Goal: Task Accomplishment & Management: Manage account settings

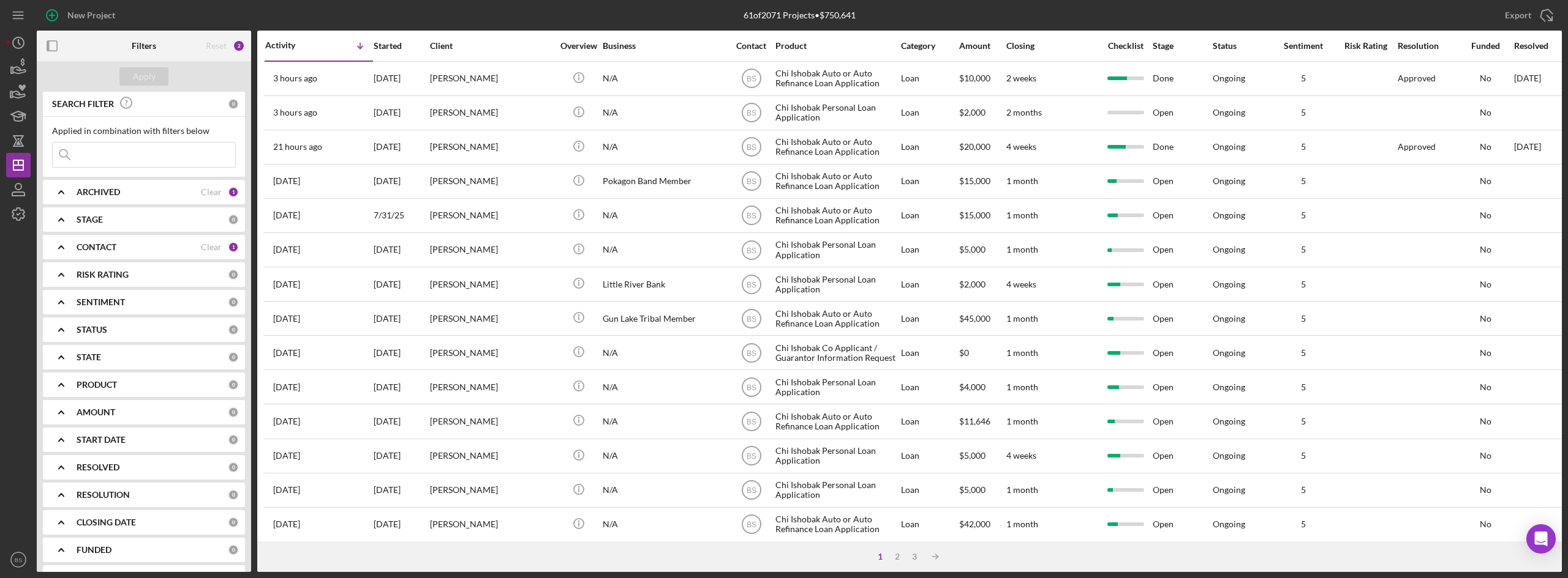
drag, startPoint x: 575, startPoint y: 203, endPoint x: 413, endPoint y: 6, distance: 255.1
click at [413, 6] on div "New Project" at bounding box center [291, 15] width 509 height 31
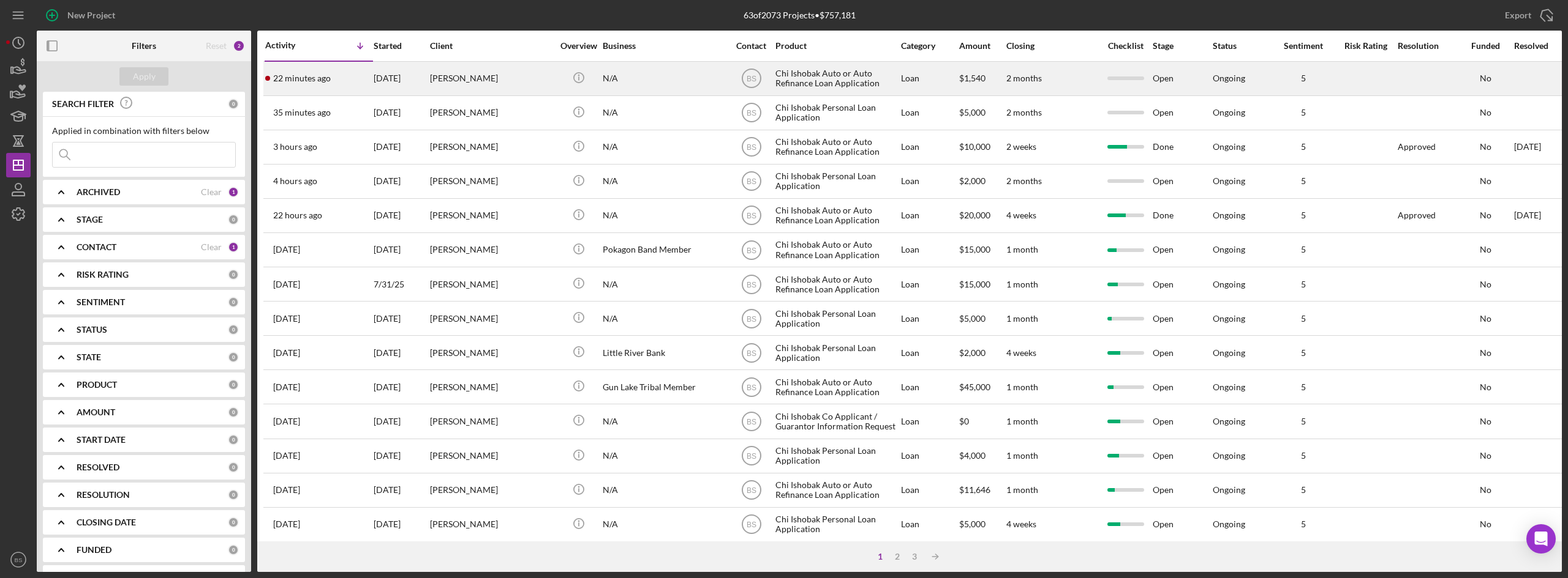
click at [467, 88] on div "[PERSON_NAME]" at bounding box center [491, 78] width 122 height 32
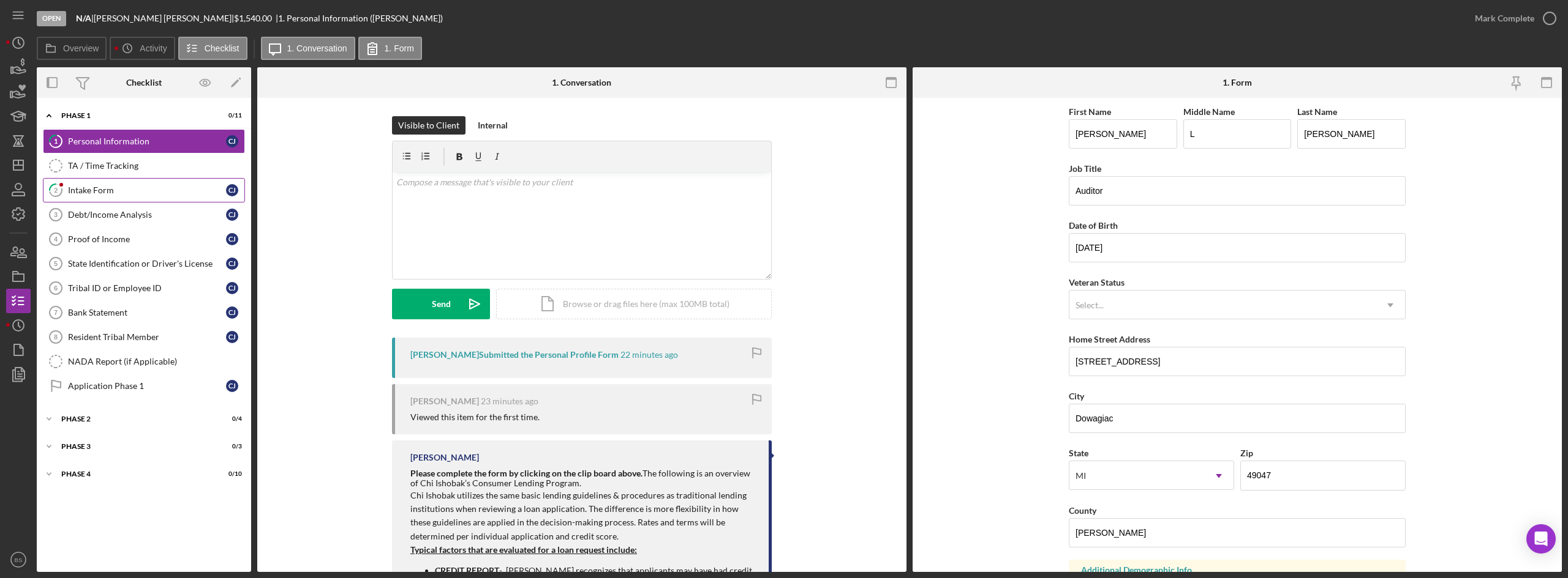
click at [109, 194] on div "Intake Form" at bounding box center [146, 190] width 158 height 10
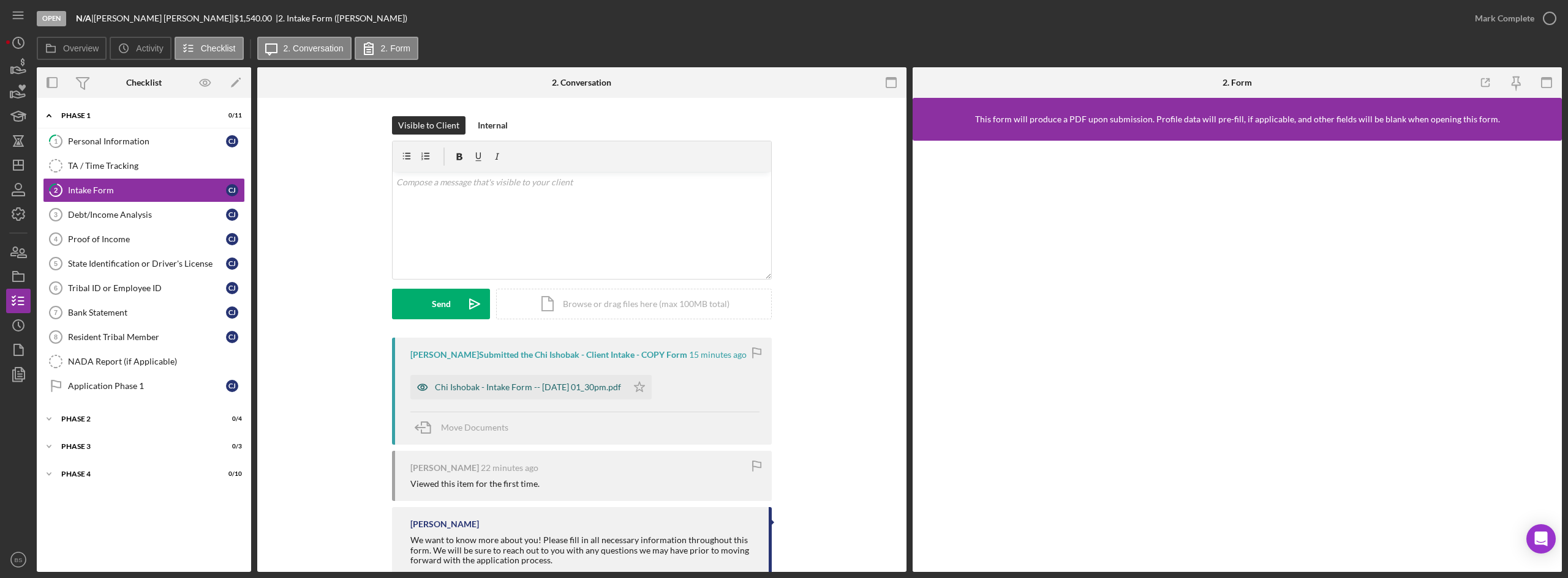
click at [437, 388] on div "Chi Ishobak - Intake Form -- 2025-08-15 01_30pm.pdf" at bounding box center [528, 387] width 186 height 10
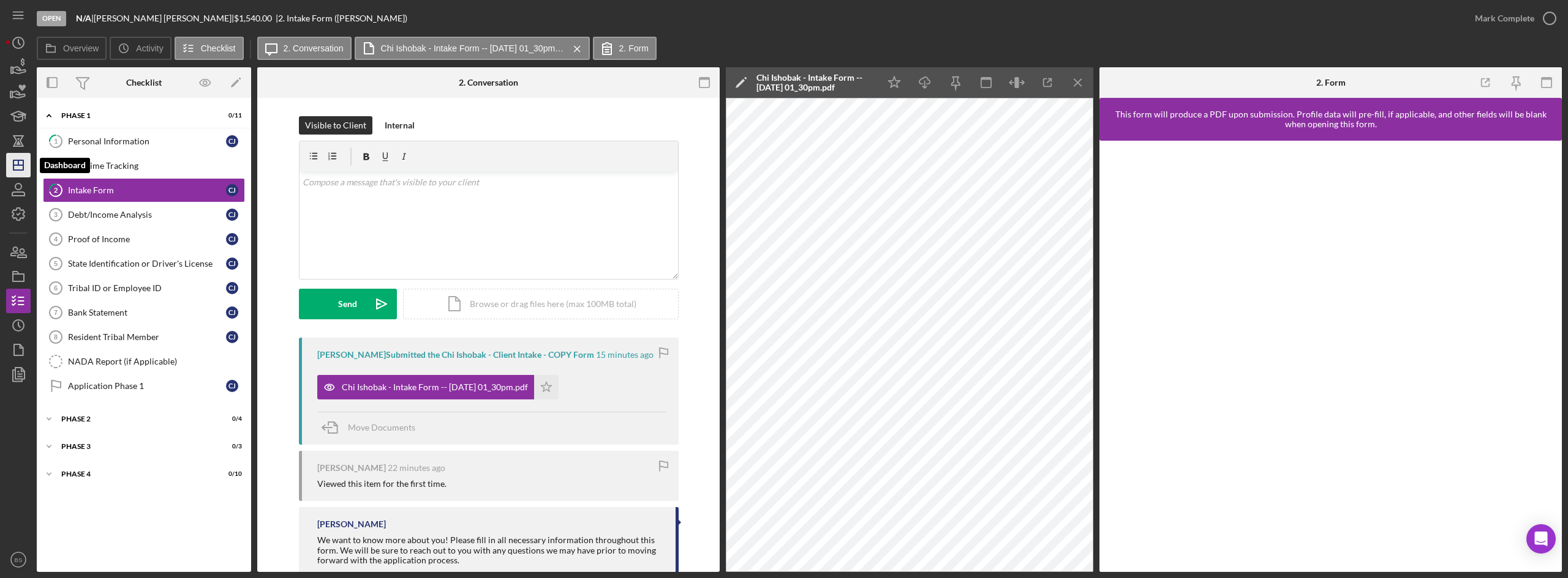
click at [25, 177] on icon "Icon/Dashboard" at bounding box center [18, 165] width 31 height 31
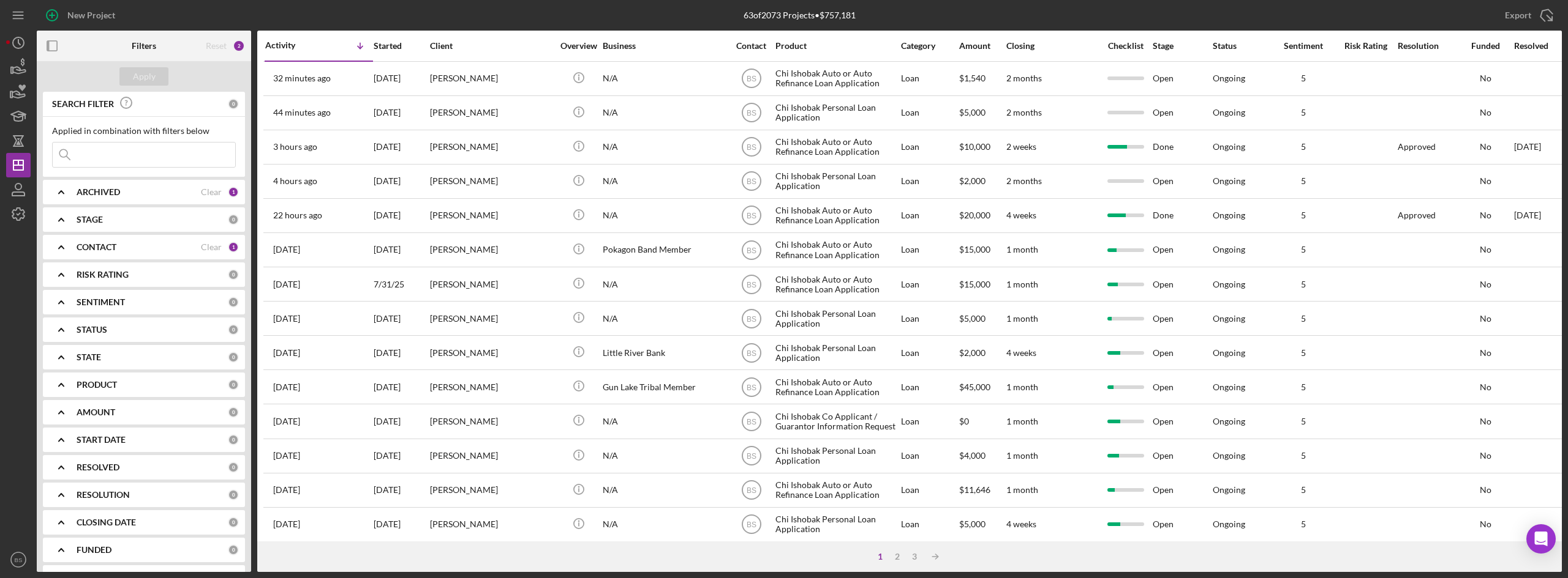
drag, startPoint x: 620, startPoint y: 11, endPoint x: 471, endPoint y: 58, distance: 156.2
click at [620, 11] on div "63 of 2073 Projects • $757,181" at bounding box center [799, 15] width 509 height 31
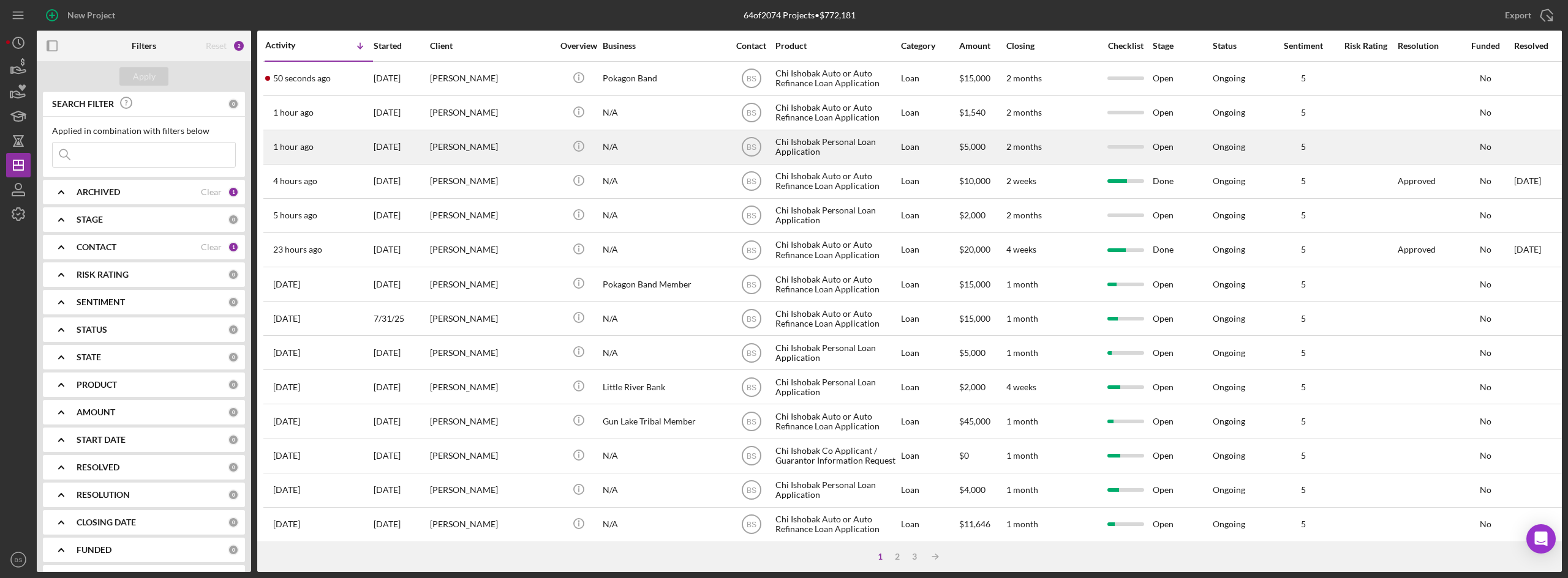
click at [509, 156] on div "[PERSON_NAME]" at bounding box center [491, 147] width 122 height 32
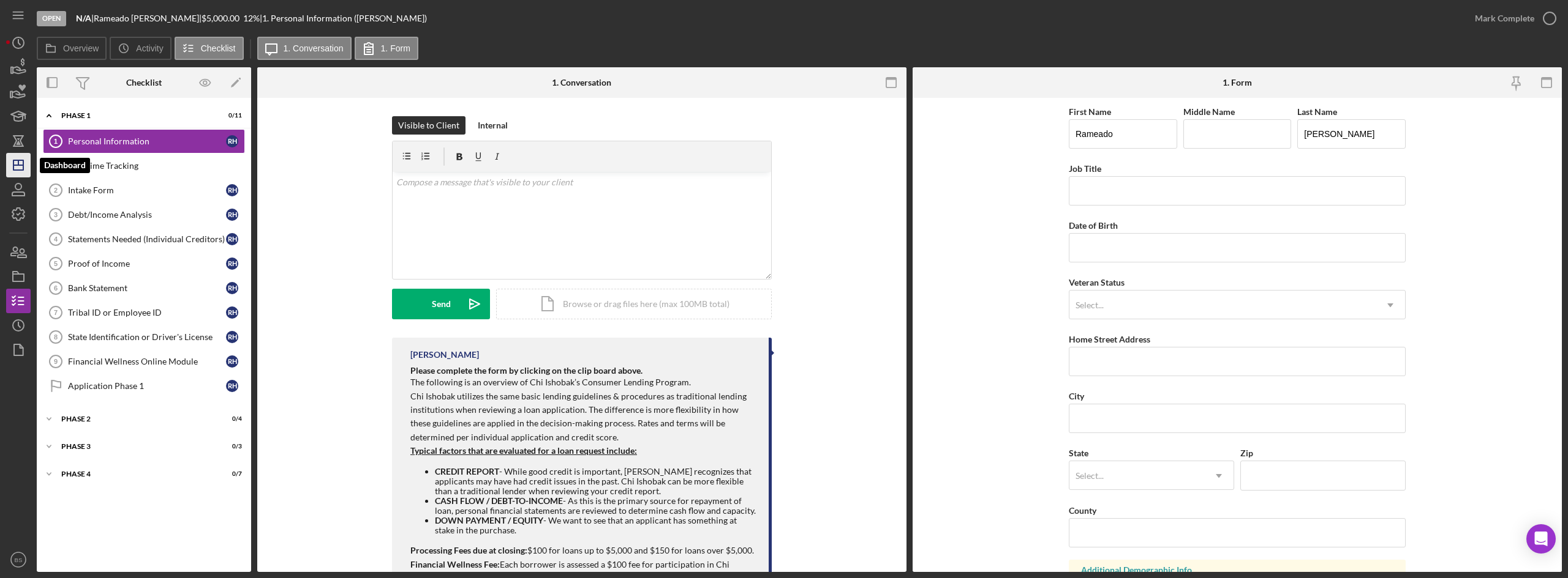
click at [23, 165] on line "button" at bounding box center [18, 165] width 10 height 0
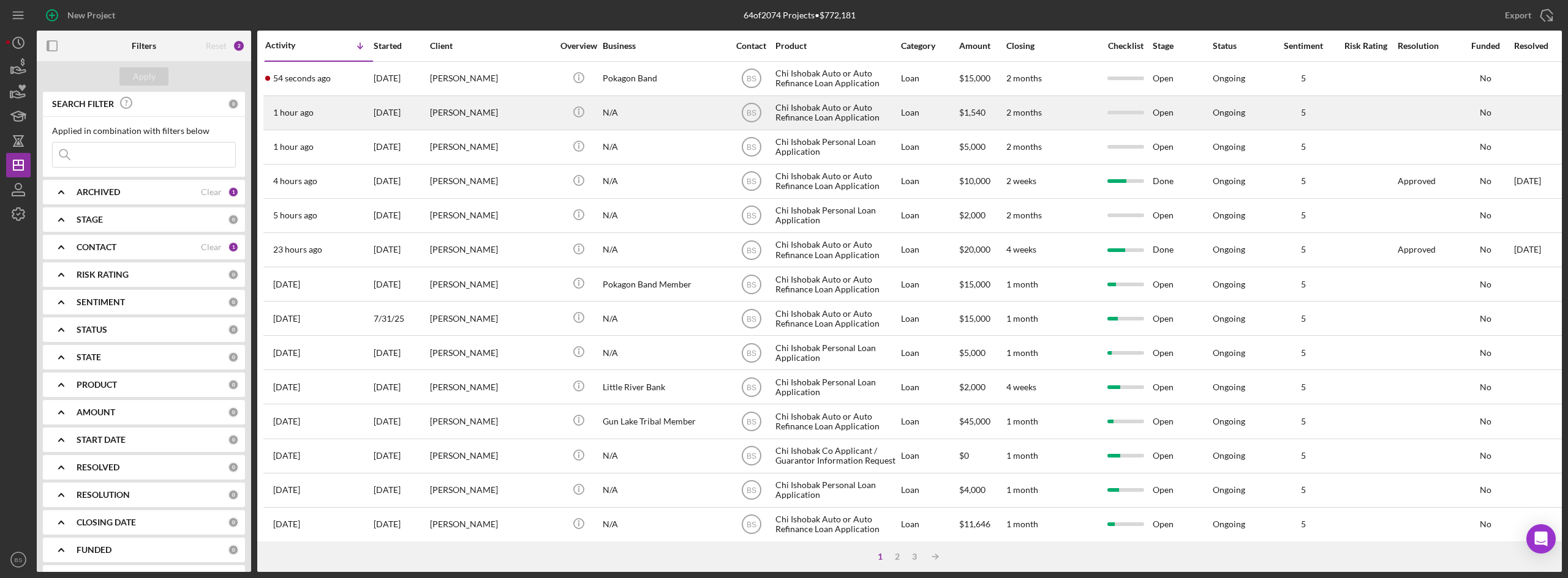
click at [401, 117] on div "[DATE]" at bounding box center [402, 113] width 55 height 32
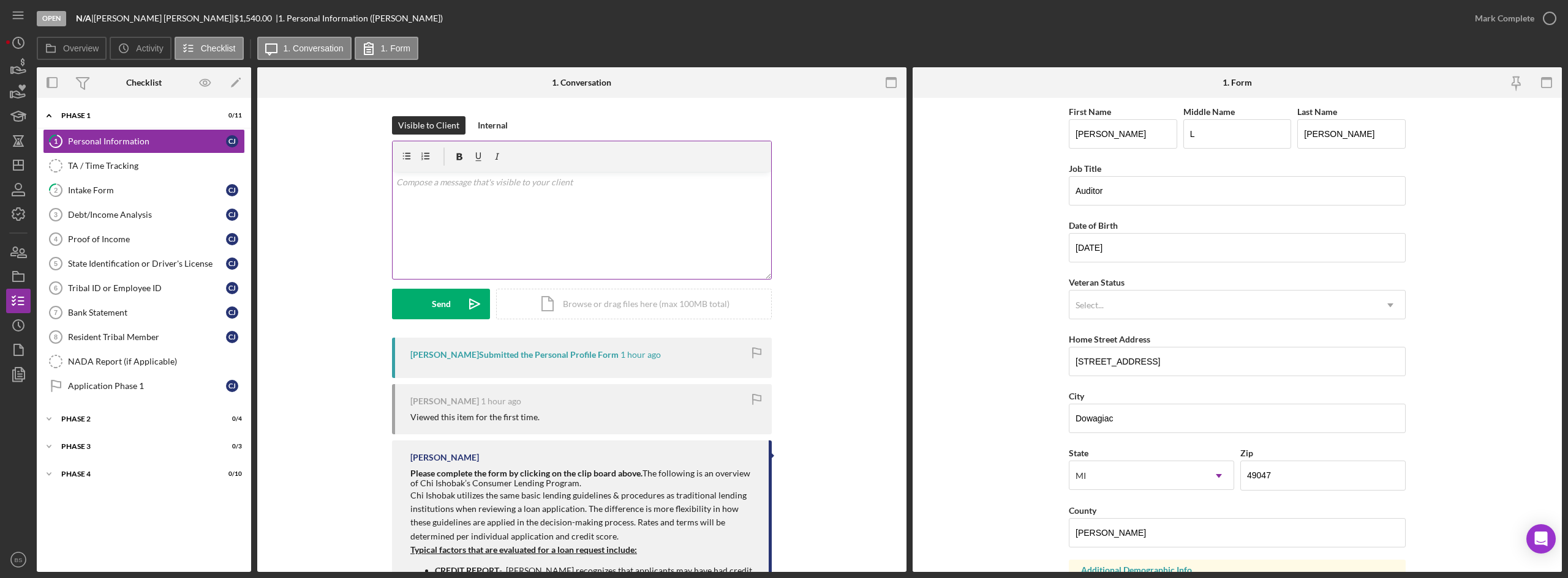
click at [475, 190] on div "v Color teal Color pink Remove color Add row above Add row below Add column bef…" at bounding box center [582, 225] width 379 height 107
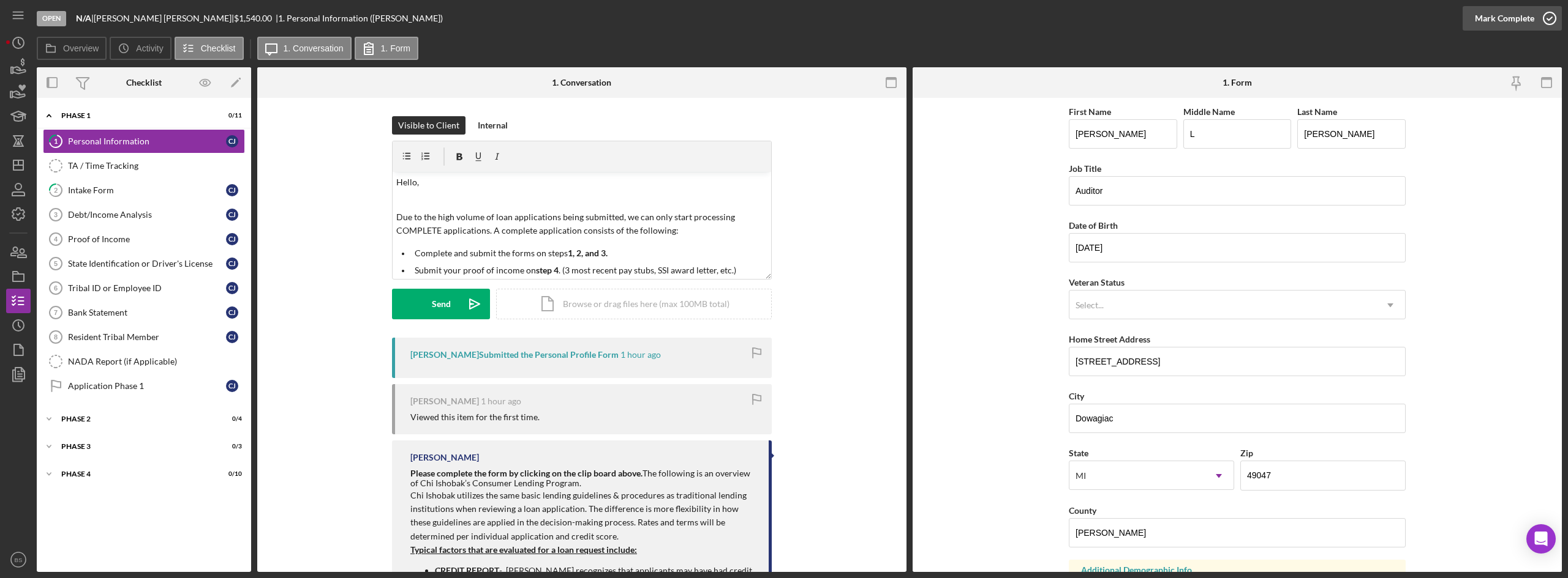
click at [1528, 18] on div "Mark Complete" at bounding box center [1505, 18] width 59 height 25
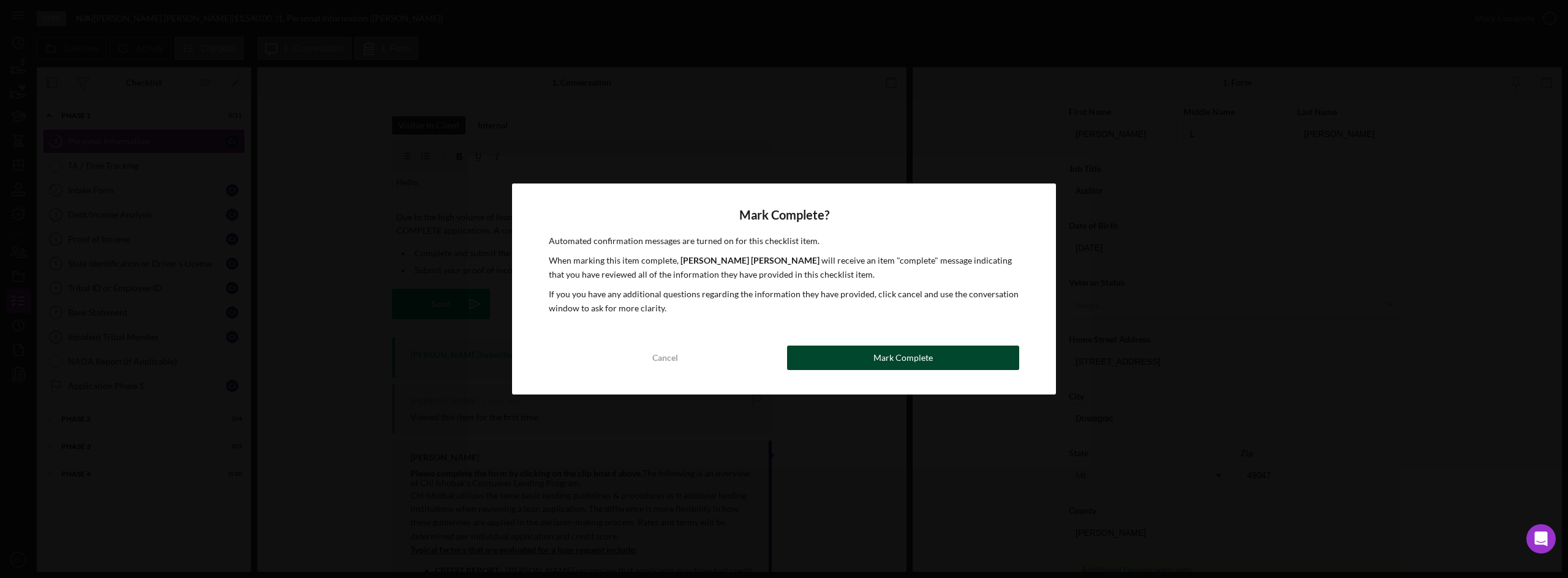
click at [838, 349] on button "Mark Complete" at bounding box center [903, 358] width 232 height 25
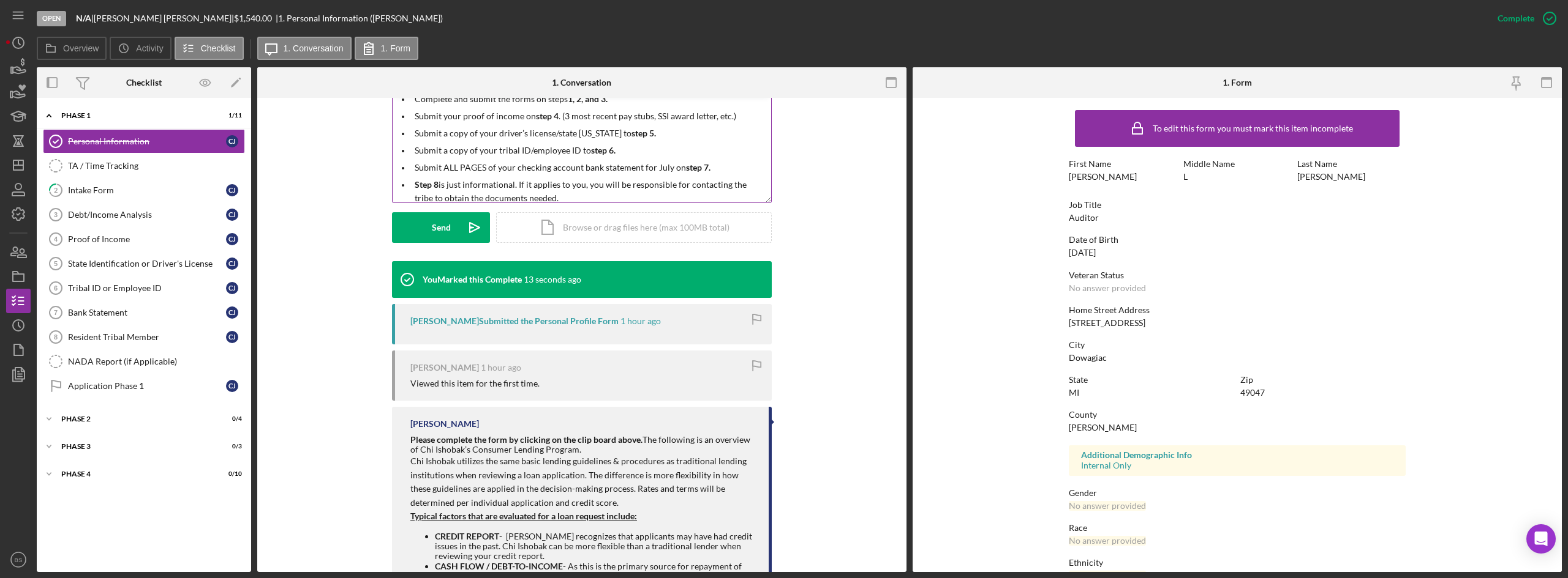
scroll to position [59, 0]
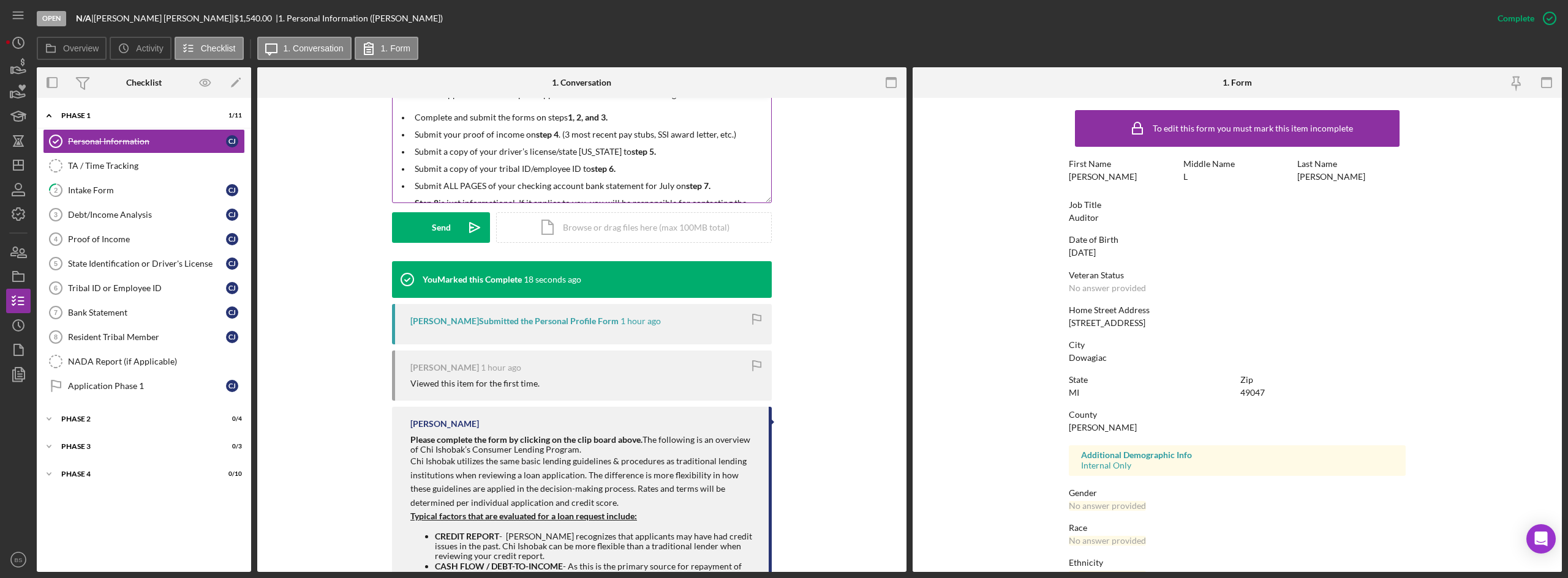
click at [582, 154] on p "Submit a copy of your driver’s license/state ID to step 5." at bounding box center [592, 152] width 354 height 13
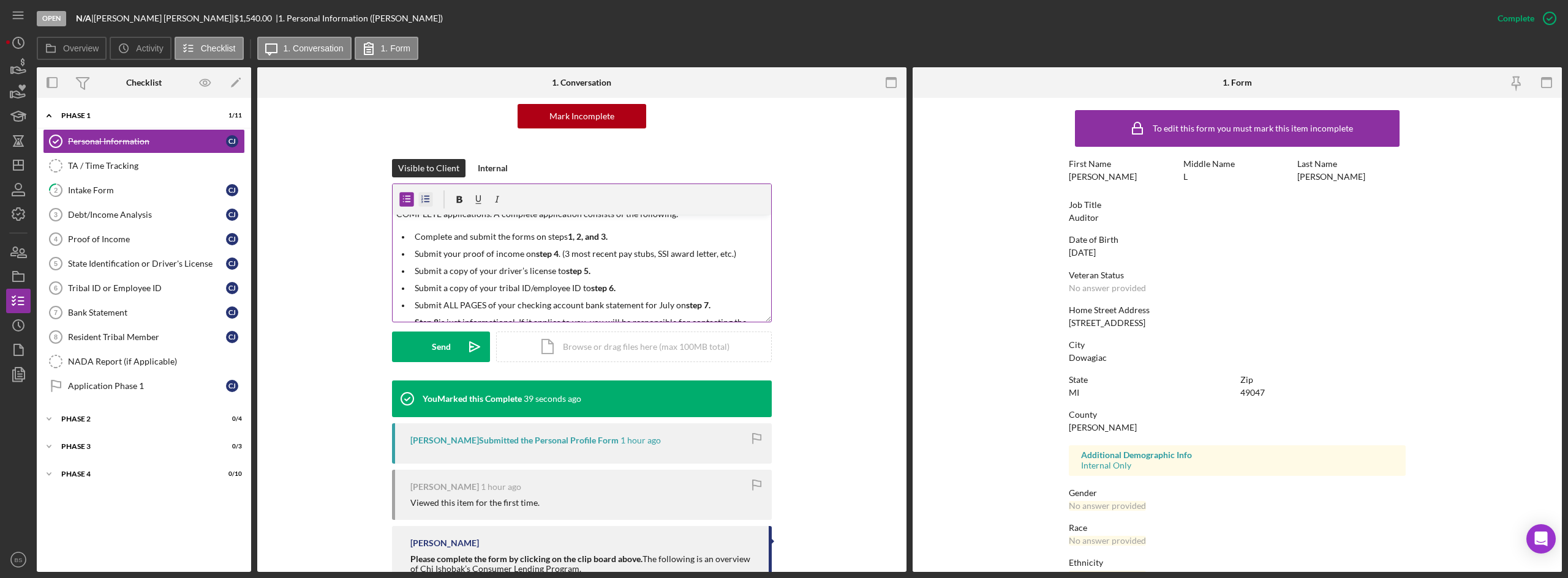
scroll to position [61, 0]
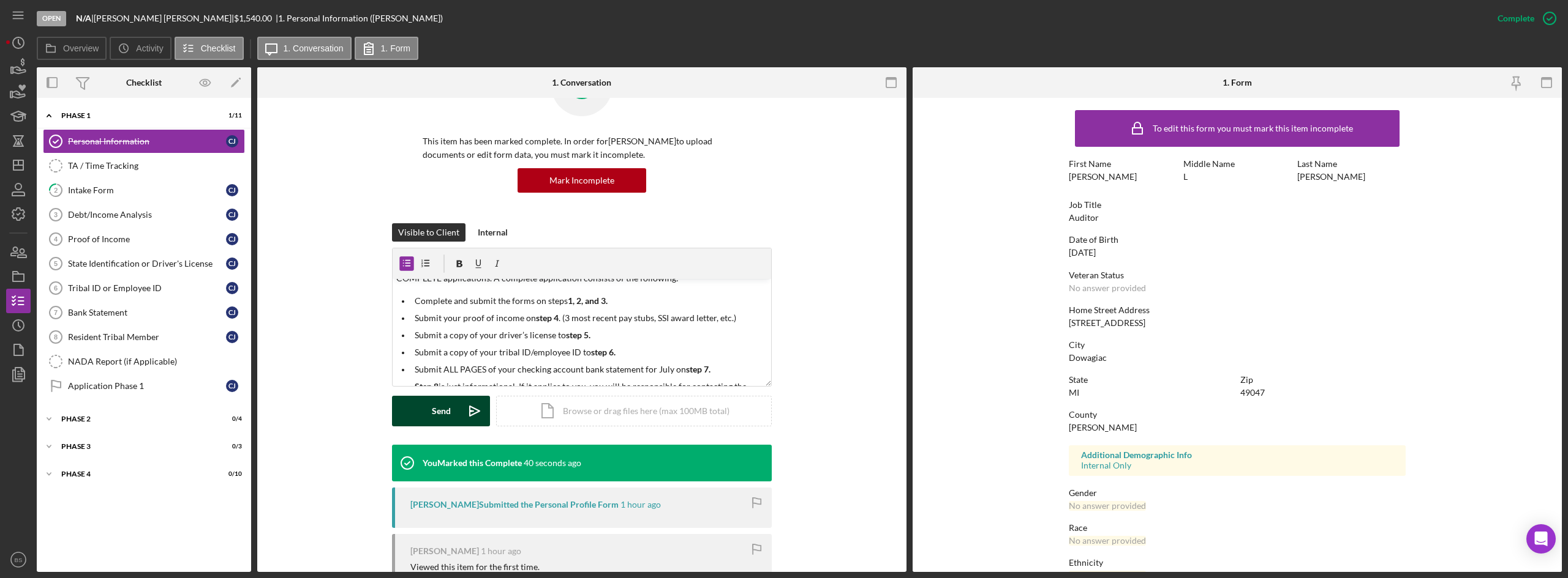
drag, startPoint x: 463, startPoint y: 406, endPoint x: 447, endPoint y: 398, distance: 17.9
click at [463, 406] on icon "Icon/icon-invite-send" at bounding box center [475, 412] width 31 height 31
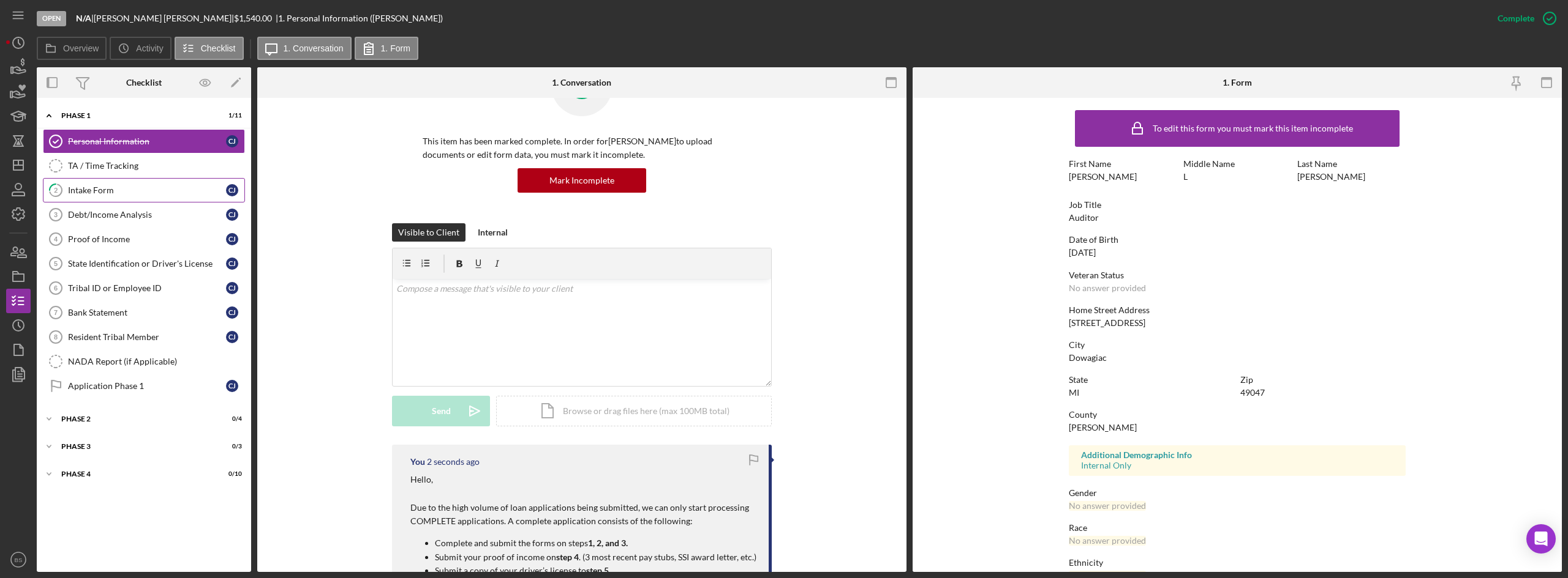
scroll to position [0, 0]
click at [88, 185] on div "Intake Form" at bounding box center [146, 190] width 158 height 10
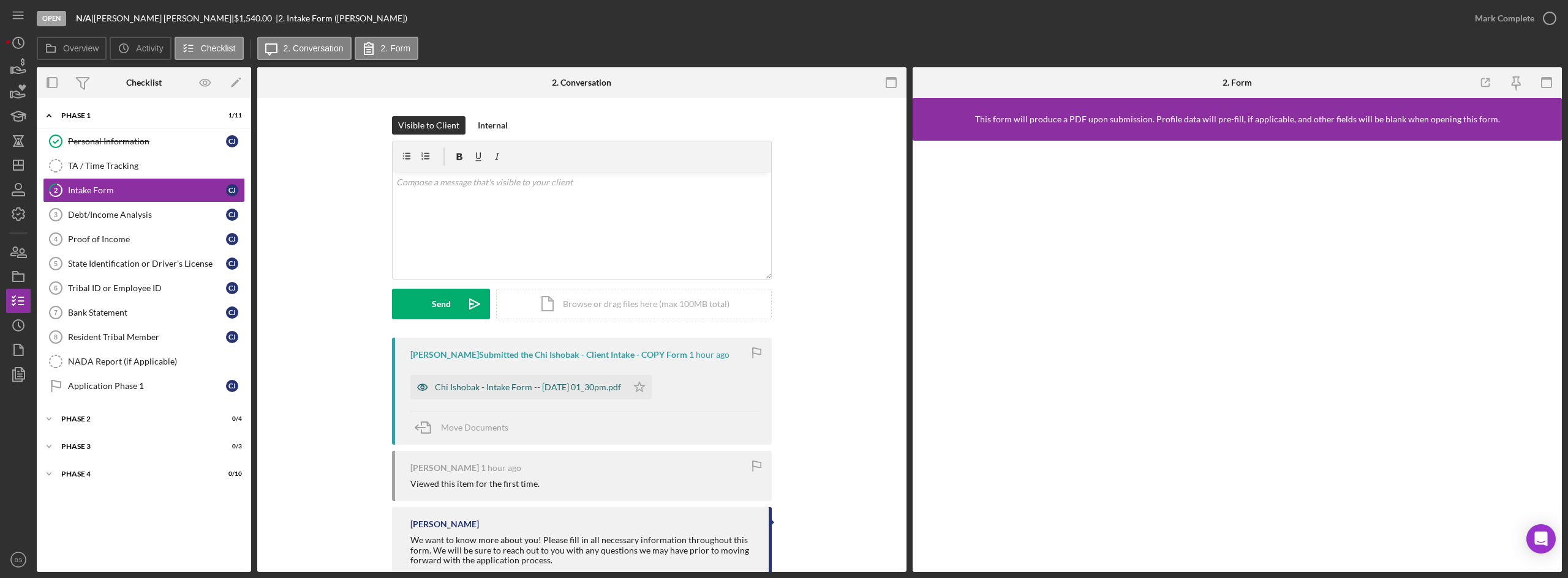
click at [595, 383] on div "Chi Ishobak - Intake Form -- 2025-08-15 01_30pm.pdf" at bounding box center [528, 387] width 186 height 10
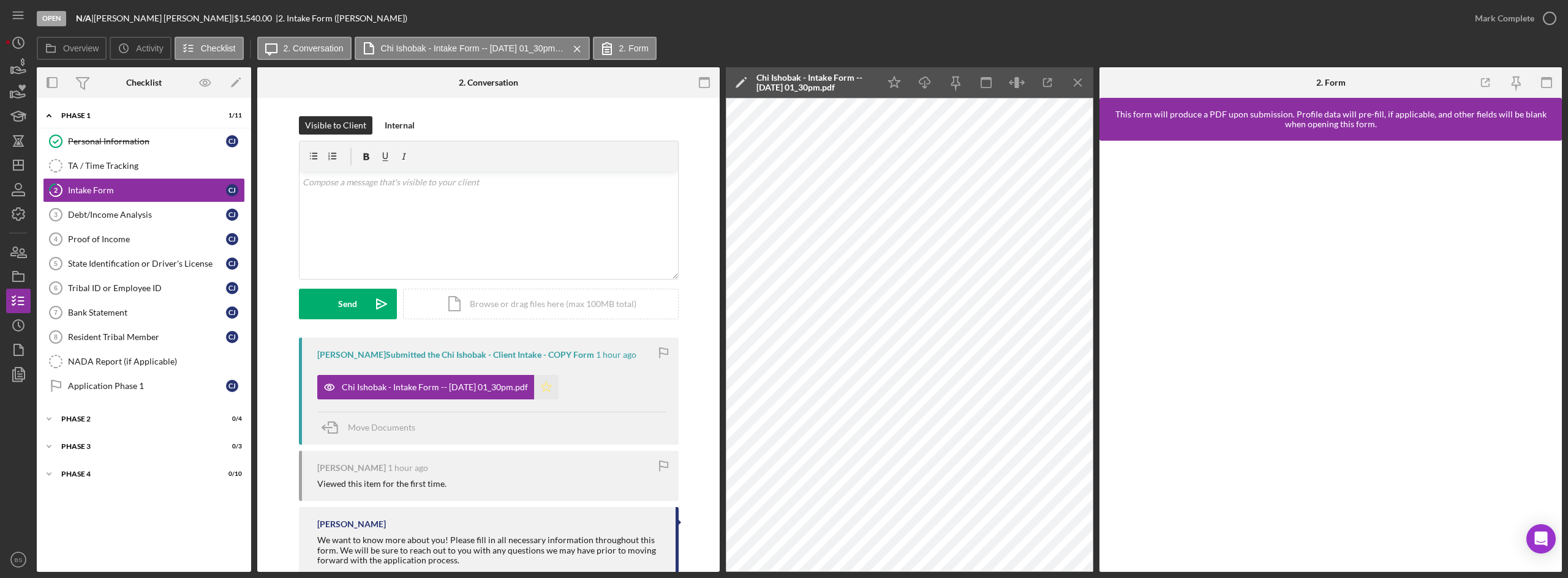
click at [558, 393] on icon "Icon/Star" at bounding box center [547, 388] width 25 height 25
click at [1463, 21] on div "Mark Complete" at bounding box center [1513, 18] width 99 height 36
click at [1514, 11] on div "Mark Complete" at bounding box center [1505, 18] width 59 height 25
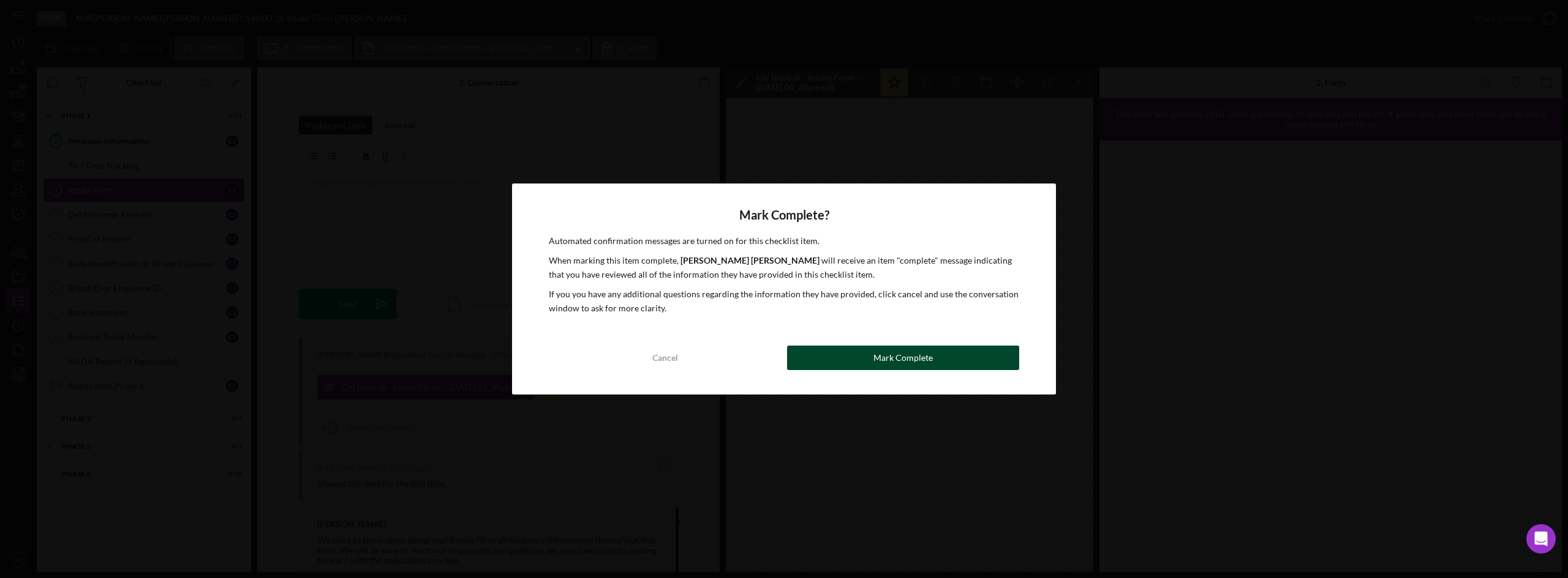
click at [871, 355] on button "Mark Complete" at bounding box center [903, 358] width 232 height 25
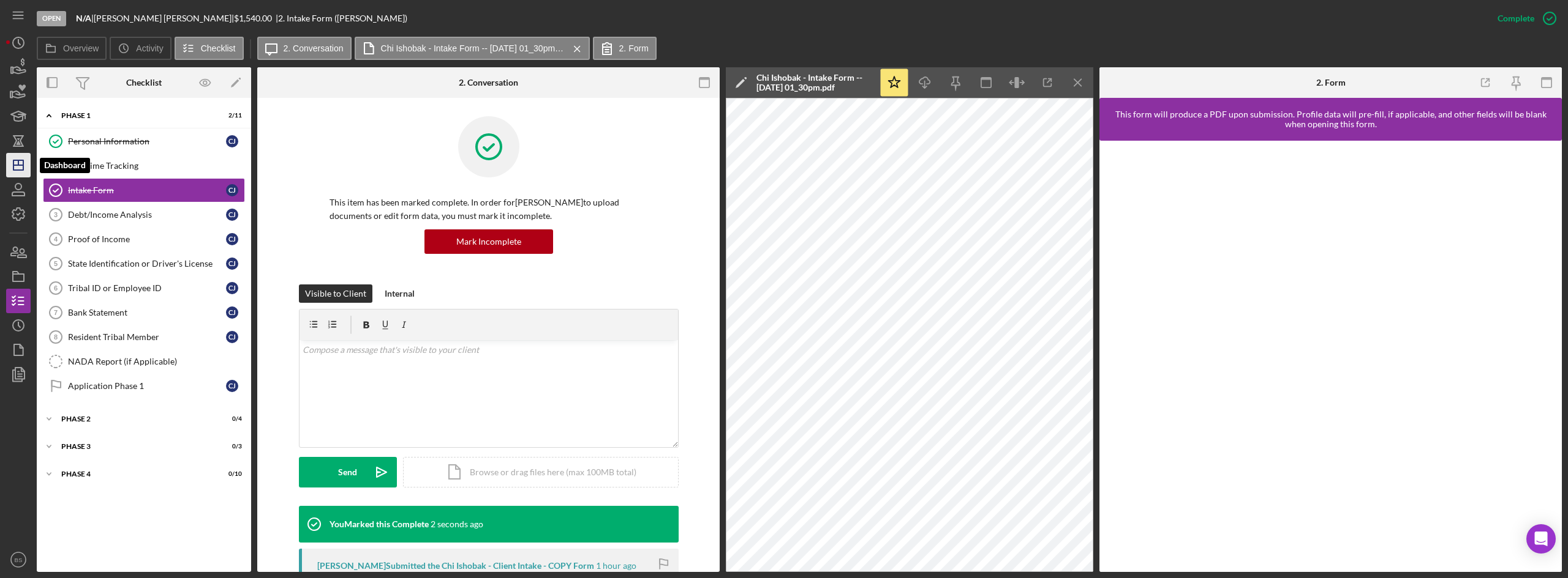
click at [14, 160] on icon "Icon/Dashboard" at bounding box center [18, 165] width 31 height 31
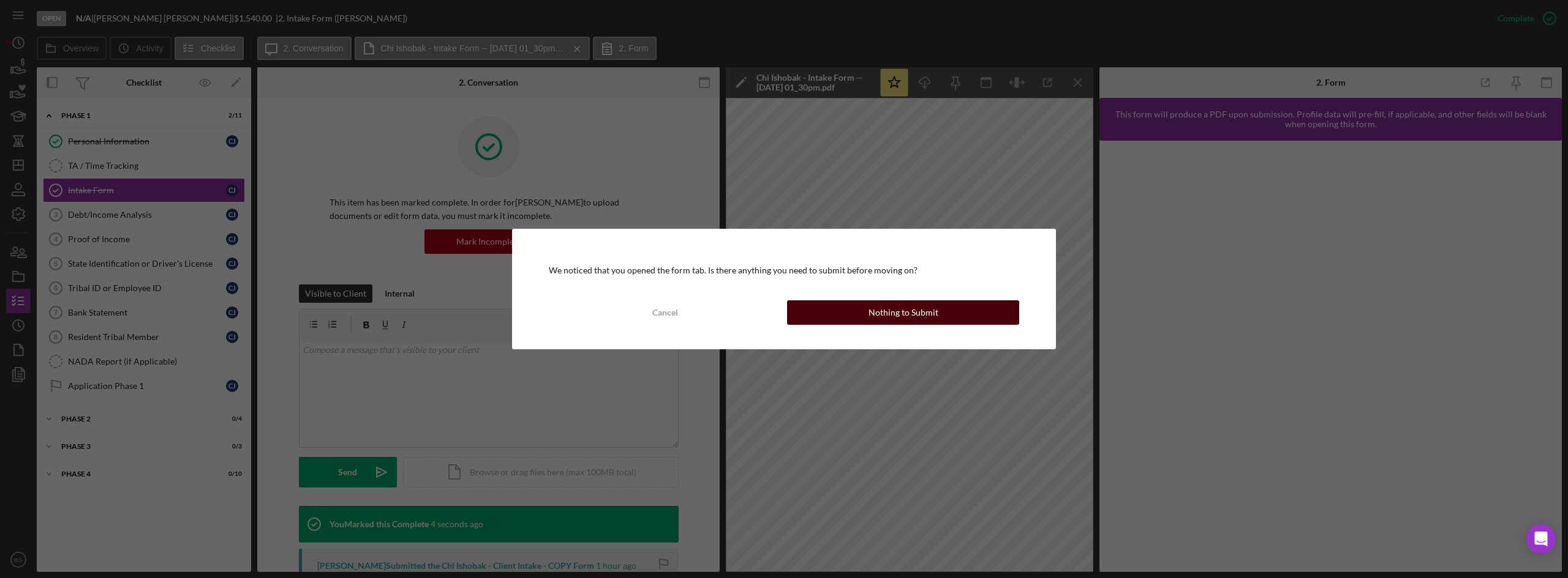
click at [948, 318] on button "Nothing to Submit" at bounding box center [903, 313] width 232 height 25
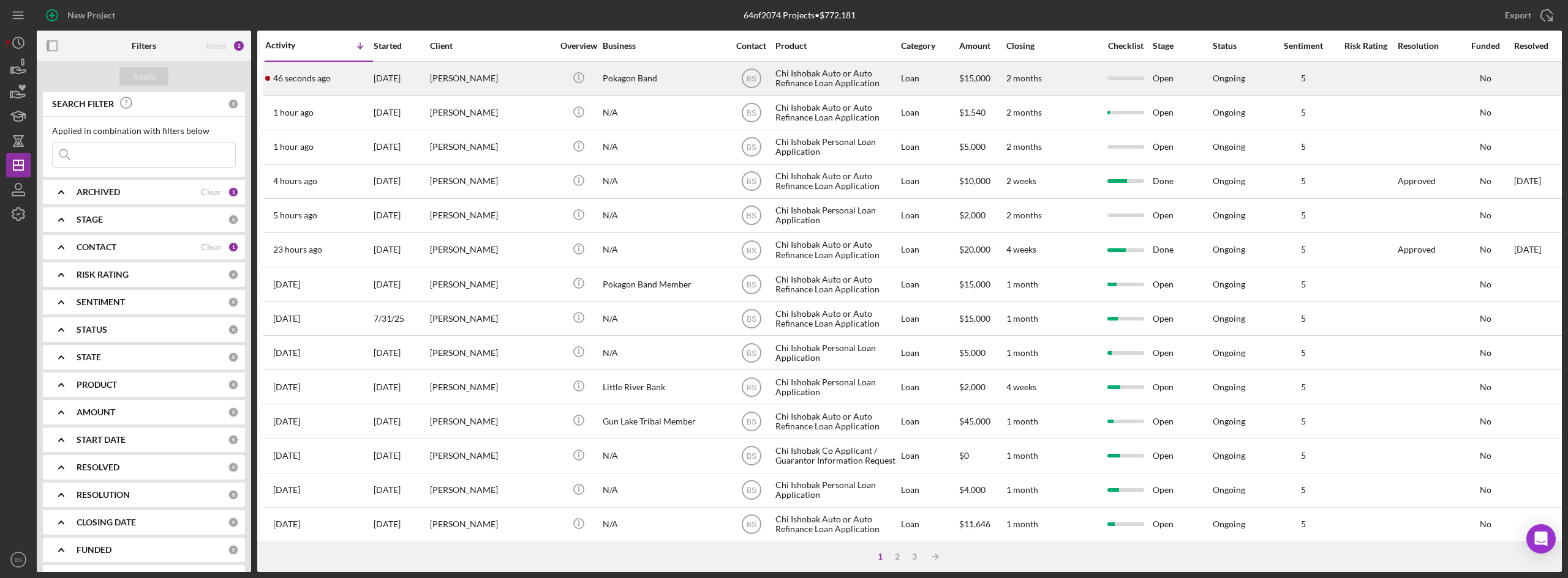
click at [427, 82] on div "[DATE]" at bounding box center [402, 78] width 55 height 32
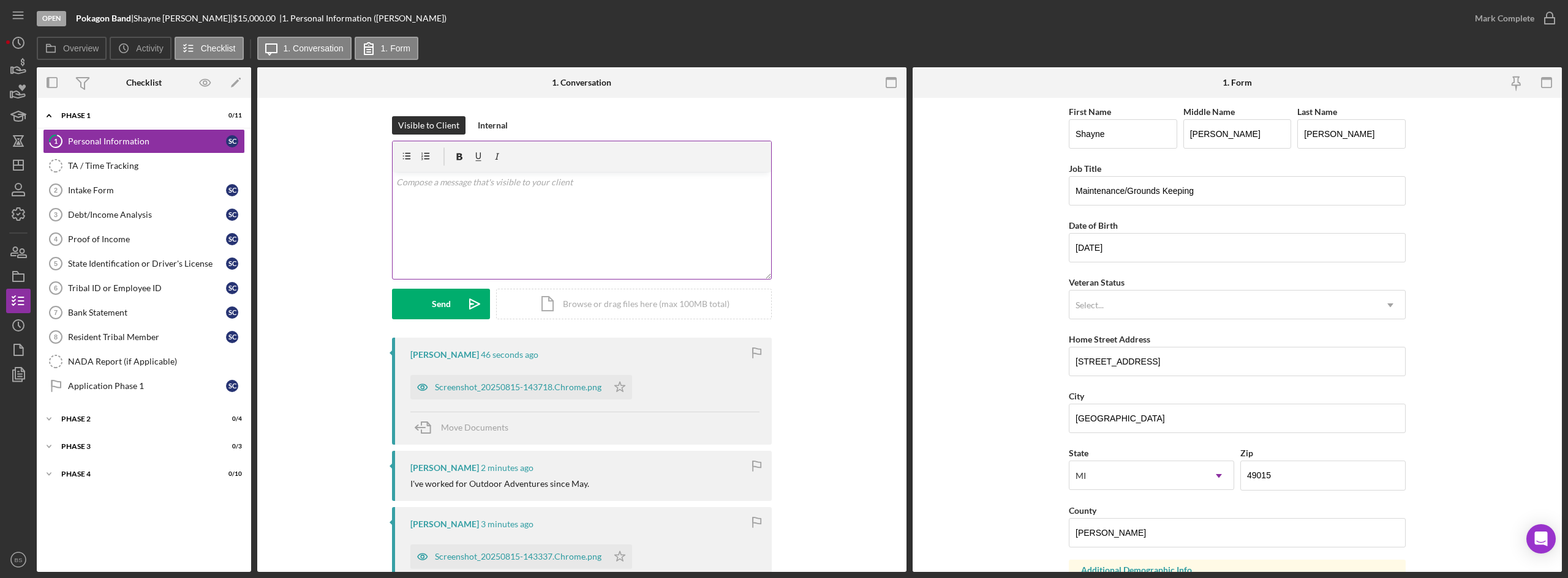
click at [563, 220] on div "v Color teal Color pink Remove color Add row above Add row below Add column bef…" at bounding box center [582, 225] width 379 height 107
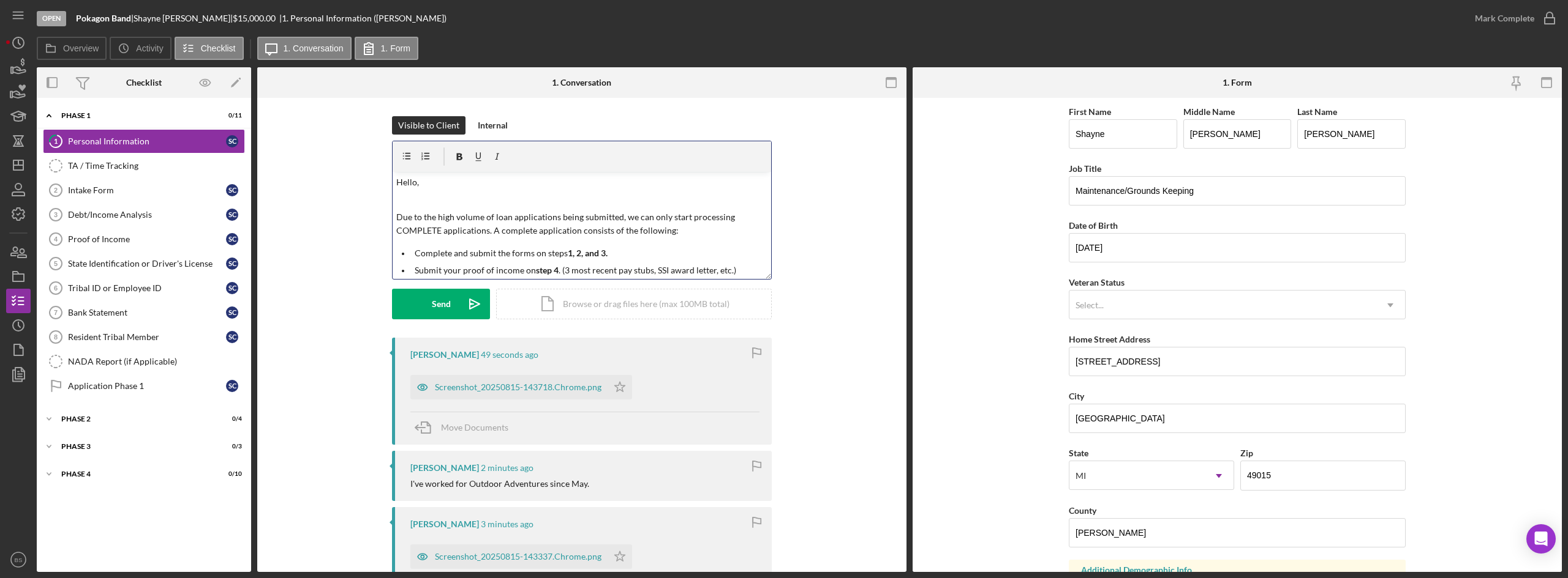
scroll to position [118, 0]
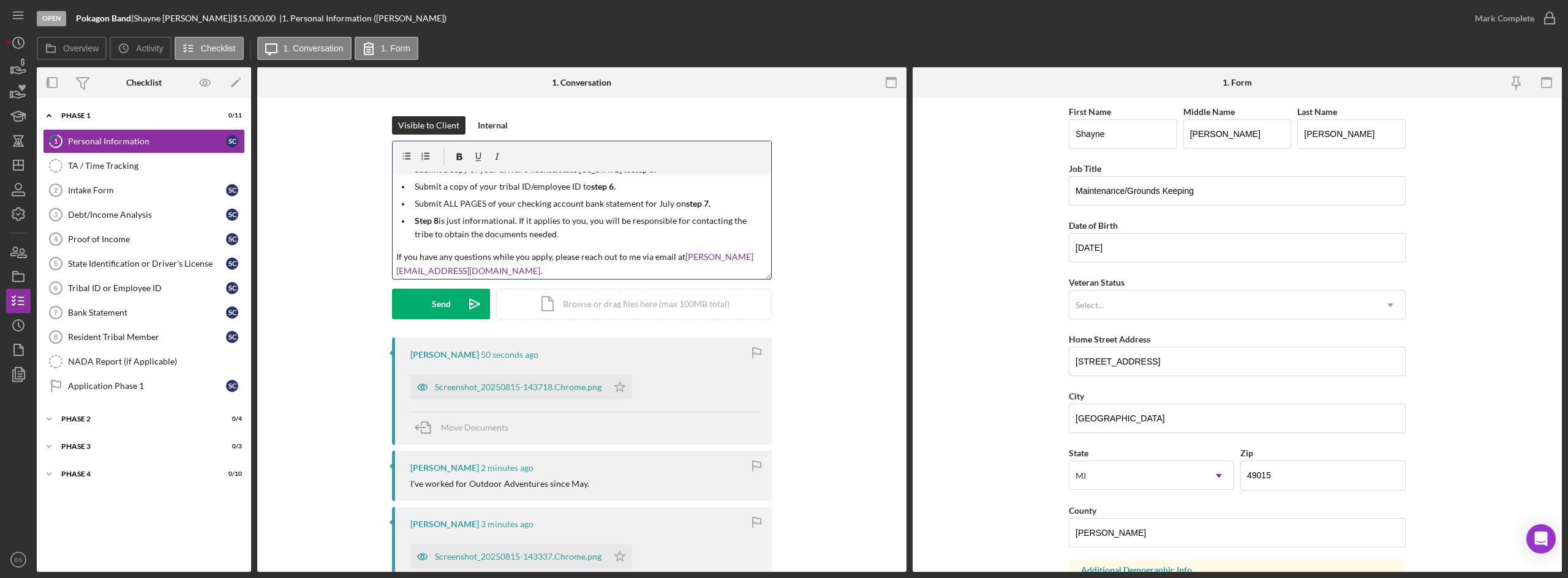
click at [576, 184] on p "Submit a copy of your tribal ID/employee ID to step 6." at bounding box center [592, 186] width 354 height 13
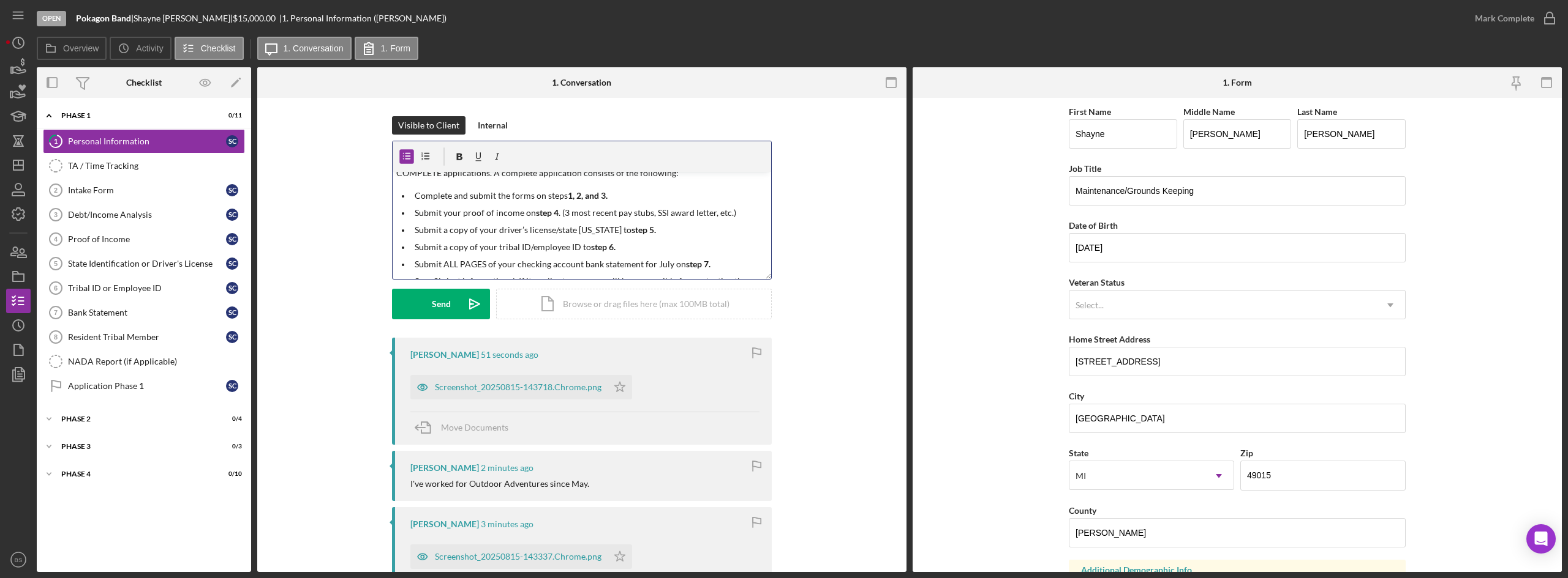
scroll to position [57, 0]
click at [583, 227] on p "Submit a copy of your driver’s license/state ID to step 5." at bounding box center [592, 230] width 354 height 13
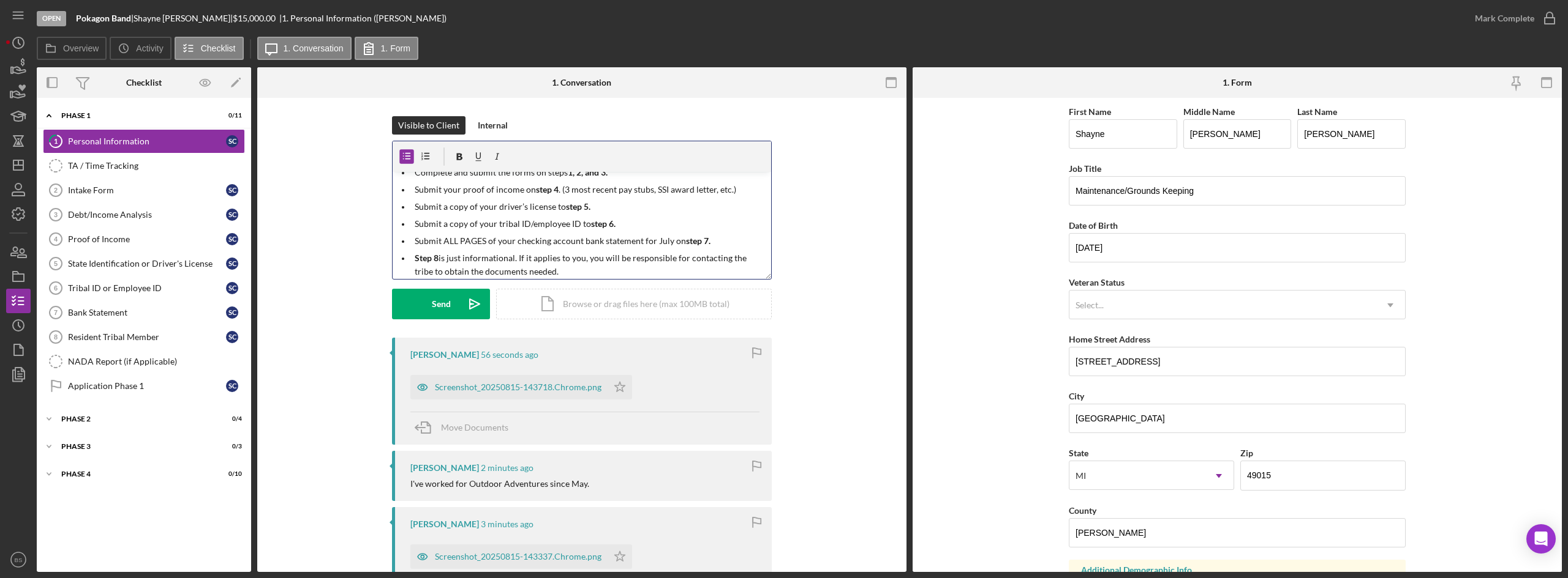
scroll to position [118, 0]
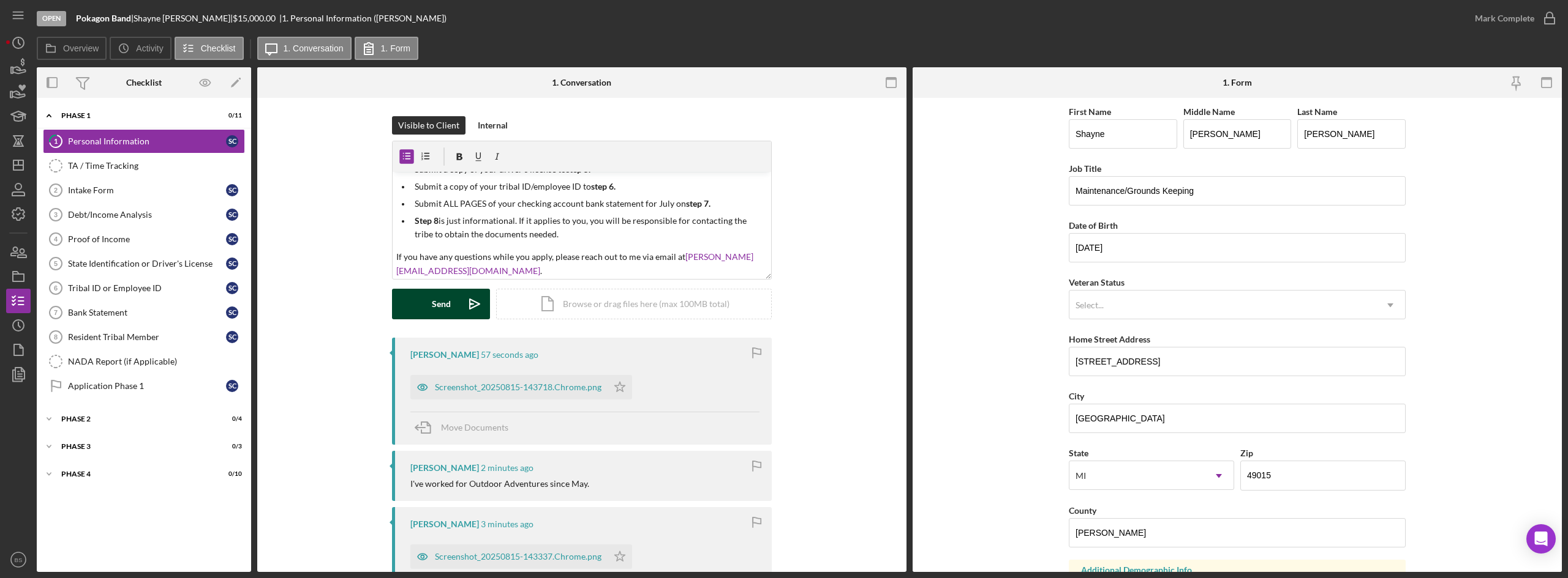
click at [402, 310] on button "Send Icon/icon-invite-send" at bounding box center [441, 304] width 98 height 31
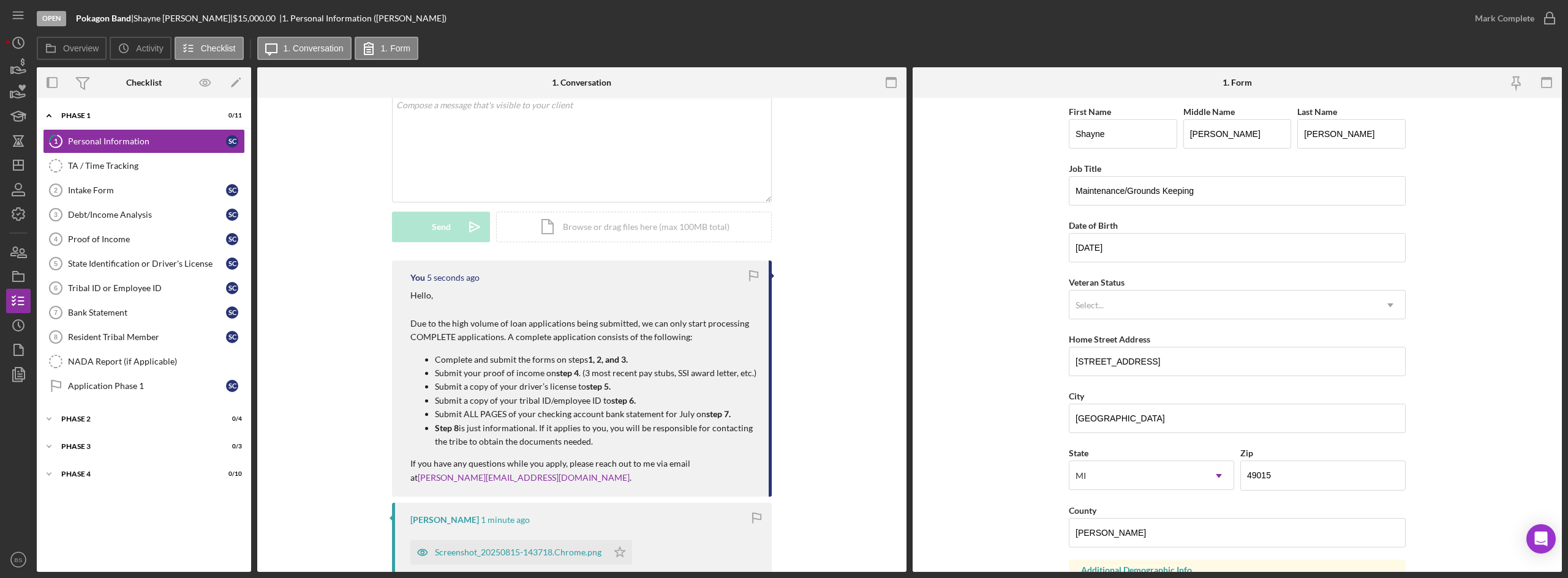
scroll to position [183, 0]
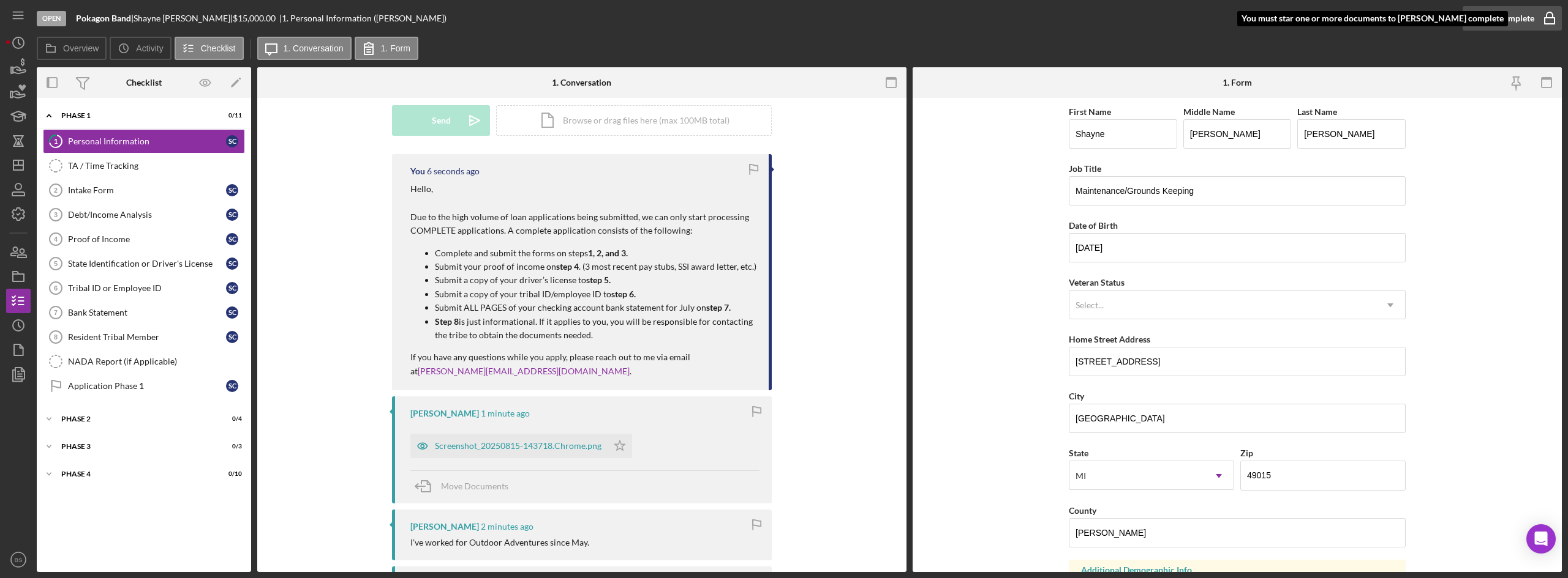
click at [1520, 20] on div "Mark Complete" at bounding box center [1505, 18] width 59 height 25
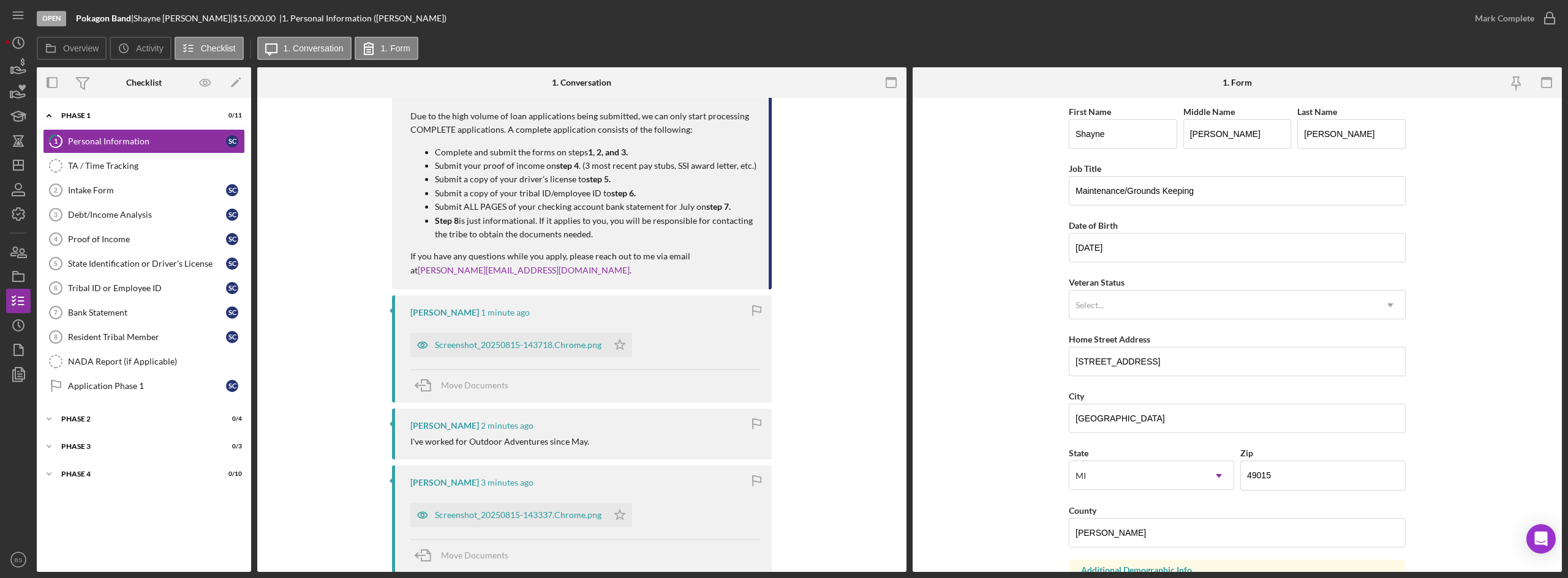
scroll to position [306, 0]
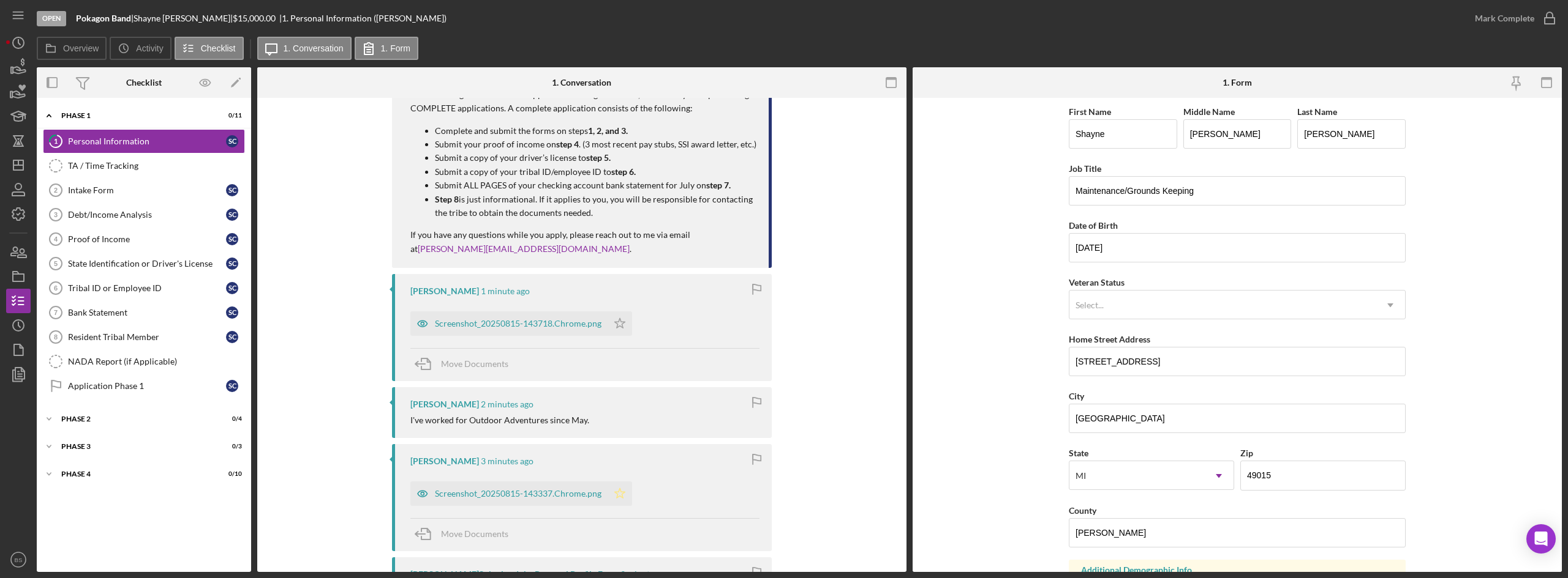
click at [608, 497] on icon "Icon/Star" at bounding box center [621, 494] width 25 height 25
click at [1534, 9] on button "Mark Complete" at bounding box center [1513, 18] width 99 height 25
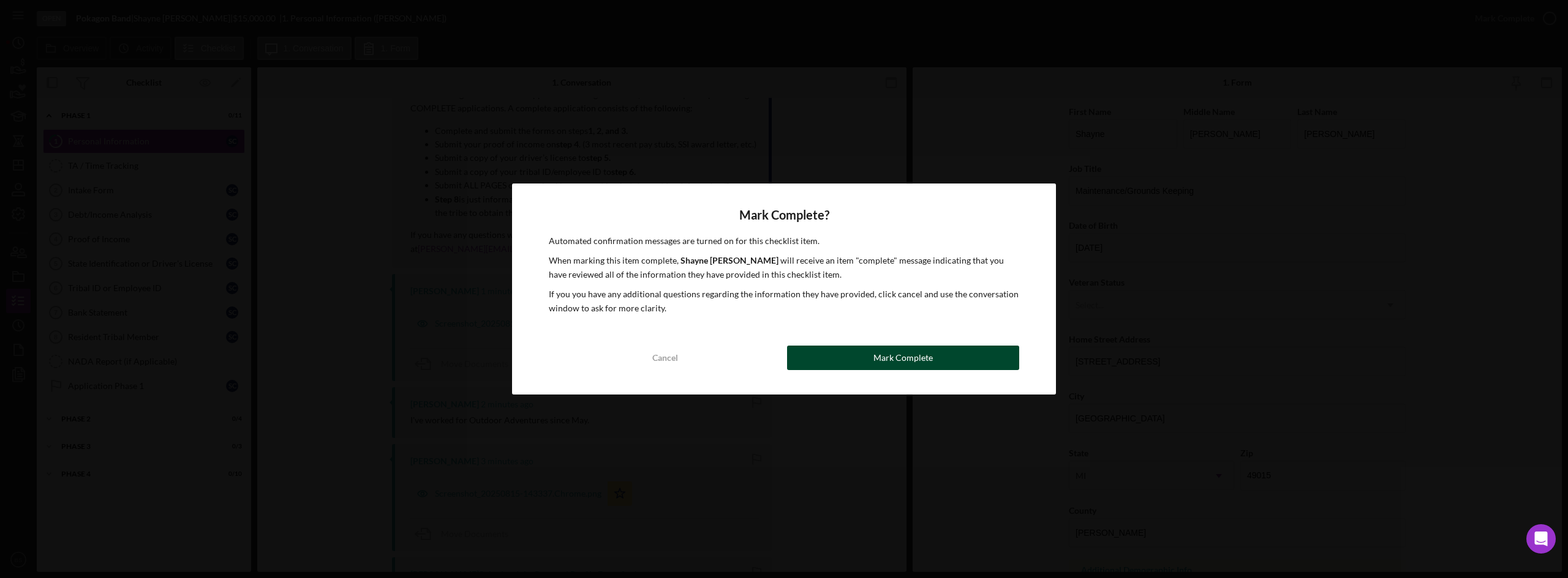
click at [877, 362] on div "Mark Complete" at bounding box center [904, 358] width 59 height 25
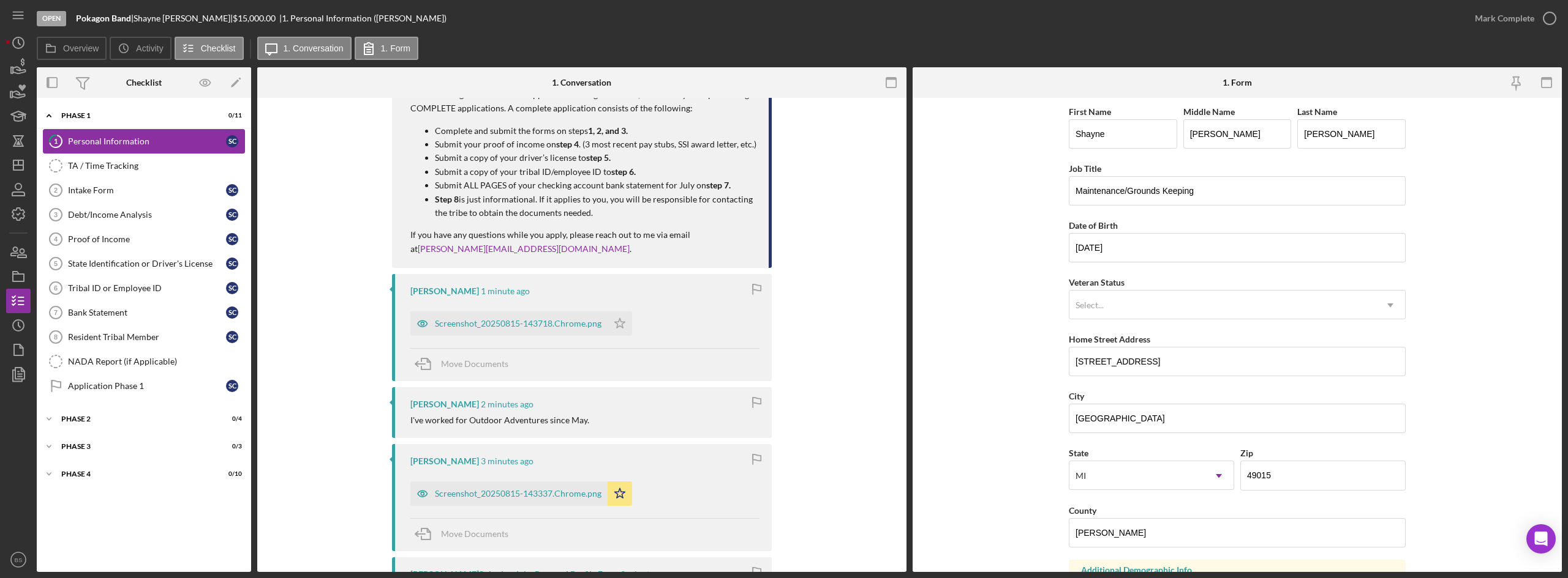
scroll to position [517, 0]
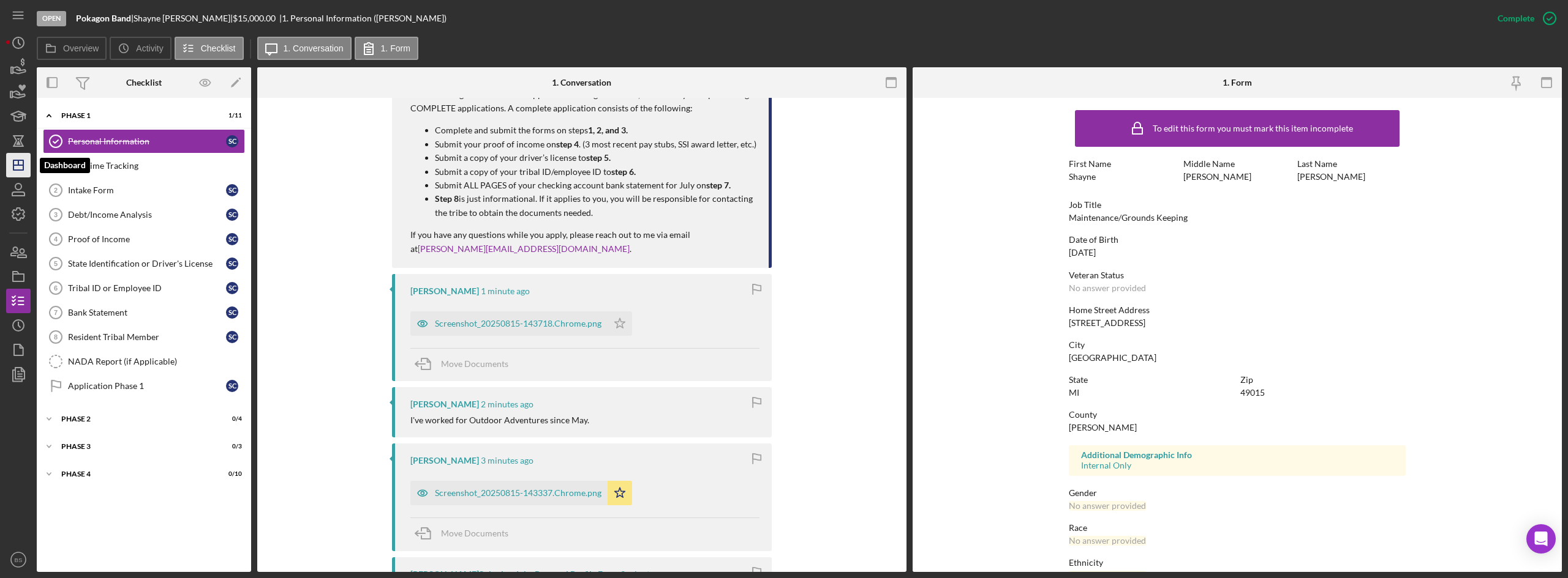
click at [28, 161] on icon "Icon/Dashboard" at bounding box center [18, 165] width 31 height 31
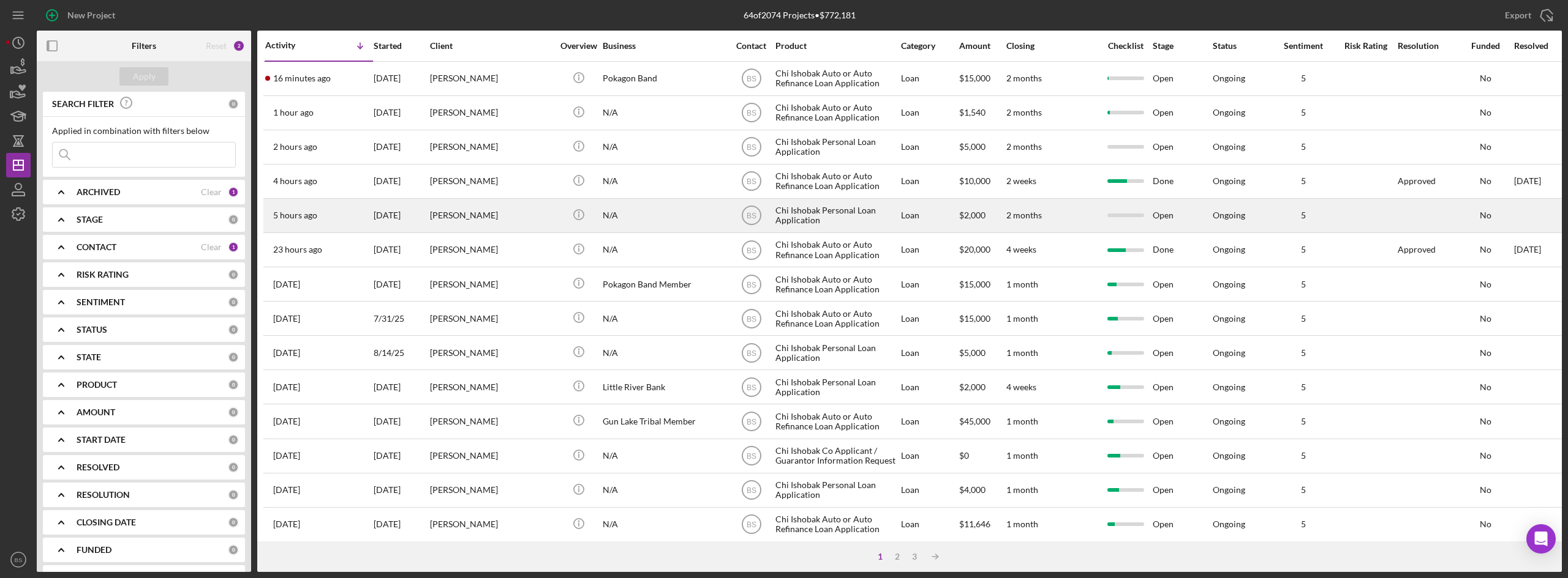
scroll to position [61, 0]
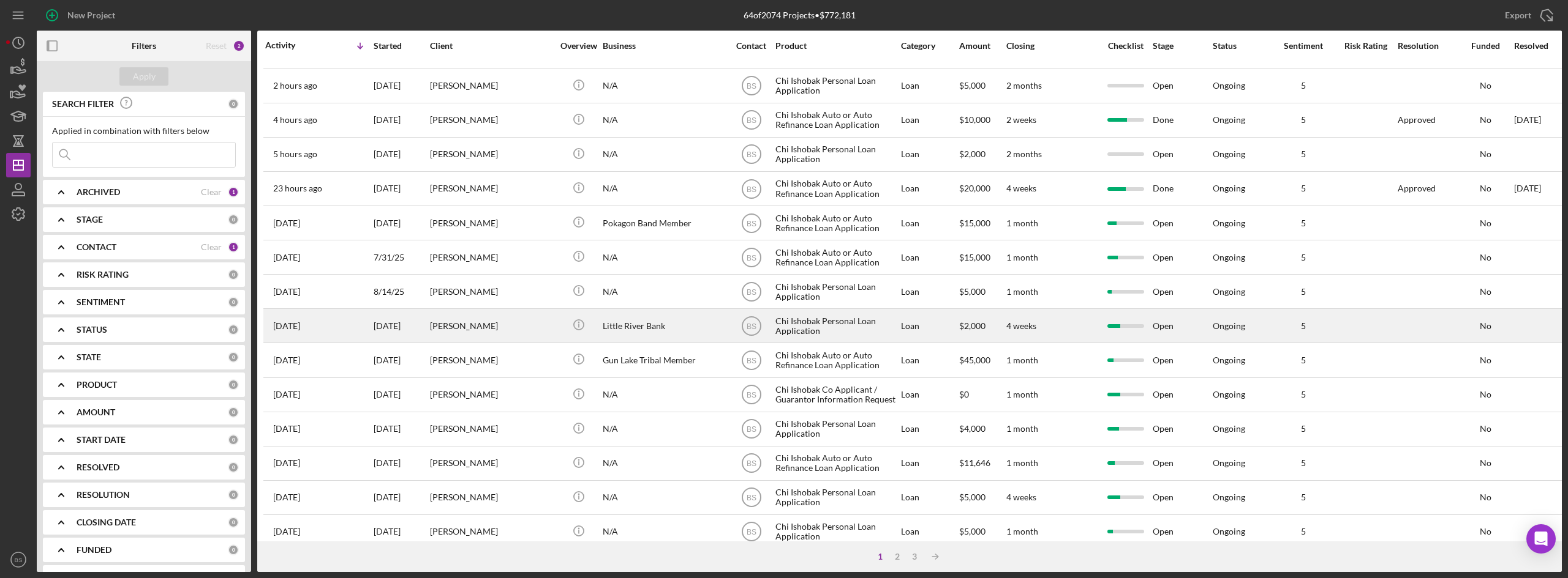
click at [482, 335] on div "[PERSON_NAME]" at bounding box center [491, 326] width 122 height 32
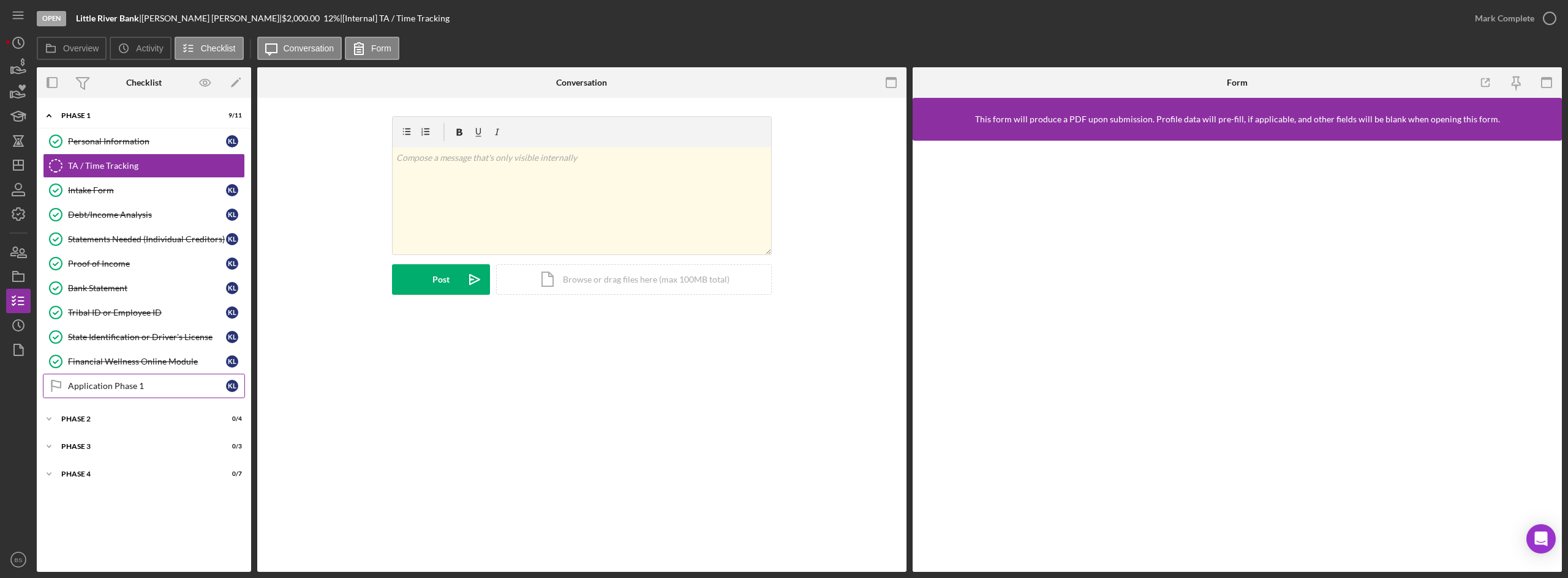
click at [123, 382] on div "Application Phase 1" at bounding box center [146, 386] width 158 height 10
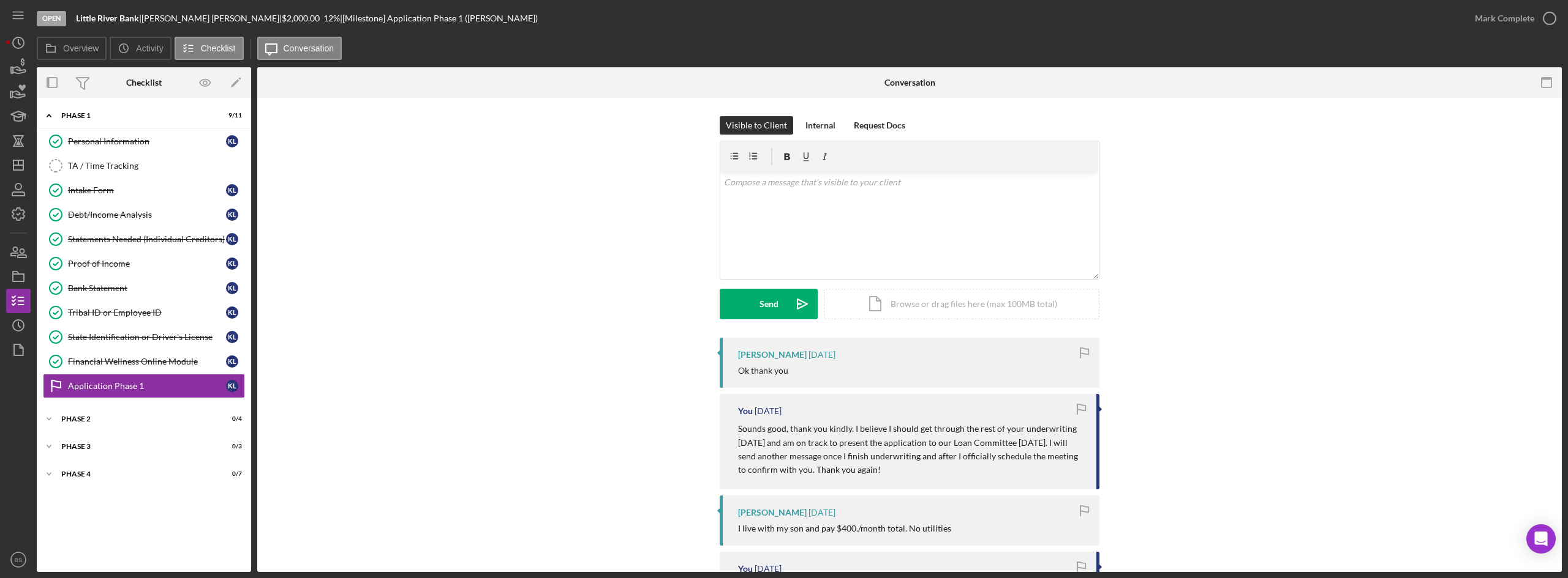
click at [1517, 1] on div "Mark Complete" at bounding box center [1513, 18] width 99 height 36
click at [197, 417] on div "Phase 2" at bounding box center [148, 419] width 175 height 8
click at [1535, 20] on icon "button" at bounding box center [1550, 18] width 31 height 31
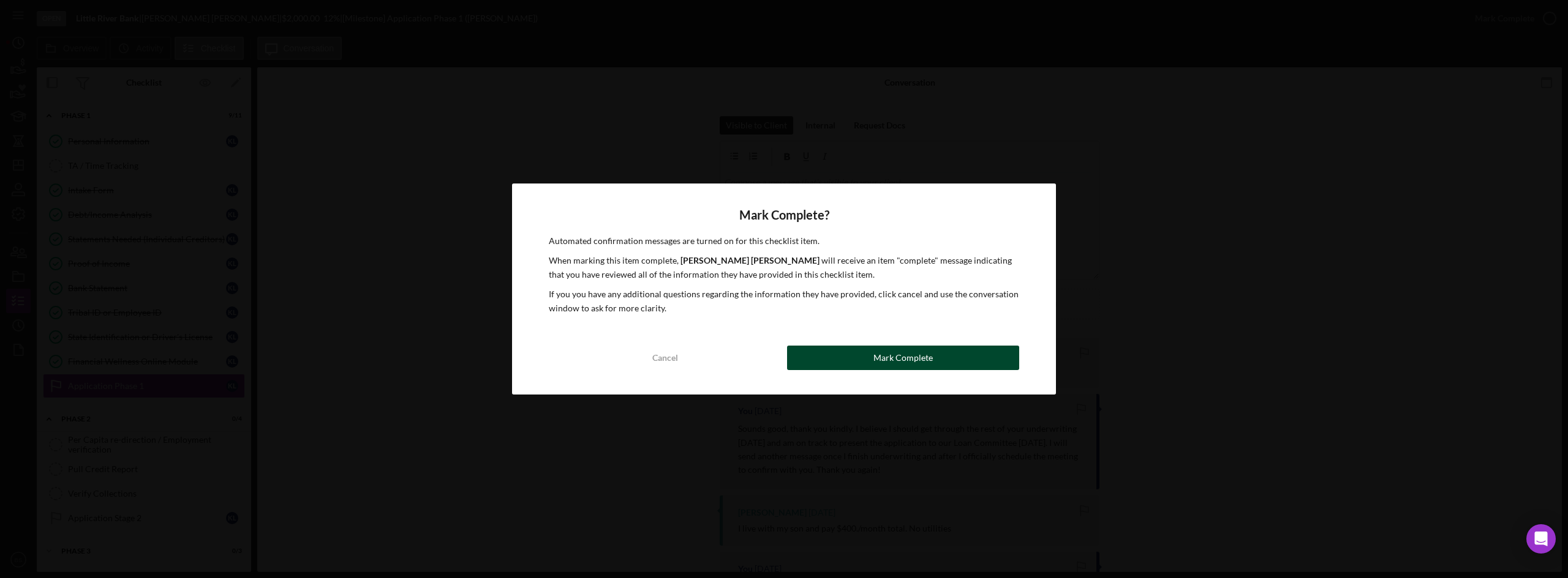
click at [1013, 360] on button "Mark Complete" at bounding box center [903, 358] width 232 height 25
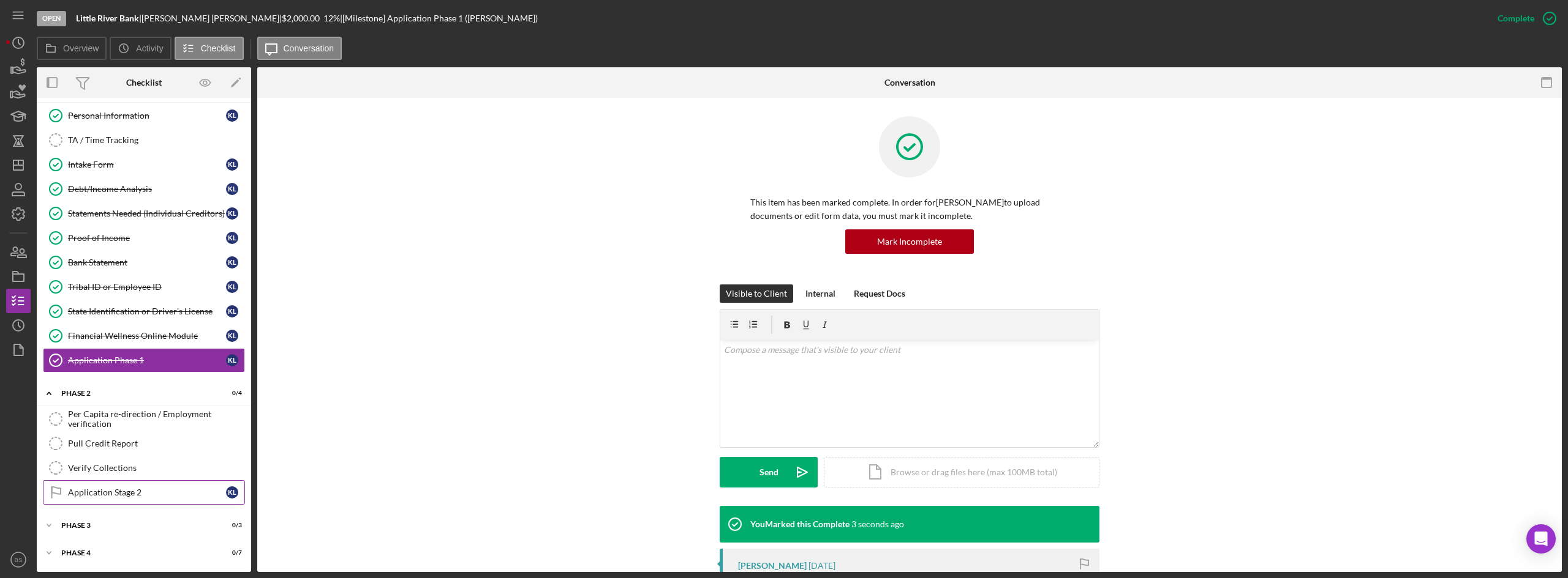
click at [139, 490] on div "Application Stage 2" at bounding box center [146, 493] width 158 height 10
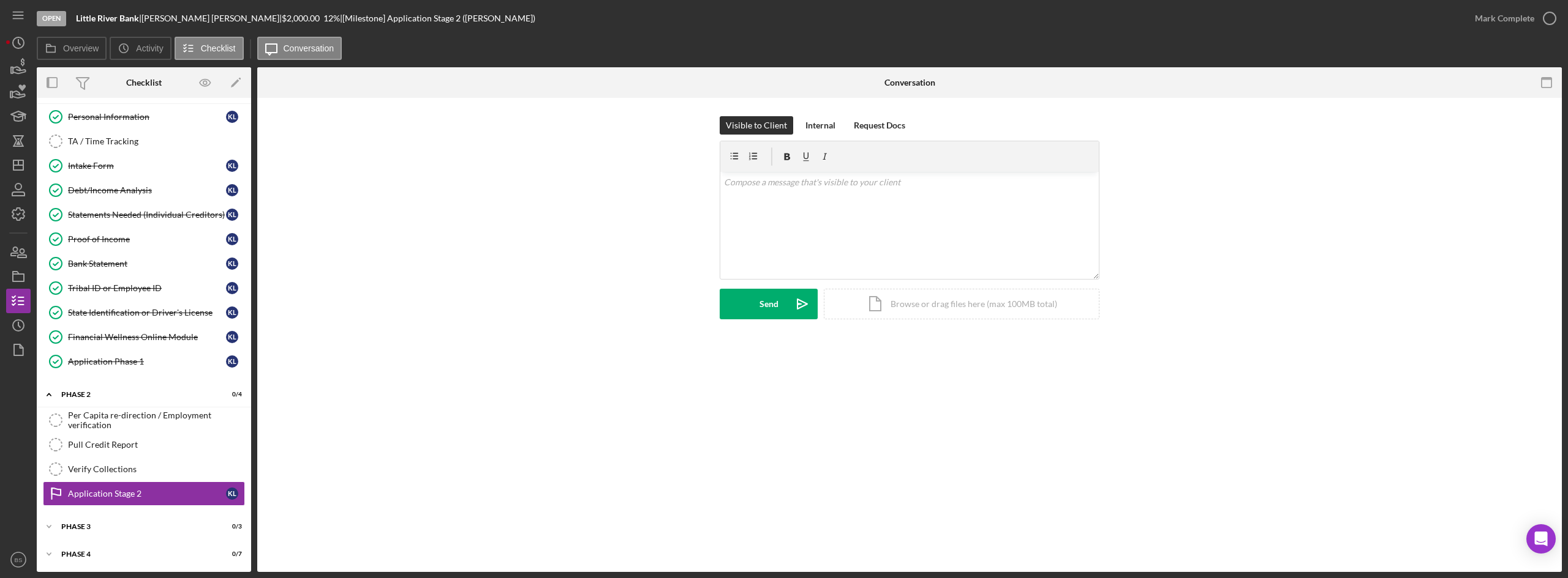
scroll to position [26, 0]
click at [1475, 20] on button "Mark Complete" at bounding box center [1513, 18] width 99 height 25
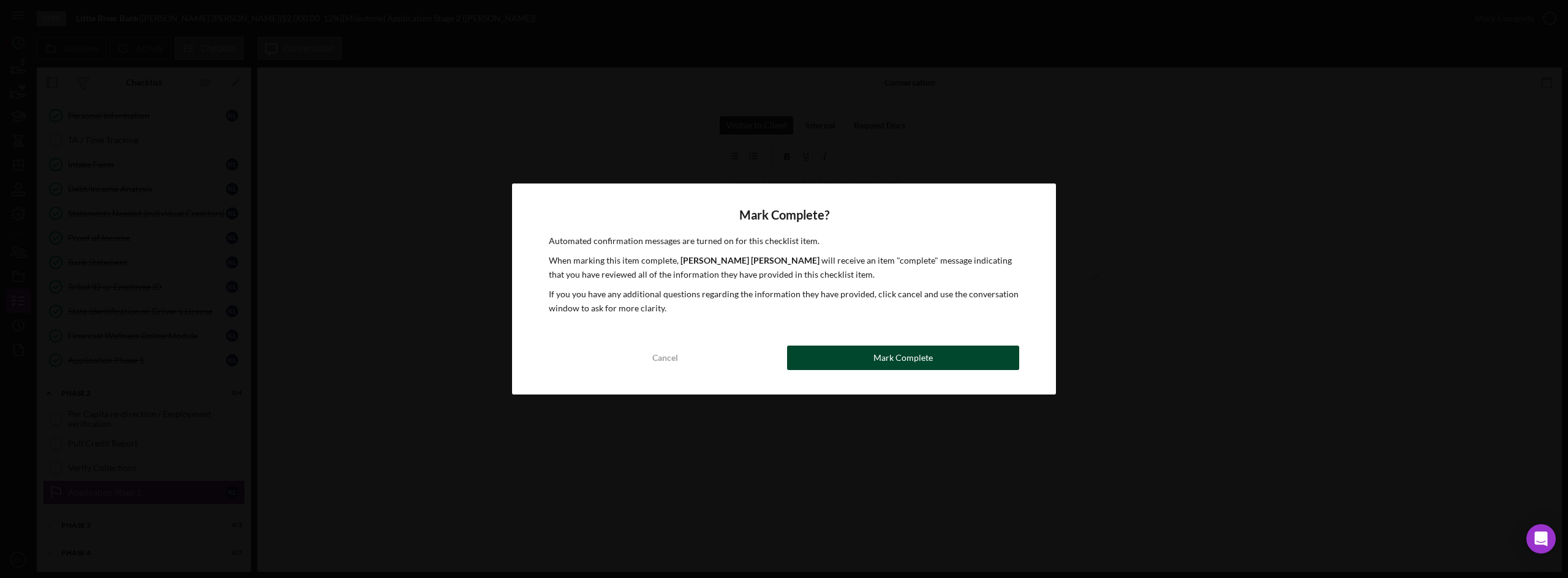
click at [813, 365] on button "Mark Complete" at bounding box center [903, 358] width 232 height 25
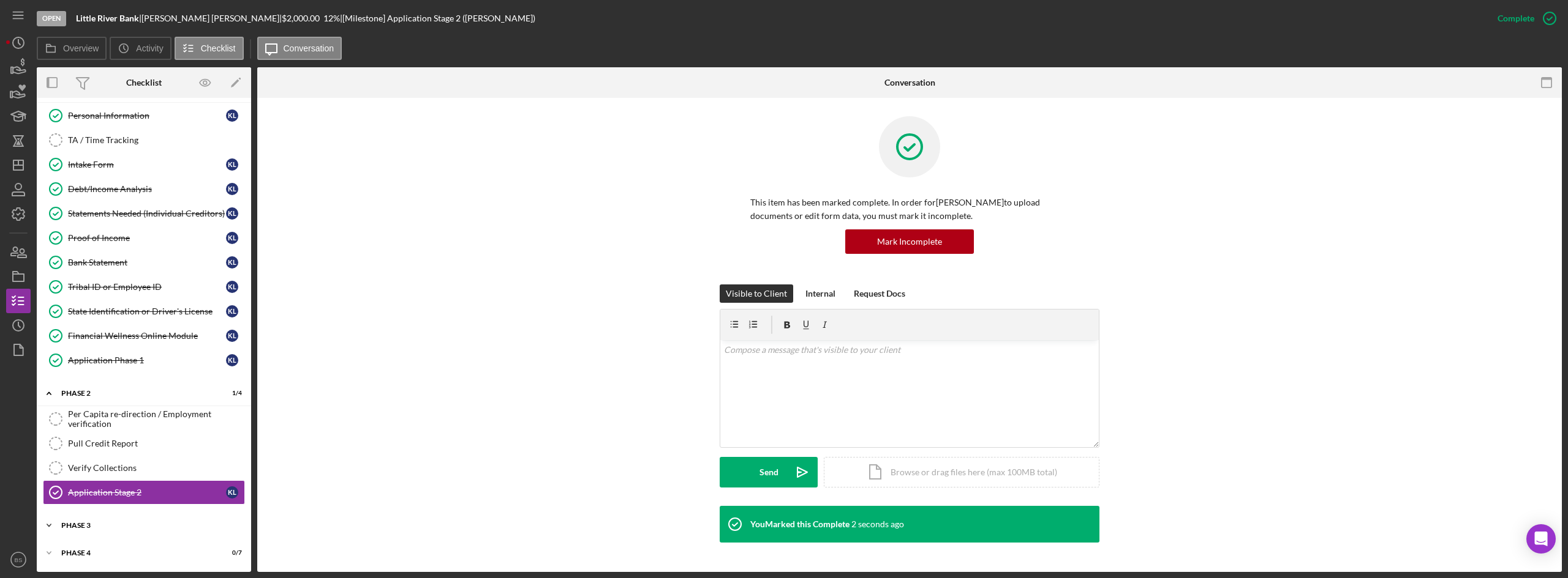
click at [162, 523] on div "Phase 3" at bounding box center [148, 526] width 175 height 8
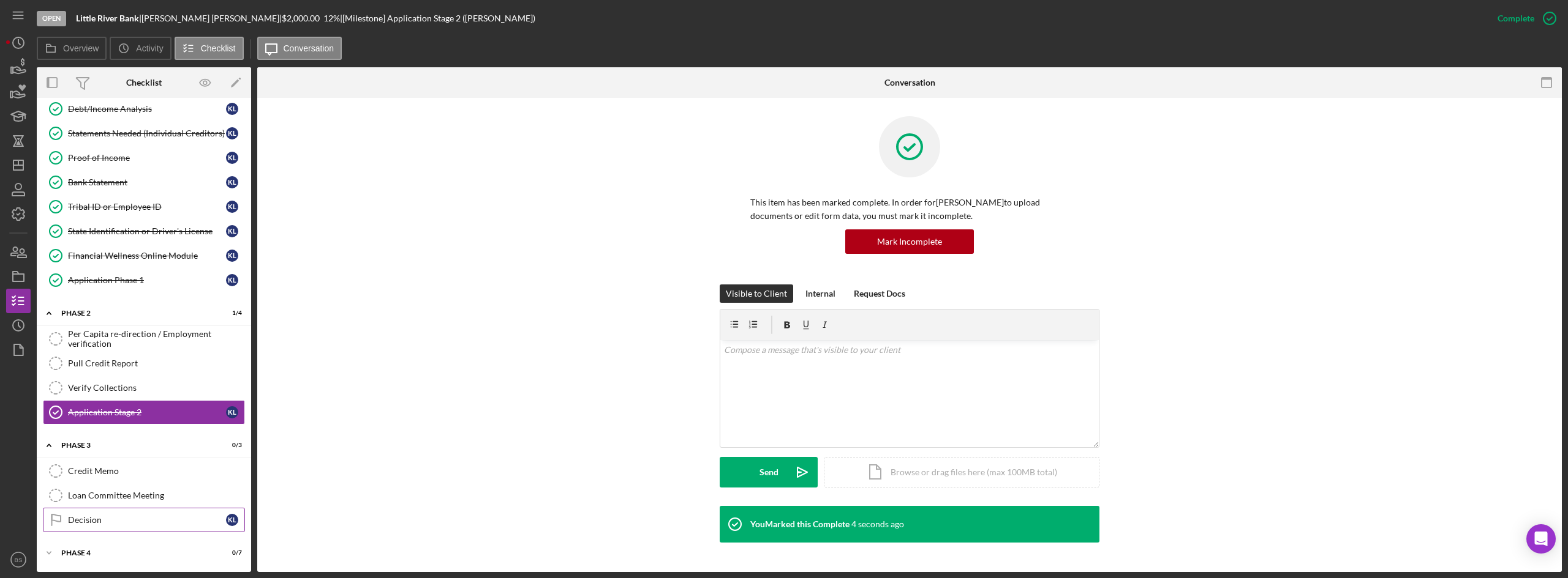
click at [162, 519] on div "Decision" at bounding box center [146, 520] width 158 height 10
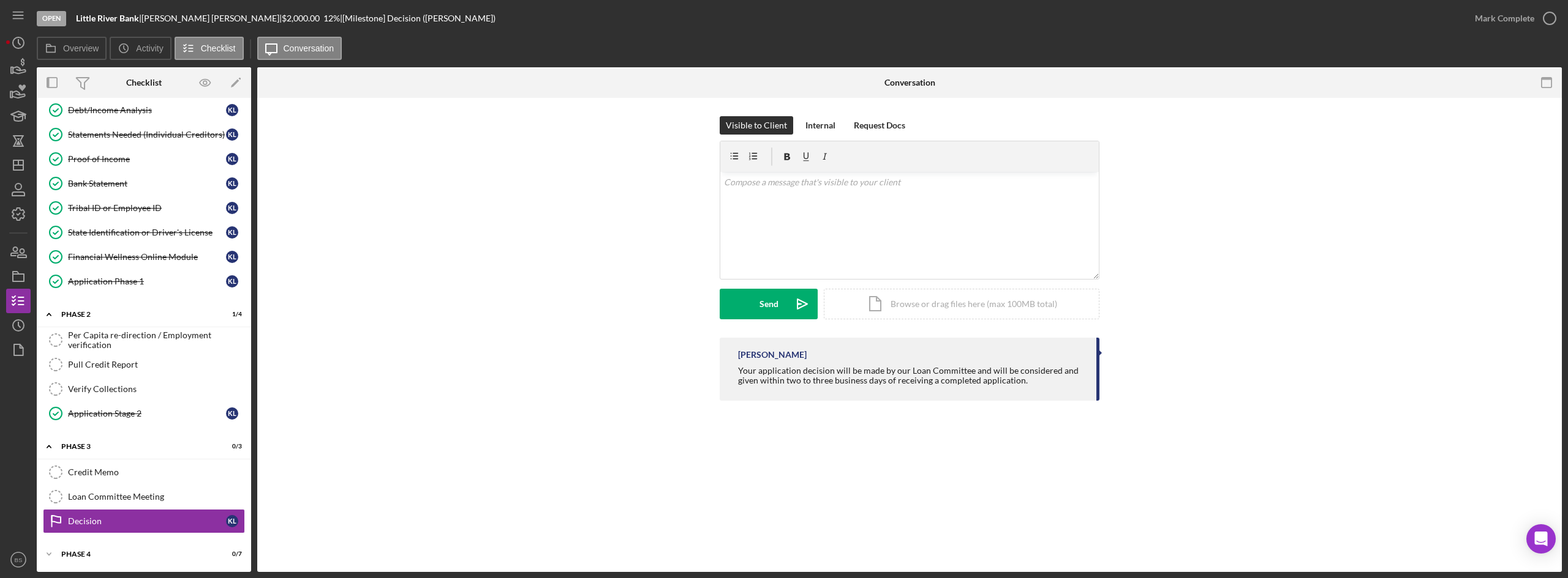
scroll to position [106, 0]
click at [978, 247] on div "v Color teal Color pink Remove color Add row above Add row below Add column bef…" at bounding box center [909, 225] width 379 height 107
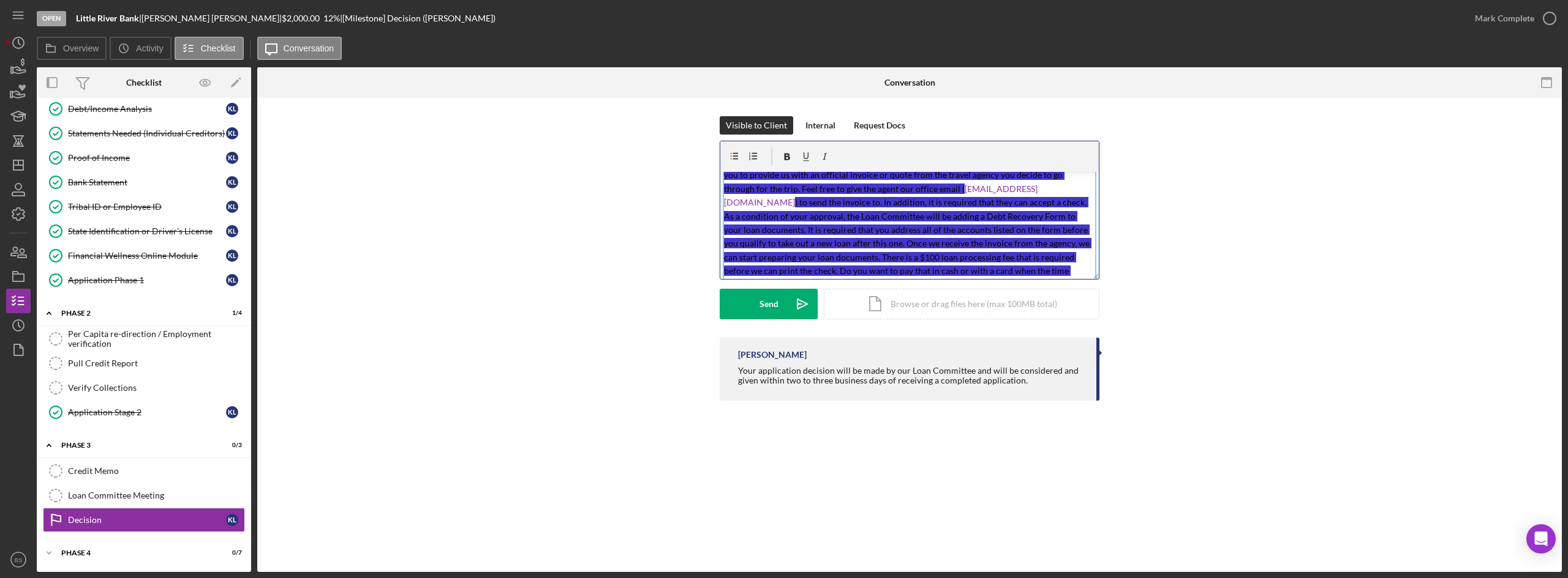
drag, startPoint x: 978, startPoint y: 247, endPoint x: 819, endPoint y: 235, distance: 159.5
click at [819, 235] on p "Hi Rechelle, The Loan Committee approved you for a $5,000 personal loan at 12% …" at bounding box center [909, 217] width 372 height 151
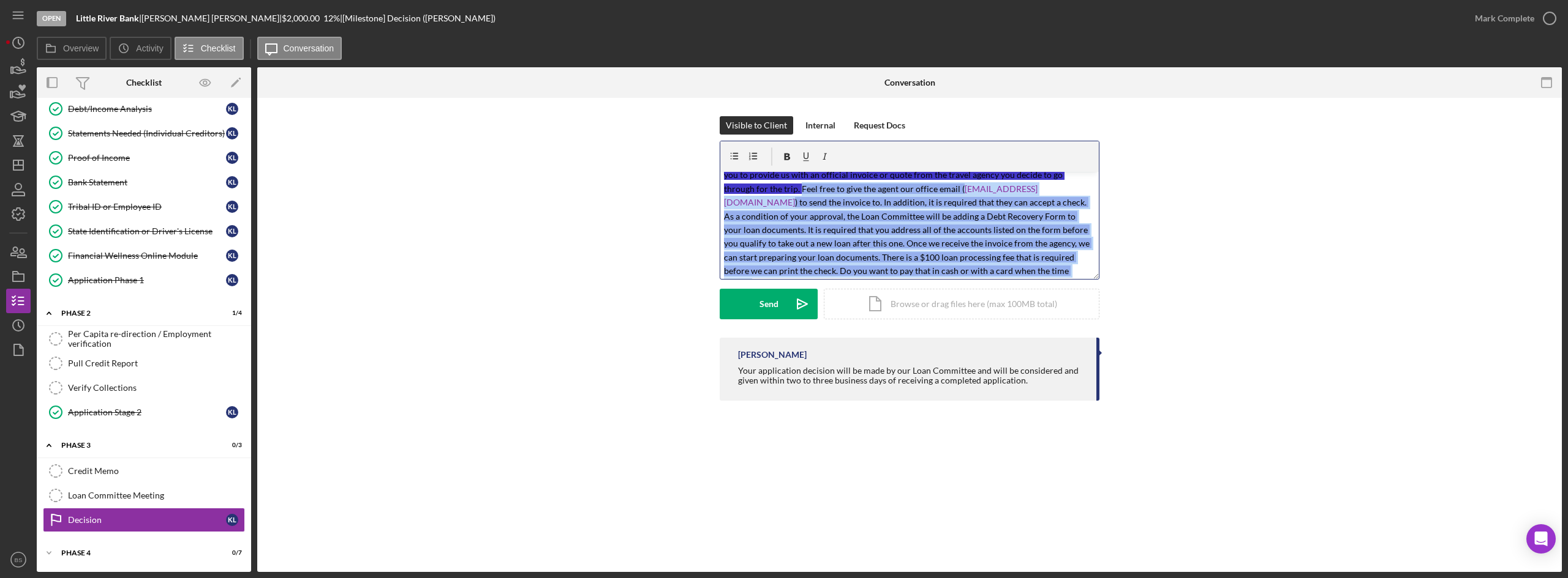
scroll to position [0, 0]
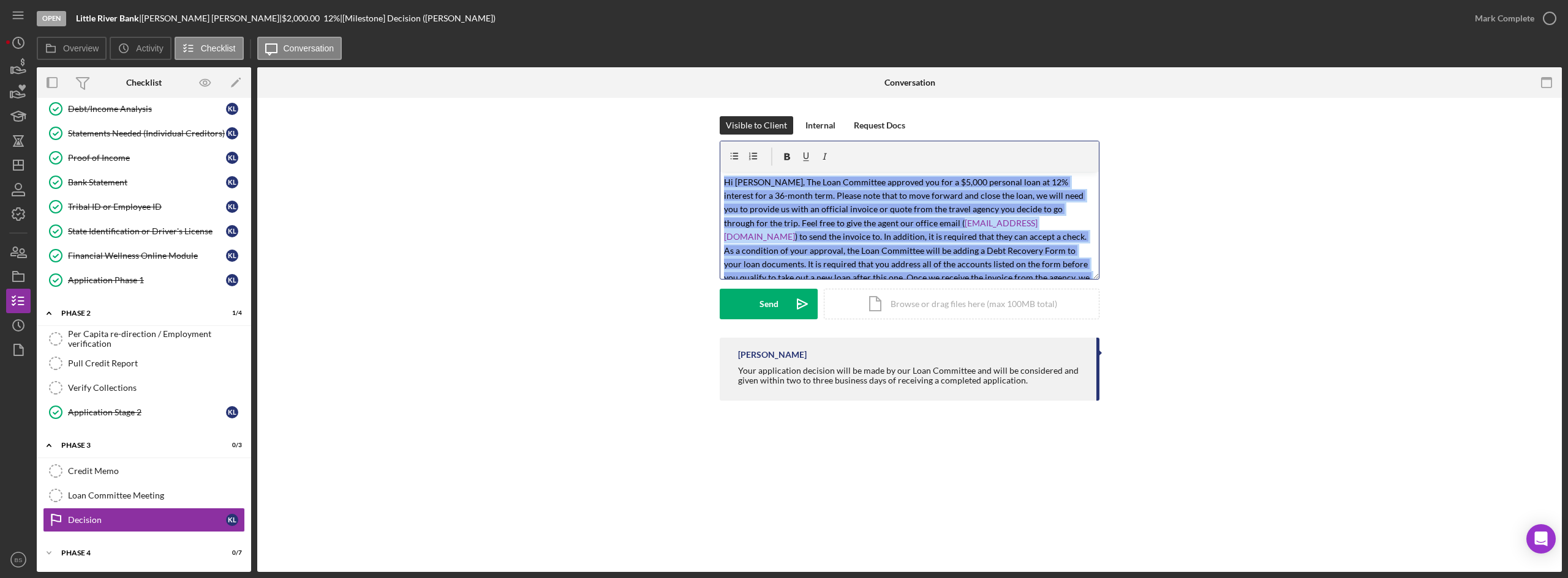
drag, startPoint x: 944, startPoint y: 271, endPoint x: 619, endPoint y: 88, distance: 373.0
click at [619, 88] on div "Conversation Decision Decision Visible to Client Internal Request Docs v Color …" at bounding box center [909, 319] width 1305 height 505
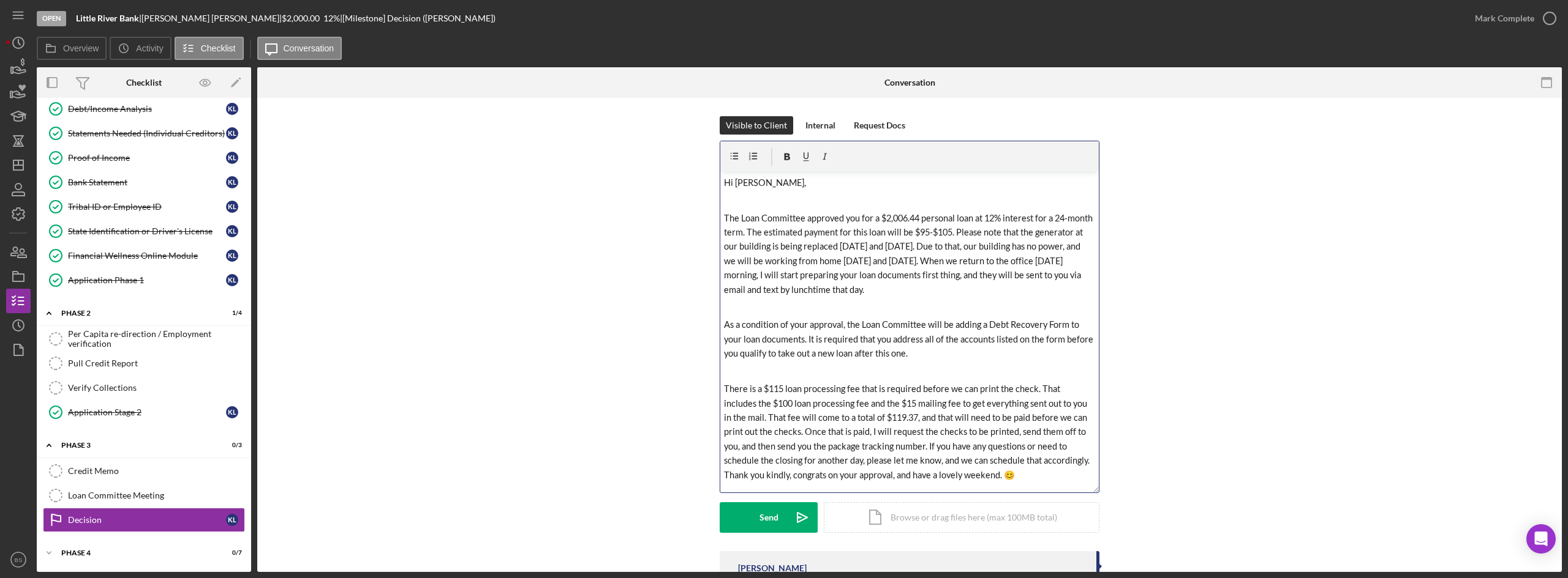
drag, startPoint x: 1096, startPoint y: 274, endPoint x: 1097, endPoint y: 502, distance: 228.0
click at [1097, 493] on div "v Color teal Color pink Remove color Add row above Add row below Add column bef…" at bounding box center [909, 316] width 380 height 353
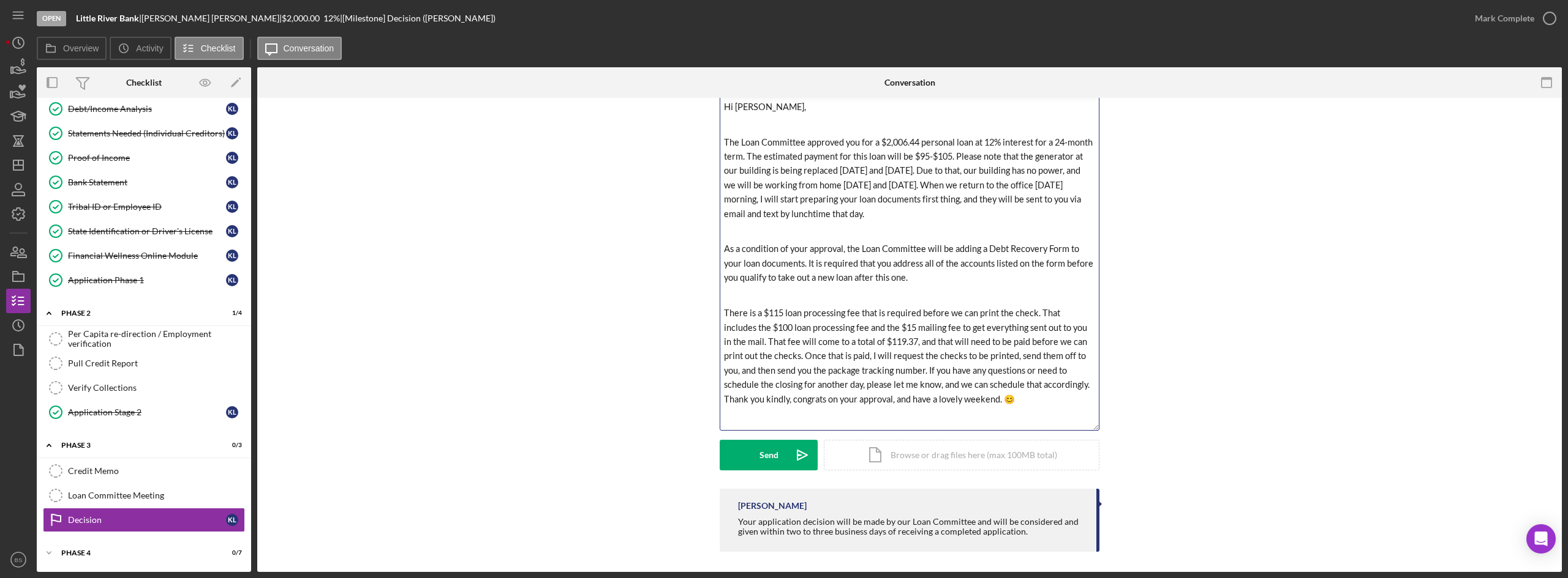
scroll to position [80, 0]
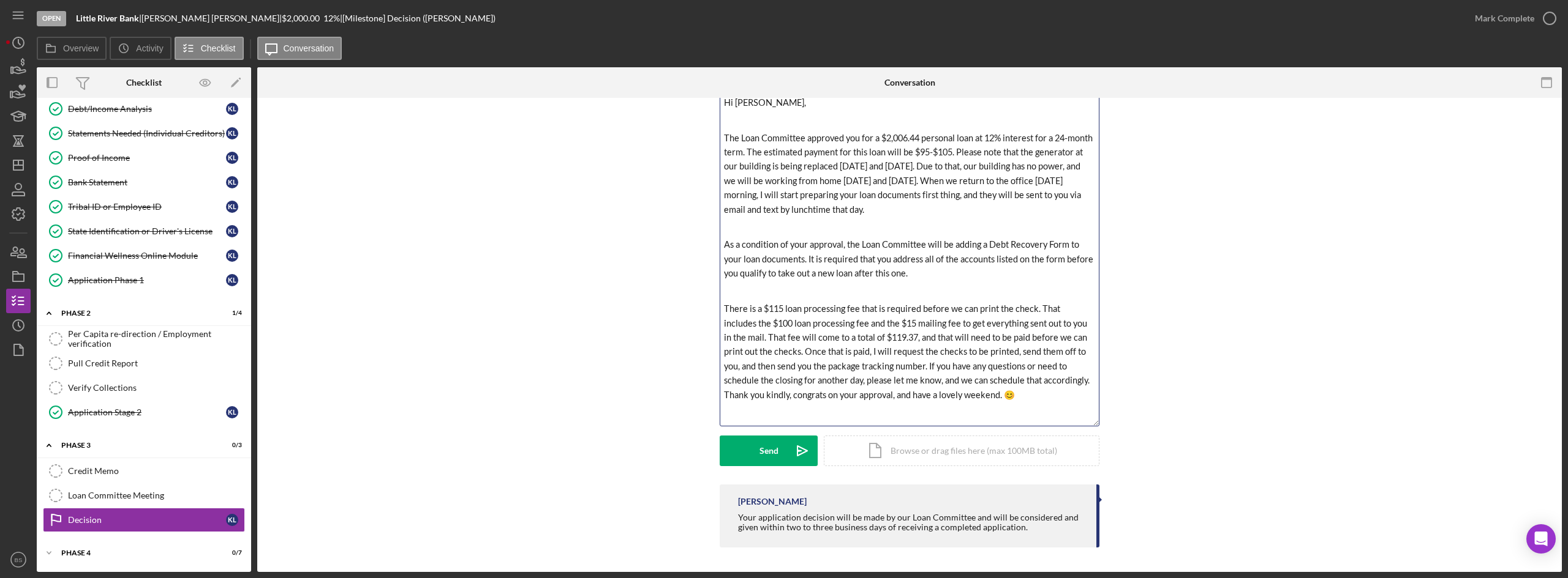
click at [884, 166] on span "The Loan Committee approved you for a $2,006.44 personal loan at 12% interest f…" at bounding box center [909, 174] width 371 height 82
drag, startPoint x: 865, startPoint y: 181, endPoint x: 841, endPoint y: 183, distance: 24.1
click at [841, 183] on span "The Loan Committee approved you for a $2,006.44 personal loan at 12% interest f…" at bounding box center [909, 174] width 371 height 82
click at [785, 454] on button "Send Icon/icon-invite-send" at bounding box center [769, 451] width 98 height 31
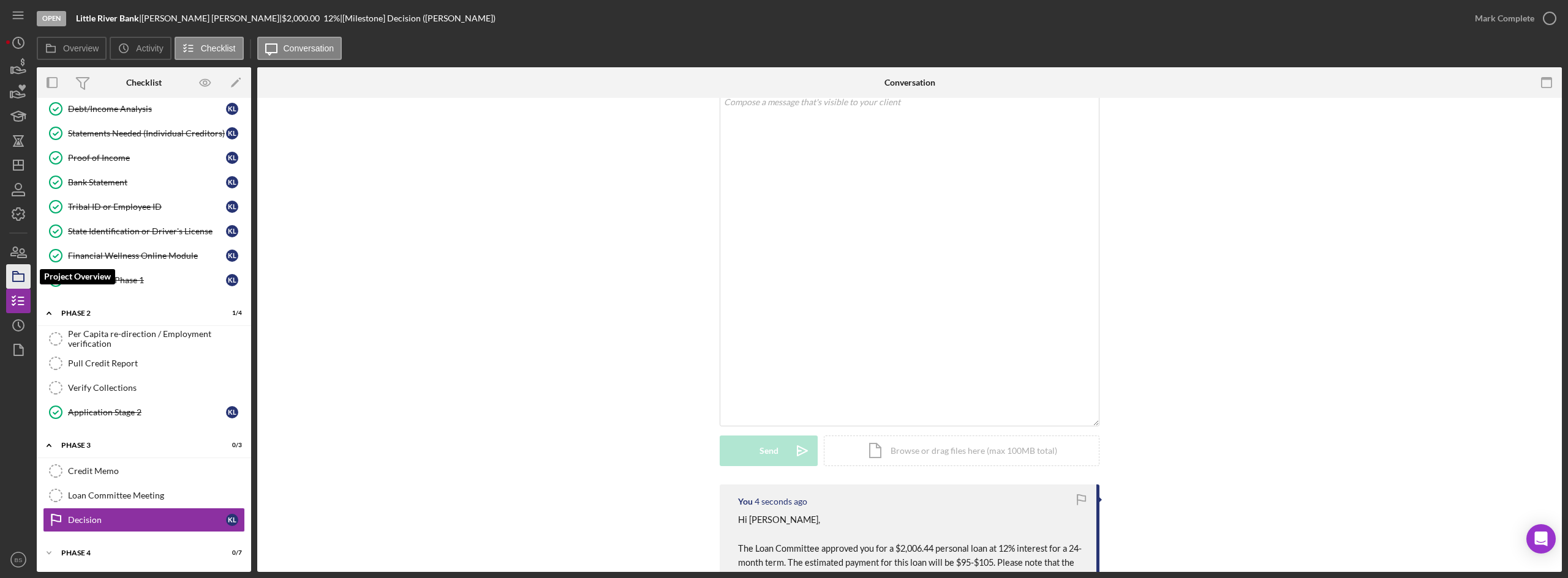
click at [20, 271] on icon "button" at bounding box center [18, 277] width 31 height 31
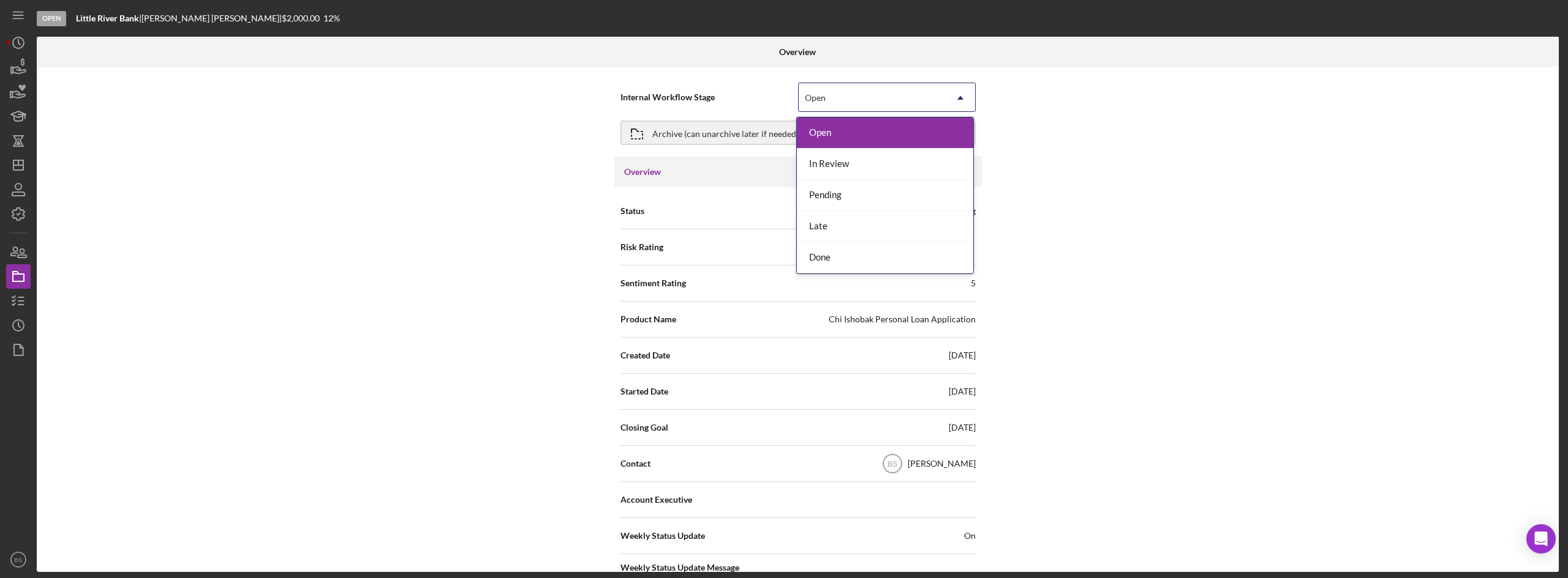
click at [857, 93] on div "Open" at bounding box center [872, 97] width 147 height 28
click at [827, 262] on div "Done" at bounding box center [885, 258] width 177 height 32
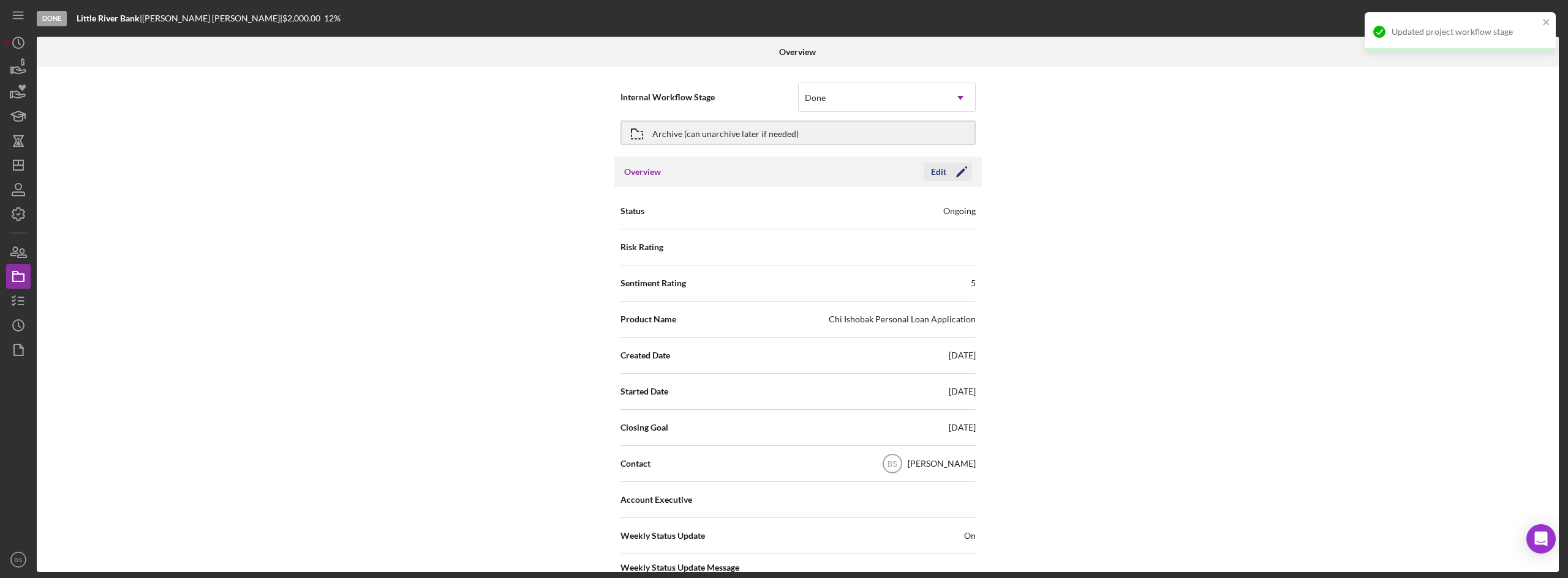
click at [941, 176] on div "Edit" at bounding box center [939, 171] width 15 height 18
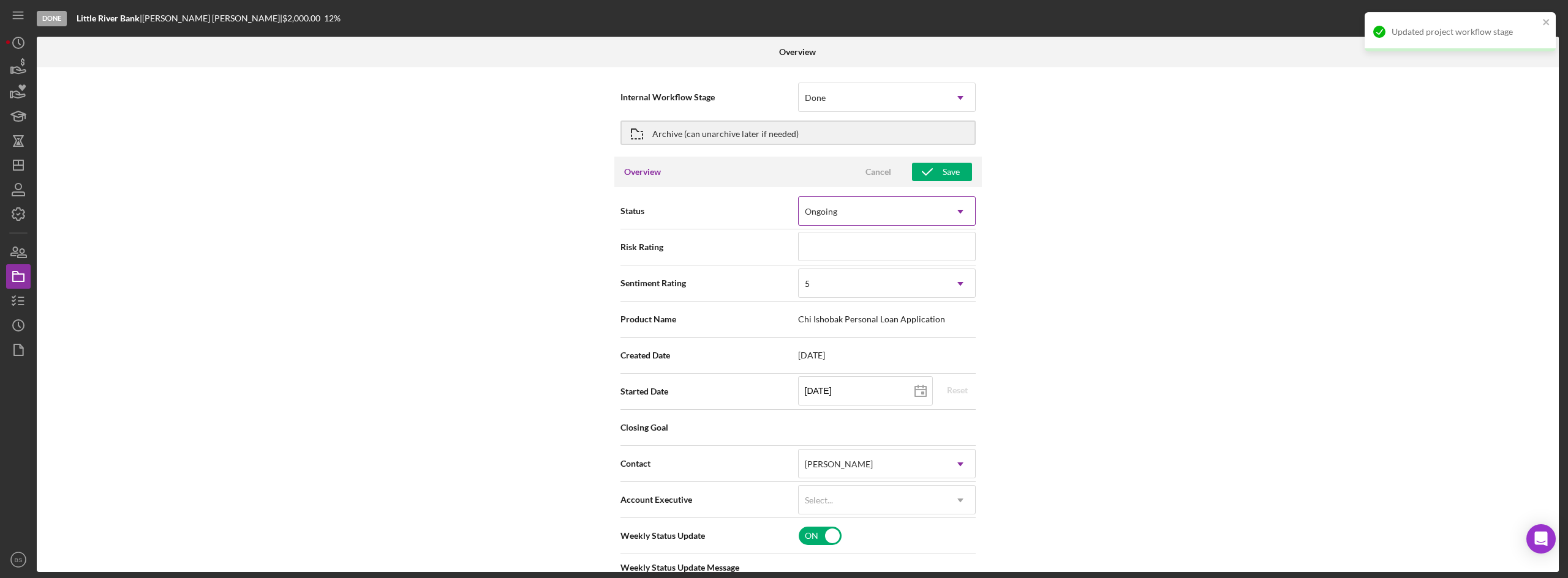
click at [916, 212] on div "Ongoing" at bounding box center [872, 211] width 147 height 28
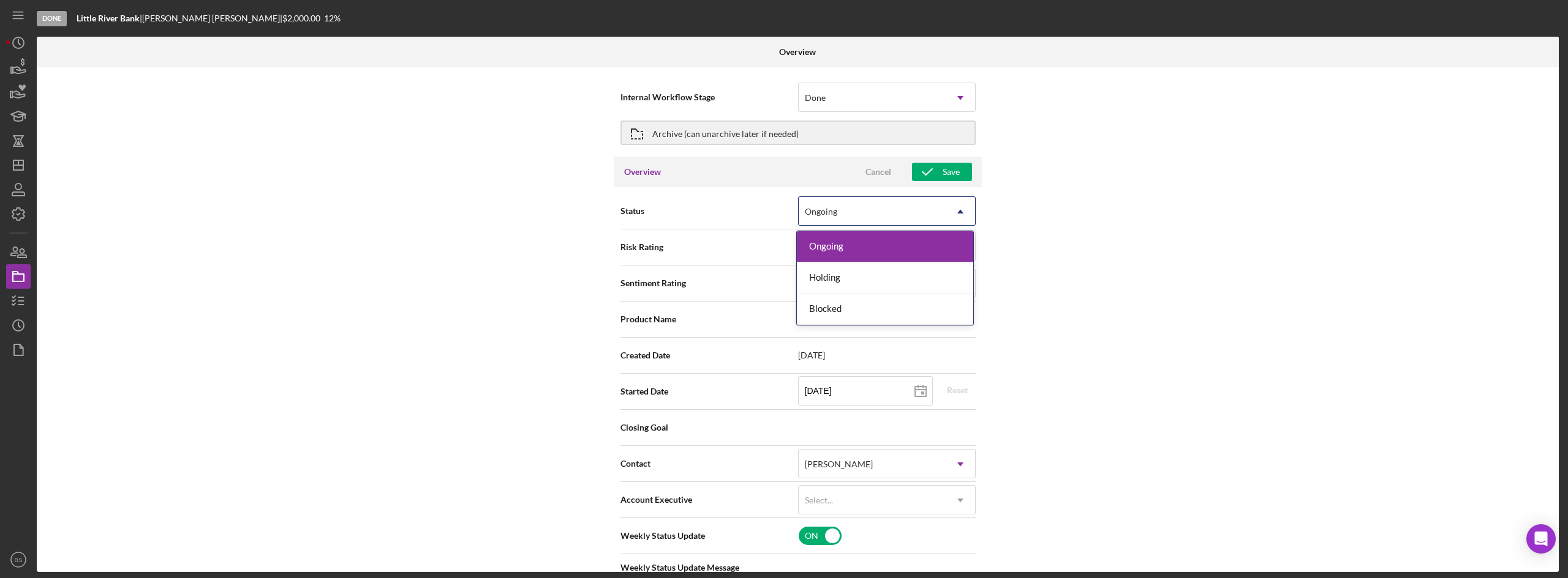
click at [881, 201] on div "Ongoing" at bounding box center [872, 211] width 147 height 28
type textarea "Here's a snapshot of information that has been received, as well as the remaini…"
type textarea "Hey there, we noticed you haven't made any progress on your Chi Ishobak Consume…"
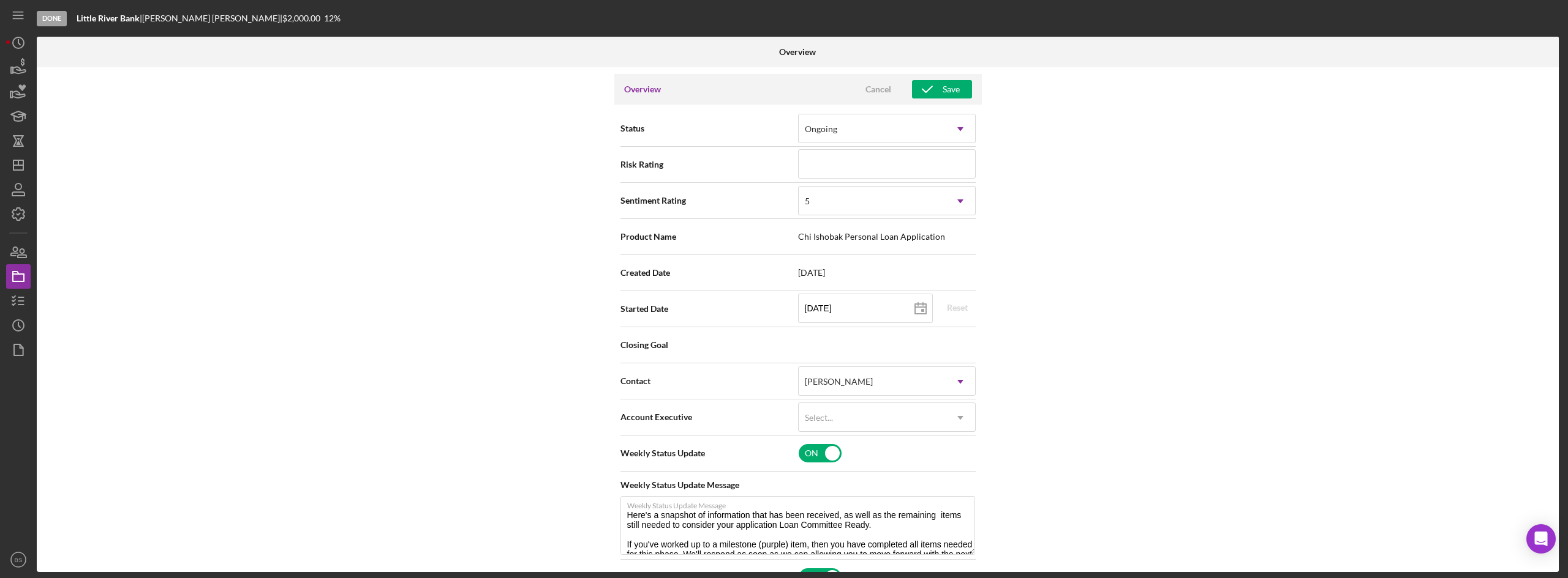
scroll to position [61, 0]
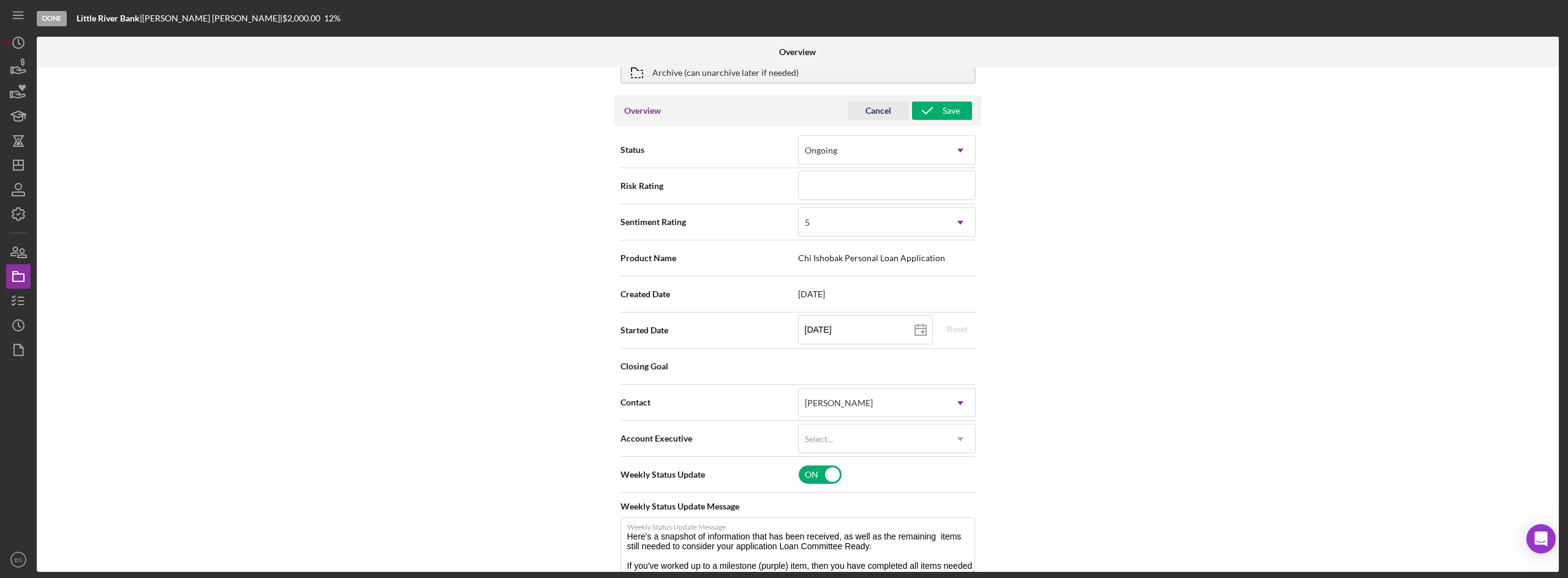
click at [872, 106] on div "Cancel" at bounding box center [878, 110] width 26 height 18
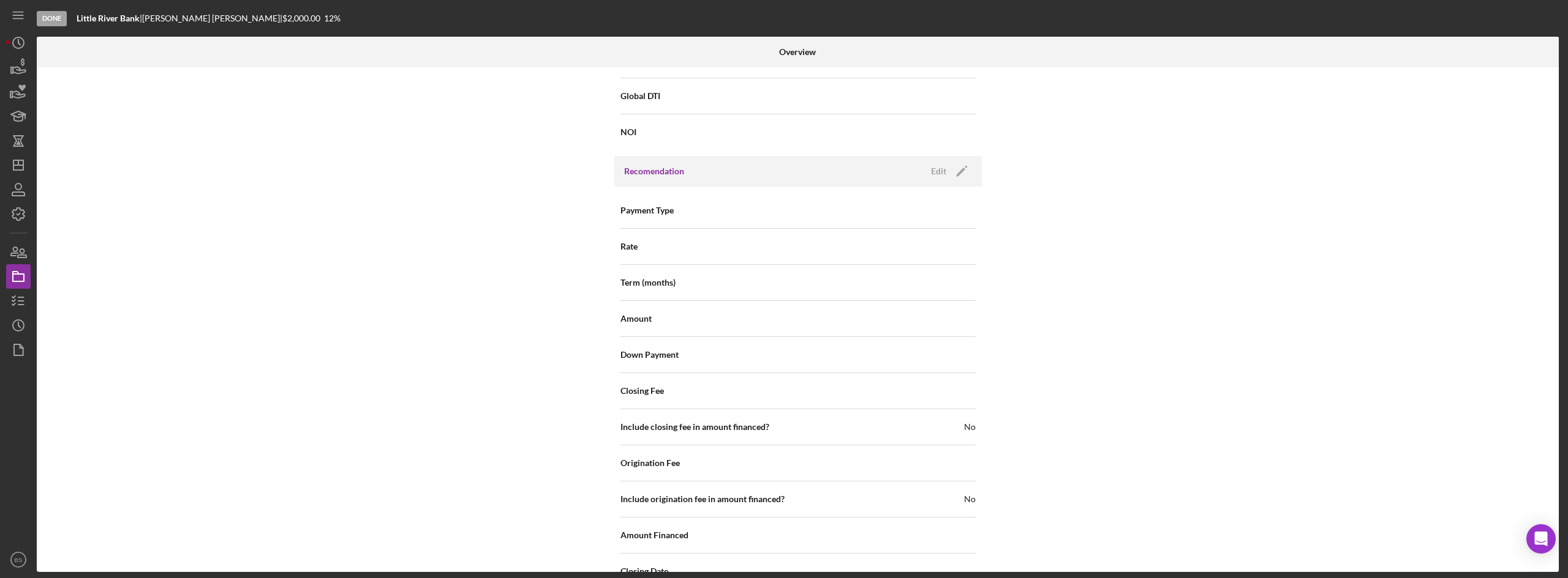
scroll to position [1315, 0]
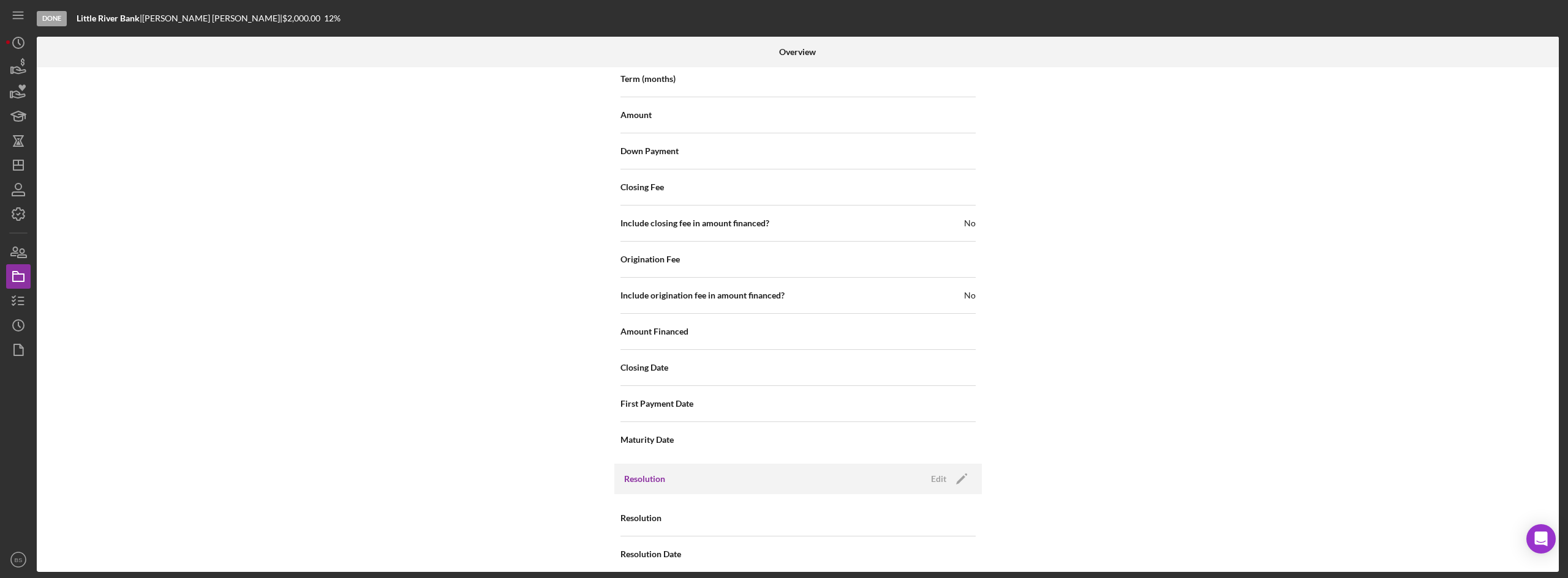
click at [940, 464] on div "Resolution Edit Icon/Edit" at bounding box center [798, 480] width 367 height 31
click at [952, 467] on icon "Icon/Edit" at bounding box center [962, 480] width 31 height 31
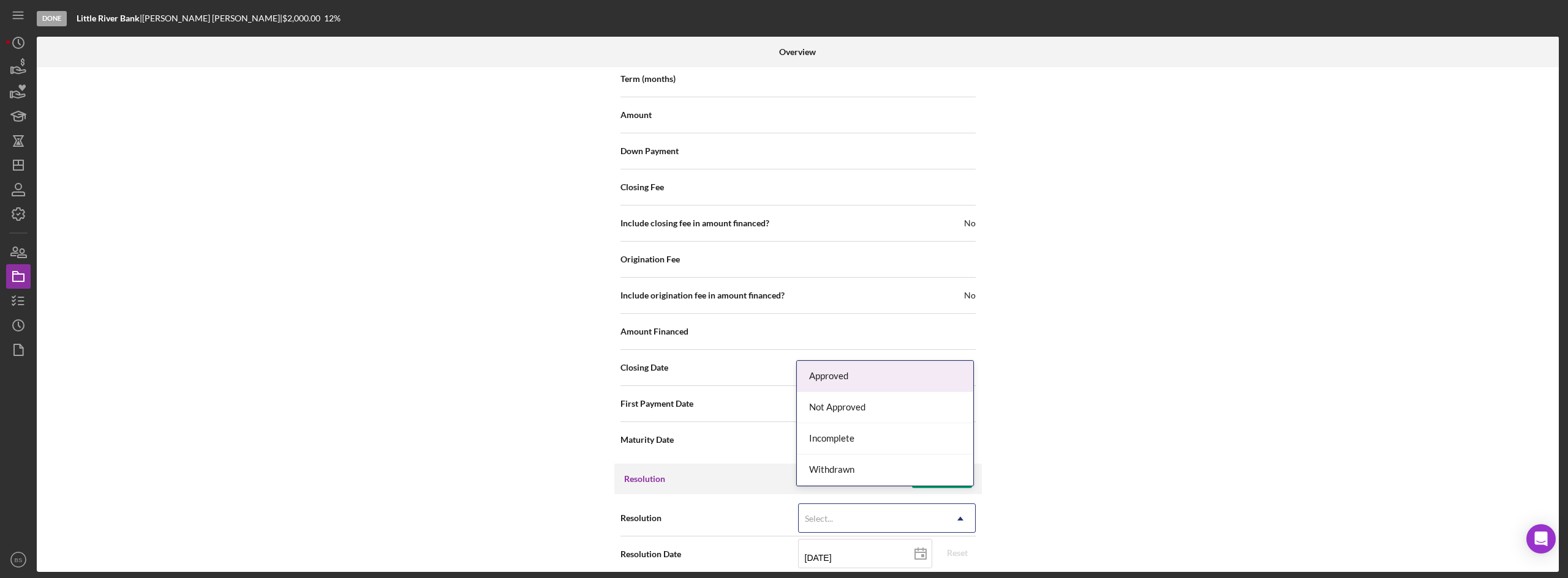
click at [871, 503] on div "Select... Icon/Dropdown Arrow" at bounding box center [887, 518] width 178 height 30
click at [882, 379] on div "Approved" at bounding box center [885, 376] width 177 height 32
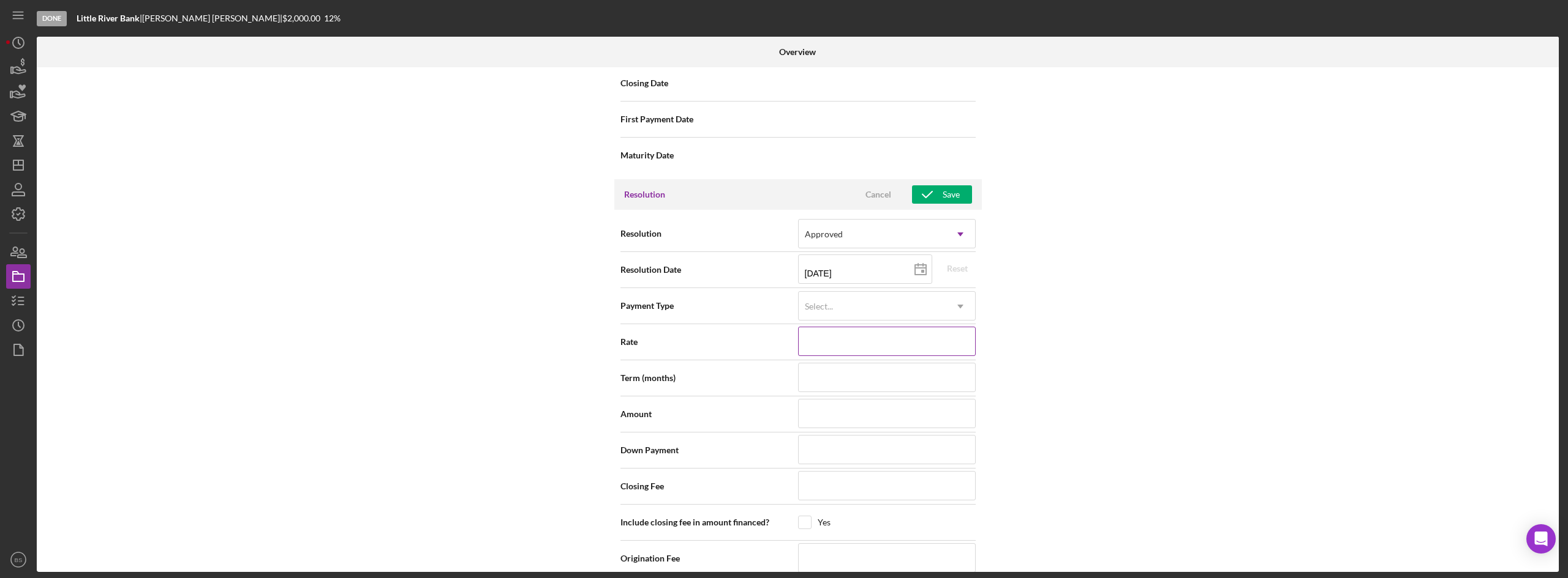
scroll to position [1621, 0]
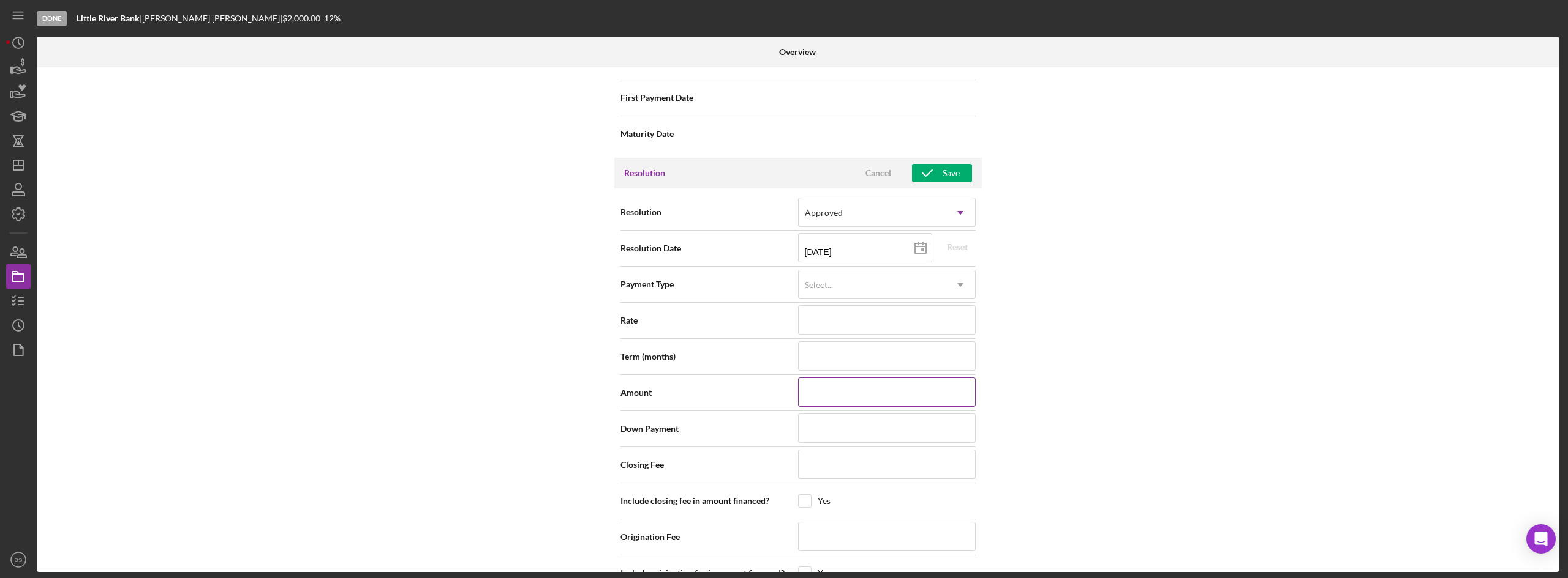
click at [849, 387] on input at bounding box center [887, 392] width 178 height 30
type input "$2"
type input "$20"
type input "$200"
type input "$2,006"
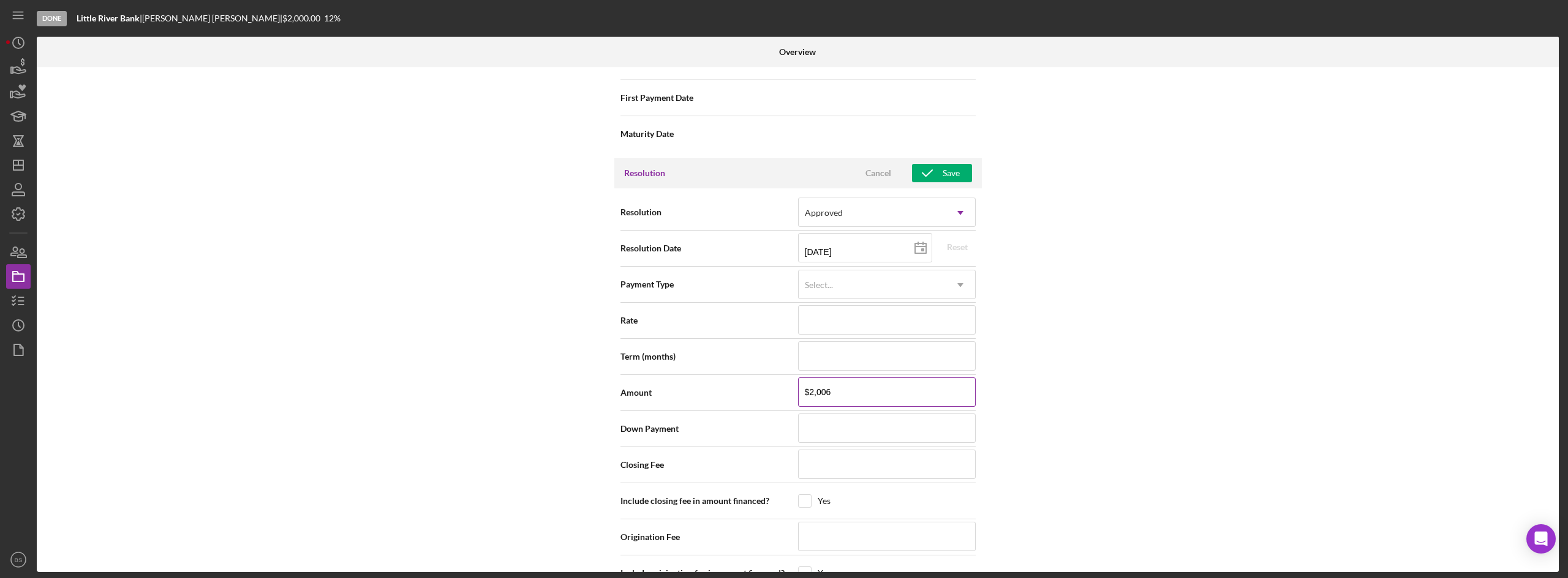
type input "$20,064"
type input "$200,642"
type input "$20,064"
type input "$2,006"
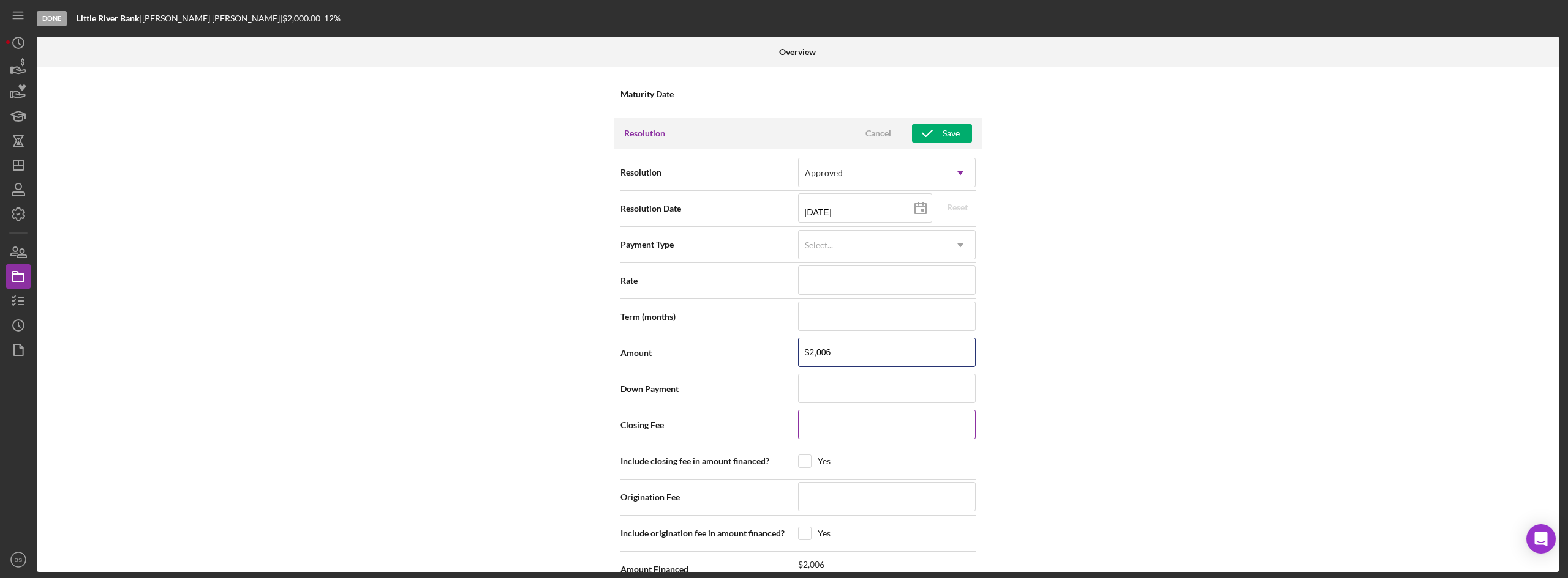
scroll to position [1682, 0]
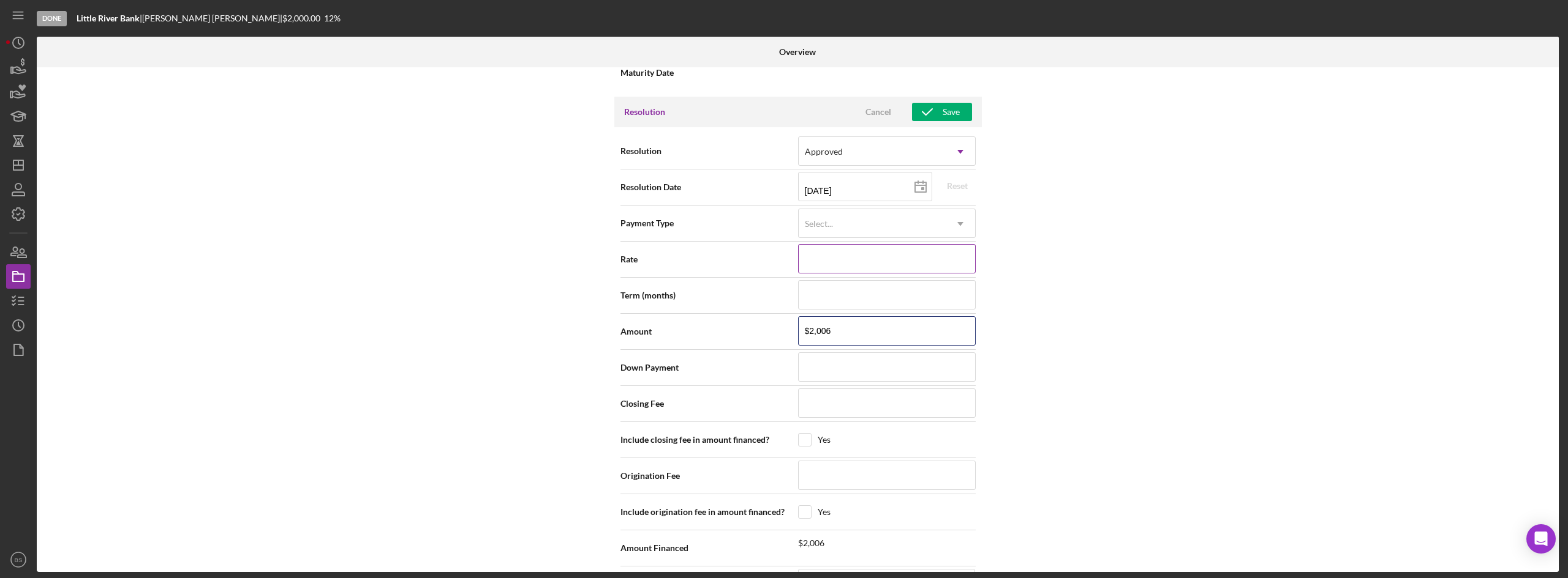
type input "$2,006"
click at [836, 247] on input at bounding box center [887, 259] width 178 height 30
type input "1%"
type input "12%"
click at [829, 289] on input at bounding box center [887, 294] width 178 height 30
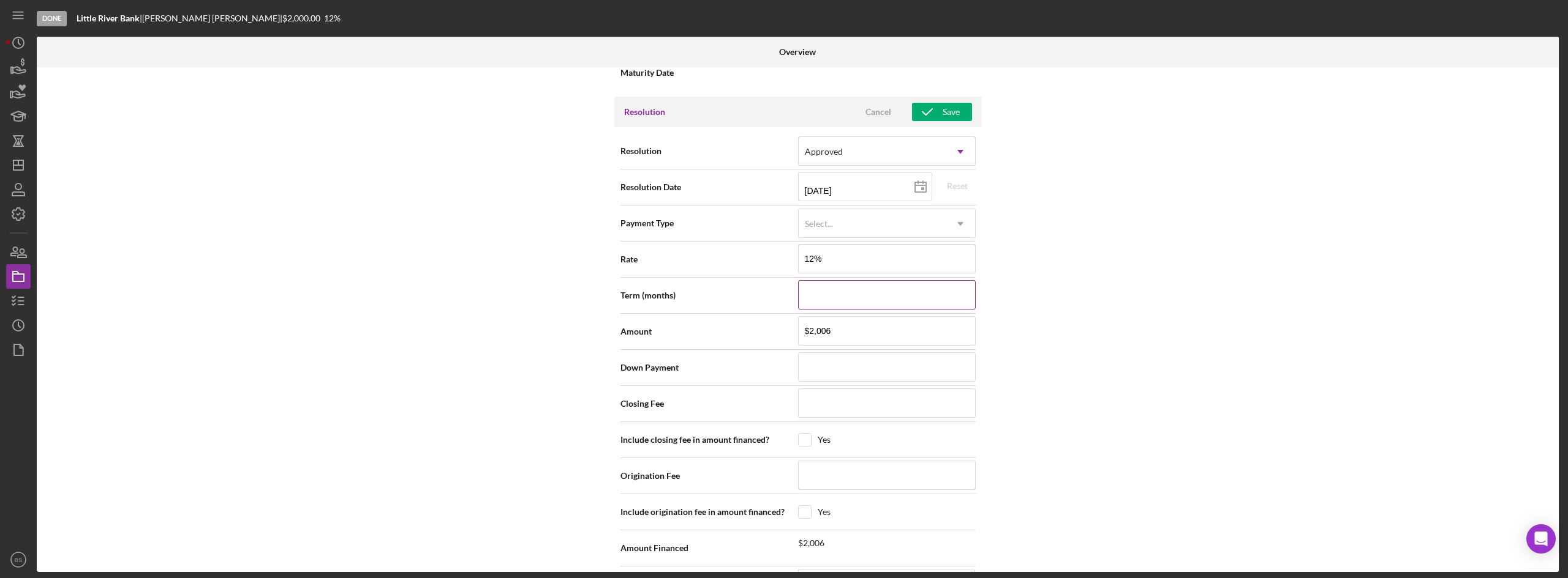
type input "12.000%"
type input "2"
type input "24"
click at [947, 103] on div "Save" at bounding box center [951, 112] width 17 height 18
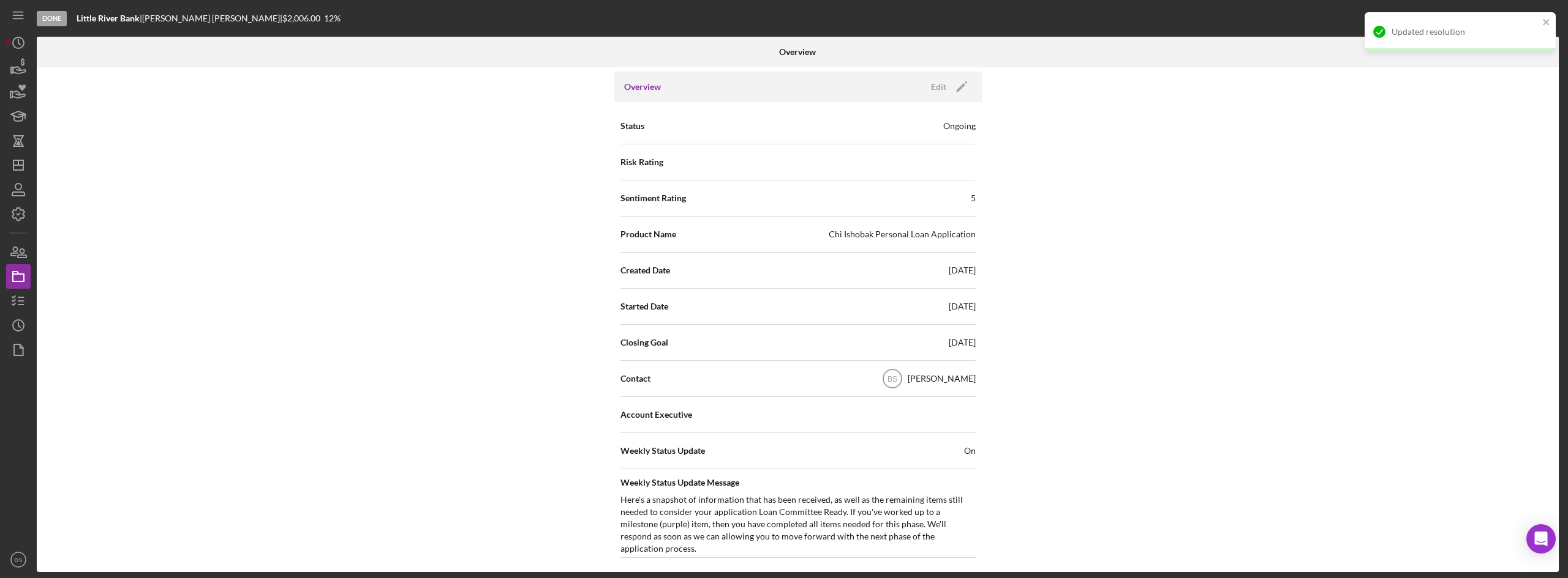
scroll to position [0, 0]
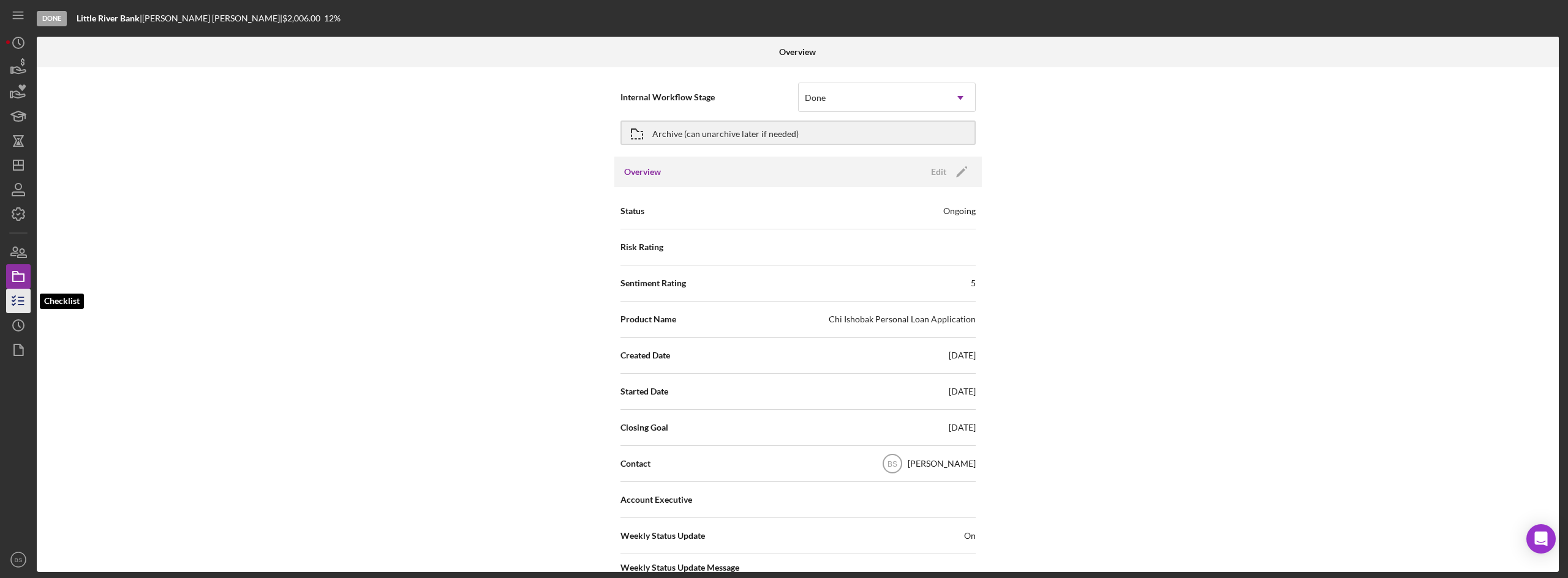
click at [21, 308] on icon "button" at bounding box center [18, 301] width 31 height 31
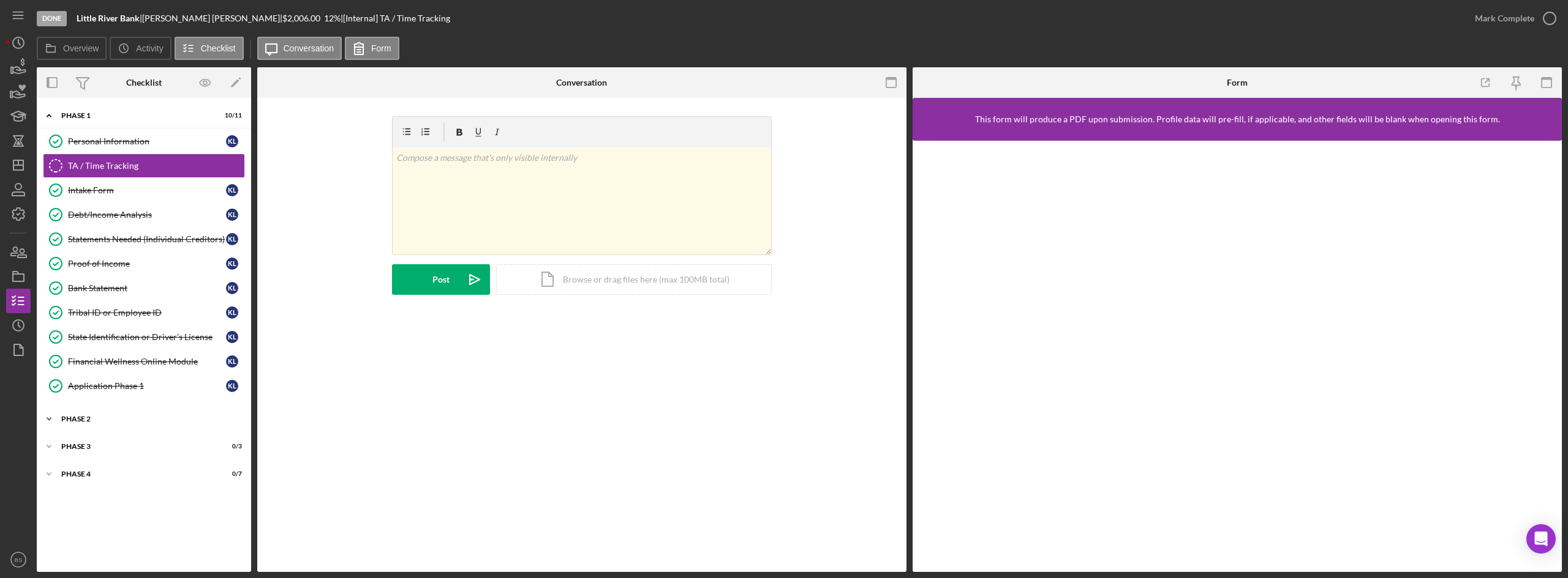
click at [91, 417] on div "Phase 2" at bounding box center [148, 419] width 175 height 8
click at [98, 500] on link "Verify Collections Verify Collections" at bounding box center [143, 494] width 202 height 25
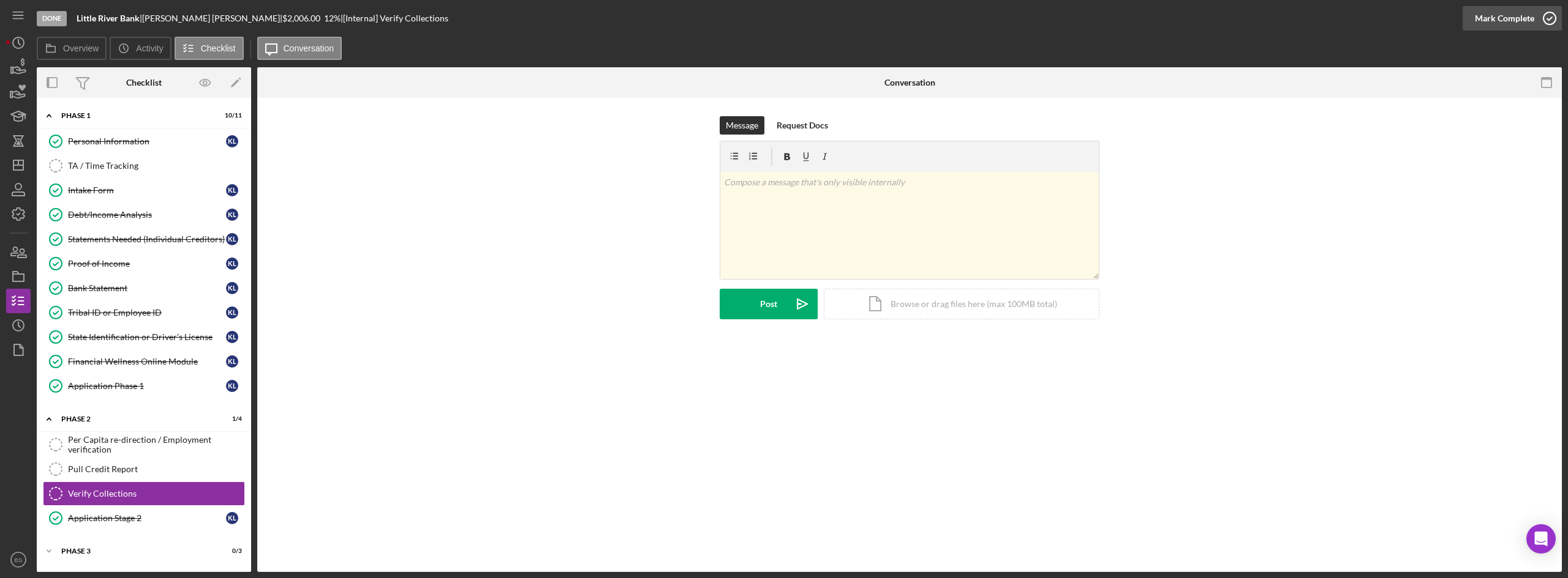
click at [1523, 12] on div "Mark Complete" at bounding box center [1505, 18] width 59 height 25
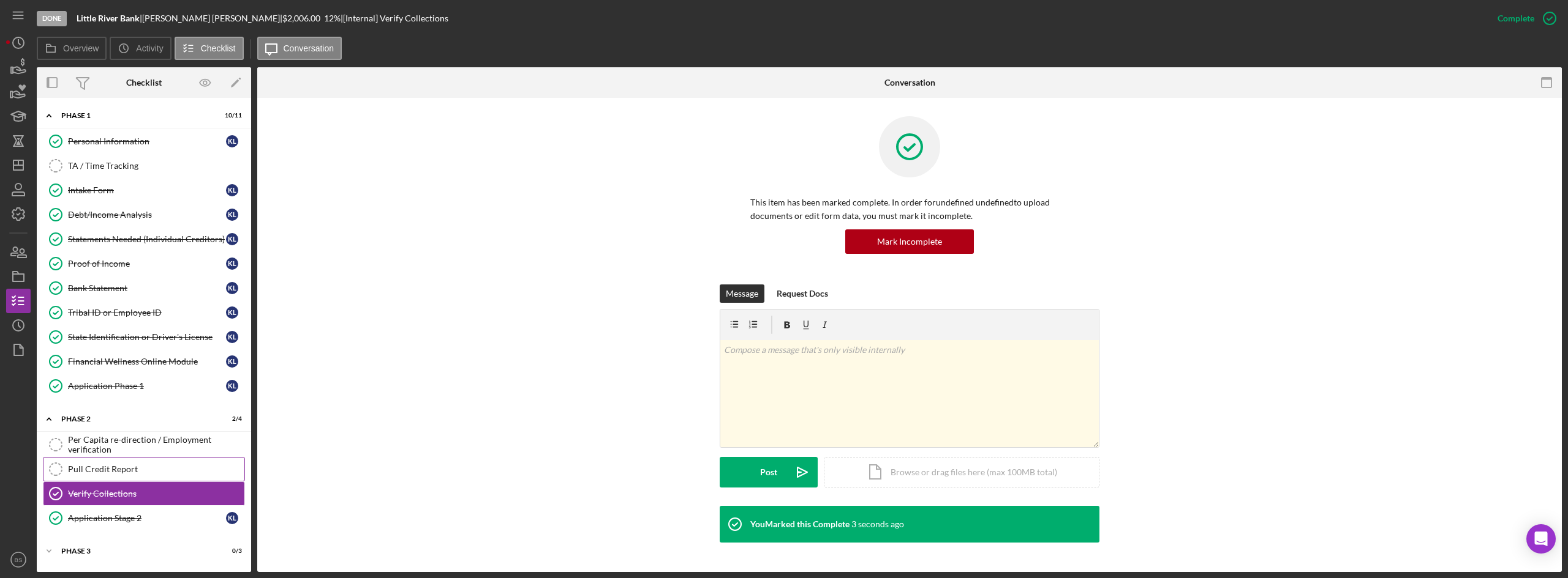
click at [130, 469] on div "Pull Credit Report" at bounding box center [156, 469] width 177 height 10
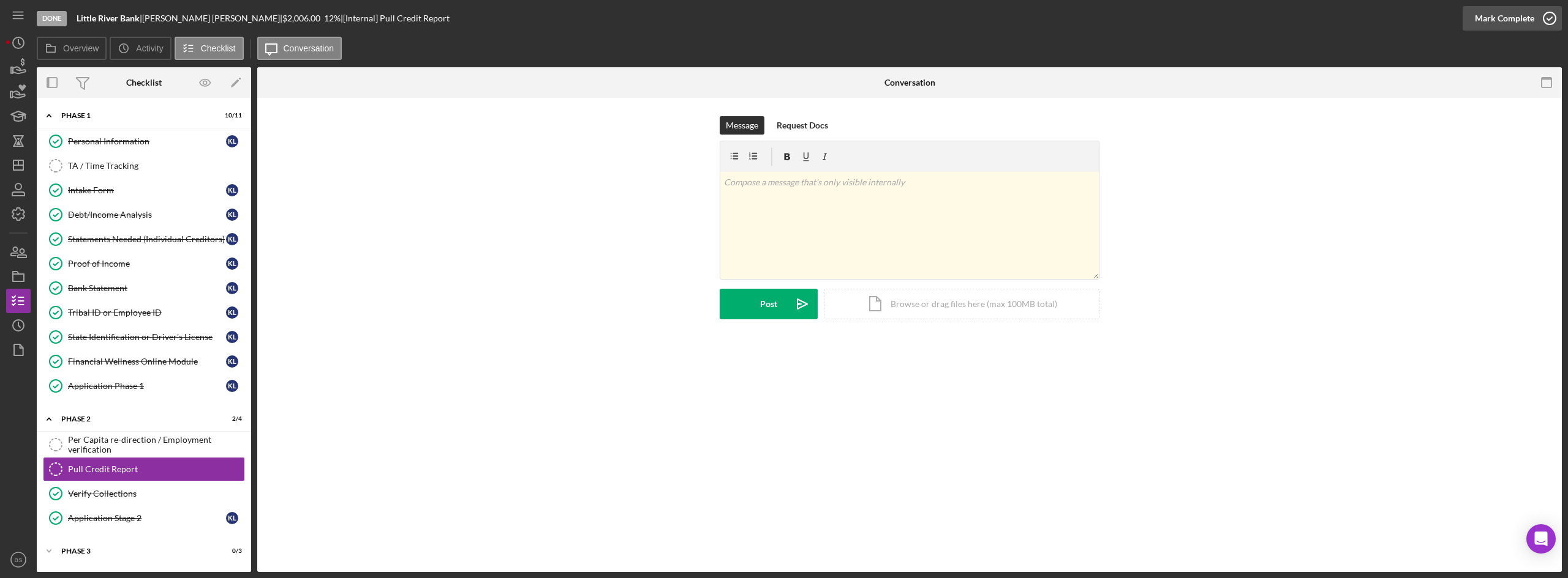
click at [1534, 19] on button "Mark Complete" at bounding box center [1513, 18] width 99 height 25
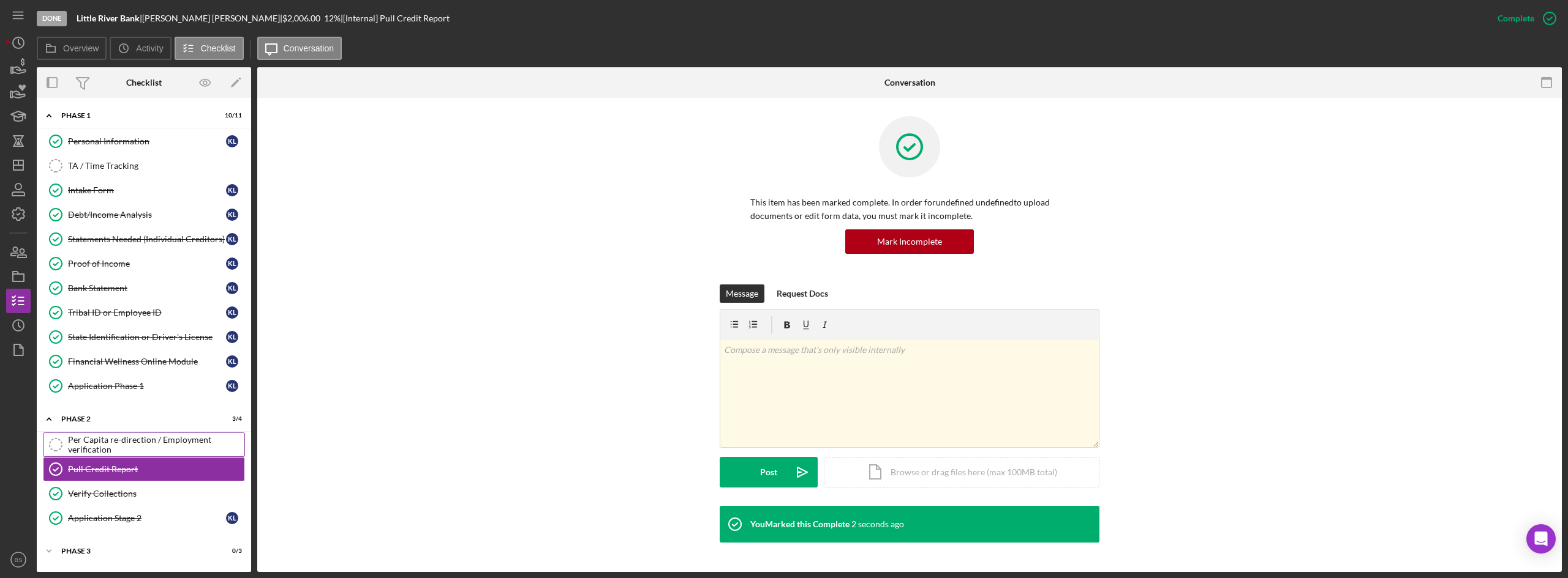
click at [98, 443] on div "Per Capita re-direction / Employment verification" at bounding box center [156, 445] width 177 height 20
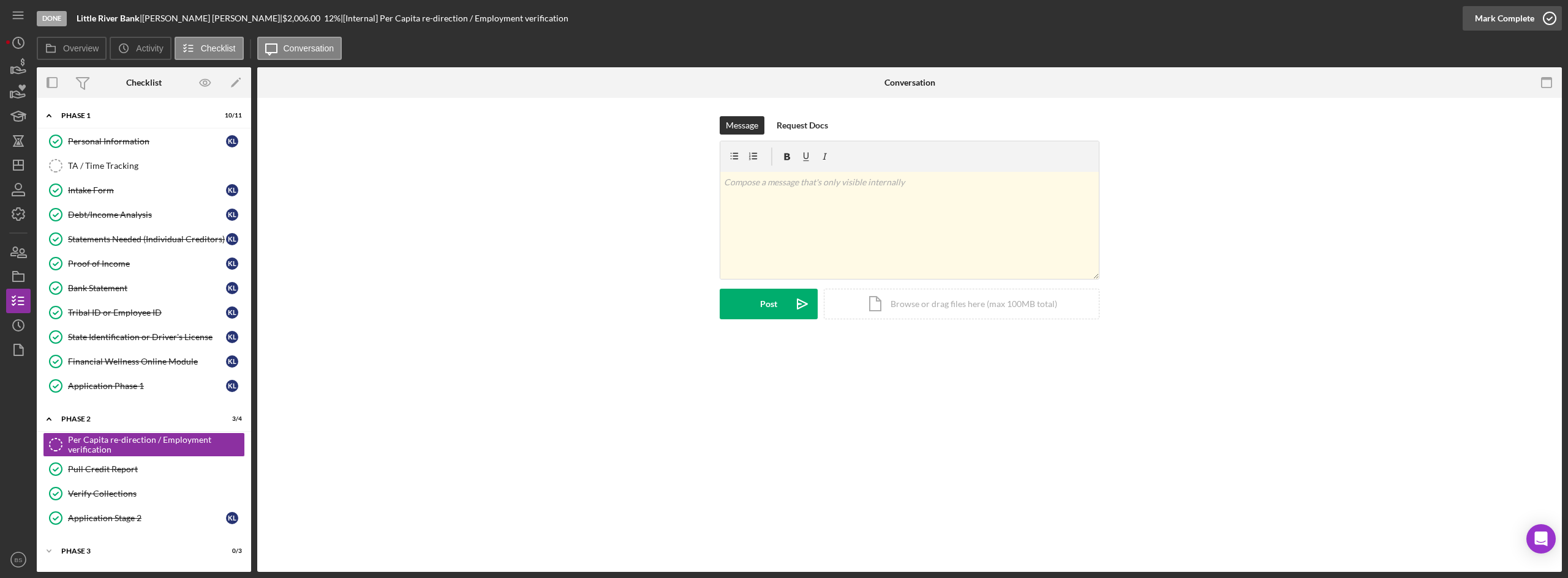
click at [1492, 23] on div "Mark Complete" at bounding box center [1505, 18] width 59 height 25
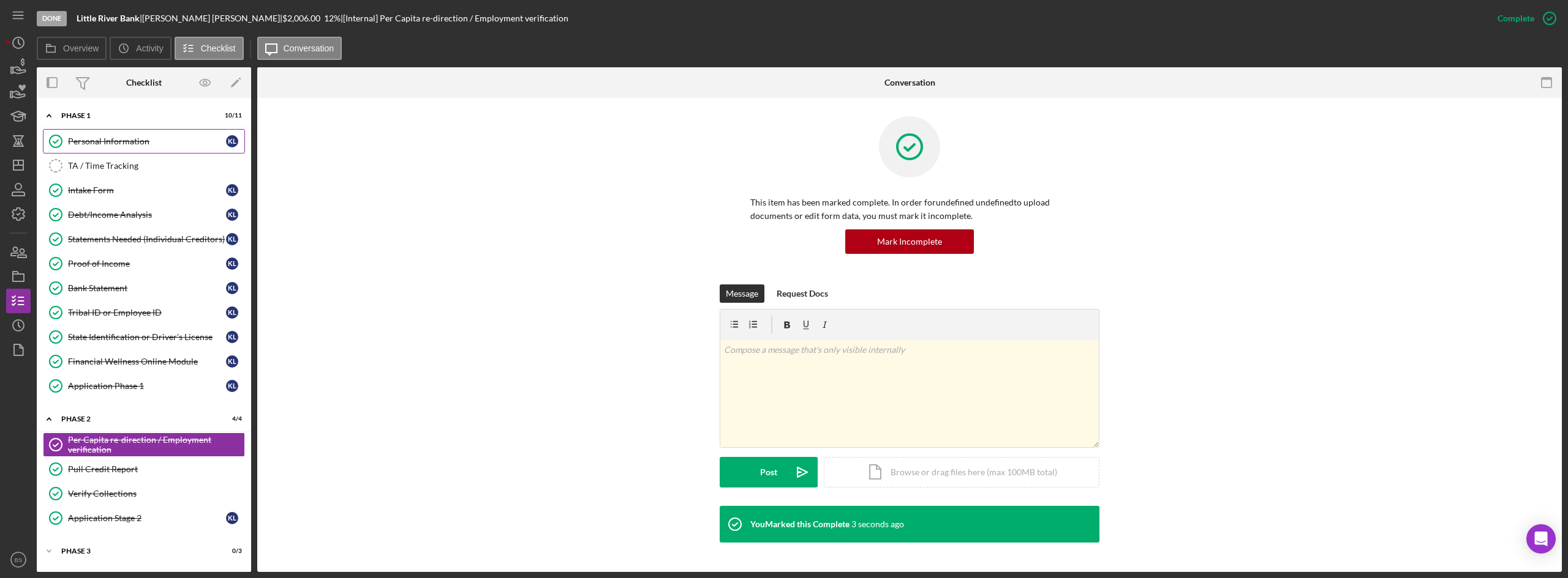
click at [119, 115] on div "Phase 1" at bounding box center [136, 116] width 150 height 8
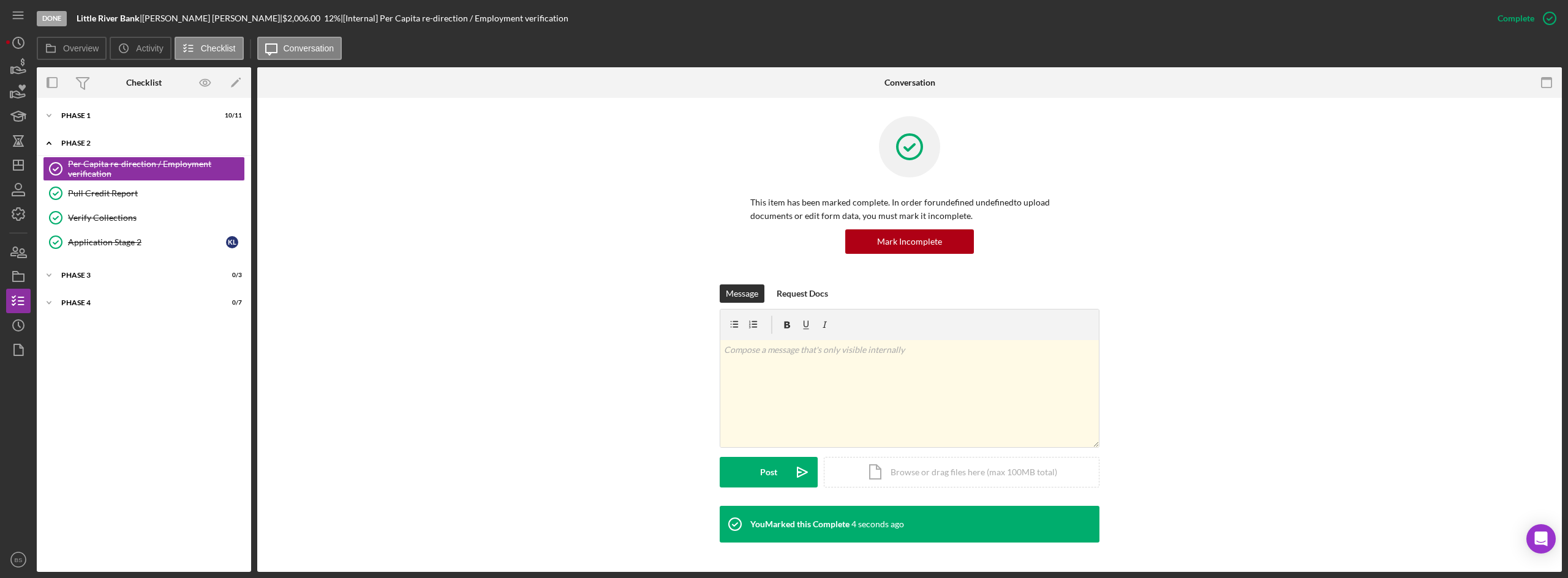
click at [116, 151] on div "Icon/Expander Phase 2 4 / 4" at bounding box center [143, 143] width 214 height 25
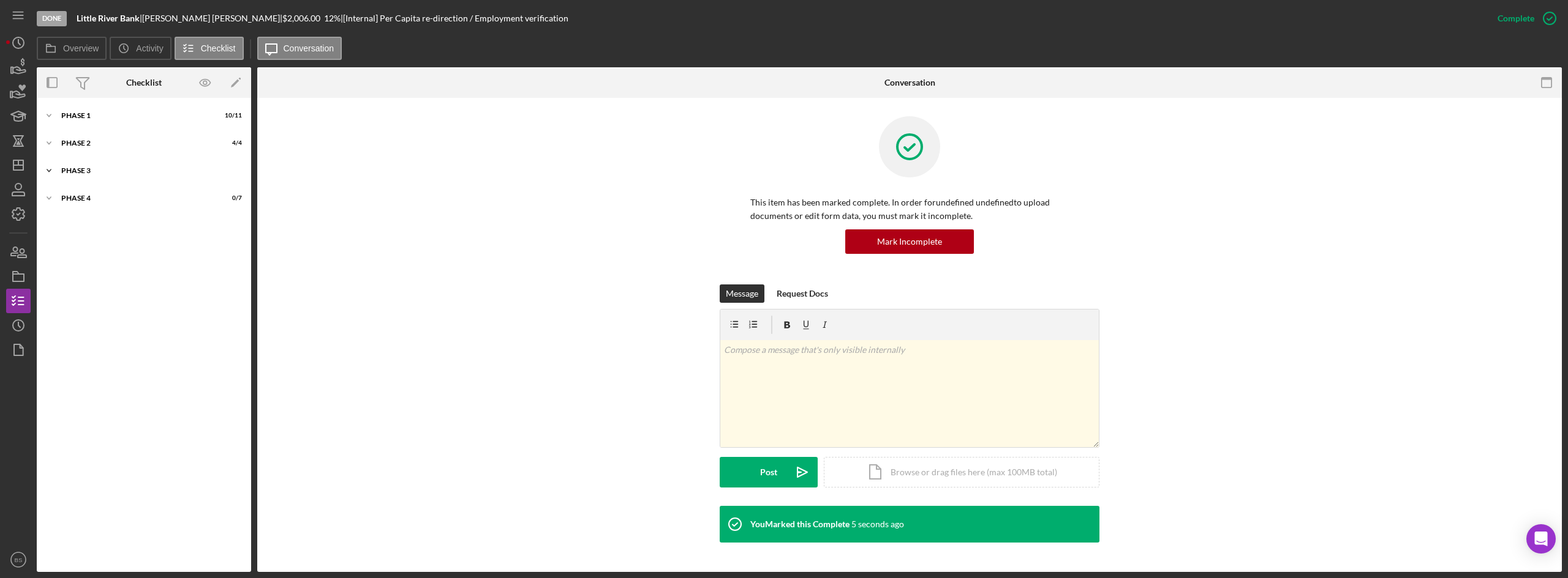
click at [116, 168] on div "Phase 3" at bounding box center [148, 171] width 175 height 8
click at [121, 208] on link "Credit Memo Credit Memo" at bounding box center [143, 197] width 202 height 25
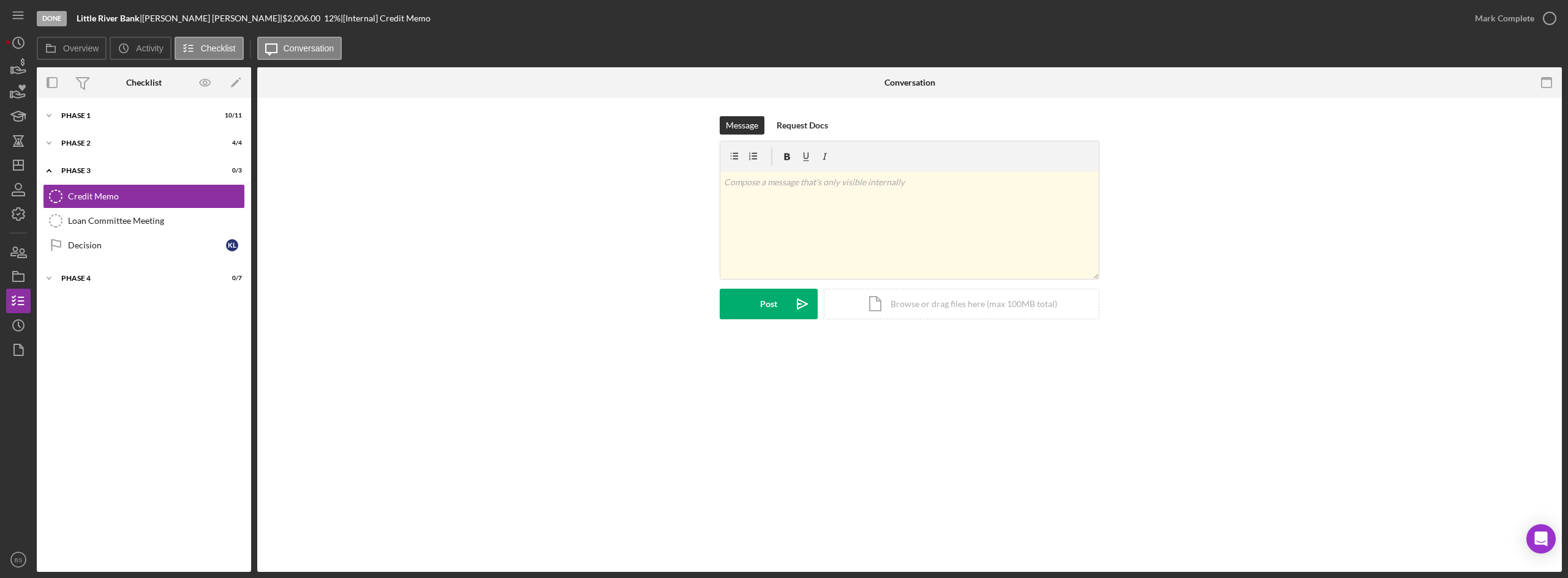
drag, startPoint x: 1475, startPoint y: 26, endPoint x: 1366, endPoint y: 38, distance: 109.7
click at [1474, 26] on button "Mark Complete" at bounding box center [1513, 18] width 99 height 25
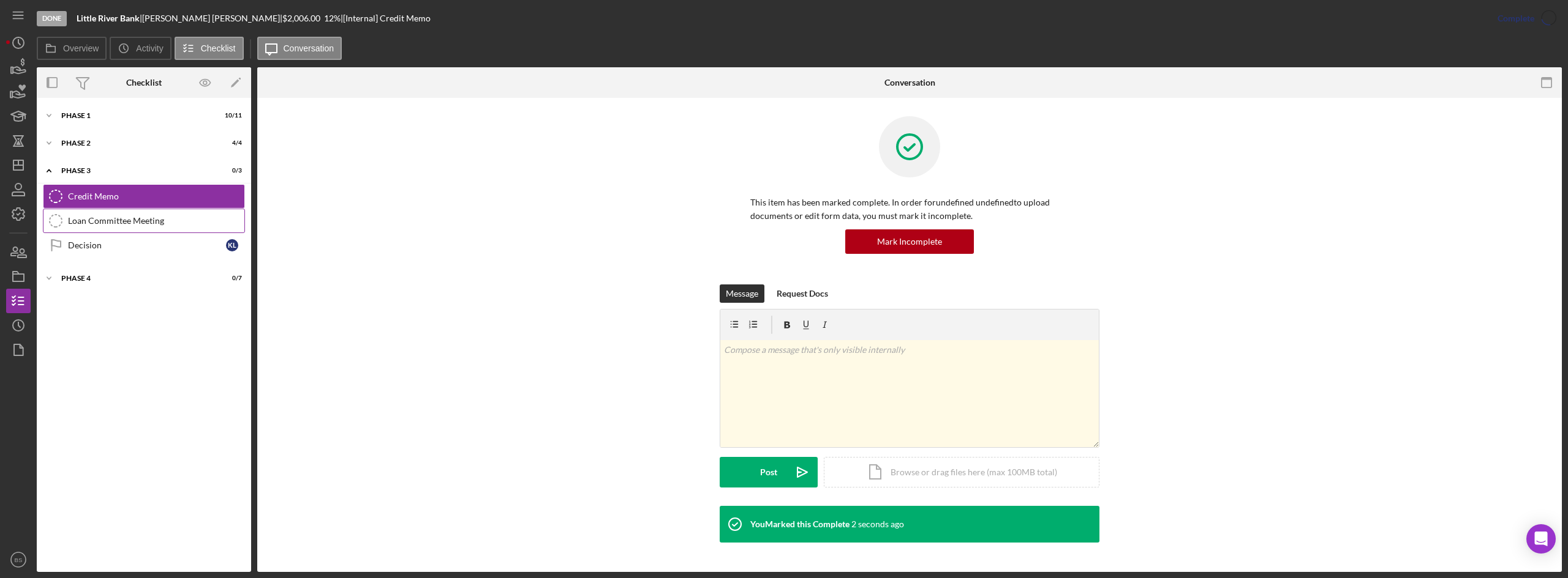
click at [119, 224] on div "Loan Committee Meeting" at bounding box center [156, 221] width 177 height 10
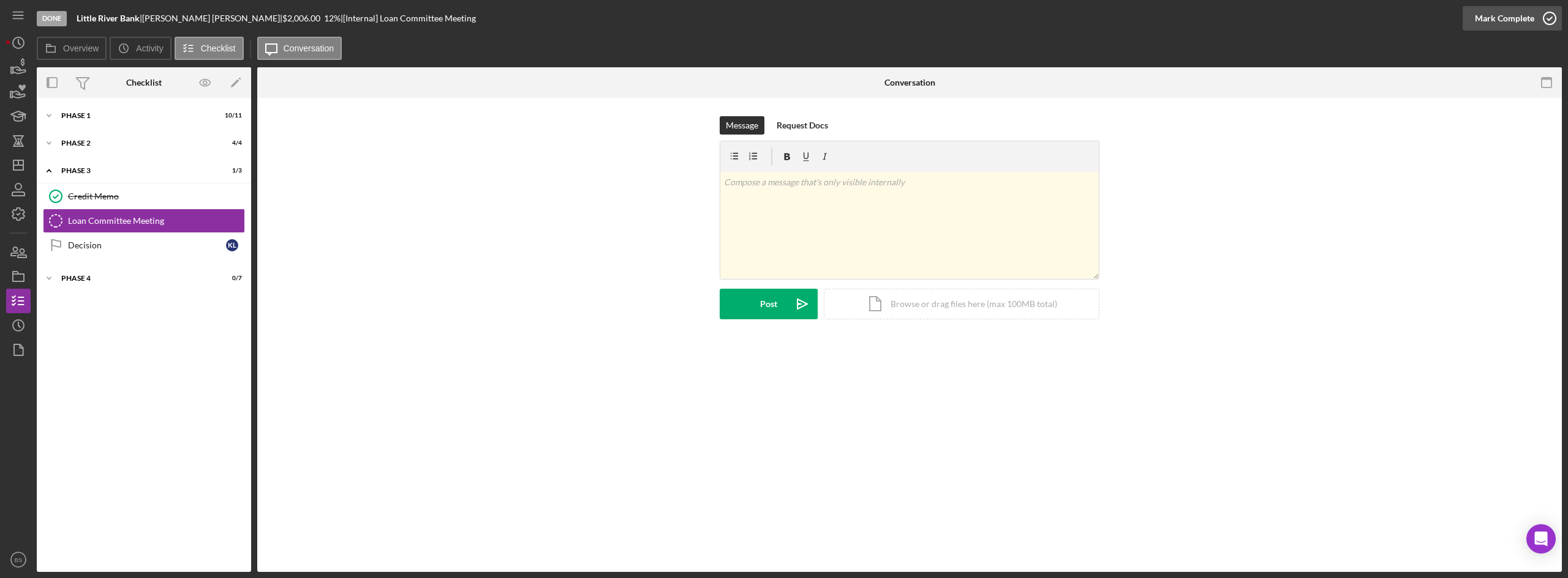
click at [1487, 22] on div "Mark Complete" at bounding box center [1505, 18] width 59 height 25
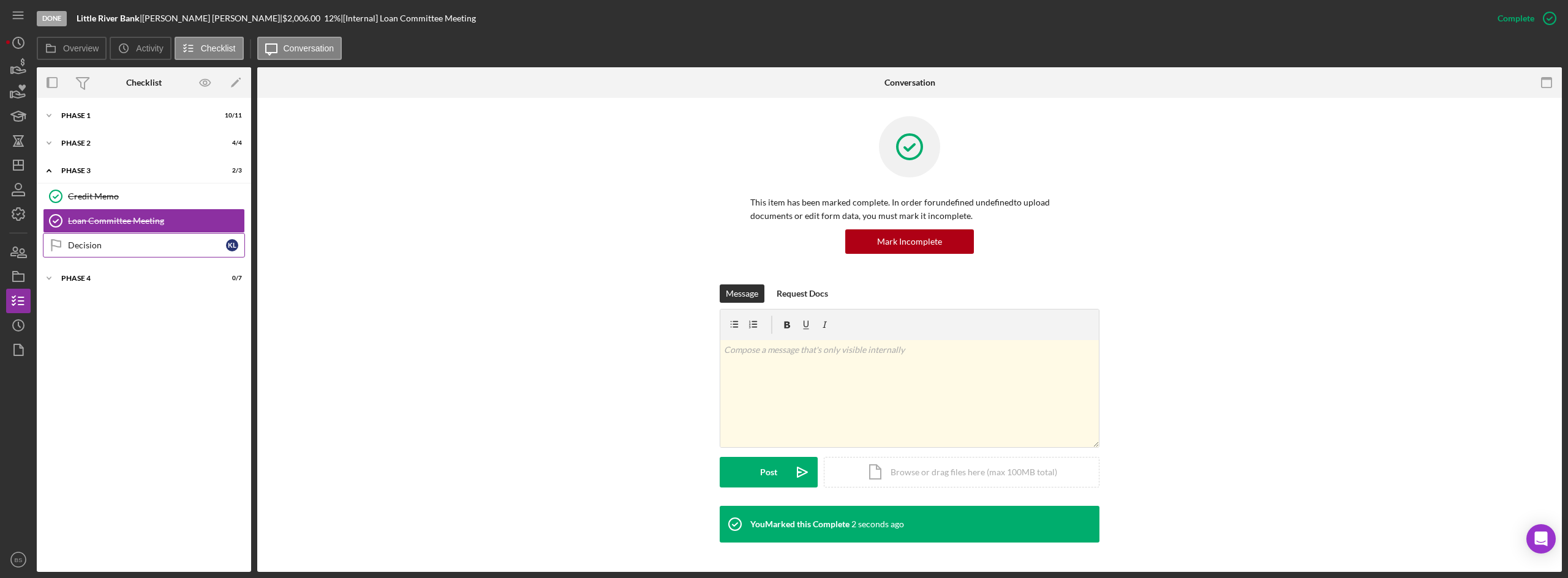
click at [138, 252] on link "Decision Decision K L" at bounding box center [143, 246] width 202 height 25
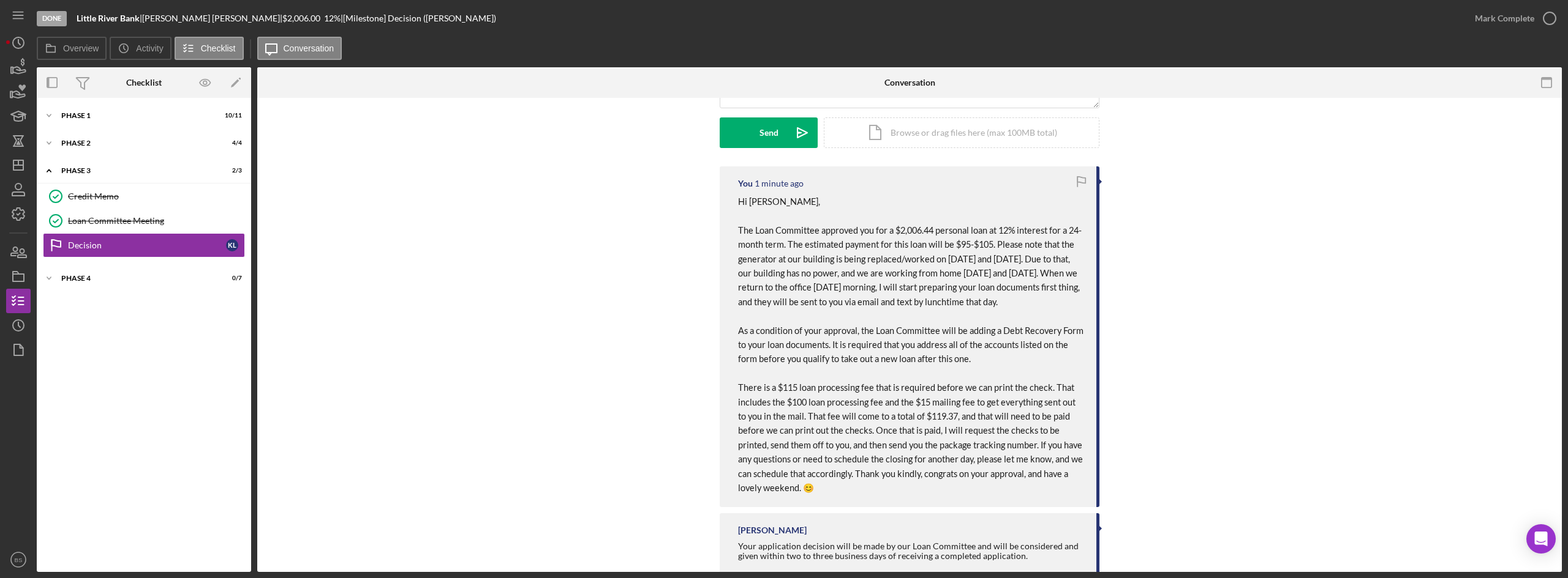
scroll to position [201, 0]
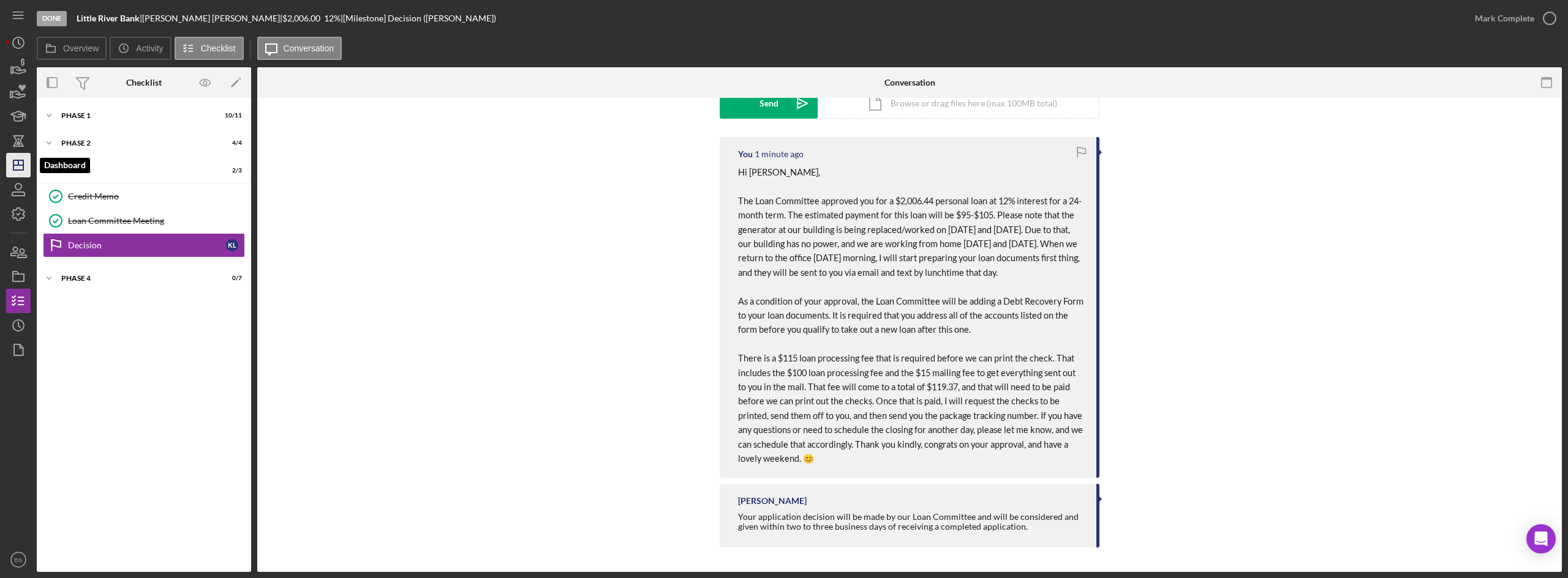
click at [21, 176] on icon "Icon/Dashboard" at bounding box center [18, 165] width 31 height 31
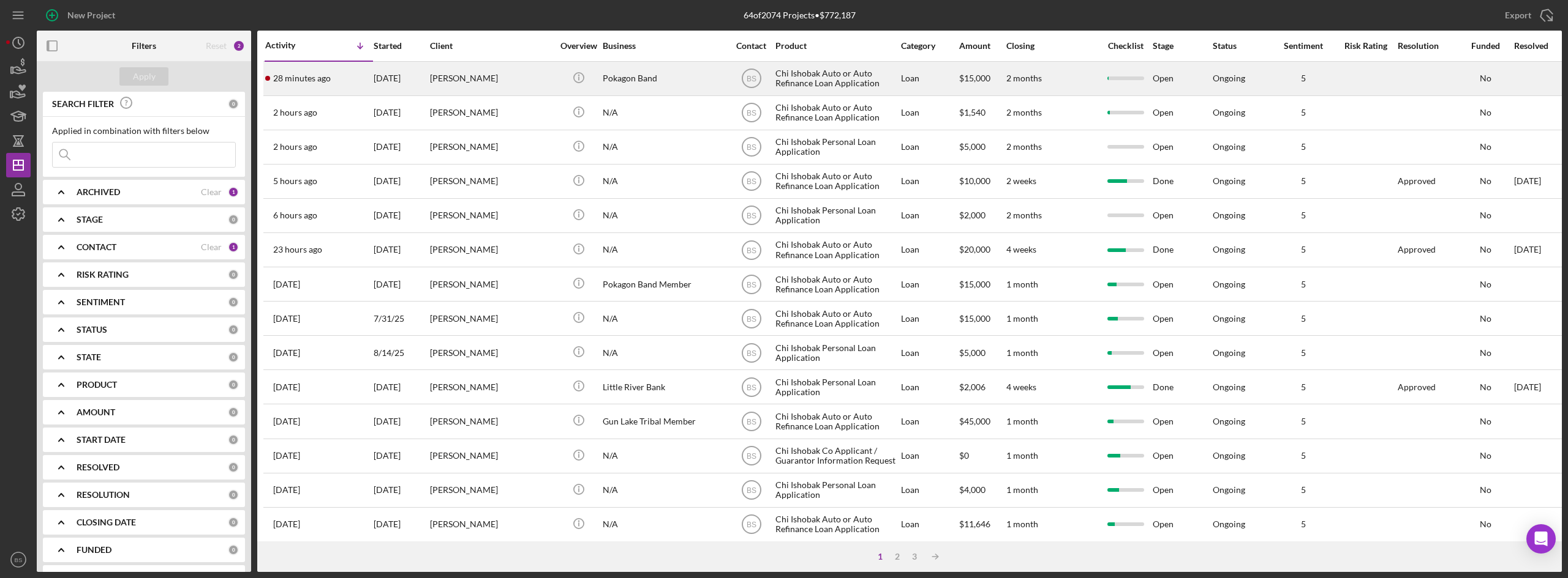
click at [383, 79] on div "[DATE]" at bounding box center [402, 78] width 55 height 32
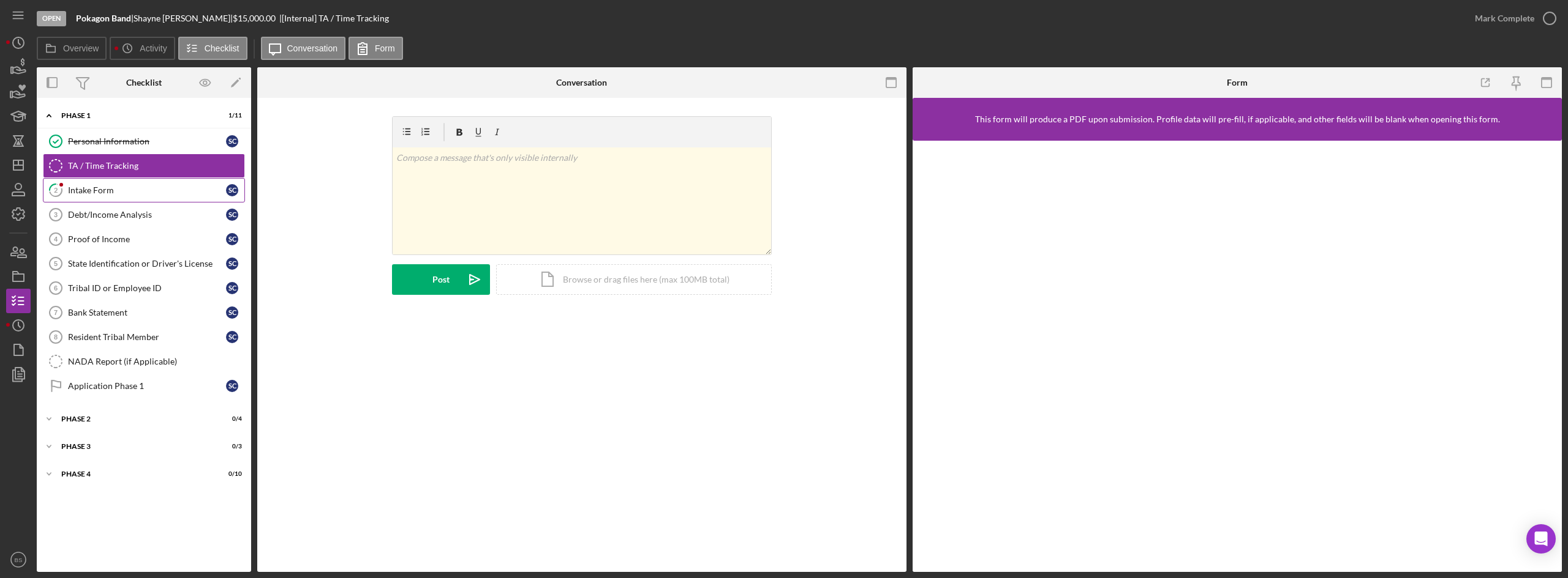
click at [161, 192] on div "Intake Form" at bounding box center [146, 190] width 158 height 10
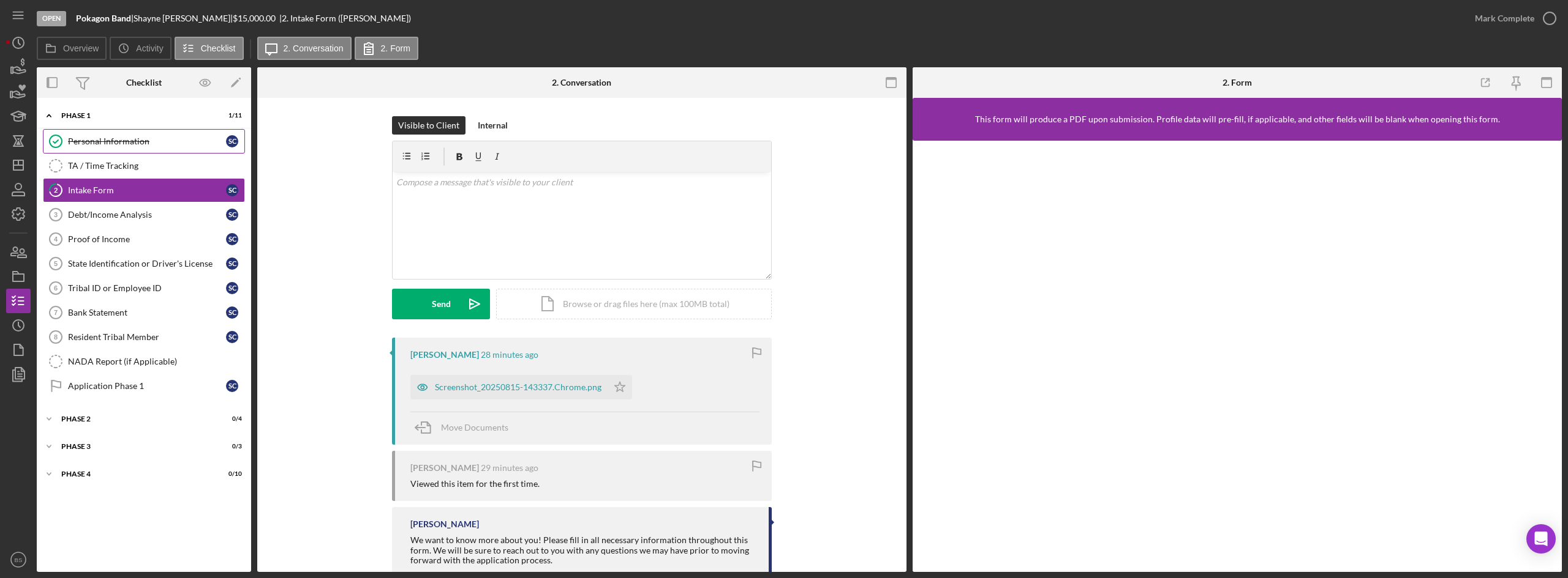
click at [175, 138] on div "Personal Information" at bounding box center [146, 141] width 158 height 10
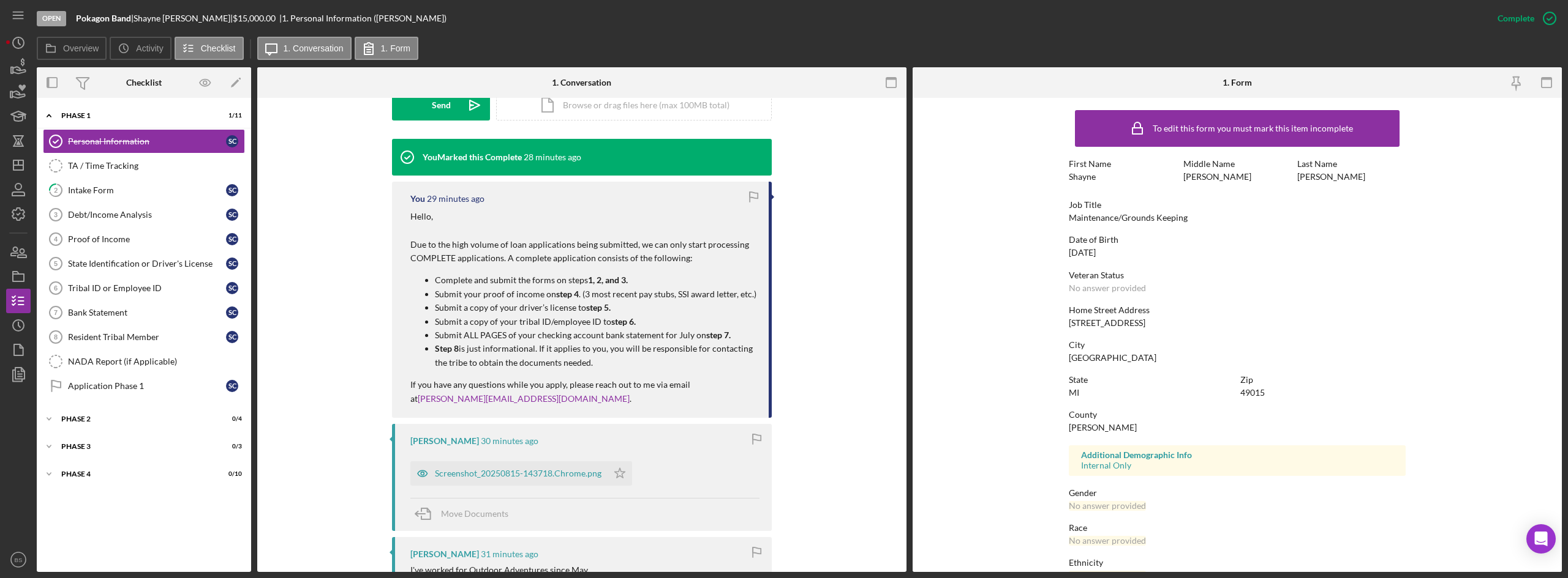
scroll to position [428, 0]
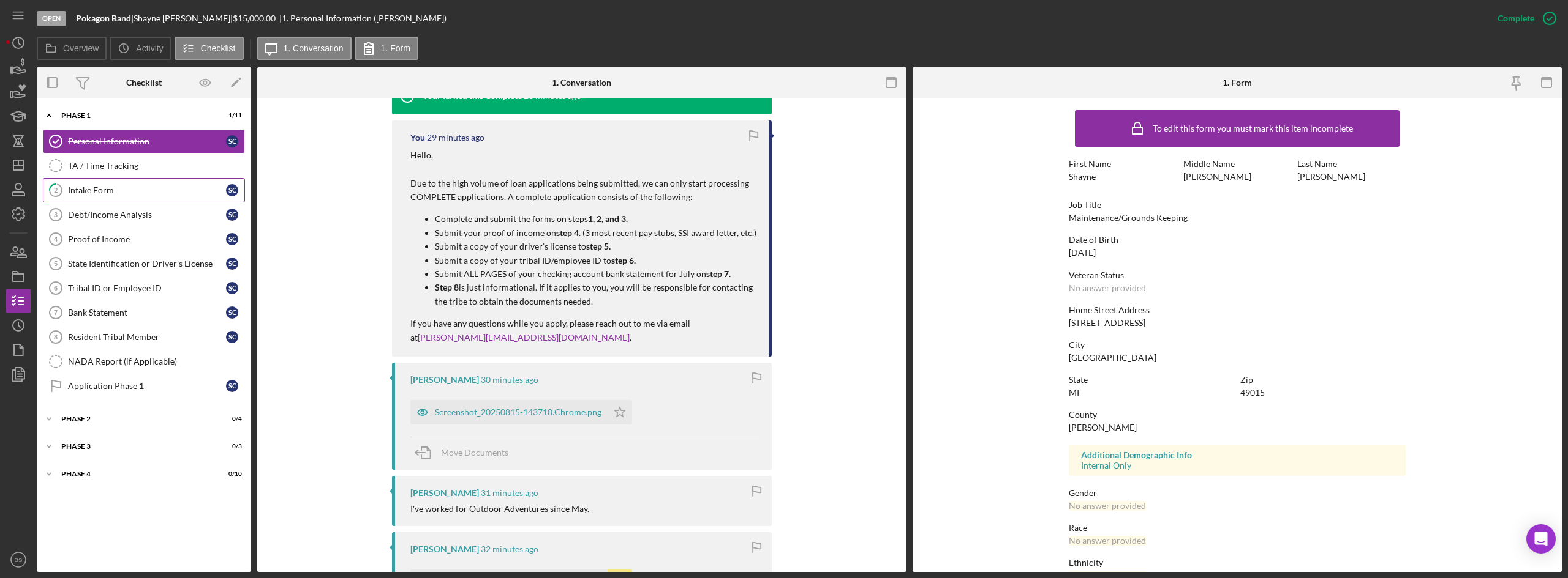
click at [122, 189] on div "Intake Form" at bounding box center [146, 190] width 158 height 10
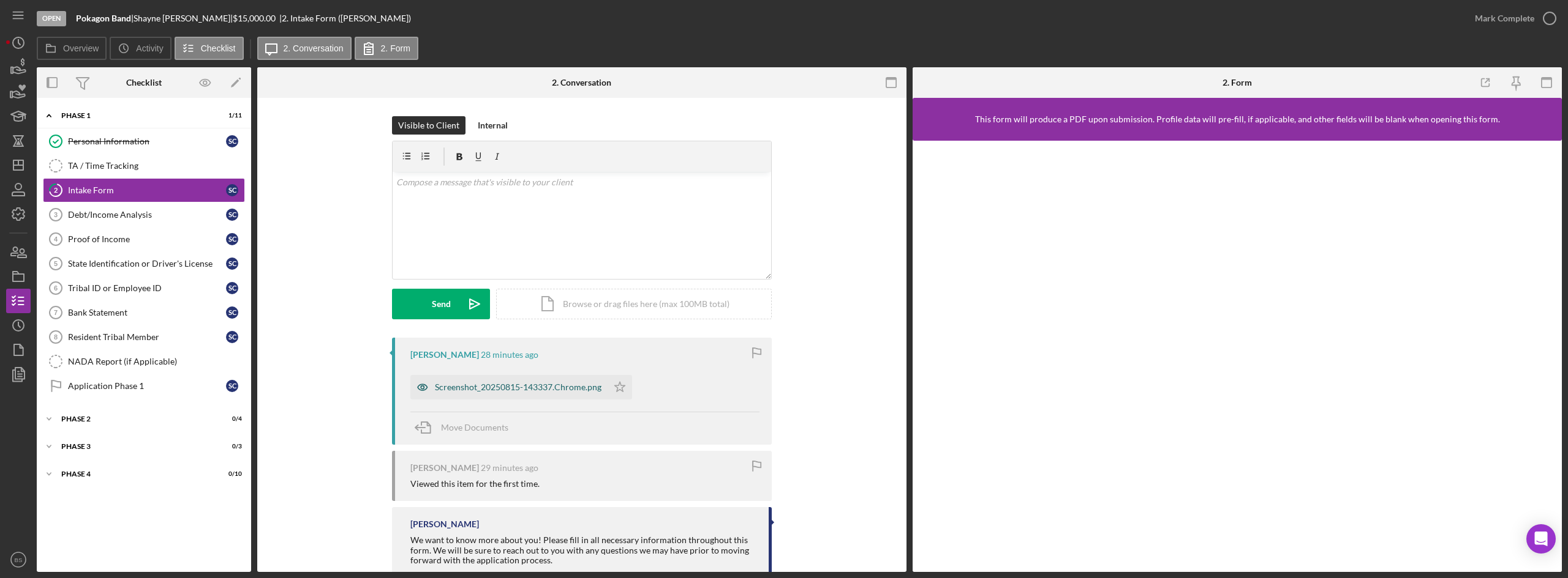
click at [460, 382] on div "Screenshot_20250815-143337.Chrome.png" at bounding box center [518, 387] width 166 height 10
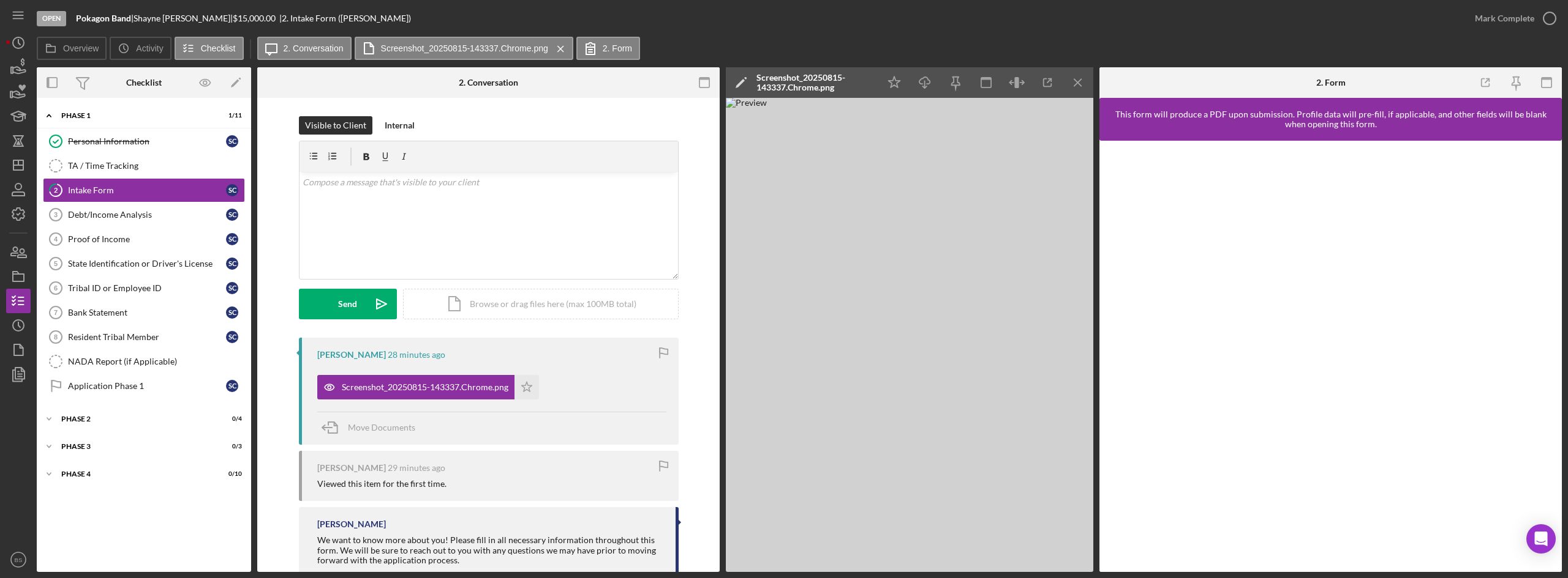
click at [1068, 75] on icon "Icon/Menu Close" at bounding box center [1078, 82] width 28 height 28
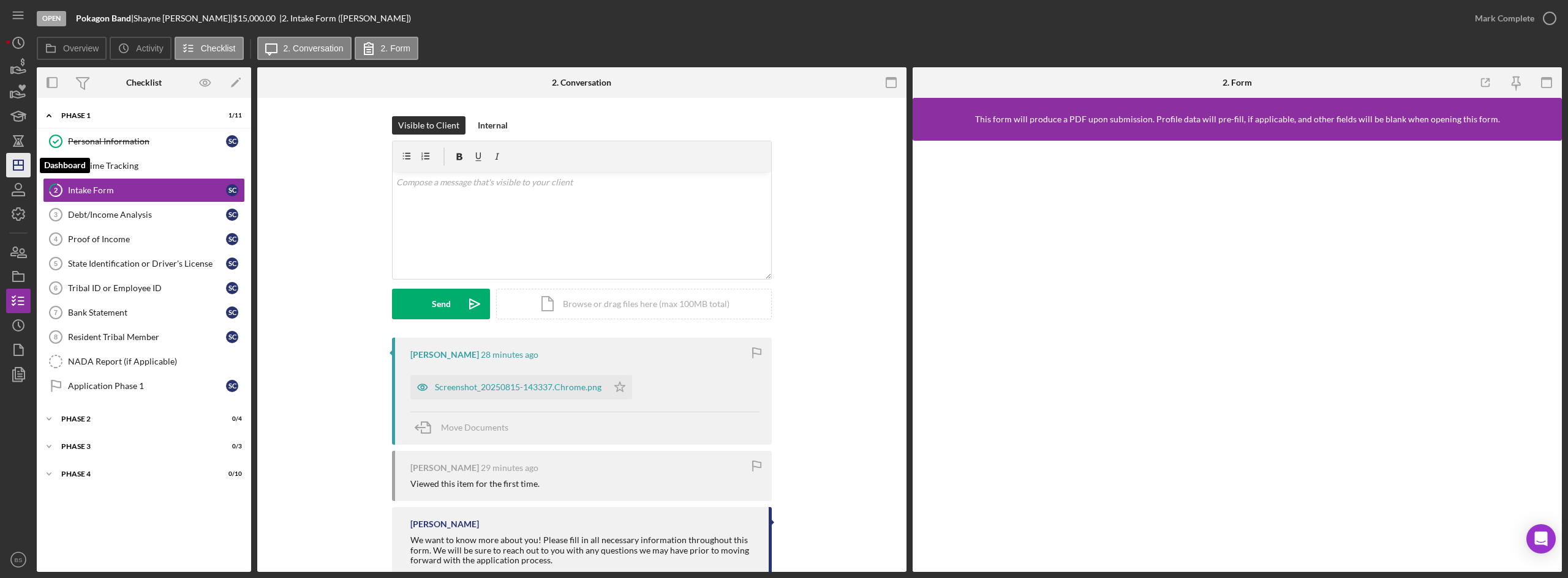
click at [19, 154] on icon "Icon/Dashboard" at bounding box center [18, 165] width 31 height 31
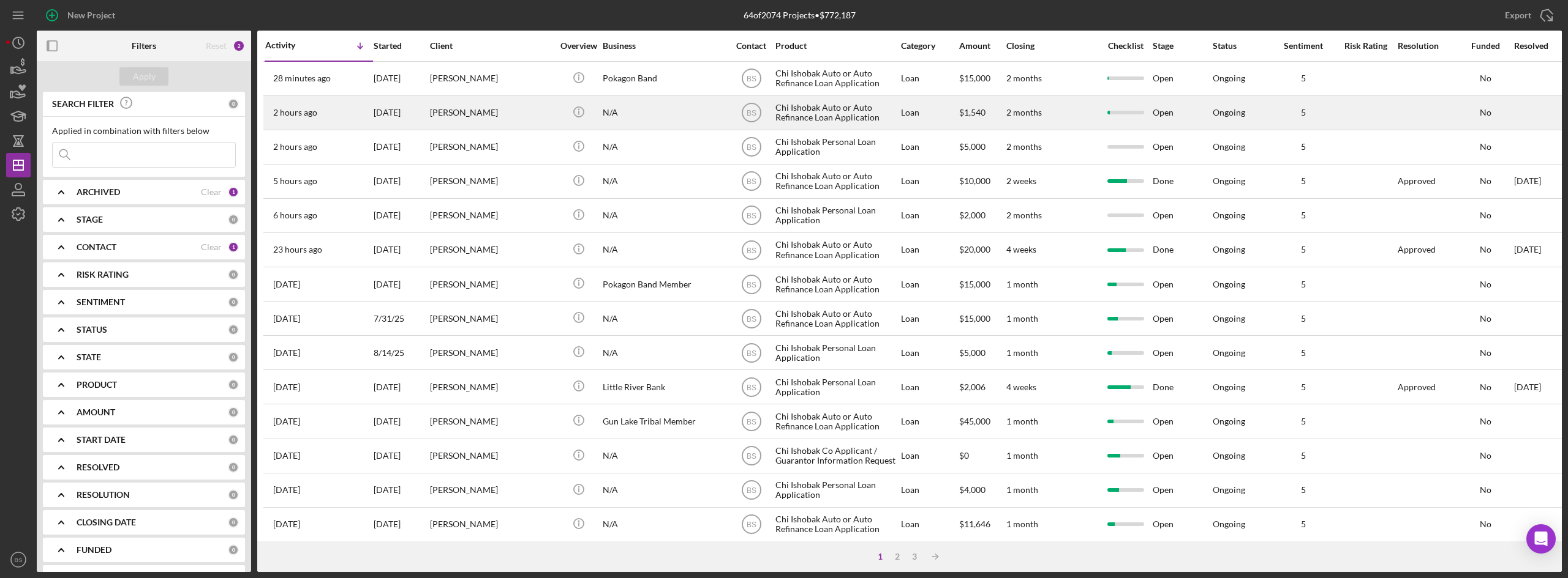
click at [508, 124] on div "[PERSON_NAME]" at bounding box center [491, 113] width 122 height 32
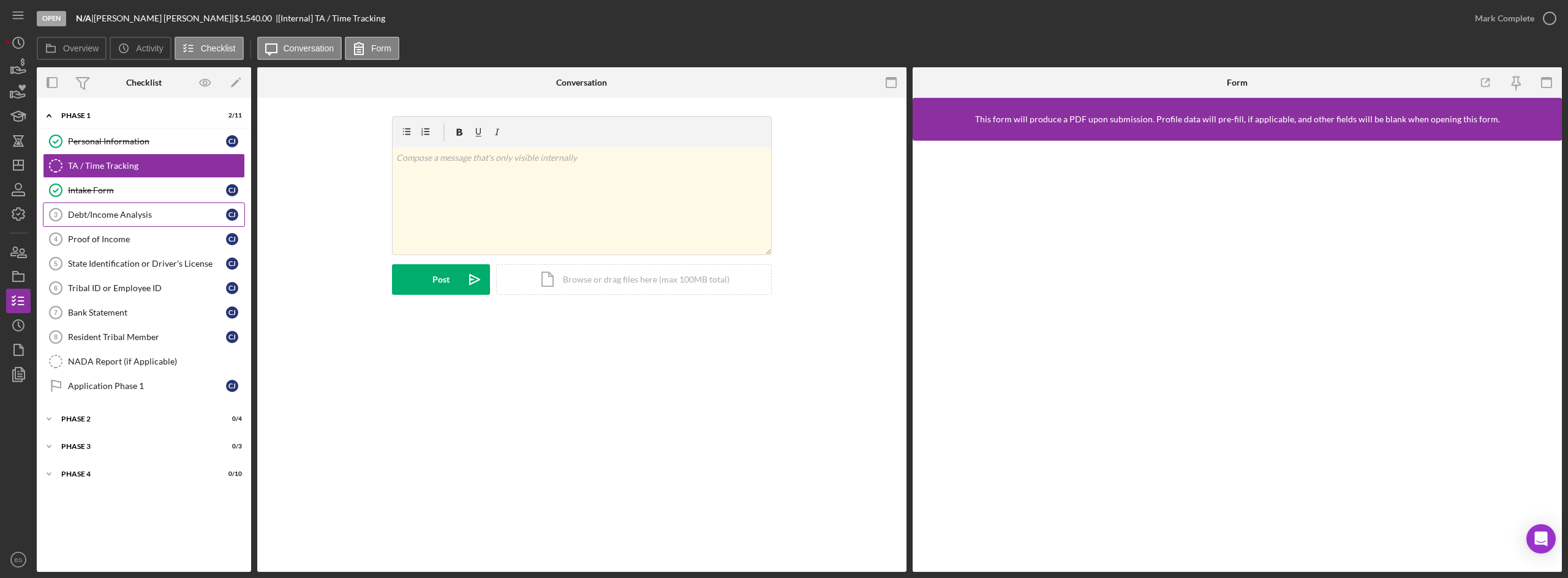
click at [106, 214] on div "Debt/Income Analysis" at bounding box center [146, 215] width 158 height 10
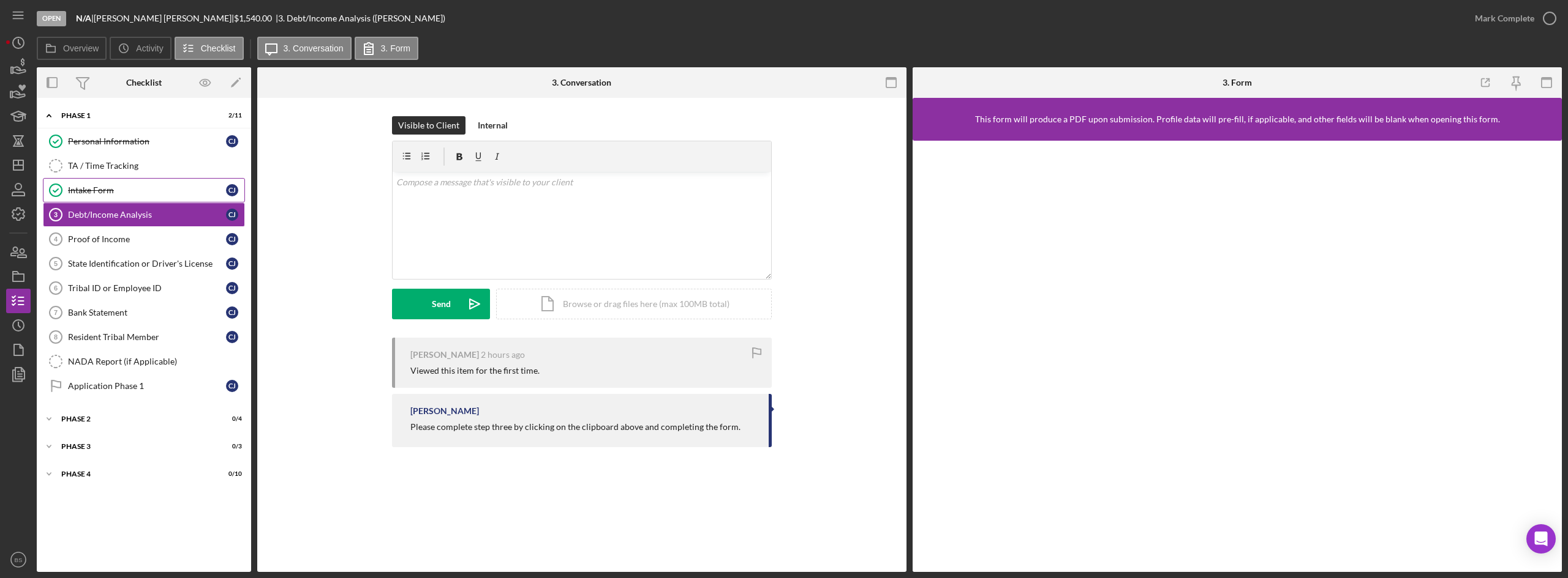
click at [133, 191] on div "Intake Form" at bounding box center [146, 190] width 158 height 10
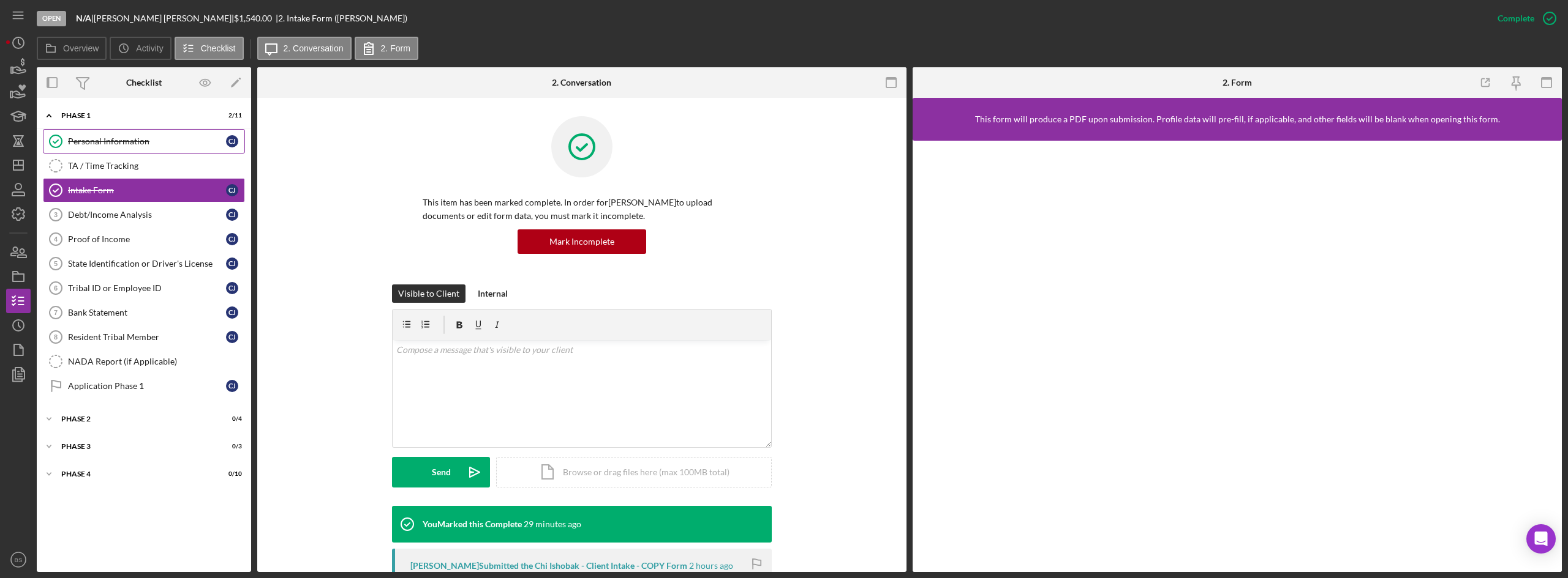
click at [155, 152] on link "Personal Information Personal Information C J" at bounding box center [143, 141] width 202 height 25
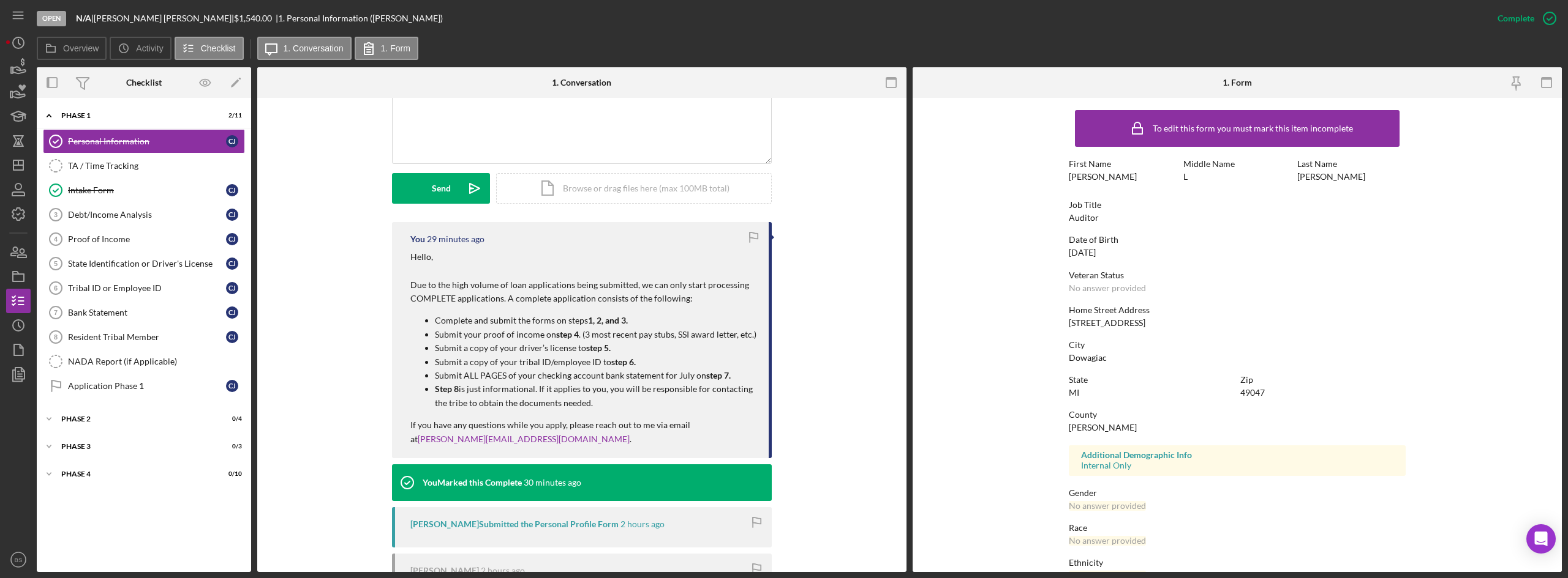
scroll to position [306, 0]
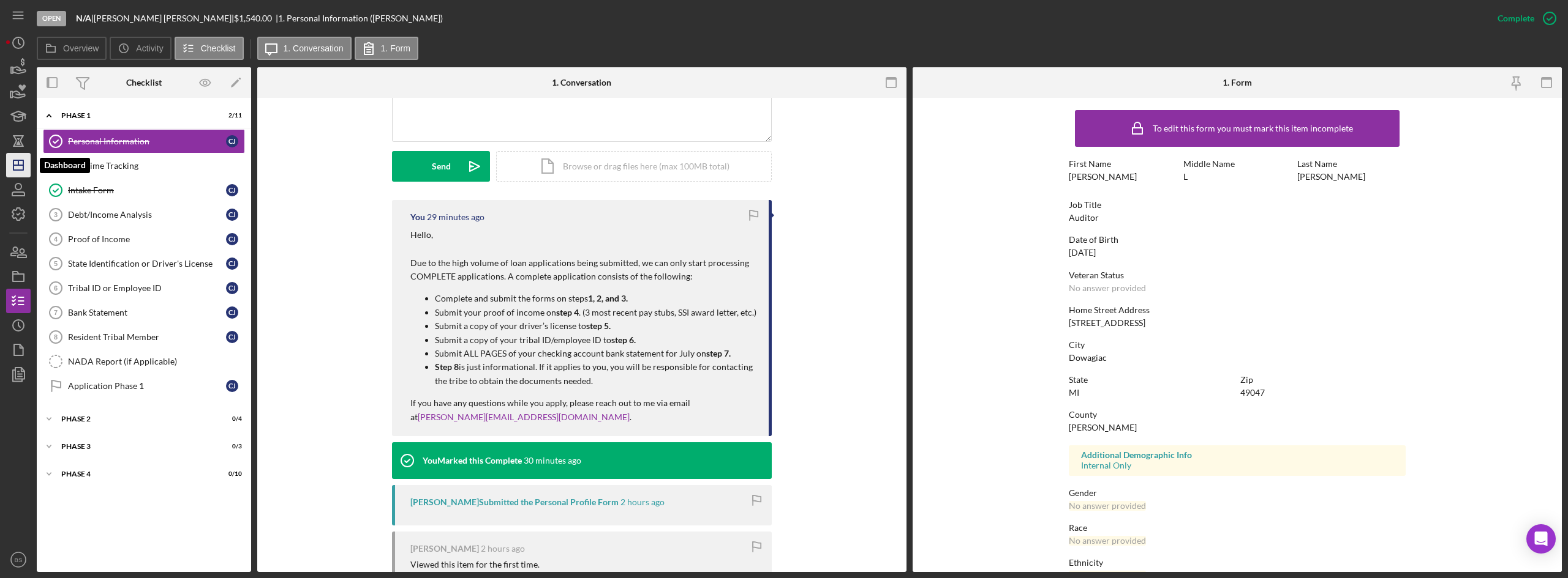
click at [17, 172] on icon "Icon/Dashboard" at bounding box center [18, 165] width 31 height 31
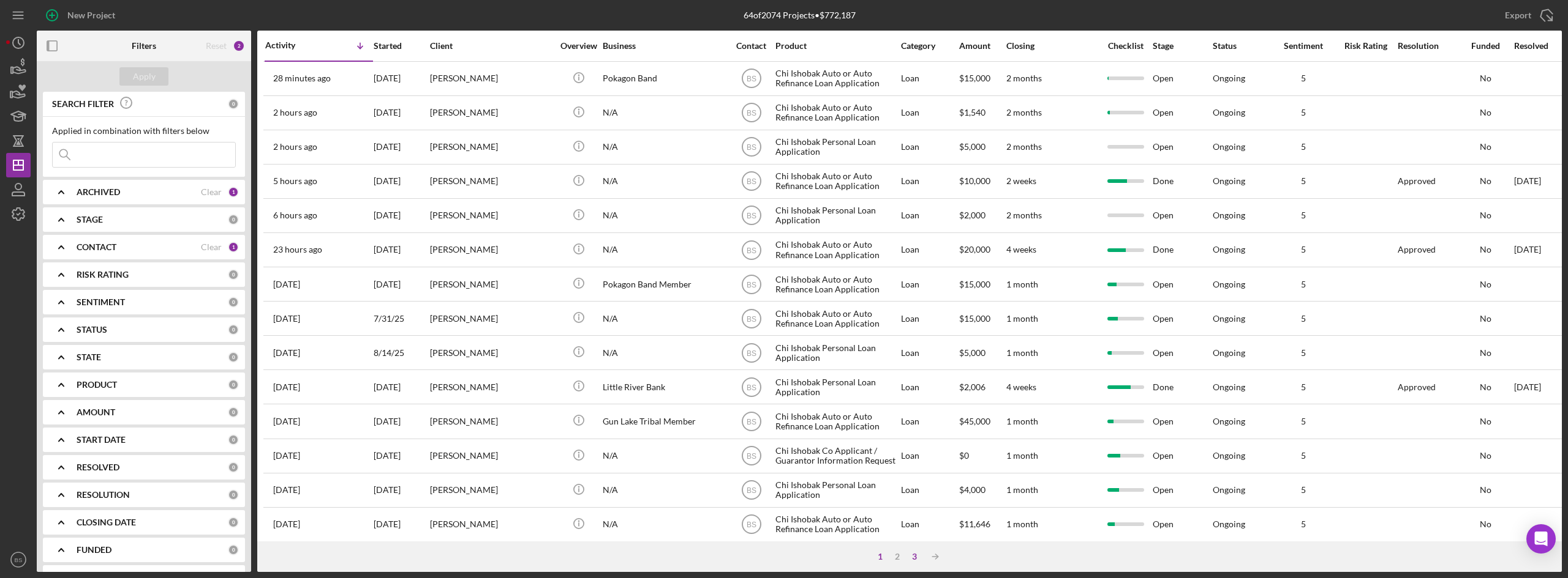
click at [913, 554] on div "3" at bounding box center [915, 557] width 17 height 10
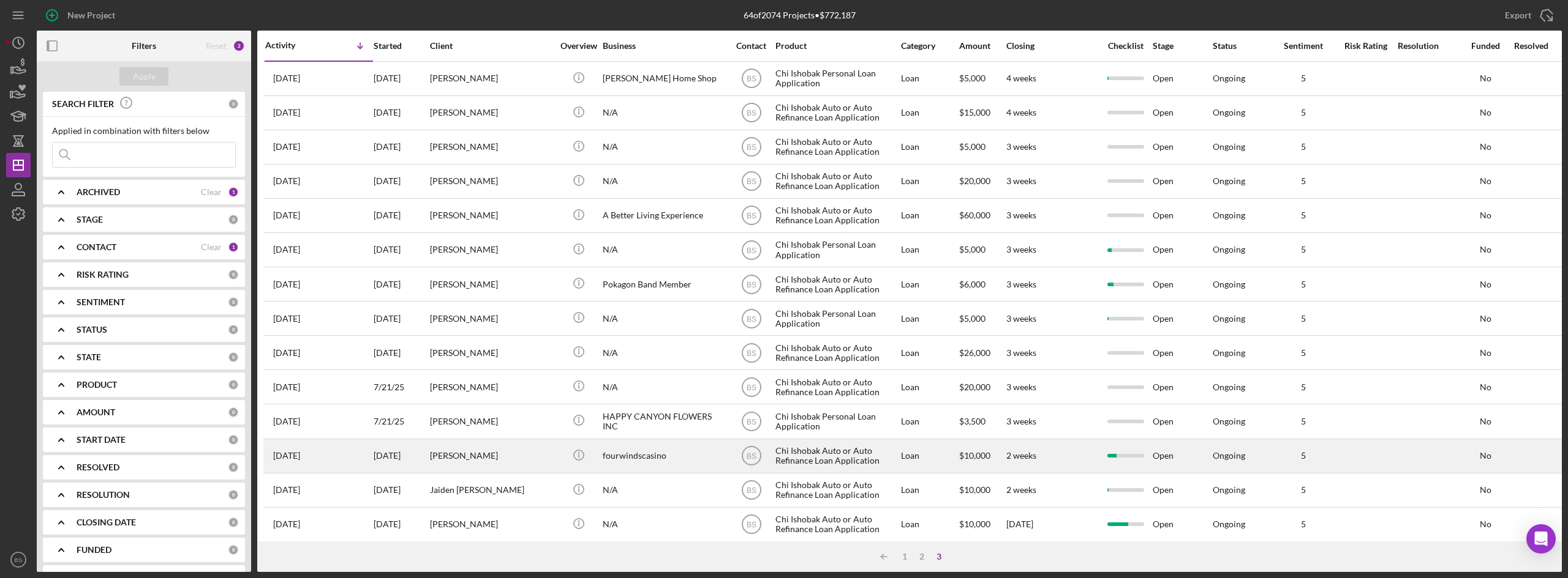
scroll to position [16, 0]
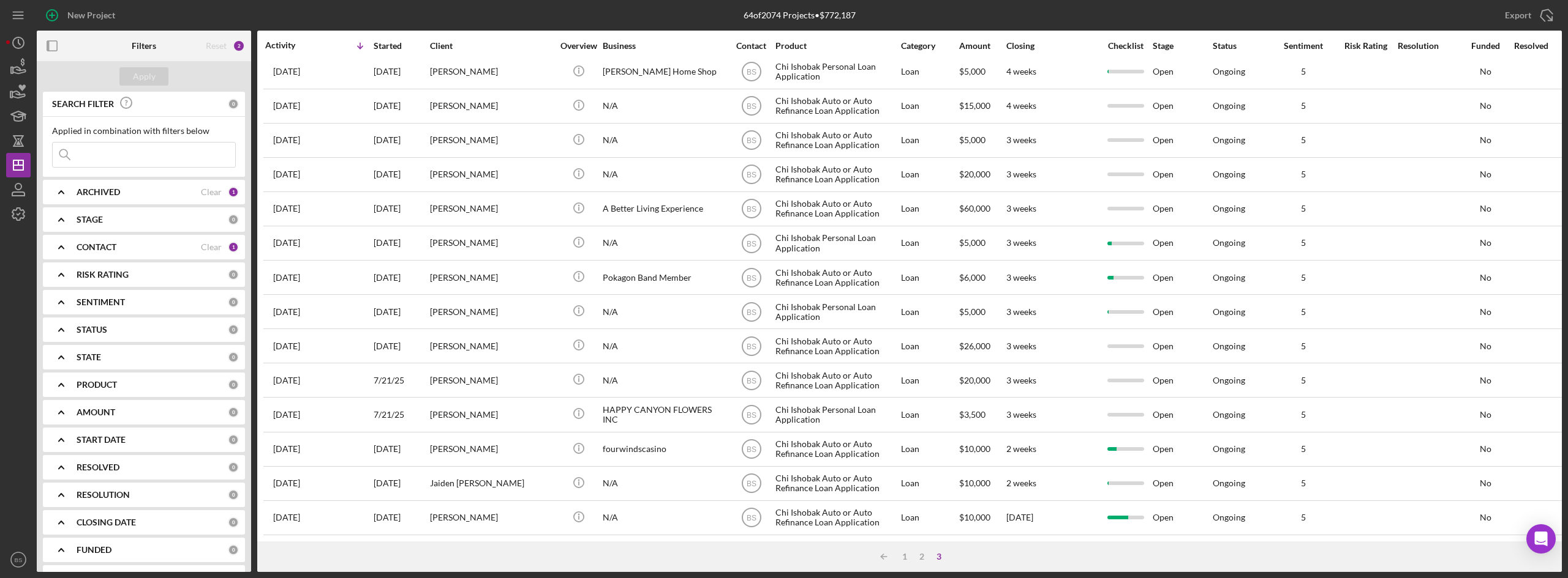
drag, startPoint x: 528, startPoint y: 496, endPoint x: 710, endPoint y: 551, distance: 190.1
click at [710, 551] on div "Icon/Table Sort Arrow 1 2 3" at bounding box center [909, 557] width 1305 height 31
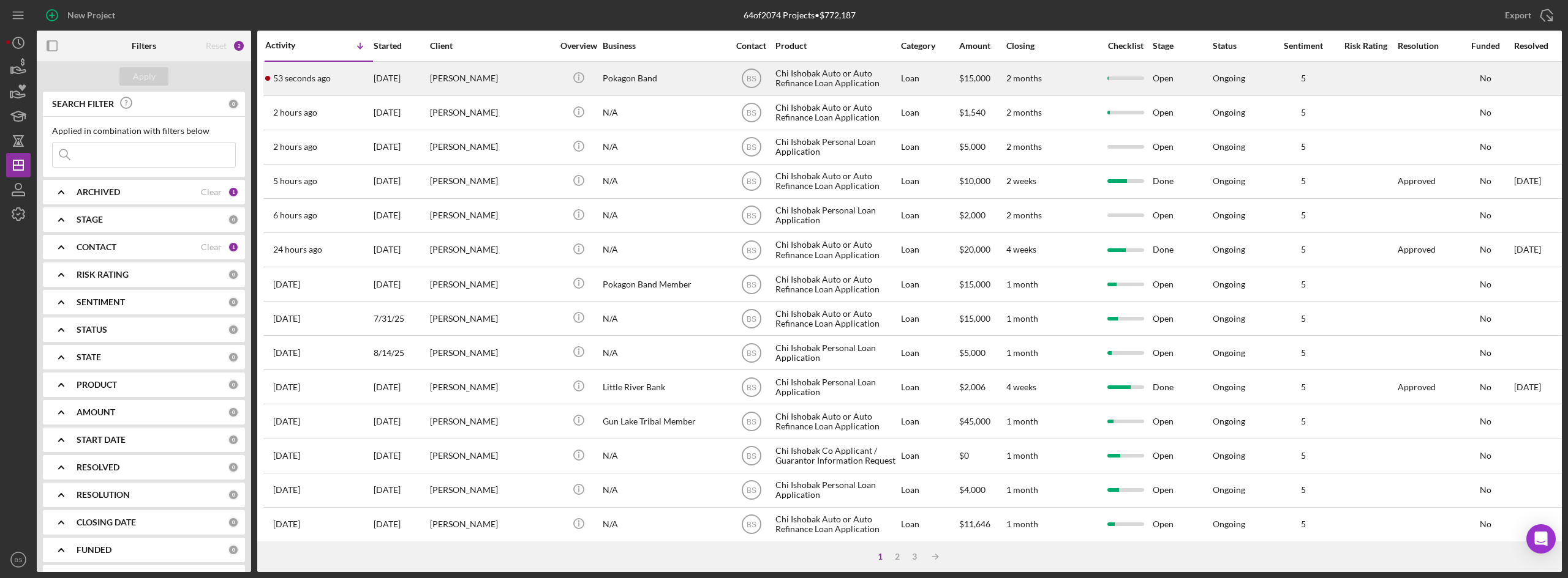
click at [470, 86] on div "[PERSON_NAME]" at bounding box center [491, 78] width 122 height 32
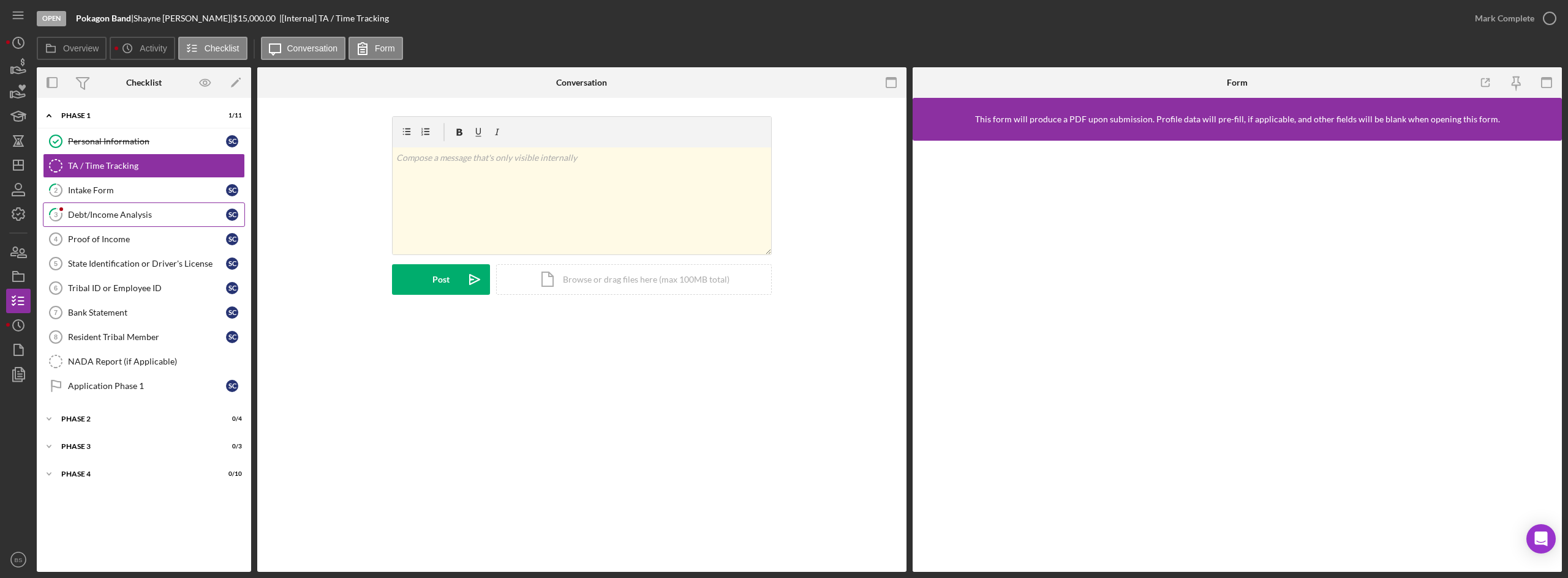
click at [168, 220] on div "Debt/Income Analysis" at bounding box center [146, 215] width 158 height 10
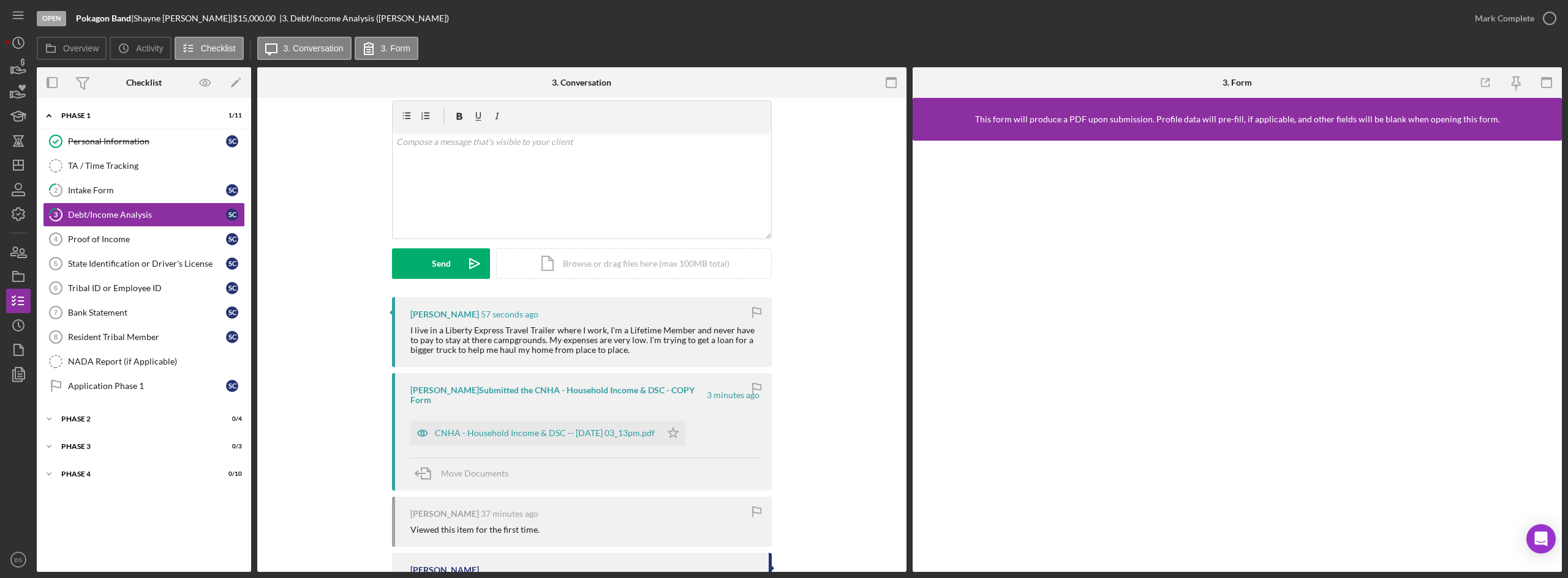
scroll to position [61, 0]
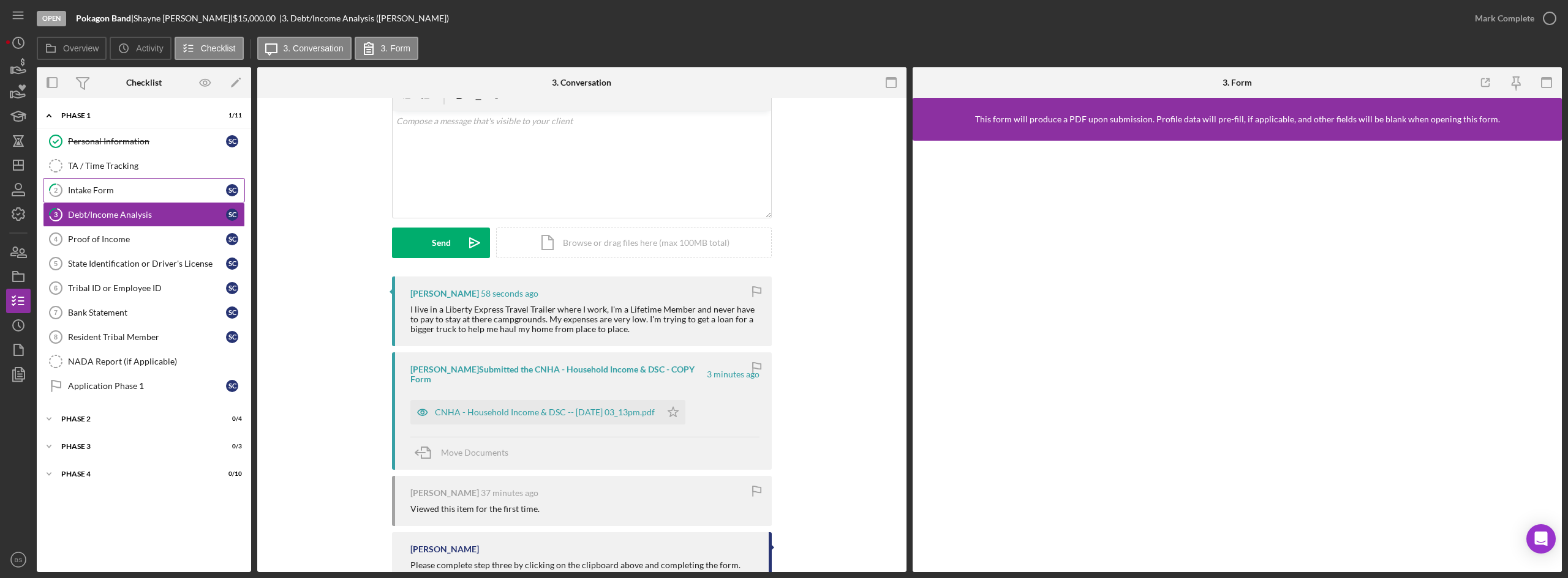
click at [156, 188] on div "Intake Form" at bounding box center [146, 190] width 158 height 10
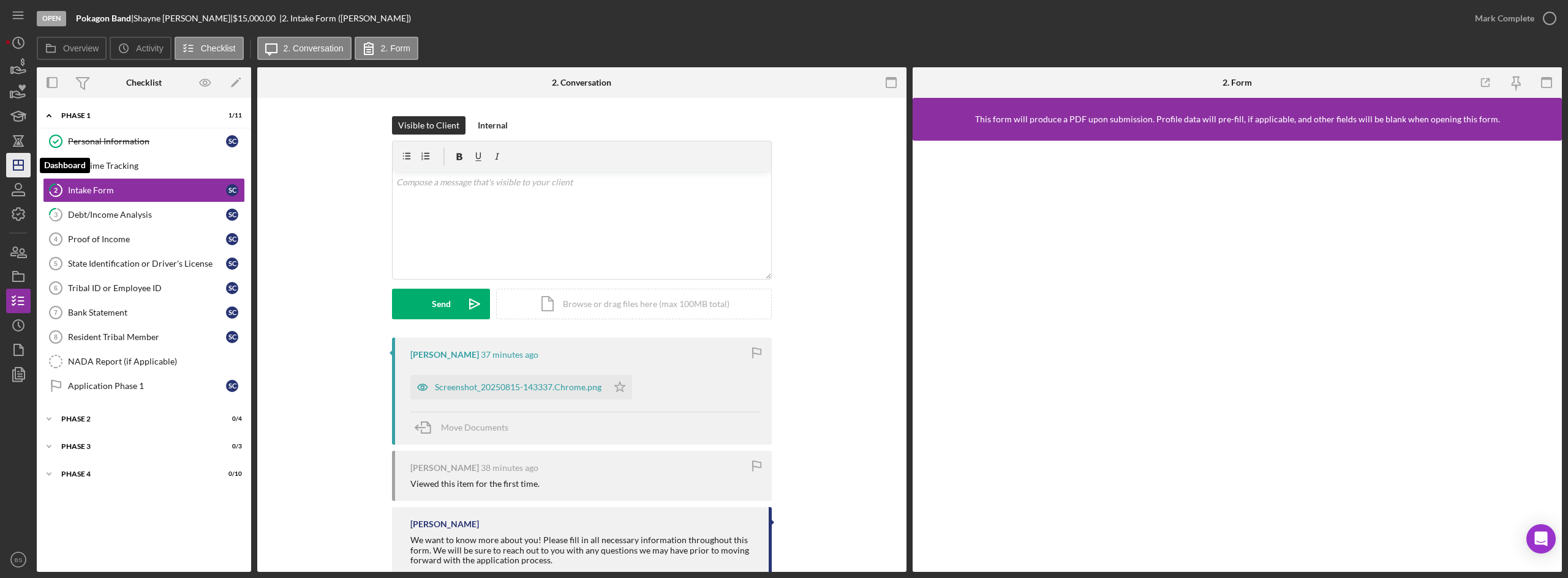
click at [21, 160] on icon "Icon/Dashboard" at bounding box center [18, 165] width 31 height 31
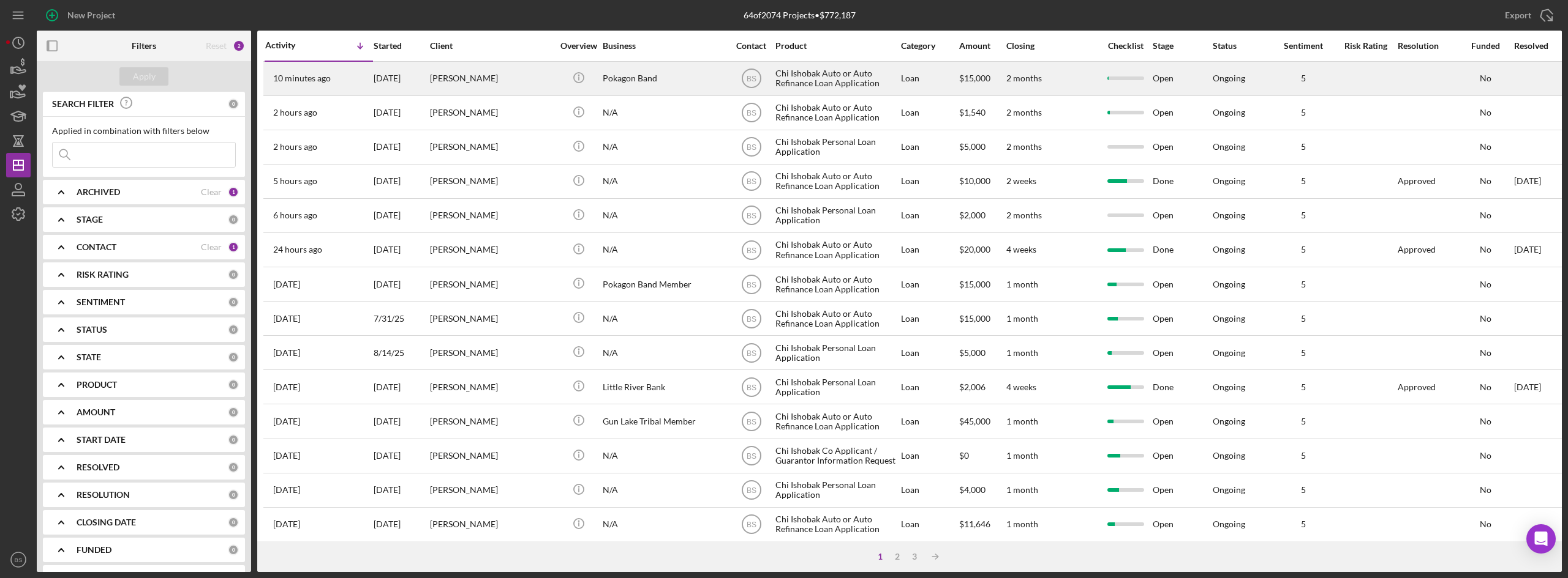
click at [290, 89] on div "10 minutes ago Shayne Cooper-Olin" at bounding box center [318, 78] width 107 height 32
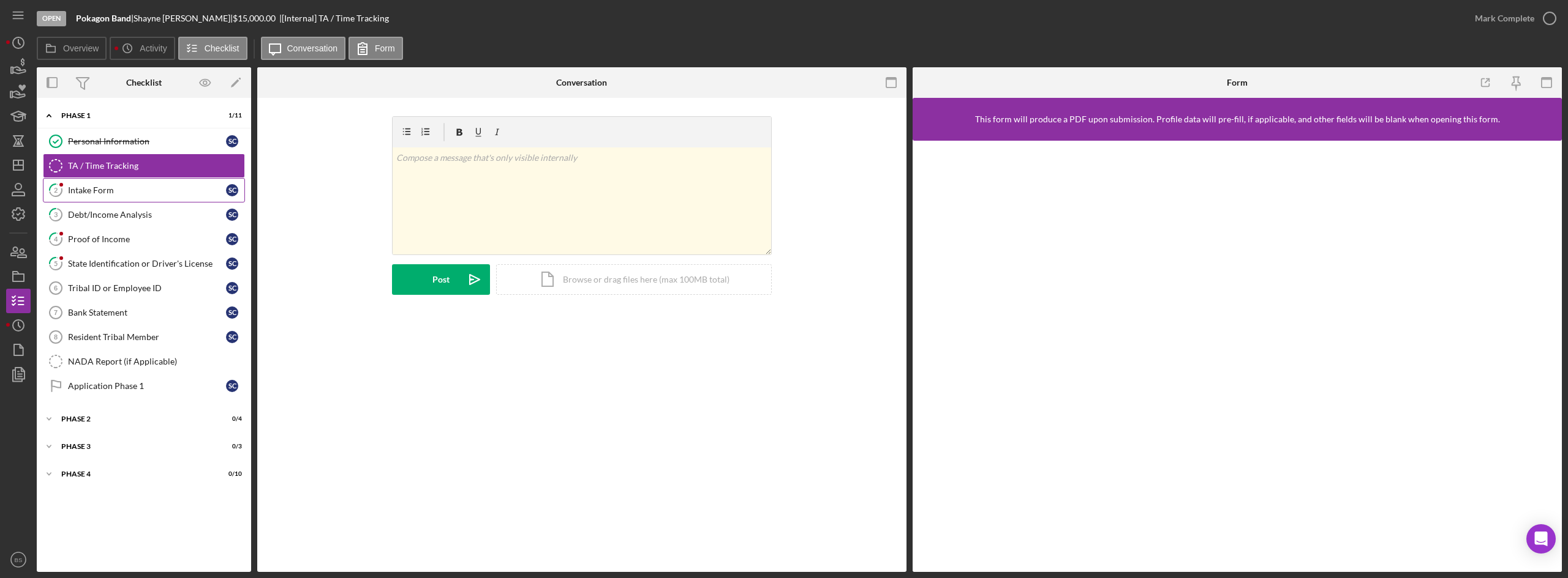
drag, startPoint x: 154, startPoint y: 195, endPoint x: 162, endPoint y: 197, distance: 8.2
click at [154, 195] on div "Intake Form" at bounding box center [146, 190] width 158 height 10
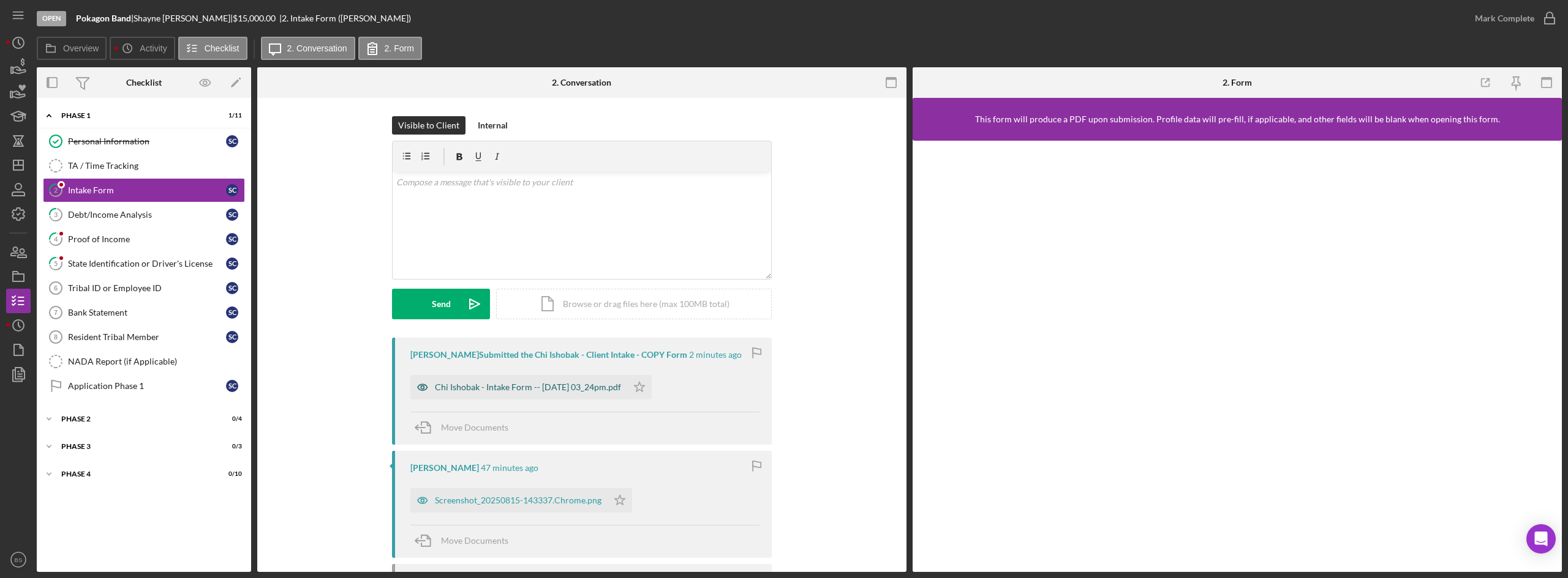
click at [617, 396] on div "Chi Ishobak - Intake Form -- 2025-08-15 03_24pm.pdf" at bounding box center [518, 388] width 217 height 25
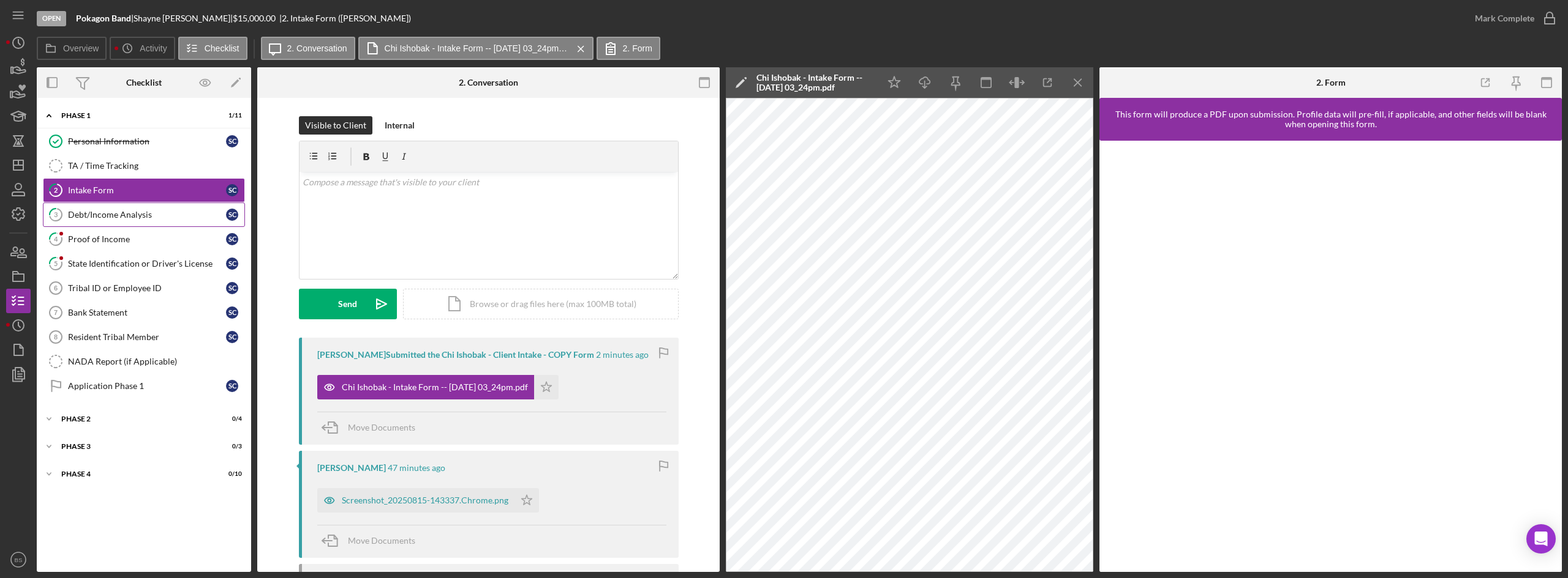
click at [192, 216] on div "Debt/Income Analysis" at bounding box center [146, 215] width 158 height 10
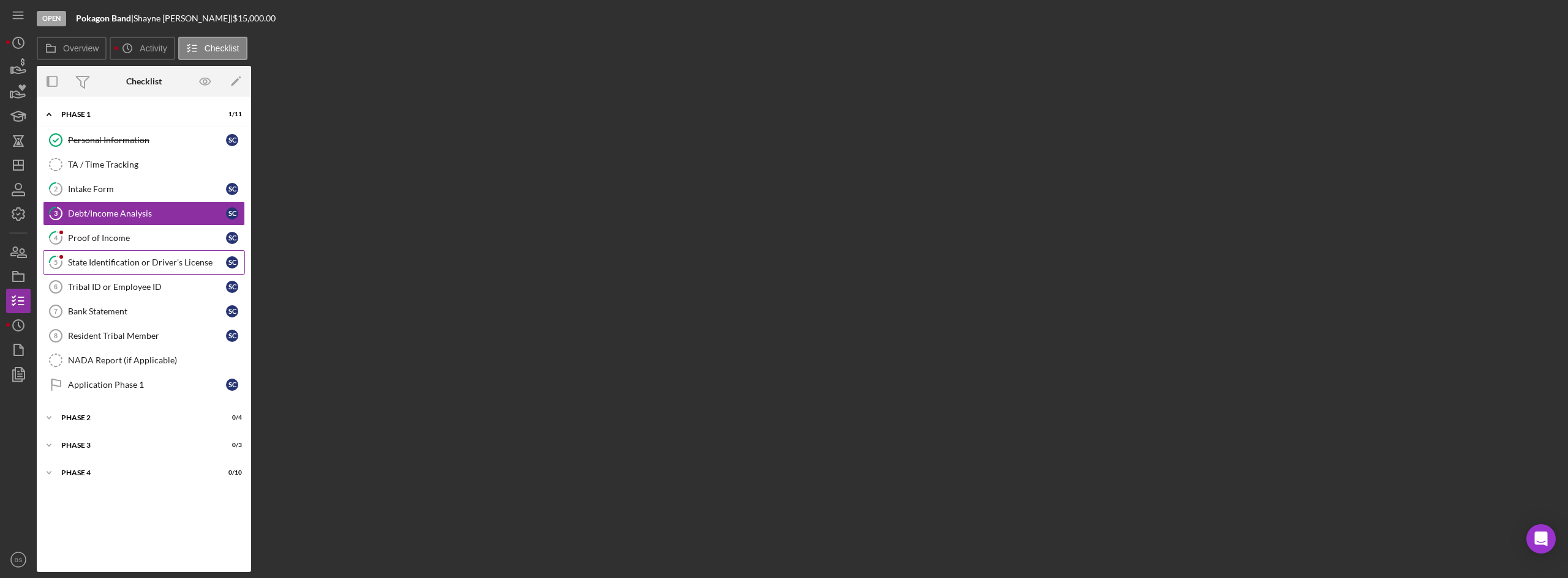
click at [178, 255] on link "5 State Identification or Driver's License S C" at bounding box center [143, 263] width 202 height 25
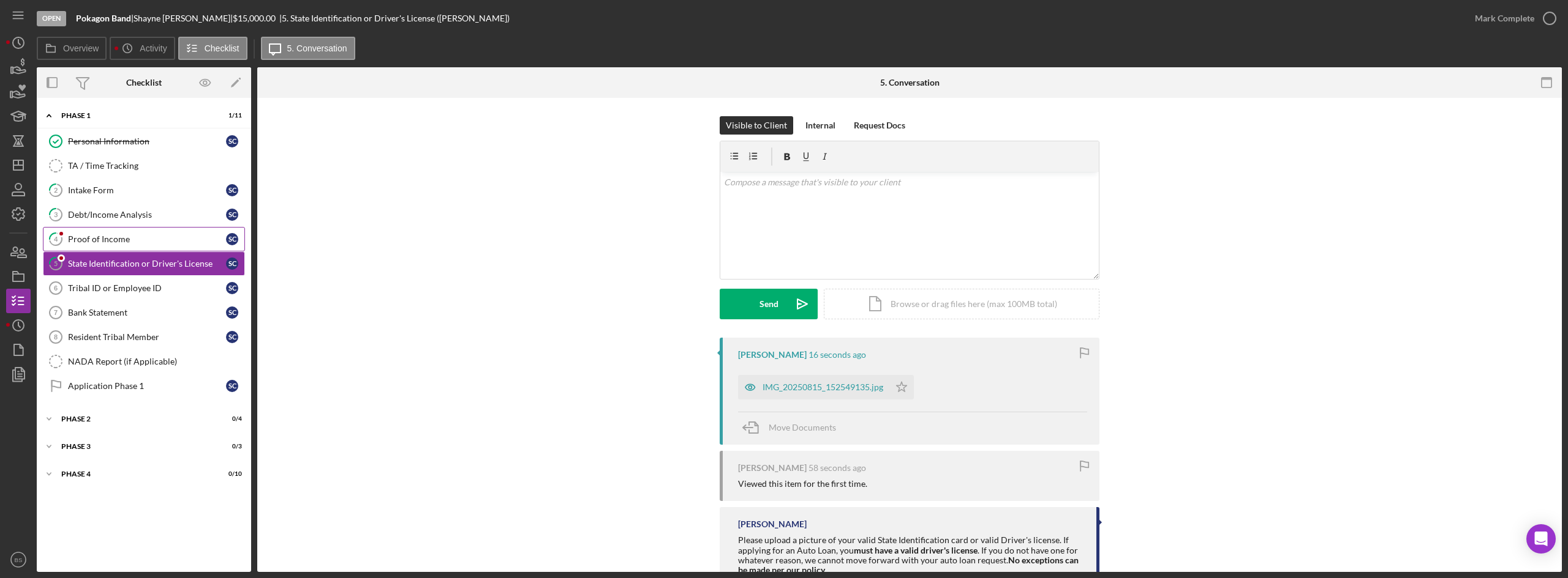
click at [185, 240] on div "Proof of Income" at bounding box center [146, 239] width 158 height 10
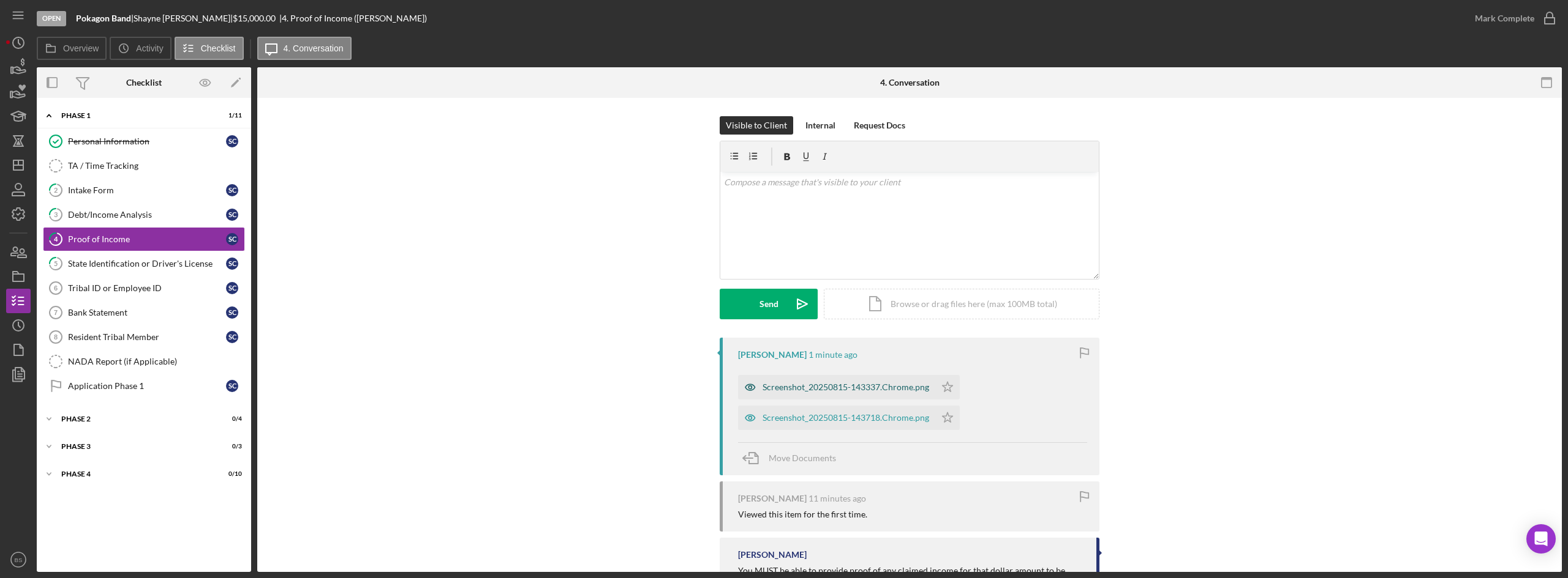
click at [808, 398] on div "Screenshot_20250815-143337.Chrome.png" at bounding box center [837, 388] width 197 height 25
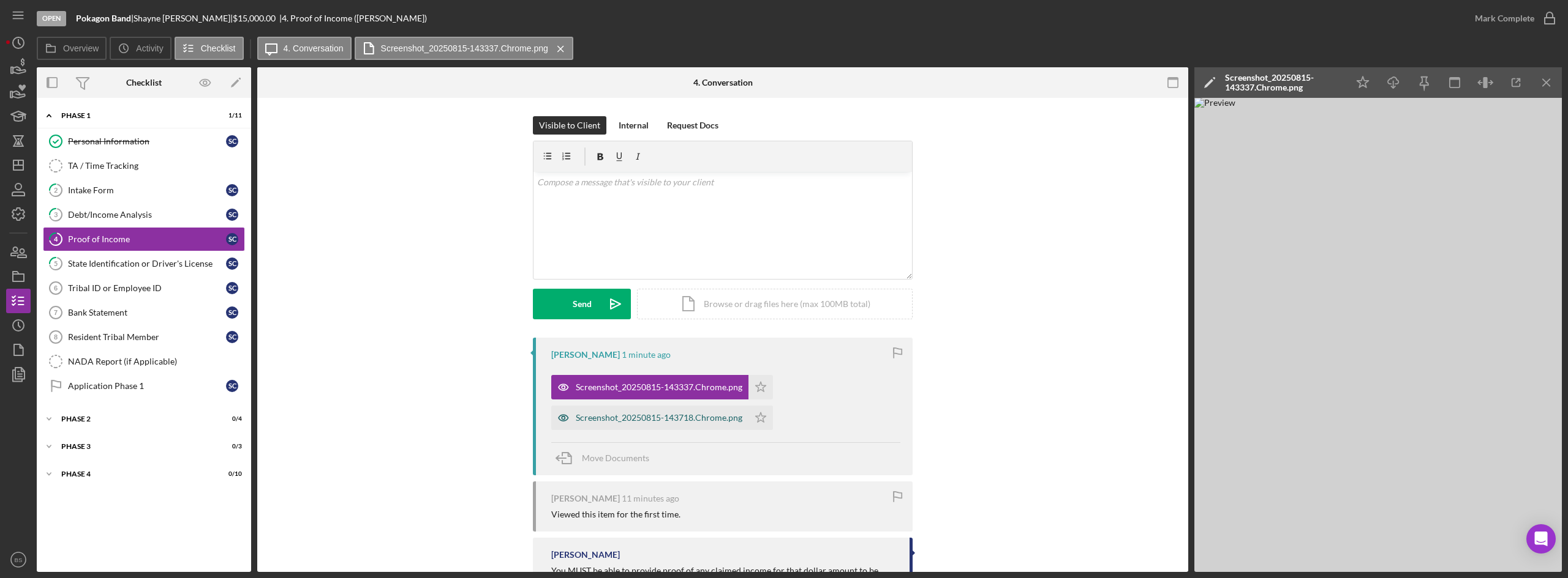
click at [709, 417] on div "Screenshot_20250815-143718.Chrome.png" at bounding box center [659, 417] width 166 height 10
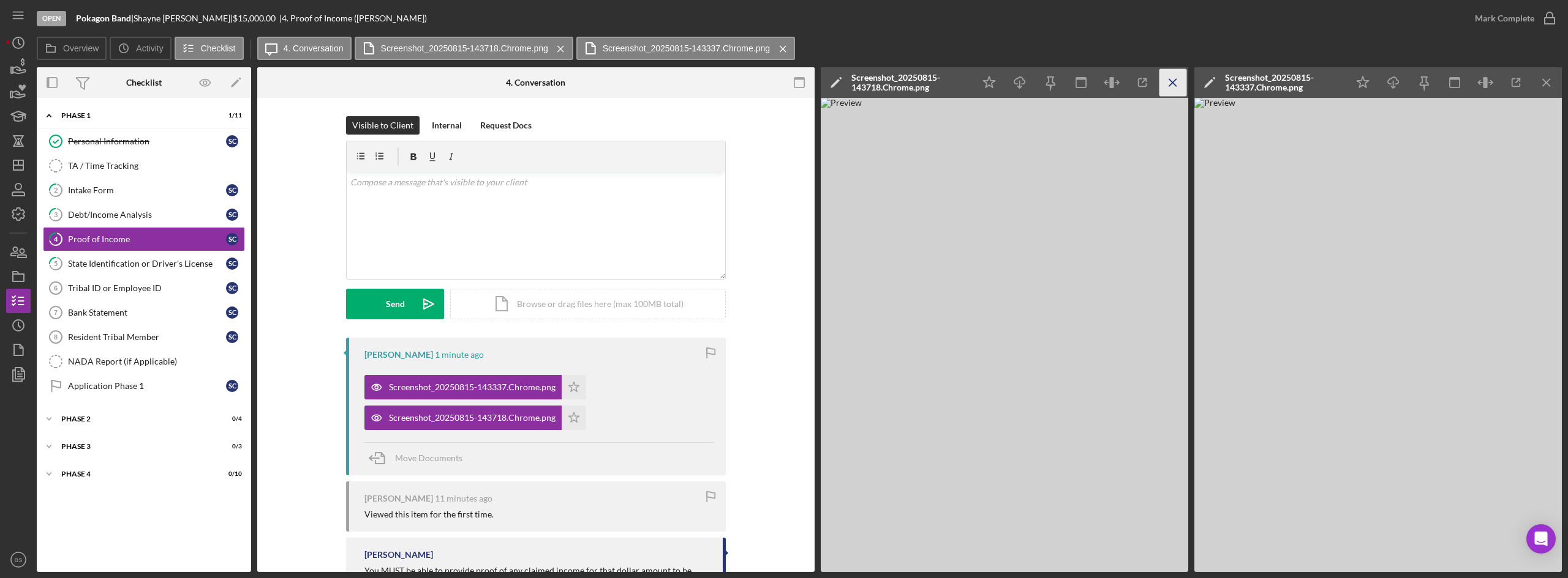
click at [1170, 90] on icon "Icon/Menu Close" at bounding box center [1173, 82] width 28 height 28
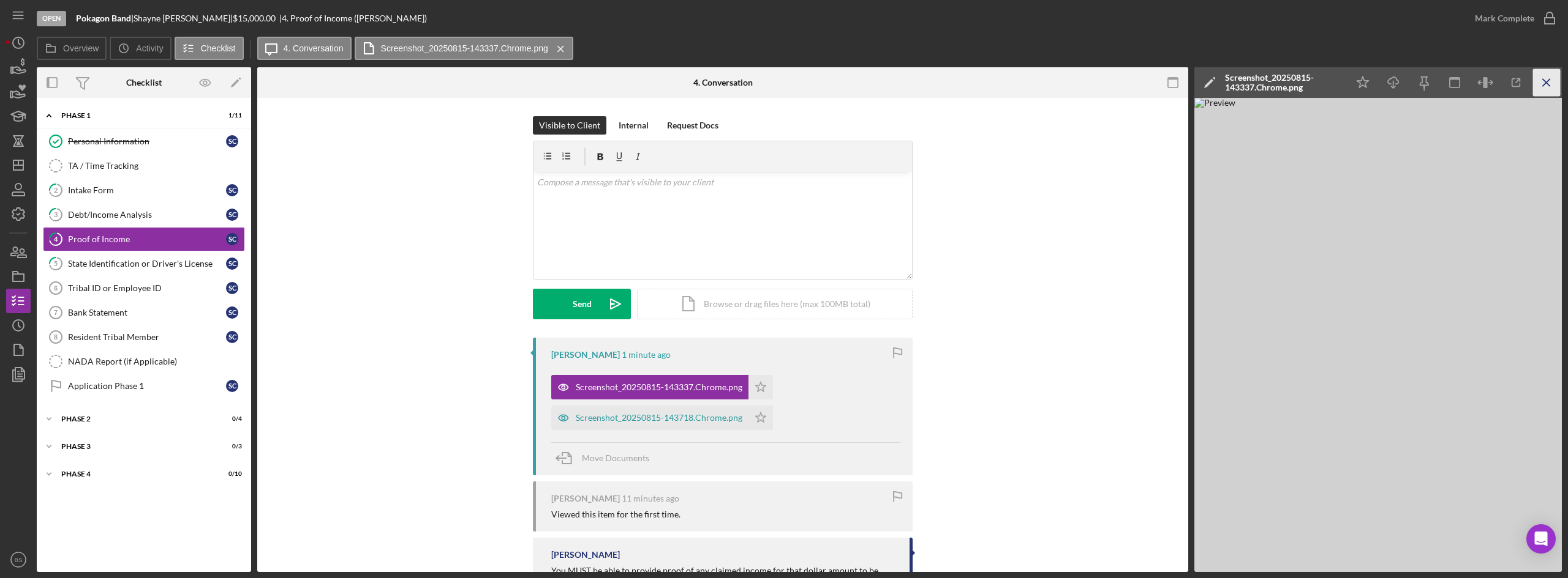
click at [1547, 86] on icon "Icon/Menu Close" at bounding box center [1547, 82] width 28 height 28
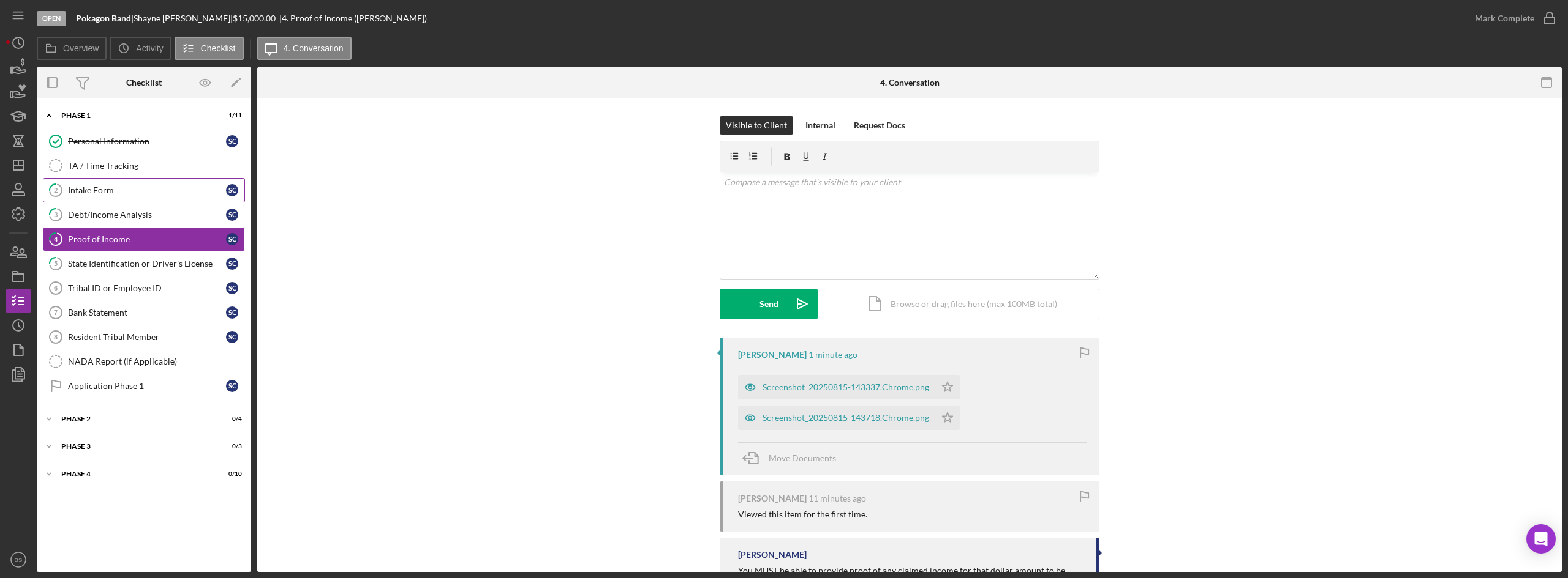
click at [105, 180] on link "2 Intake Form S C" at bounding box center [143, 190] width 202 height 25
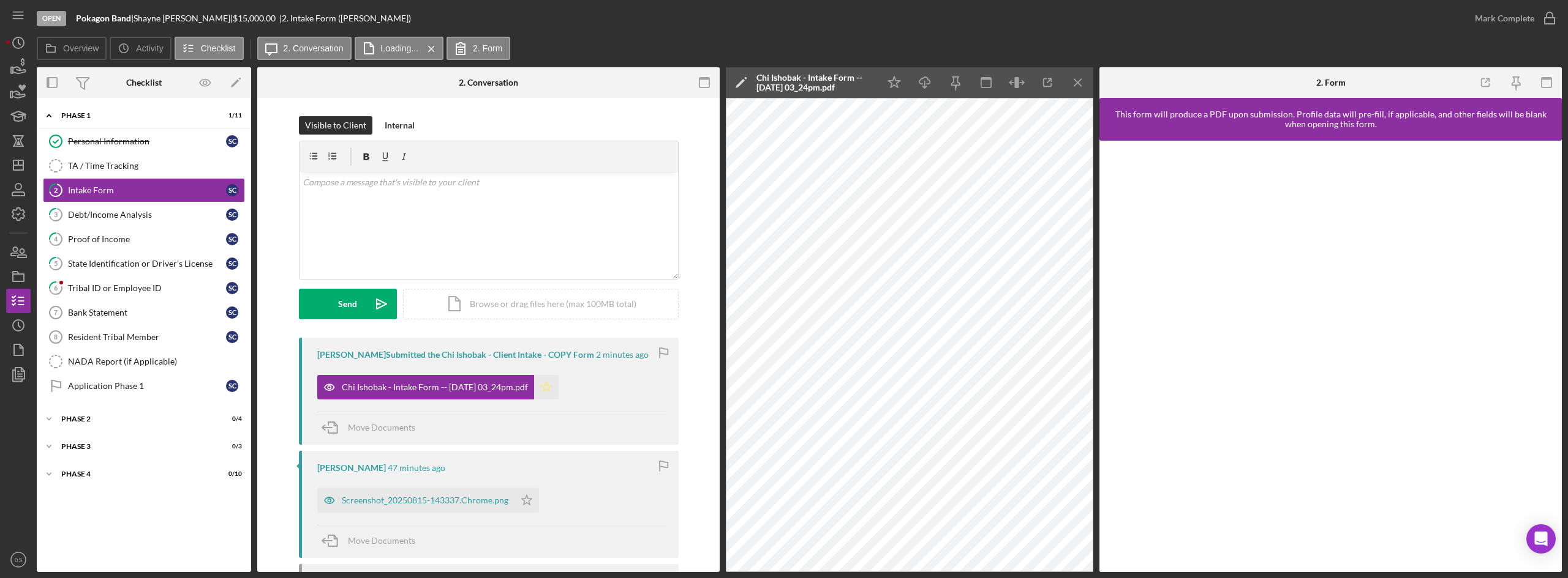
click at [558, 383] on icon "Icon/Star" at bounding box center [547, 388] width 25 height 25
click at [1479, 11] on div "Mark Complete" at bounding box center [1505, 18] width 59 height 25
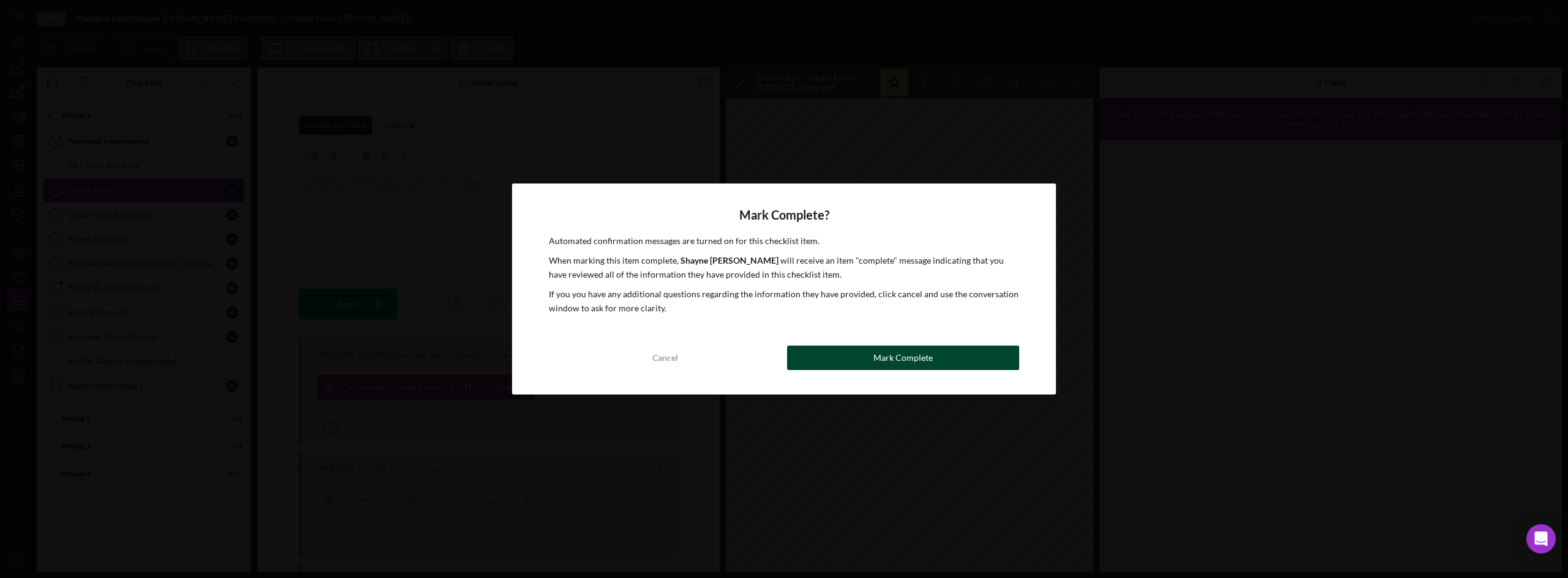
click at [887, 364] on div "Mark Complete" at bounding box center [904, 358] width 59 height 25
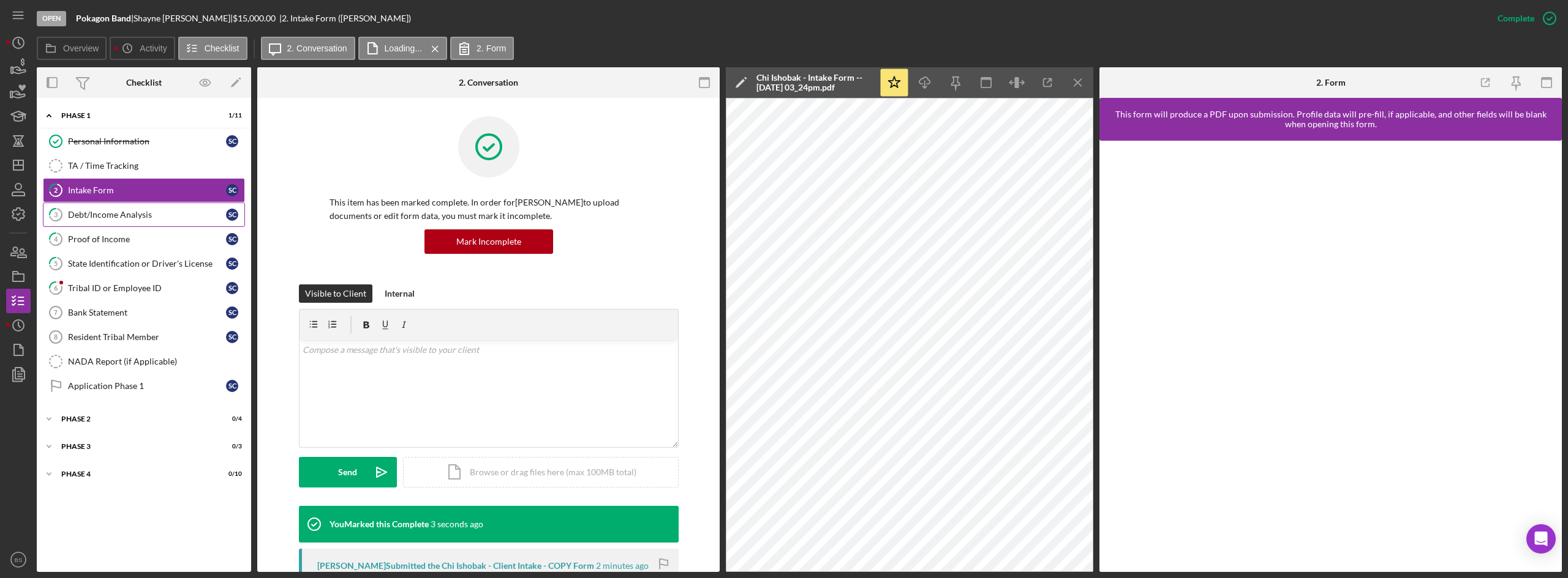
click at [98, 208] on link "3 Debt/Income Analysis S C" at bounding box center [143, 215] width 202 height 25
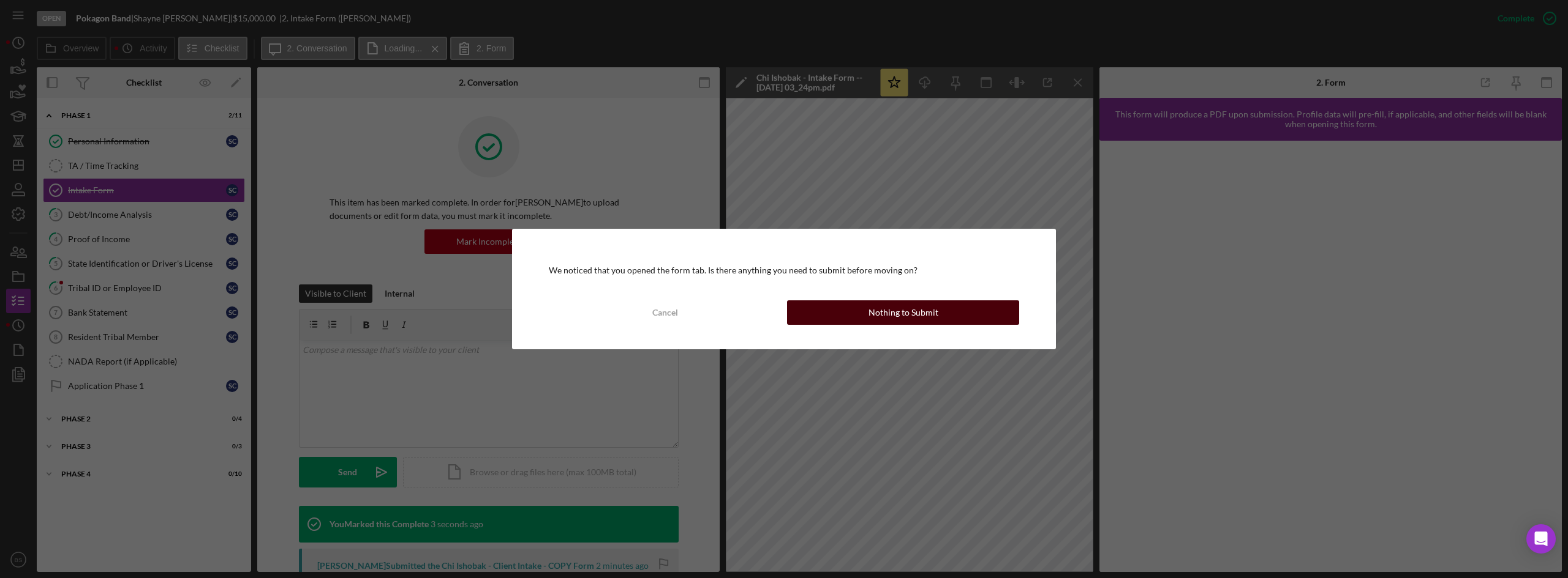
click at [831, 309] on button "Nothing to Submit" at bounding box center [903, 313] width 232 height 25
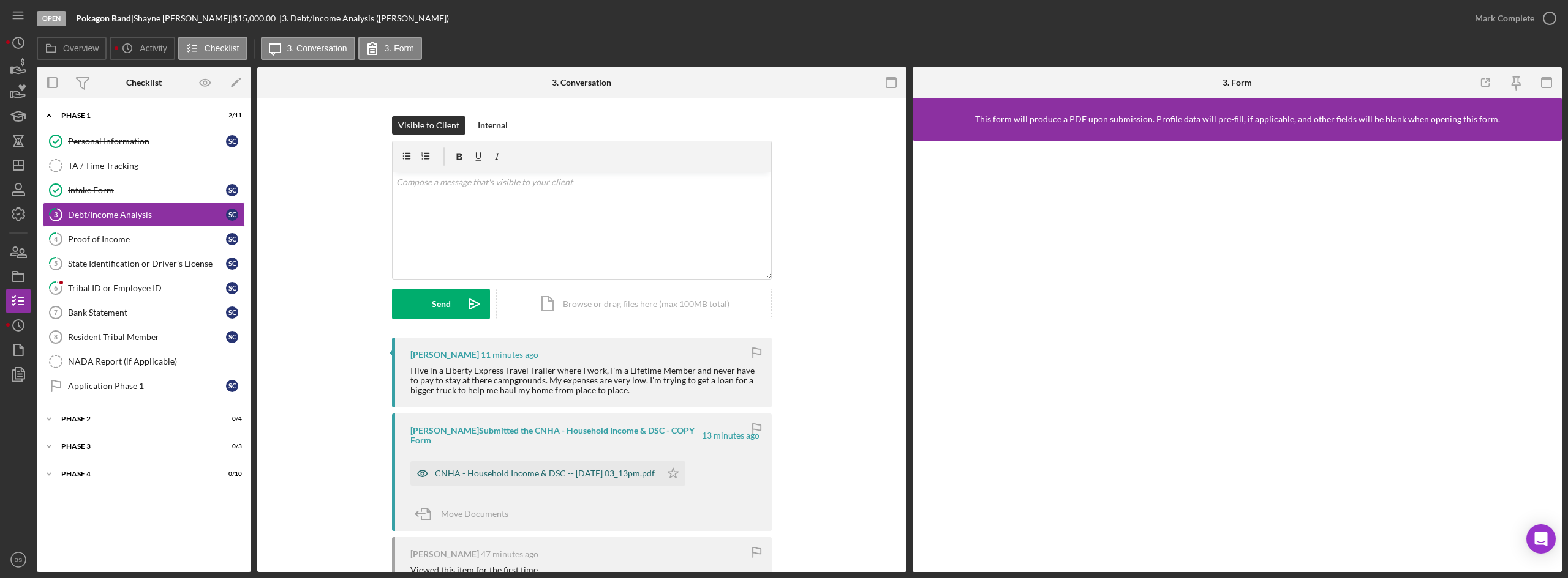
click at [565, 479] on div "CNHA - Household Income & DSC -- 2025-08-15 03_13pm.pdf" at bounding box center [535, 474] width 250 height 25
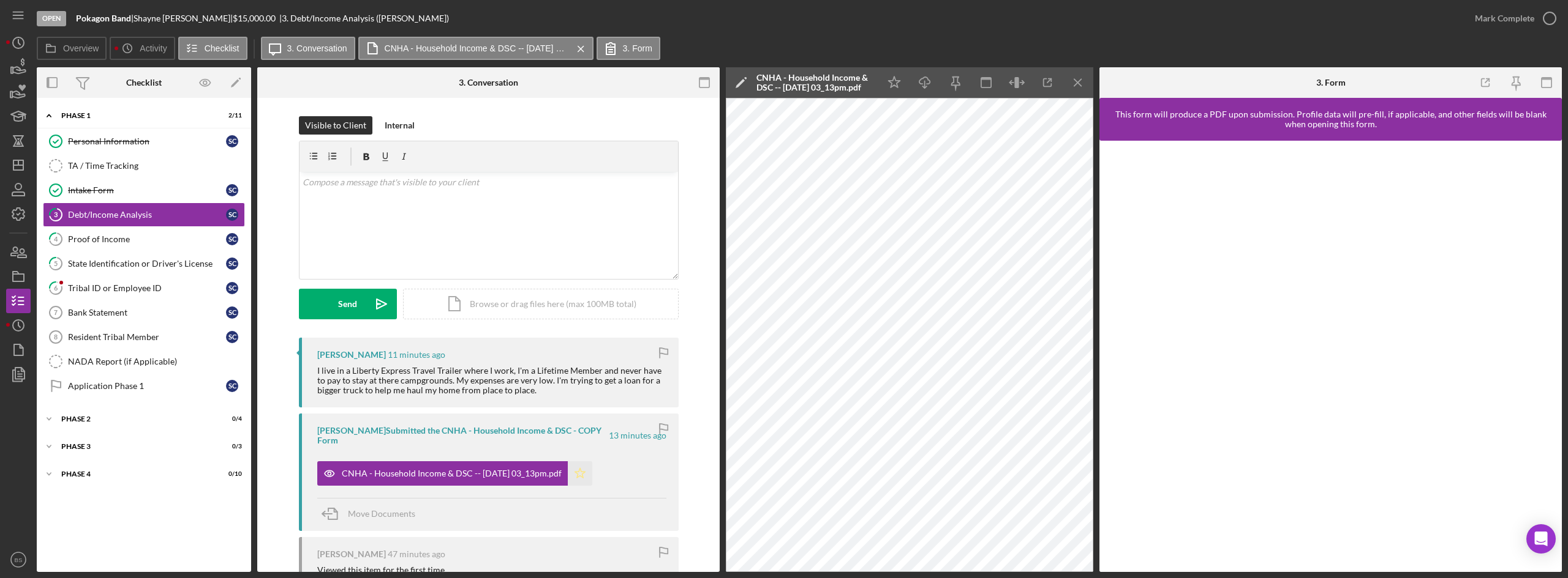
click at [593, 478] on icon "Icon/Star" at bounding box center [580, 474] width 25 height 25
click at [1513, 19] on div "Mark Complete" at bounding box center [1505, 18] width 59 height 25
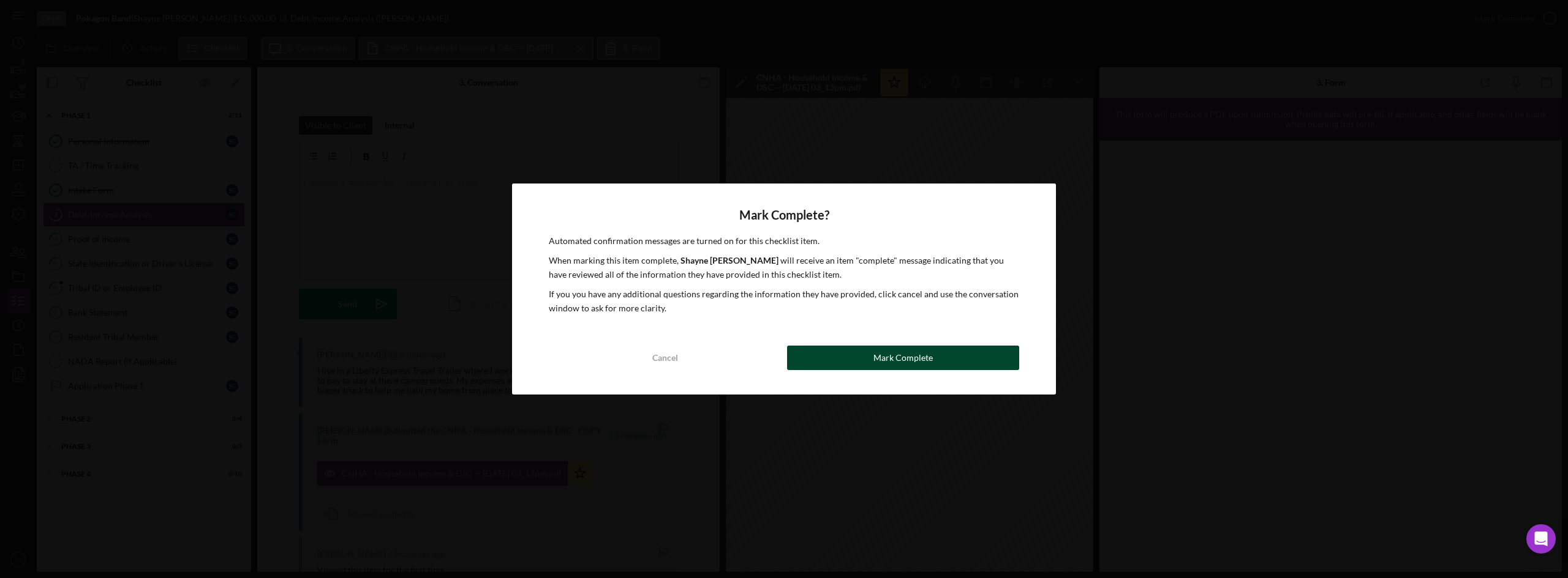
click at [998, 349] on button "Mark Complete" at bounding box center [903, 358] width 232 height 25
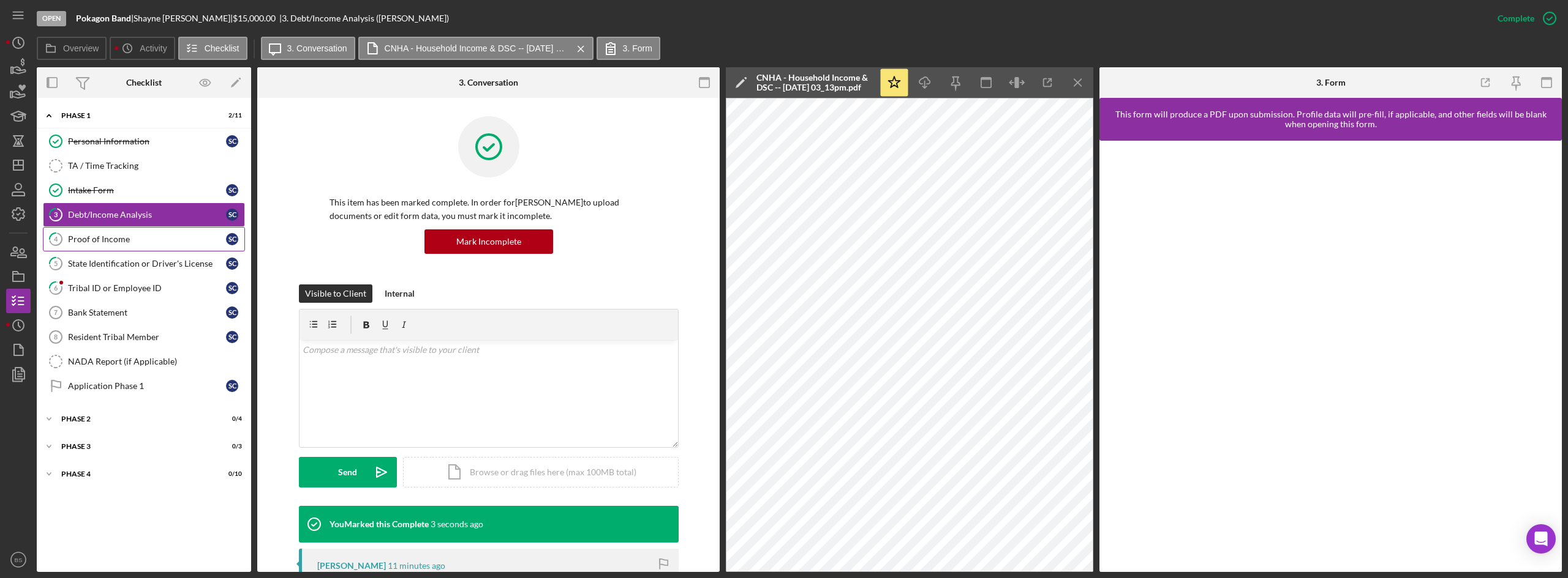
click at [57, 232] on icon "4" at bounding box center [55, 239] width 31 height 31
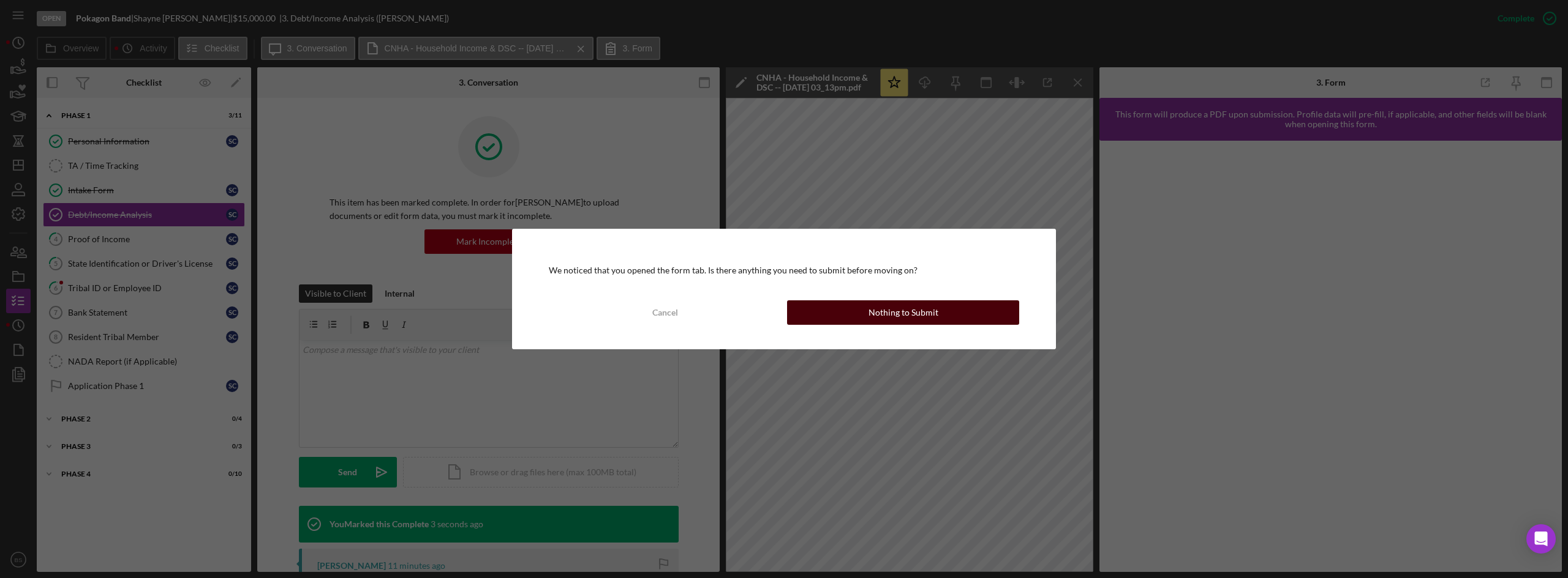
click at [828, 318] on button "Nothing to Submit" at bounding box center [903, 313] width 232 height 25
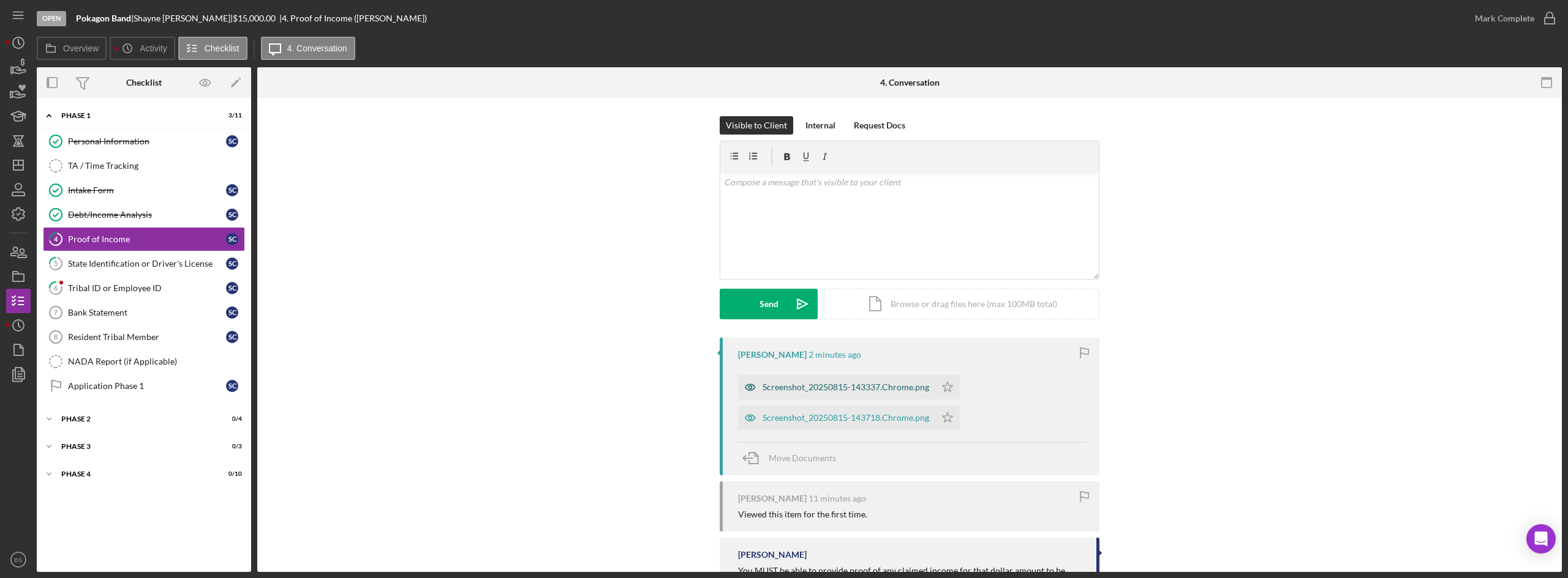
click at [817, 384] on div "Screenshot_20250815-143337.Chrome.png" at bounding box center [846, 387] width 166 height 10
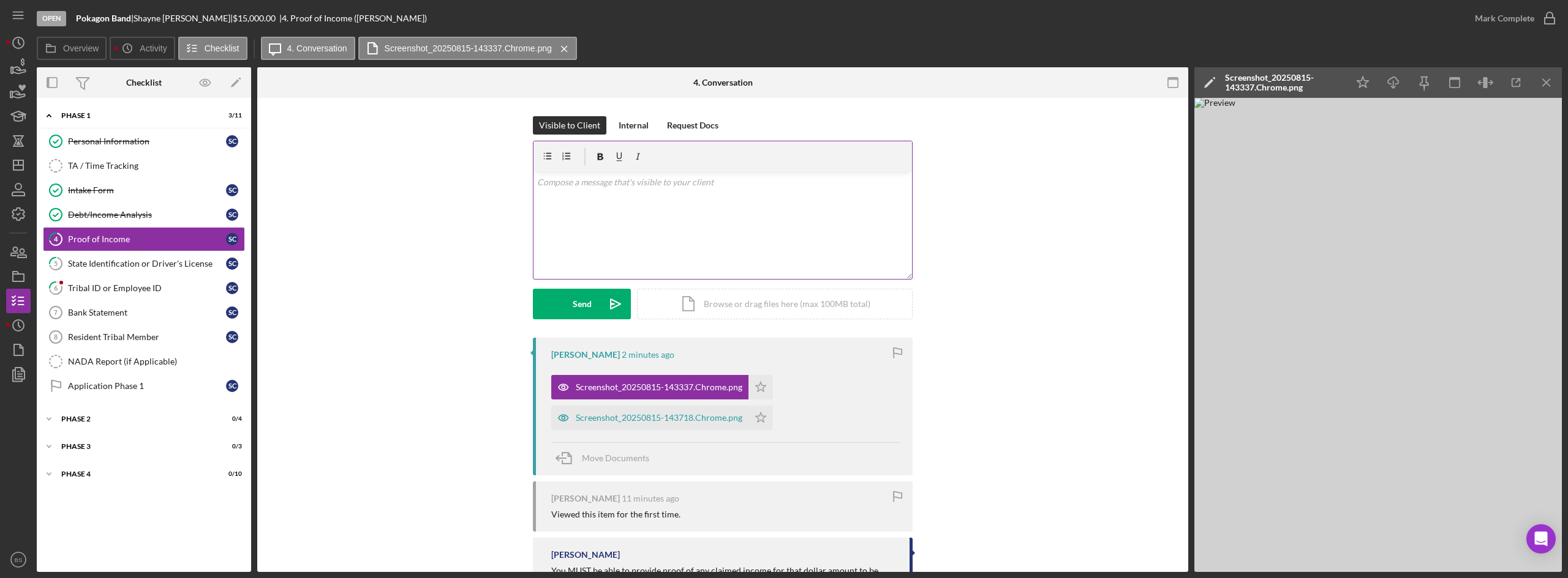
click at [843, 208] on div "v Color teal Color pink Remove color Add row above Add row below Add column bef…" at bounding box center [723, 225] width 379 height 107
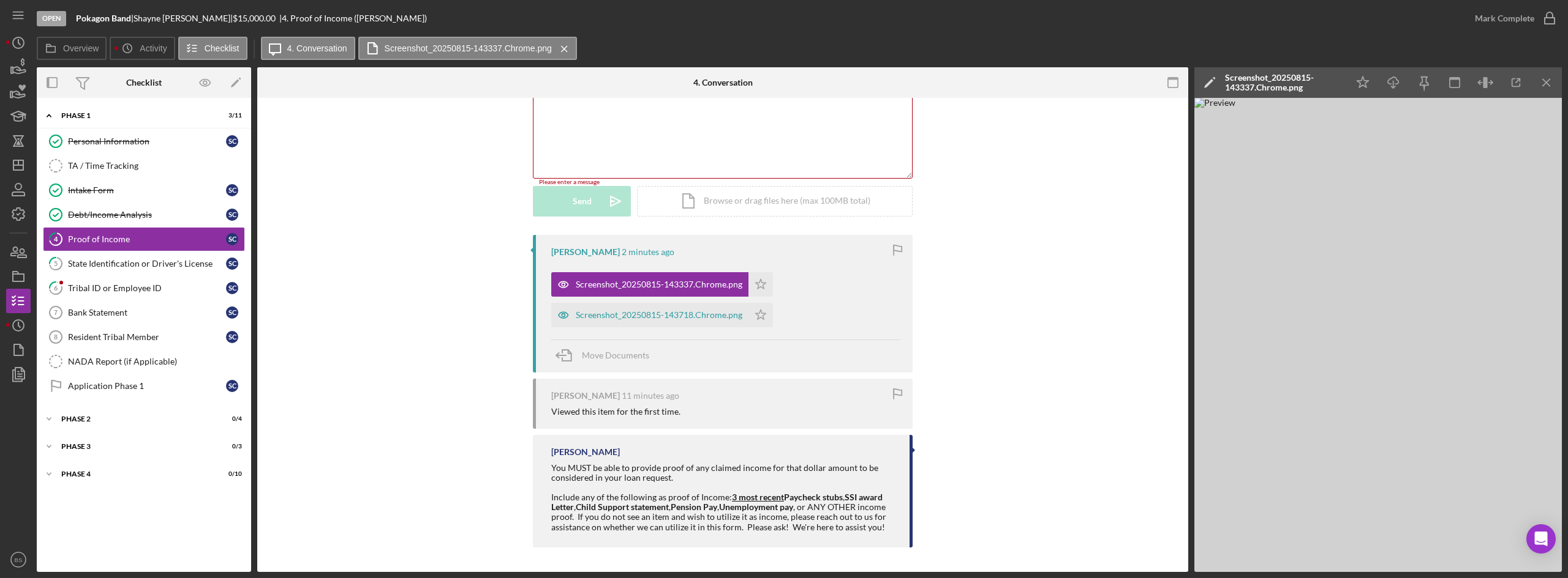
scroll to position [101, 0]
drag, startPoint x: 722, startPoint y: 497, endPoint x: 799, endPoint y: 503, distance: 77.2
click at [799, 503] on div "You MUST be able to provide proof of any claimed income for that dollar amount …" at bounding box center [725, 498] width 346 height 69
click at [781, 460] on div "Bereniz Sotelo You MUST be able to provide proof of any claimed income for that…" at bounding box center [722, 492] width 380 height 113
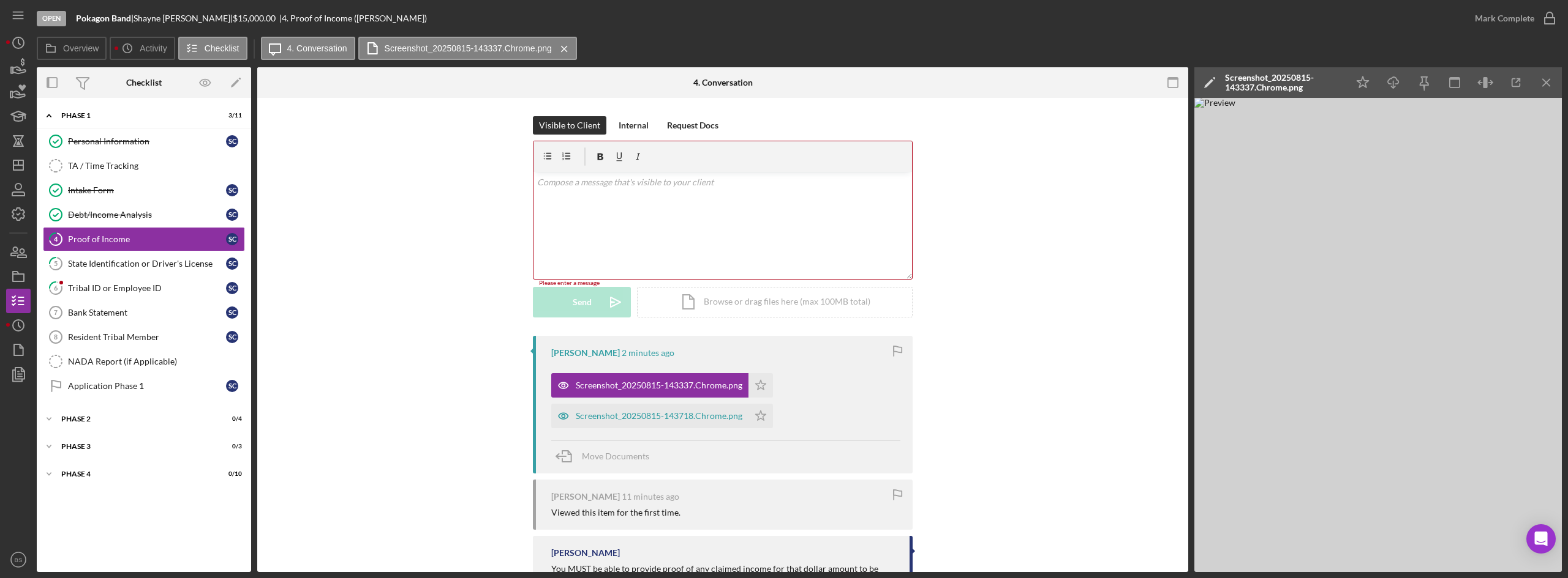
click at [803, 216] on div "v Color teal Color pink Remove color Add row above Add row below Add column bef…" at bounding box center [723, 225] width 379 height 107
drag, startPoint x: 589, startPoint y: 174, endPoint x: 598, endPoint y: 184, distance: 13.5
click at [595, 182] on div "v Color teal Color pink Remove color Add row above Add row below Add column bef…" at bounding box center [723, 225] width 379 height 107
click at [747, 182] on p "Please upload copies of your 3 most recent pay stubs." at bounding box center [723, 182] width 372 height 13
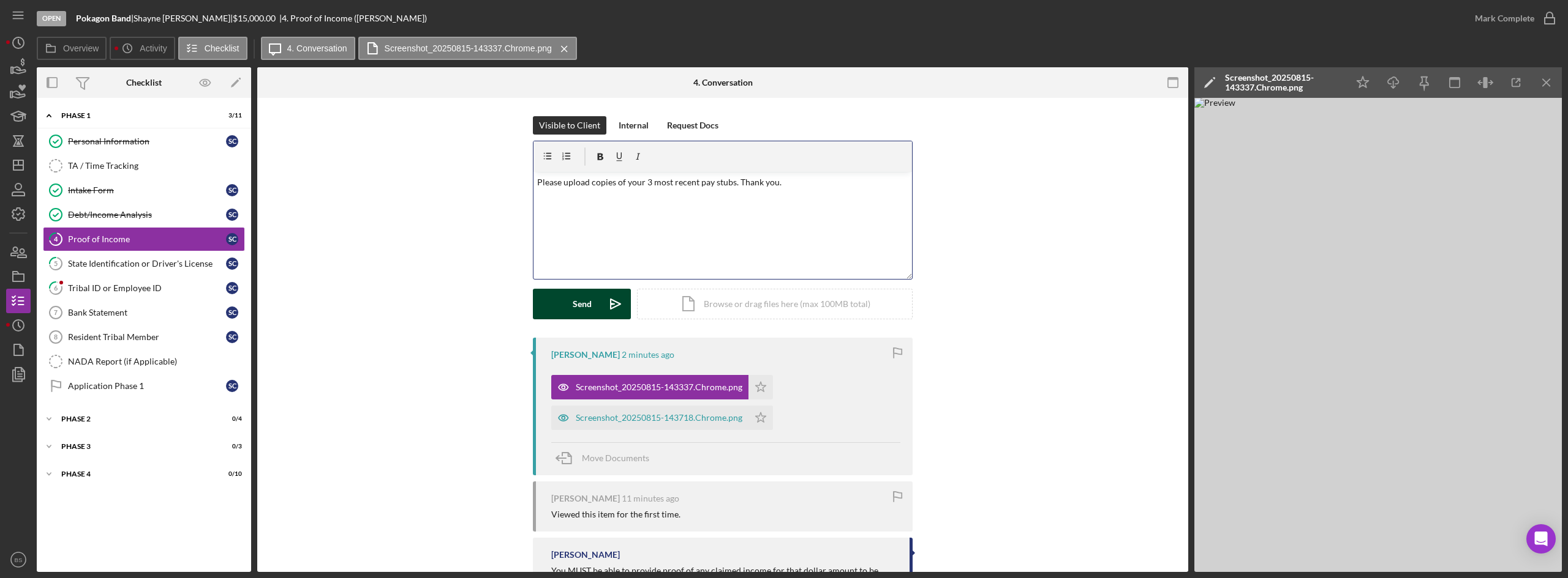
click at [612, 302] on icon "Icon/icon-invite-send" at bounding box center [616, 304] width 31 height 31
click at [189, 267] on div "State Identification or Driver's License" at bounding box center [146, 264] width 158 height 10
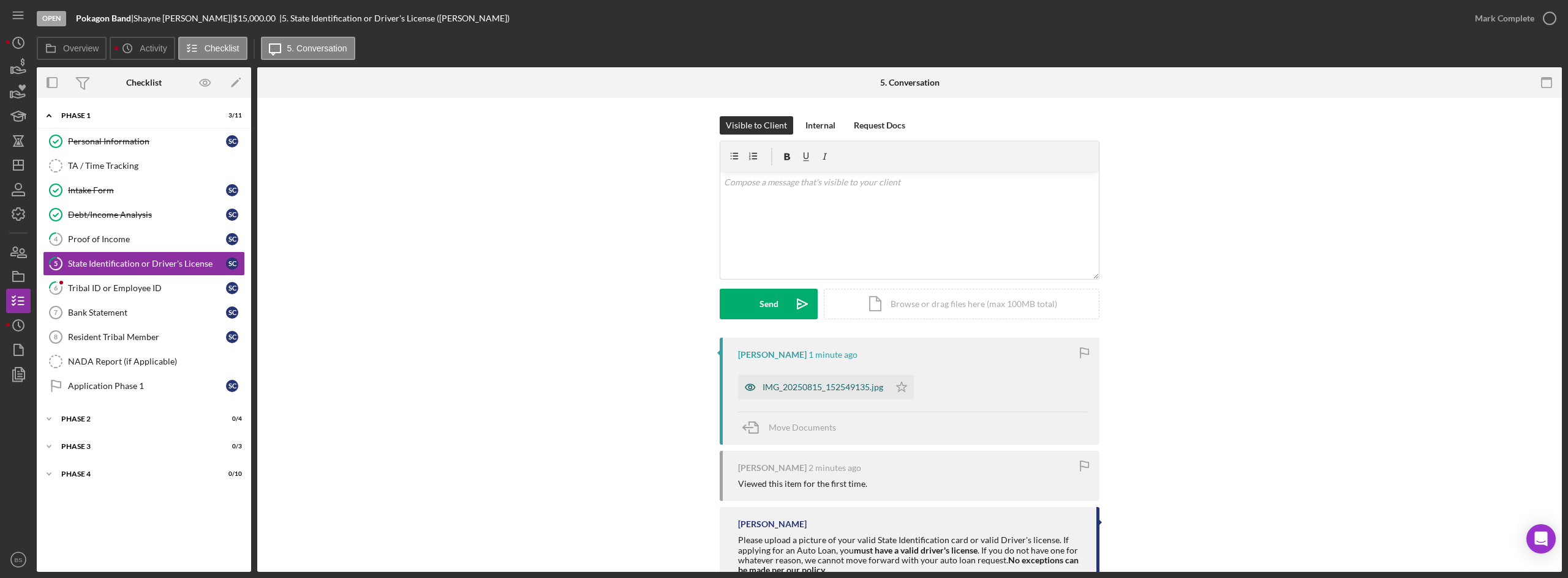
click at [841, 382] on div "IMG_20250815_152549135.jpg" at bounding box center [823, 387] width 120 height 10
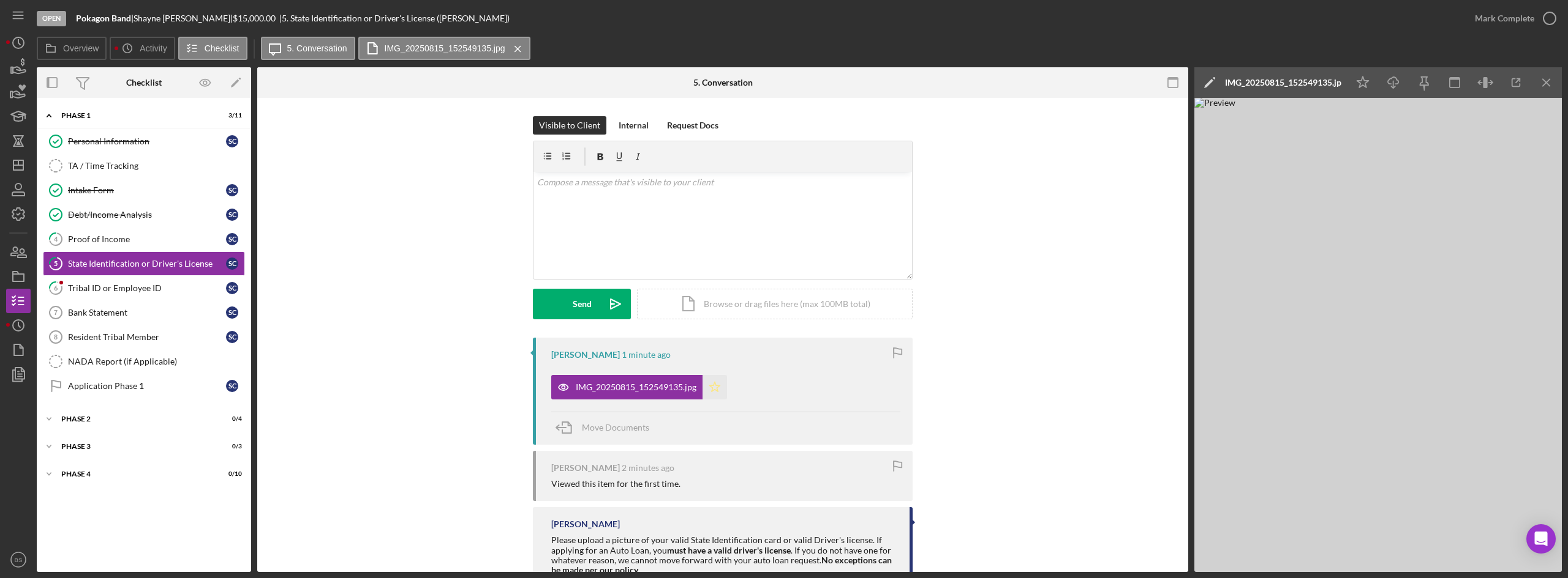
click at [715, 395] on icon "Icon/Star" at bounding box center [715, 388] width 25 height 25
click at [1492, 30] on div "Mark Complete" at bounding box center [1505, 18] width 59 height 25
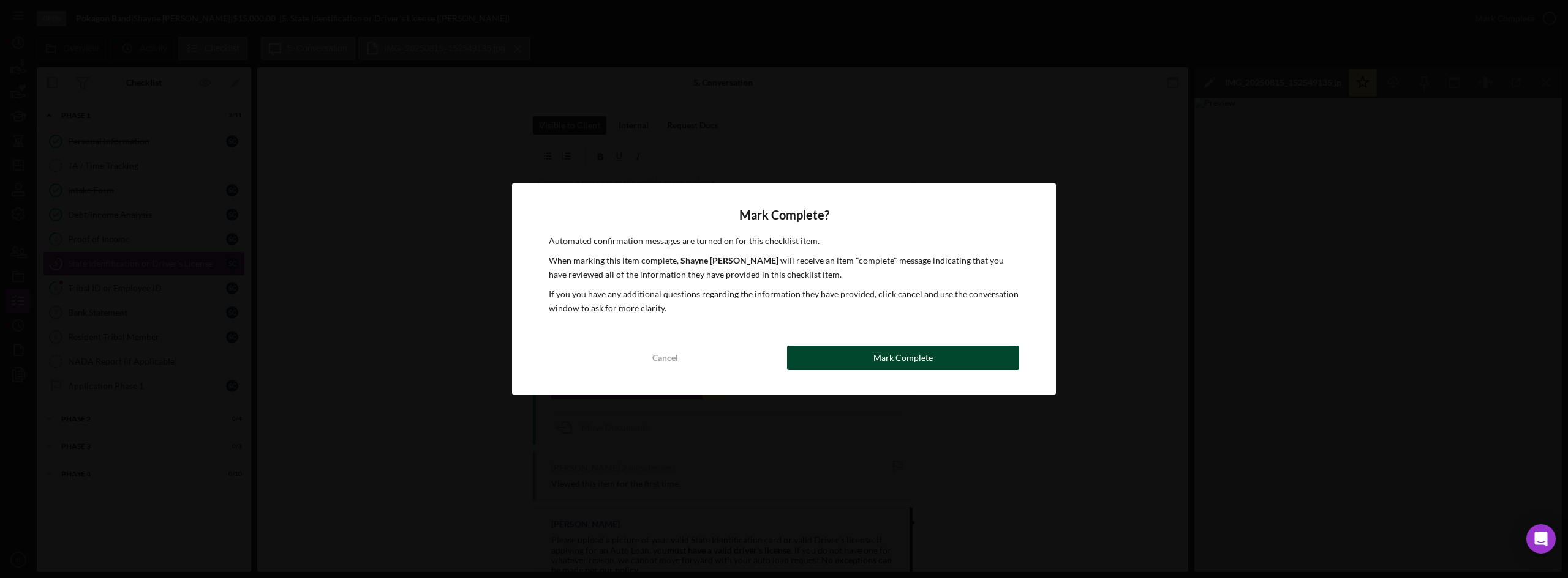
click at [882, 360] on div "Mark Complete" at bounding box center [904, 358] width 59 height 25
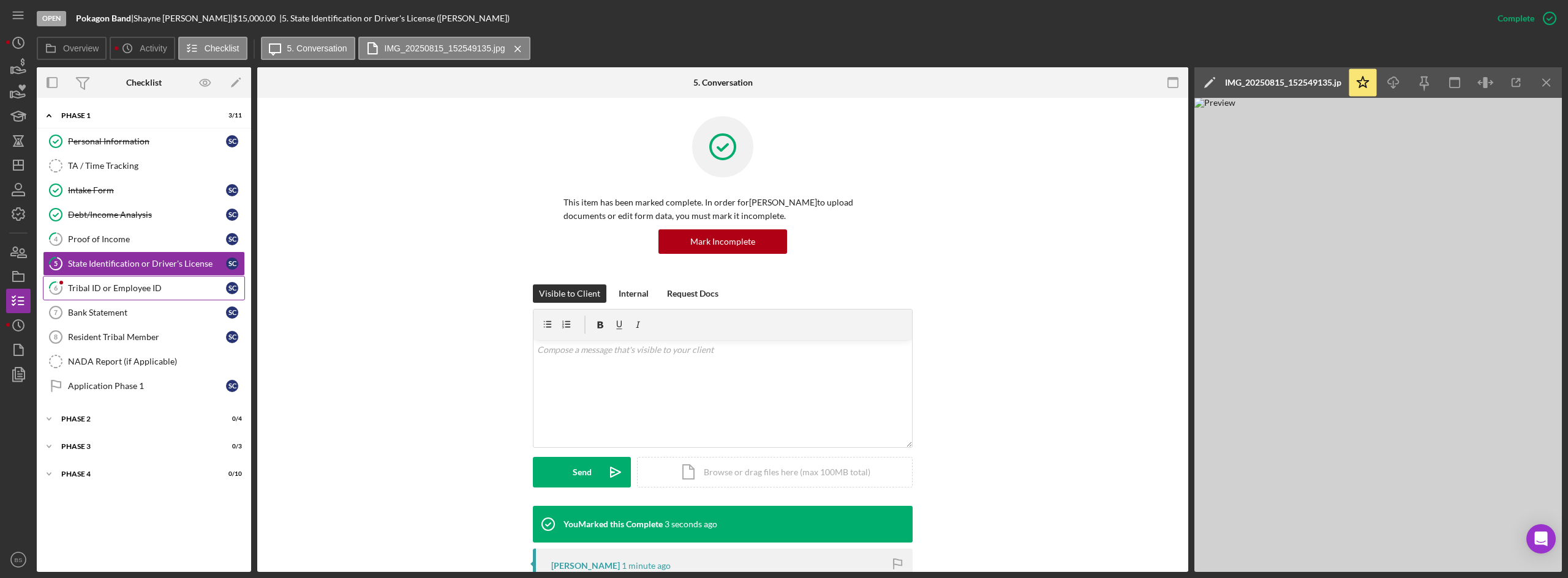
click at [175, 293] on div "Tribal ID or Employee ID" at bounding box center [146, 289] width 158 height 10
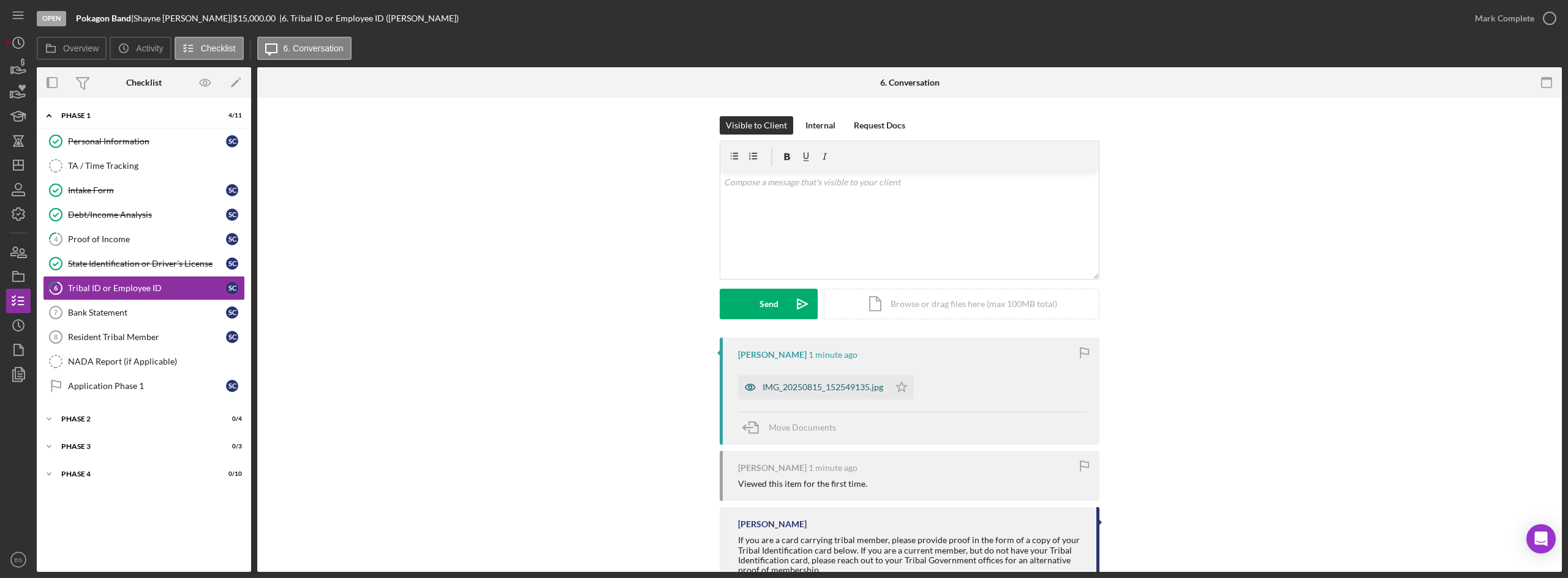
click at [777, 392] on div "IMG_20250815_152549135.jpg" at bounding box center [823, 387] width 120 height 10
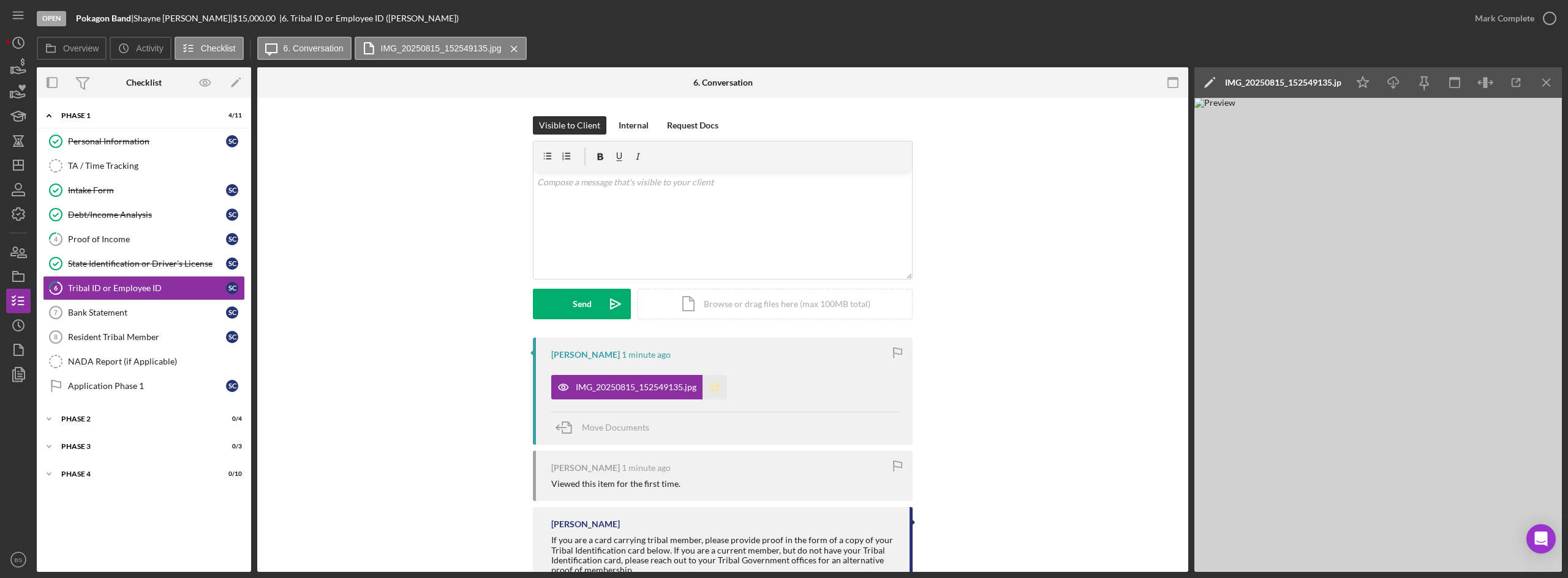
click at [711, 391] on polygon "button" at bounding box center [715, 387] width 11 height 10
click at [1534, 3] on div "Mark Complete" at bounding box center [1513, 18] width 99 height 36
click at [1473, 16] on button "Mark Complete" at bounding box center [1513, 18] width 99 height 25
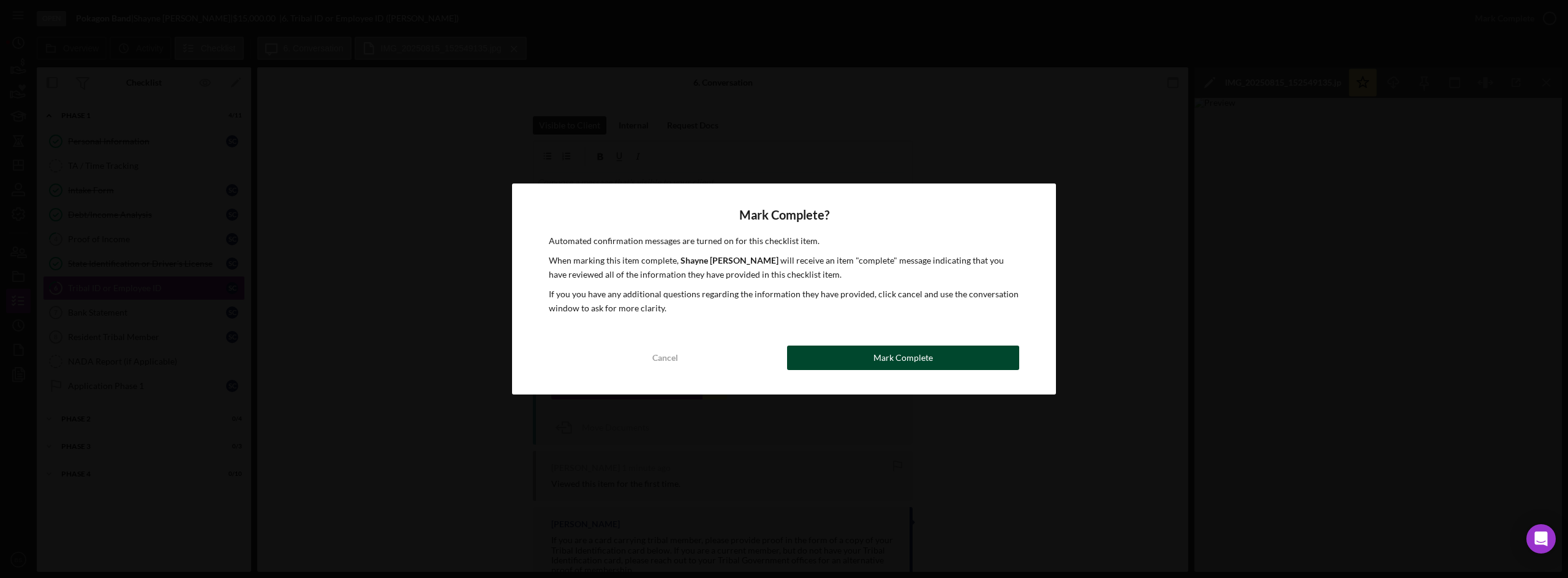
click at [809, 359] on button "Mark Complete" at bounding box center [903, 358] width 232 height 25
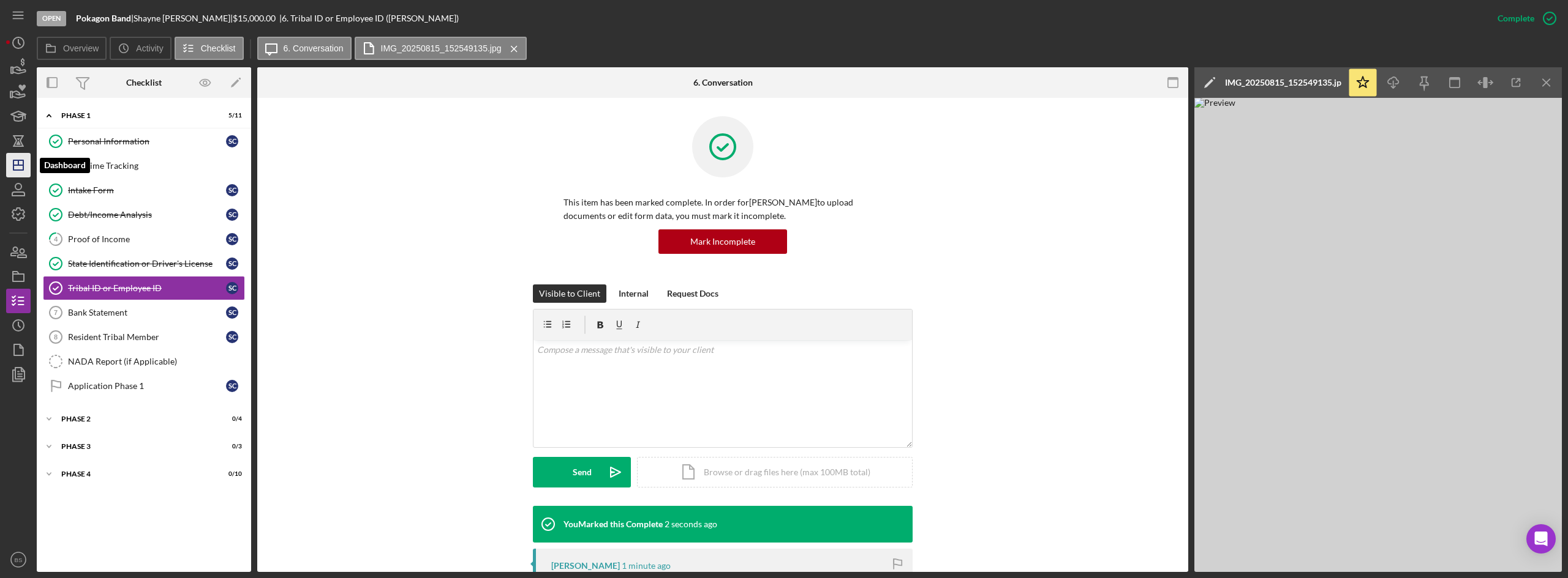
click at [16, 161] on icon "Icon/Dashboard" at bounding box center [18, 165] width 31 height 31
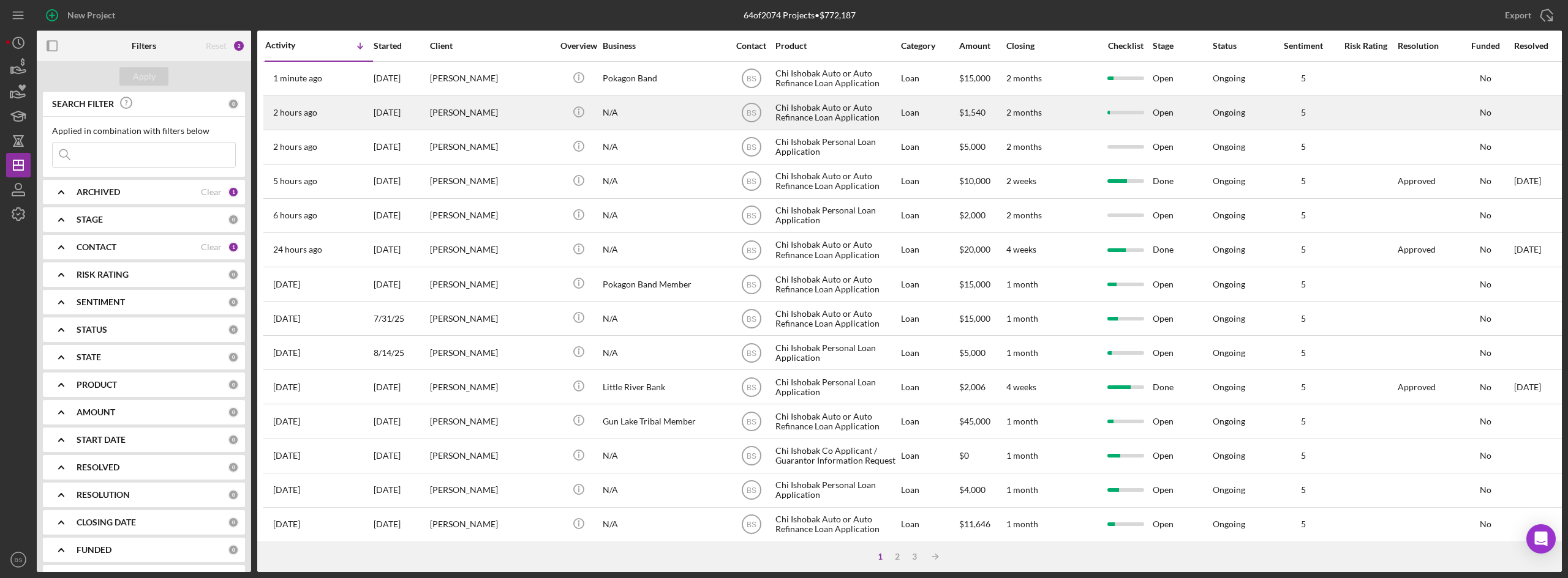
click at [467, 120] on div "[PERSON_NAME]" at bounding box center [491, 113] width 122 height 32
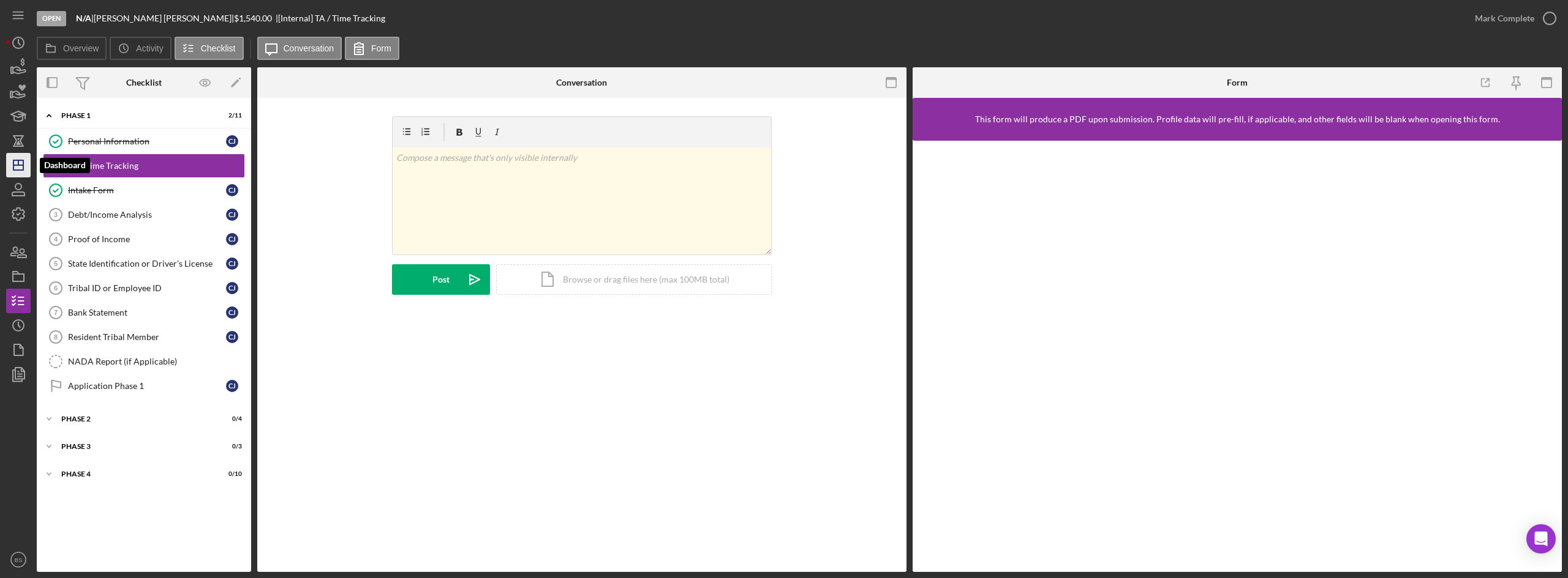
click at [20, 165] on line "button" at bounding box center [18, 165] width 10 height 0
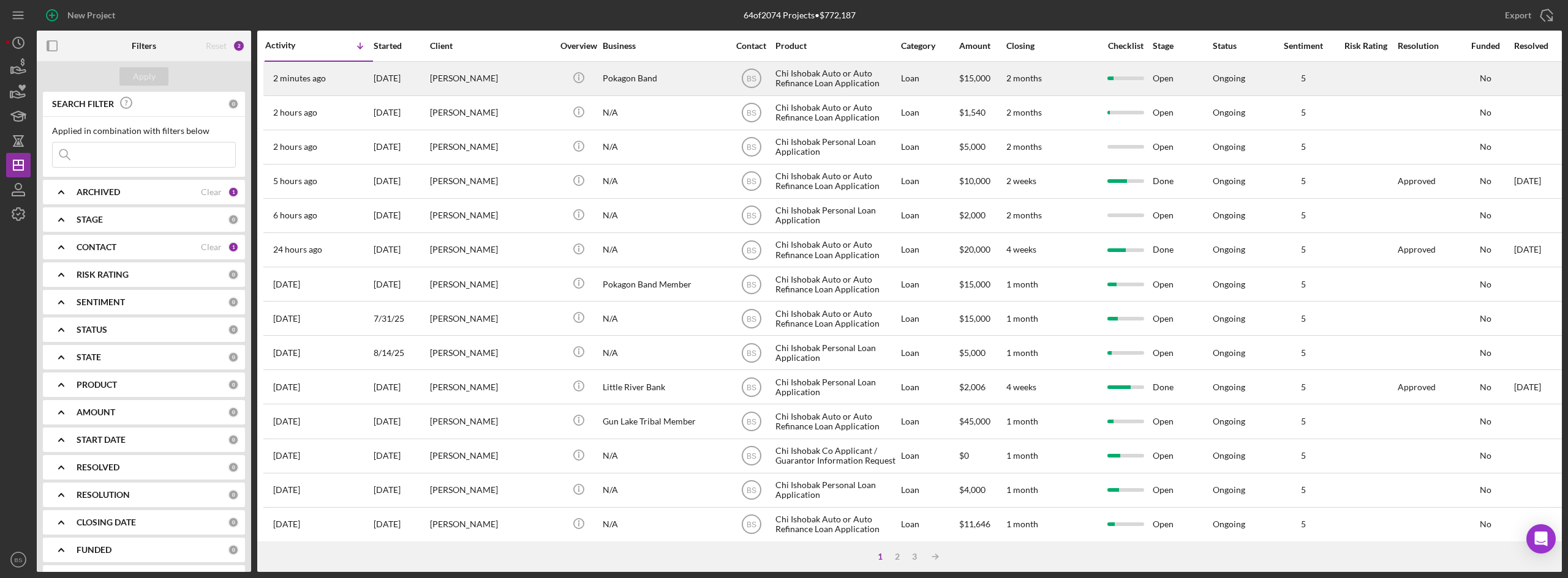
click at [449, 69] on div "[PERSON_NAME]" at bounding box center [491, 78] width 122 height 32
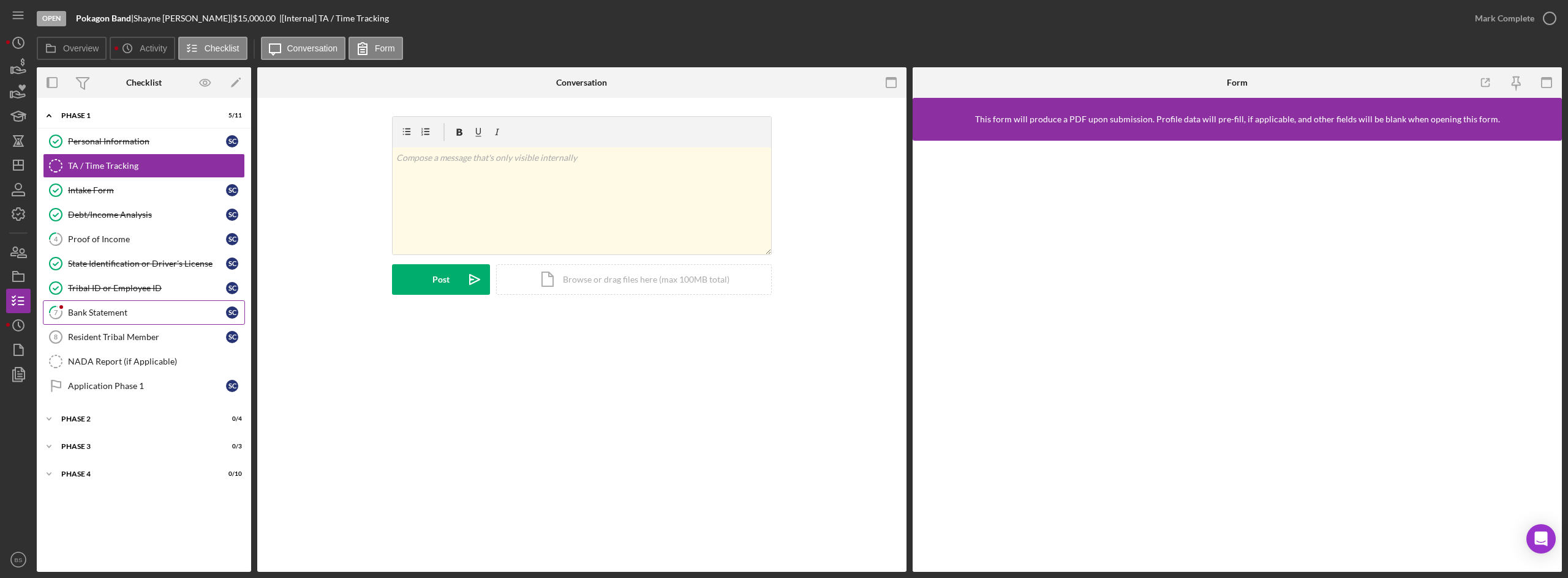
click at [188, 306] on link "7 Bank Statement S C" at bounding box center [143, 313] width 202 height 25
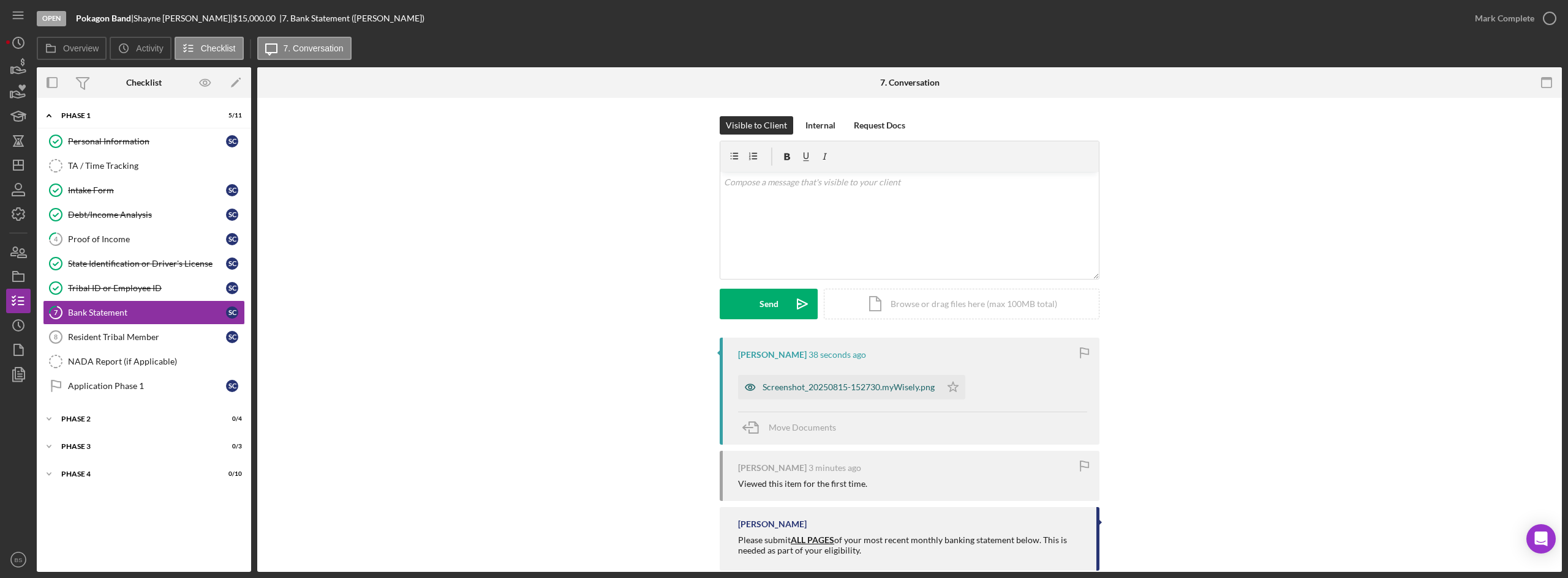
click at [773, 395] on div "Screenshot_20250815-152730.myWisely.png" at bounding box center [839, 388] width 203 height 25
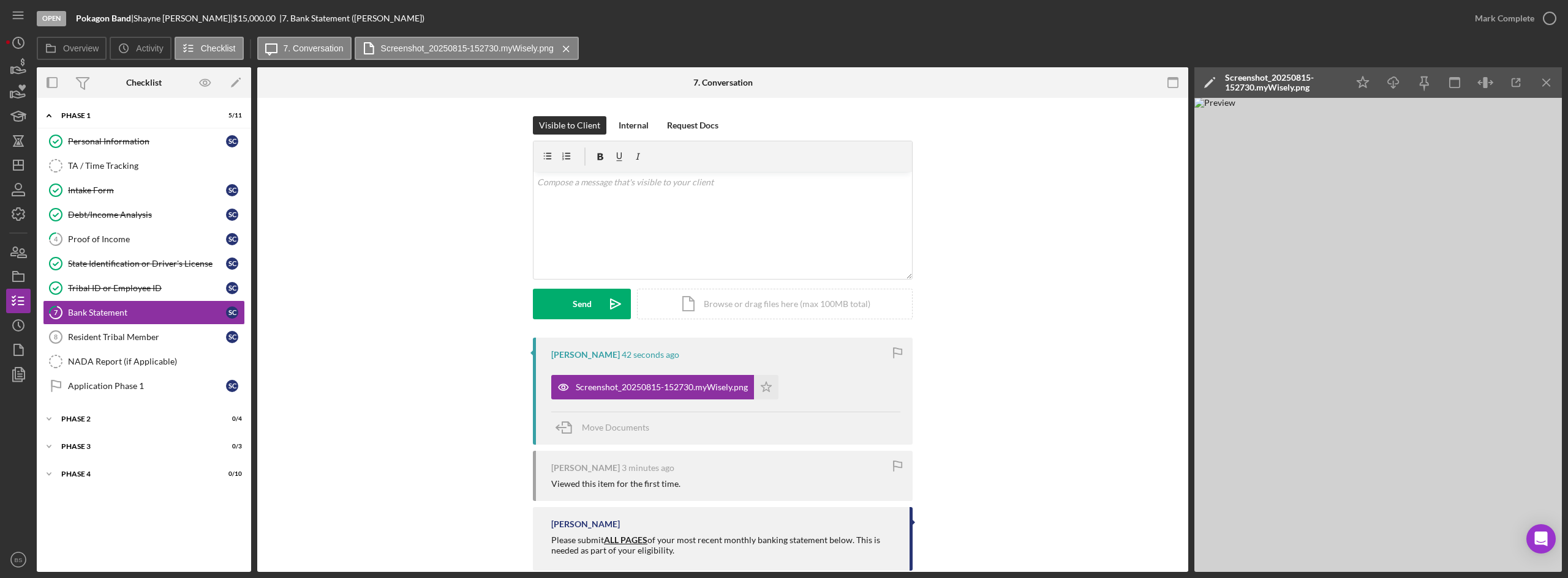
scroll to position [23, 0]
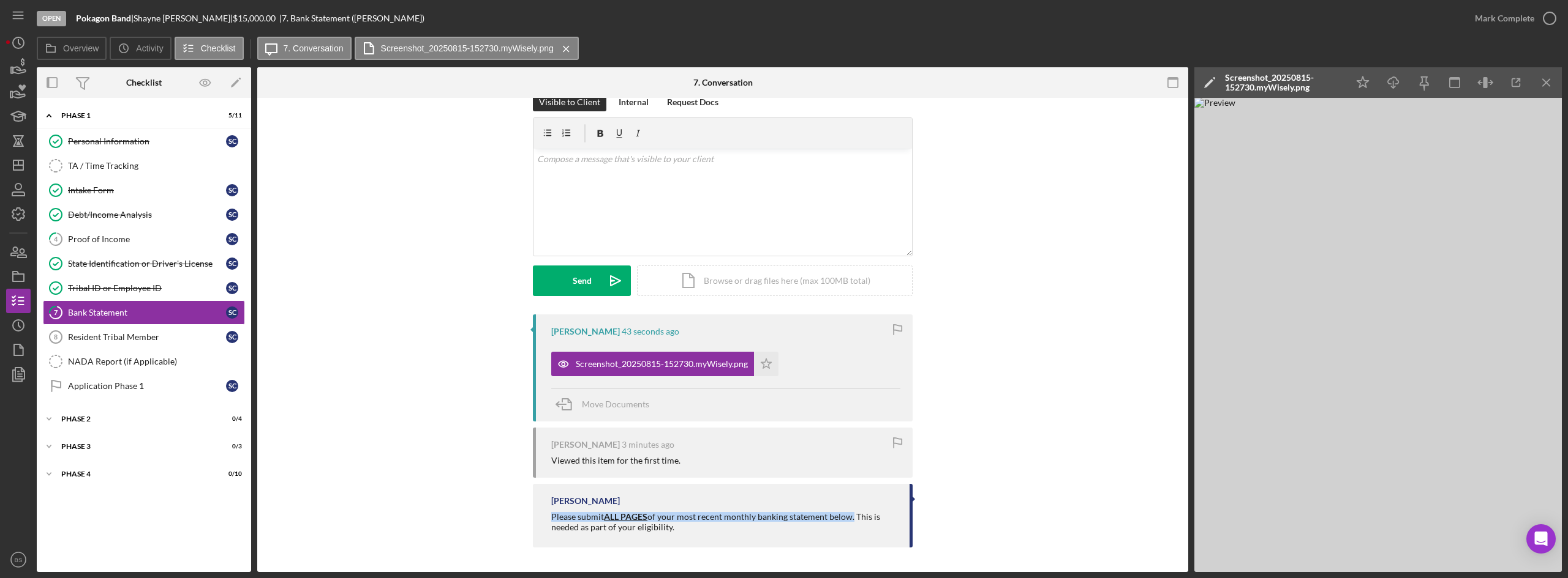
drag, startPoint x: 543, startPoint y: 519, endPoint x: 852, endPoint y: 514, distance: 309.0
click at [852, 514] on div "Bereniz Sotelo Please submit ALL PAGES of your most recent monthly banking stat…" at bounding box center [722, 516] width 380 height 63
copy div "Please submit ALL PAGES of your most recent monthly banking statement below."
click at [751, 210] on div "v Color teal Color pink Remove color Add row above Add row below Add column bef…" at bounding box center [723, 203] width 379 height 107
drag, startPoint x: 739, startPoint y: 161, endPoint x: 664, endPoint y: 161, distance: 75.0
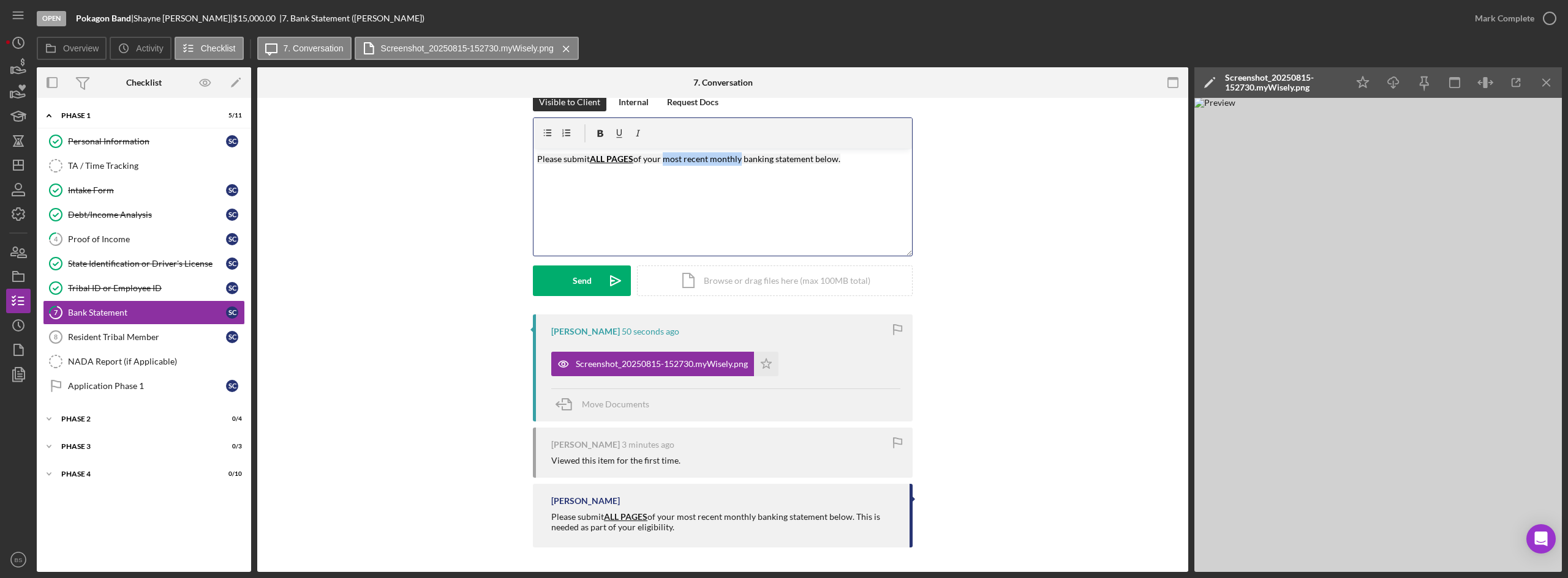
click at [664, 161] on mark "of your most recent monthly banking statement below." at bounding box center [736, 159] width 207 height 11
click at [785, 162] on p "Please submit ALL PAGES of your July banking statement below." at bounding box center [723, 160] width 372 height 13
click at [553, 292] on button "Send Icon/icon-invite-send" at bounding box center [581, 281] width 98 height 31
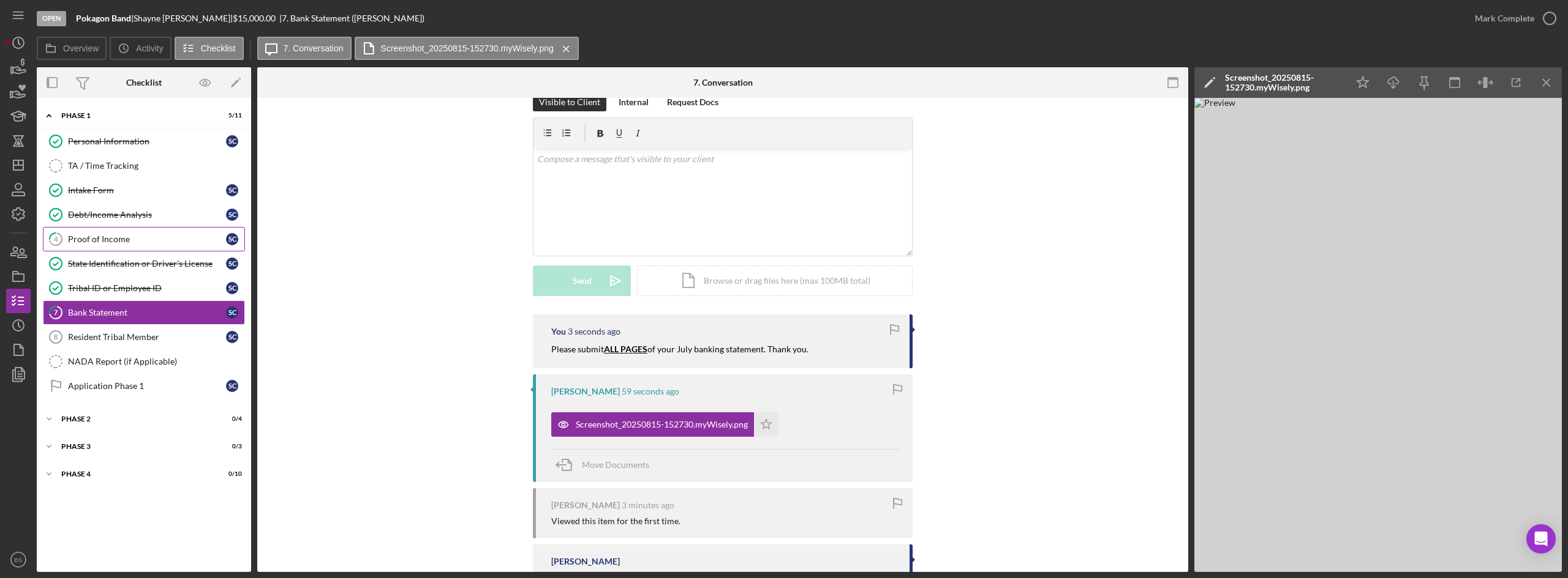
click at [178, 238] on div "Proof of Income" at bounding box center [146, 239] width 158 height 10
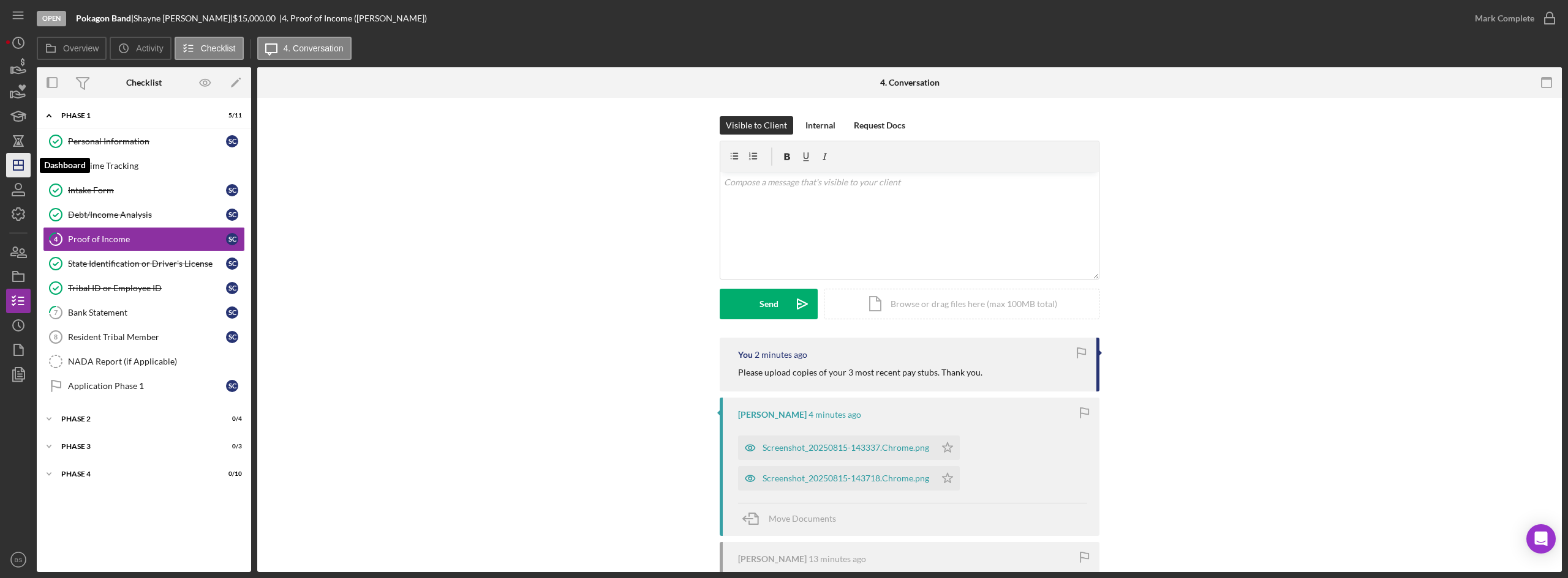
click at [30, 168] on icon "Icon/Dashboard" at bounding box center [18, 165] width 31 height 31
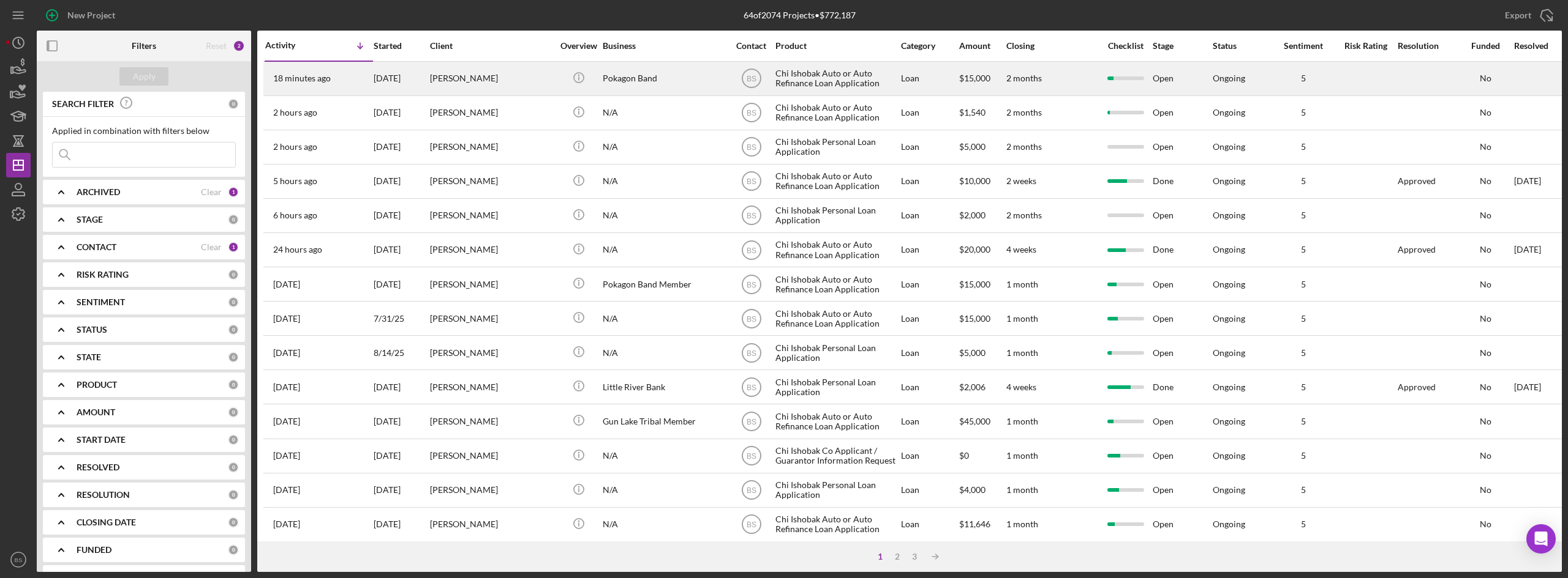
click at [315, 75] on time "18 minutes ago" at bounding box center [302, 78] width 57 height 10
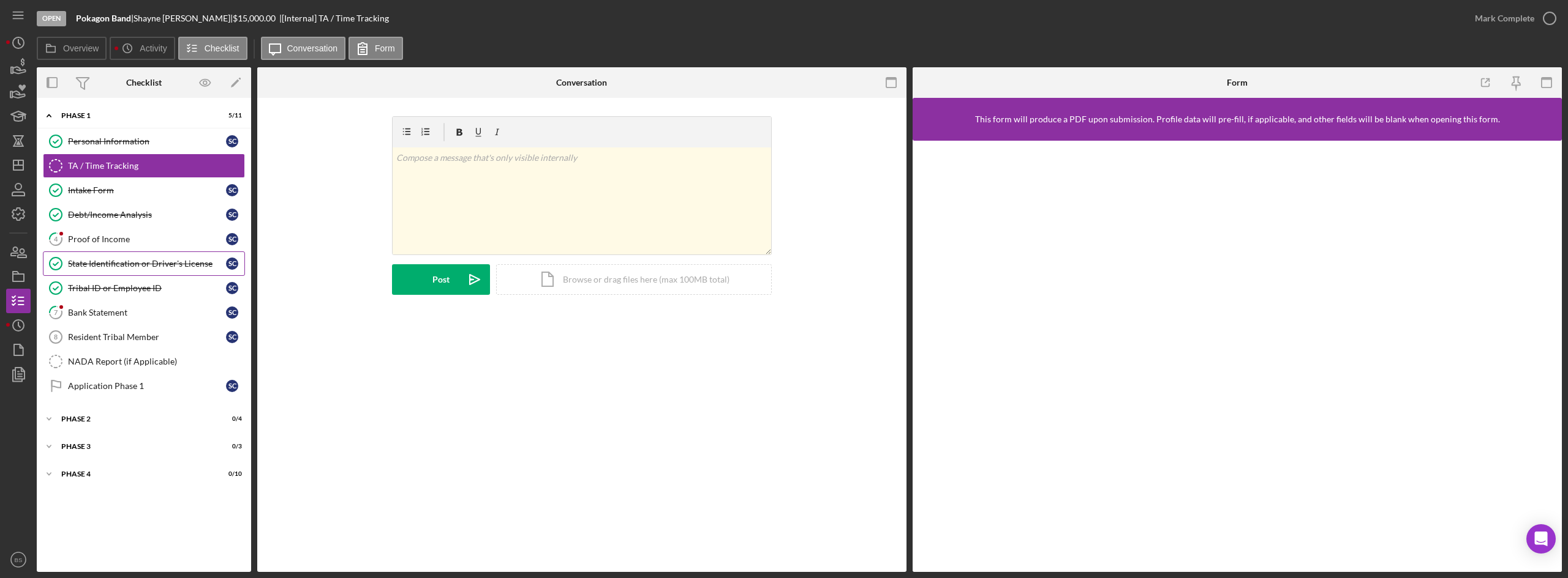
click at [117, 251] on link "State Identification or Driver's License State Identification or Driver's Licen…" at bounding box center [143, 264] width 202 height 25
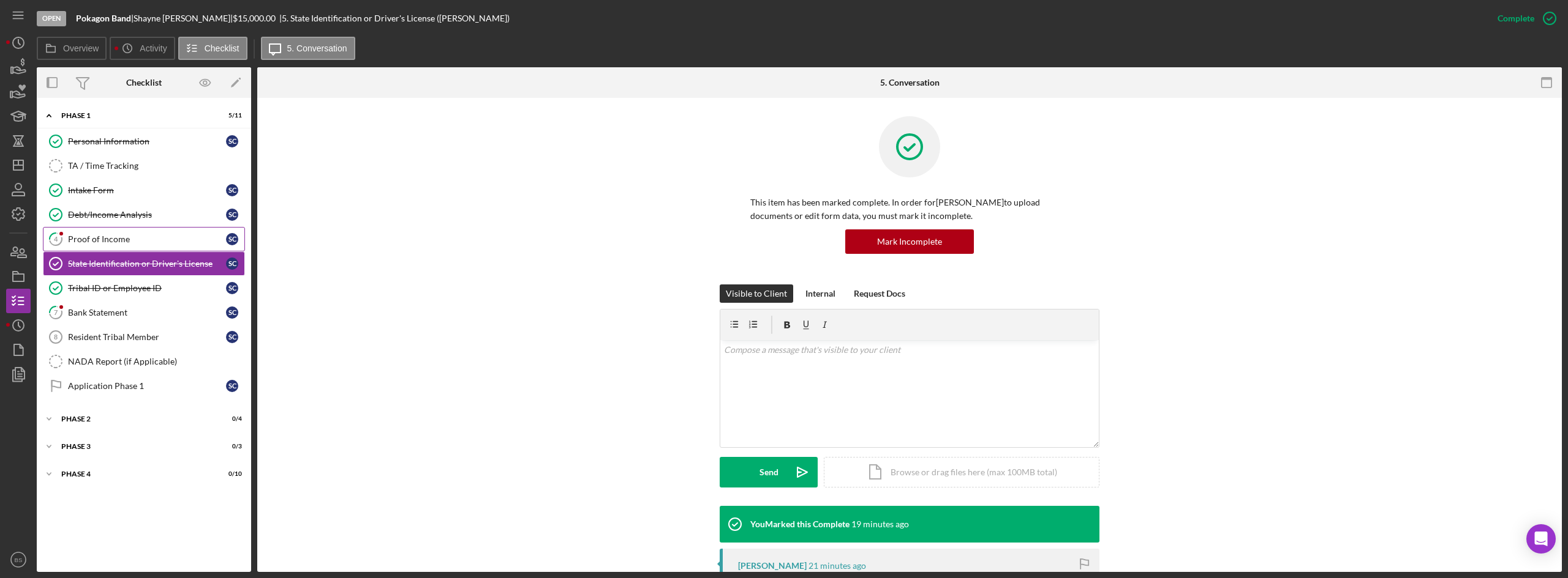
click at [117, 251] on link "4 Proof of Income S C" at bounding box center [143, 240] width 202 height 25
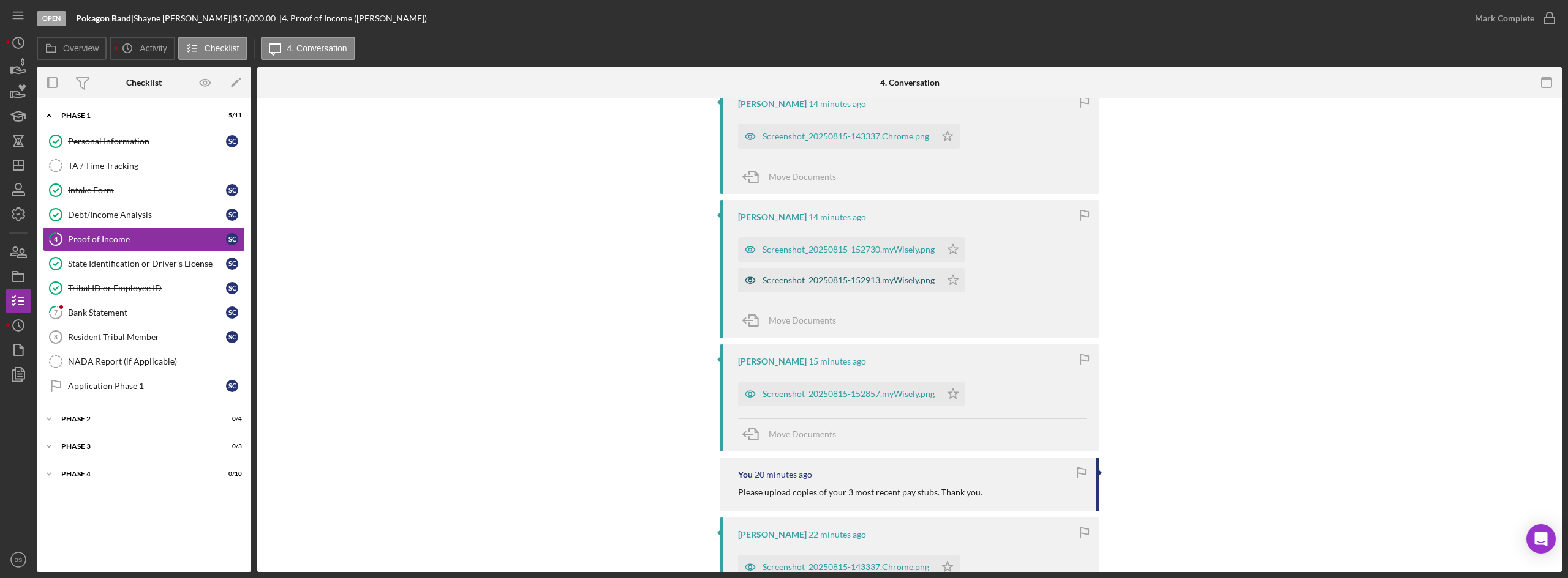
scroll to position [367, 0]
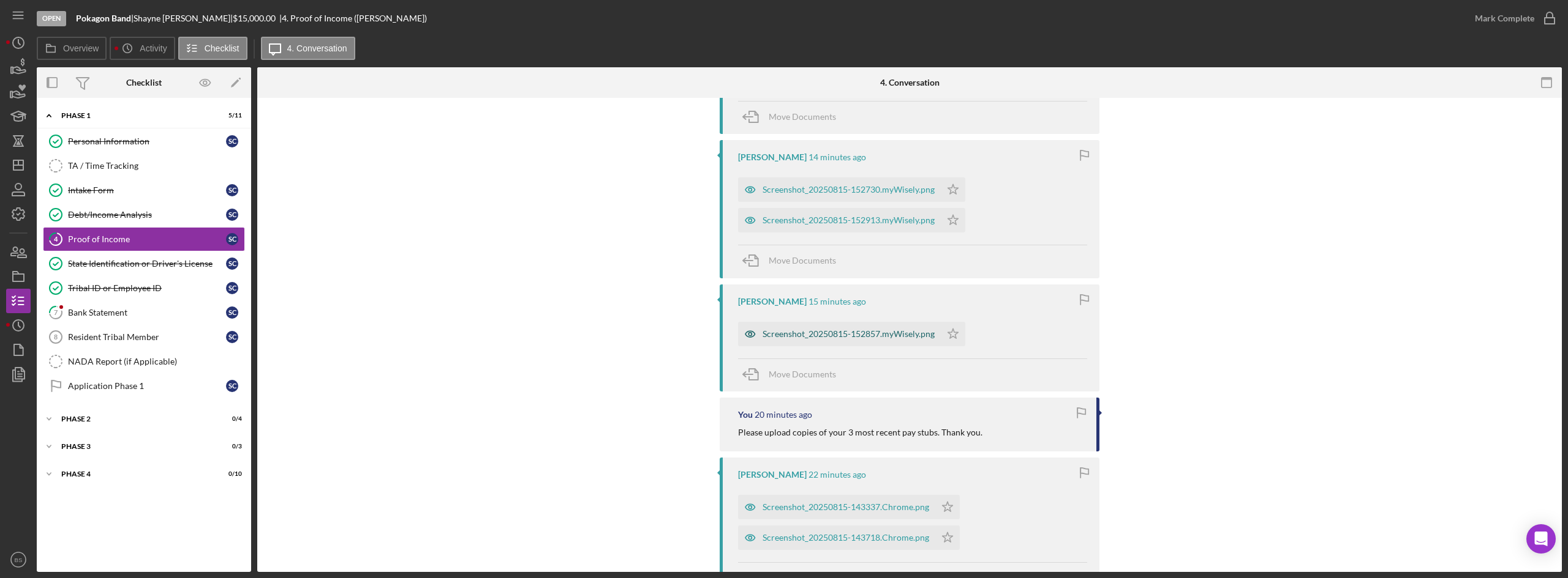
click at [809, 340] on div "Screenshot_20250815-152857.myWisely.png" at bounding box center [839, 334] width 203 height 25
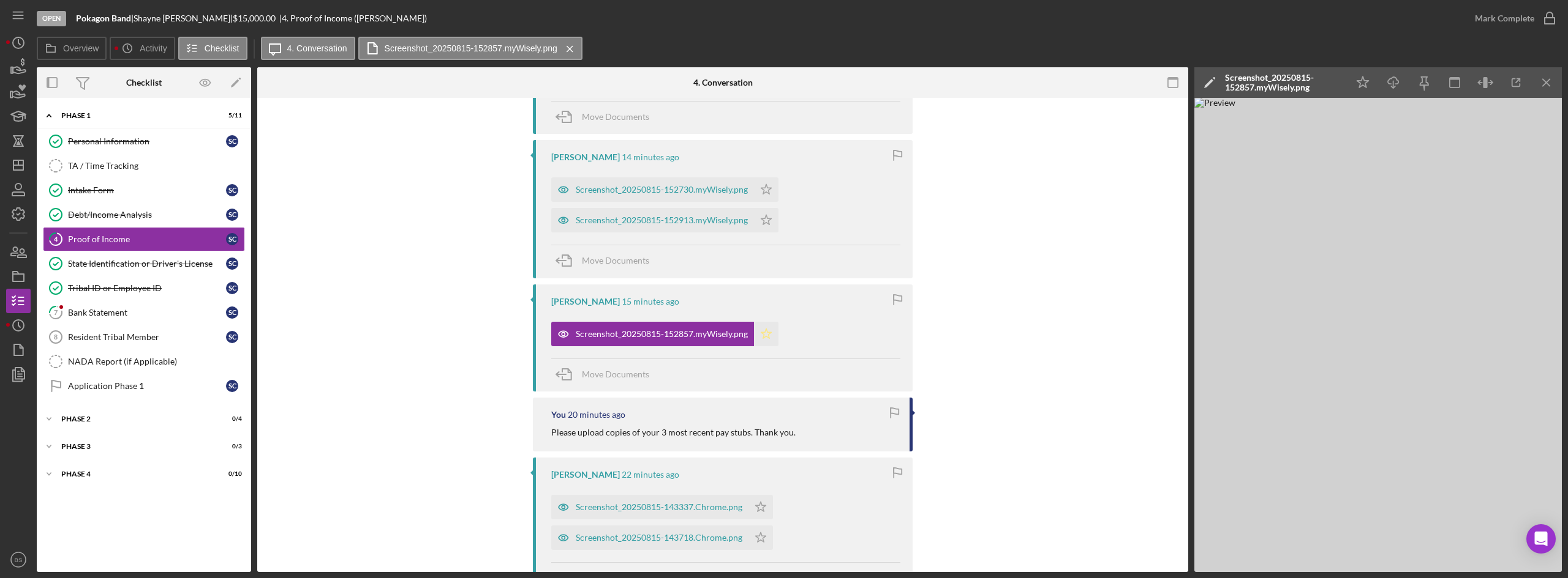
scroll to position [306, 0]
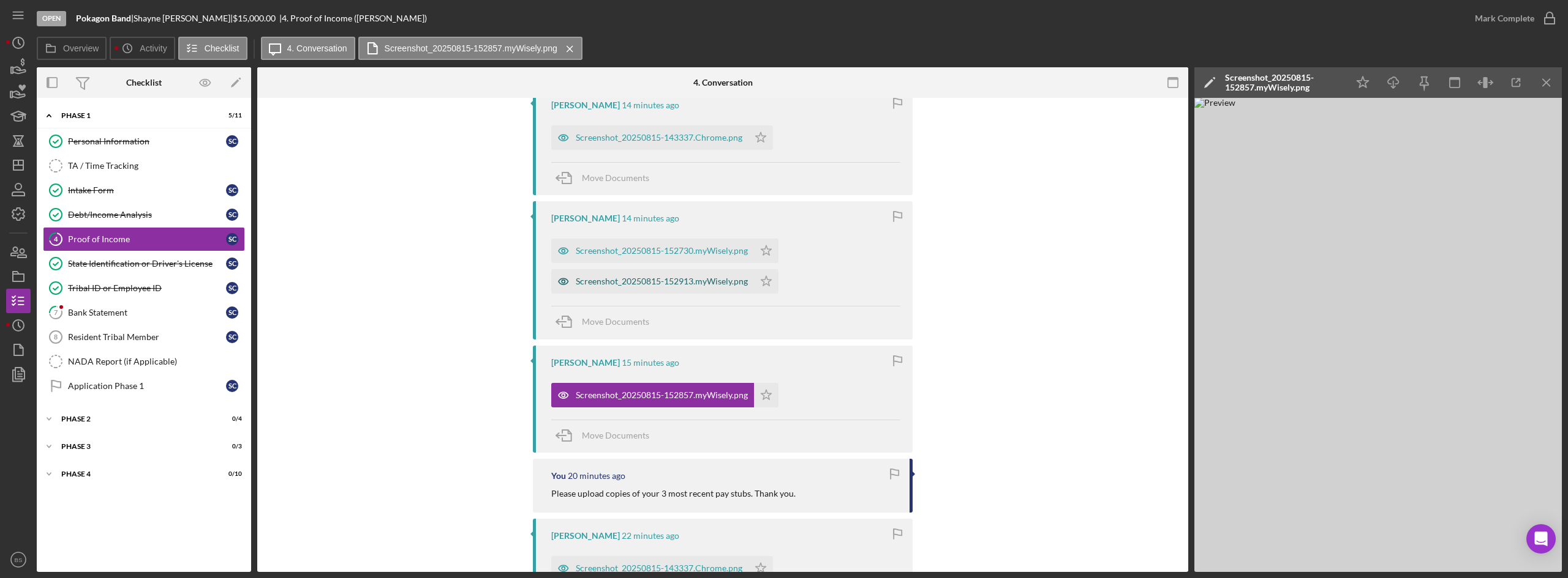
click at [729, 286] on div "Screenshot_20250815-152913.myWisely.png" at bounding box center [662, 282] width 172 height 10
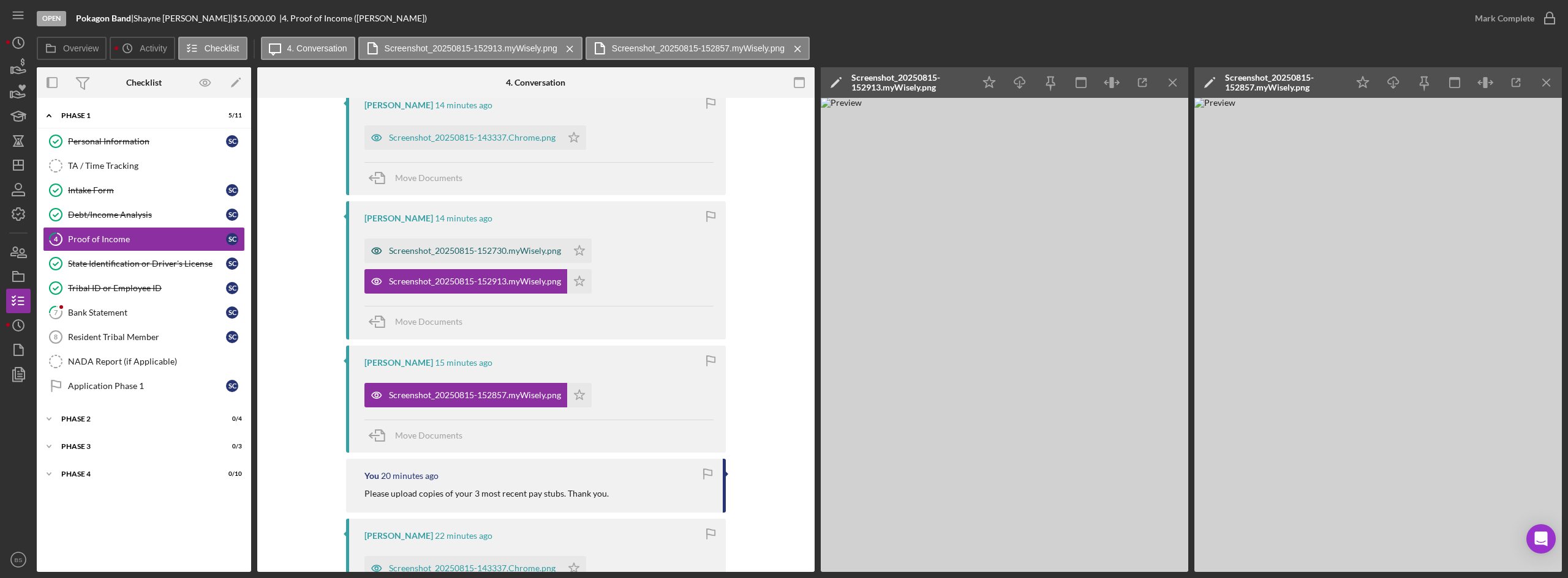
click at [461, 251] on div "Screenshot_20250815-152730.myWisely.png" at bounding box center [475, 251] width 172 height 10
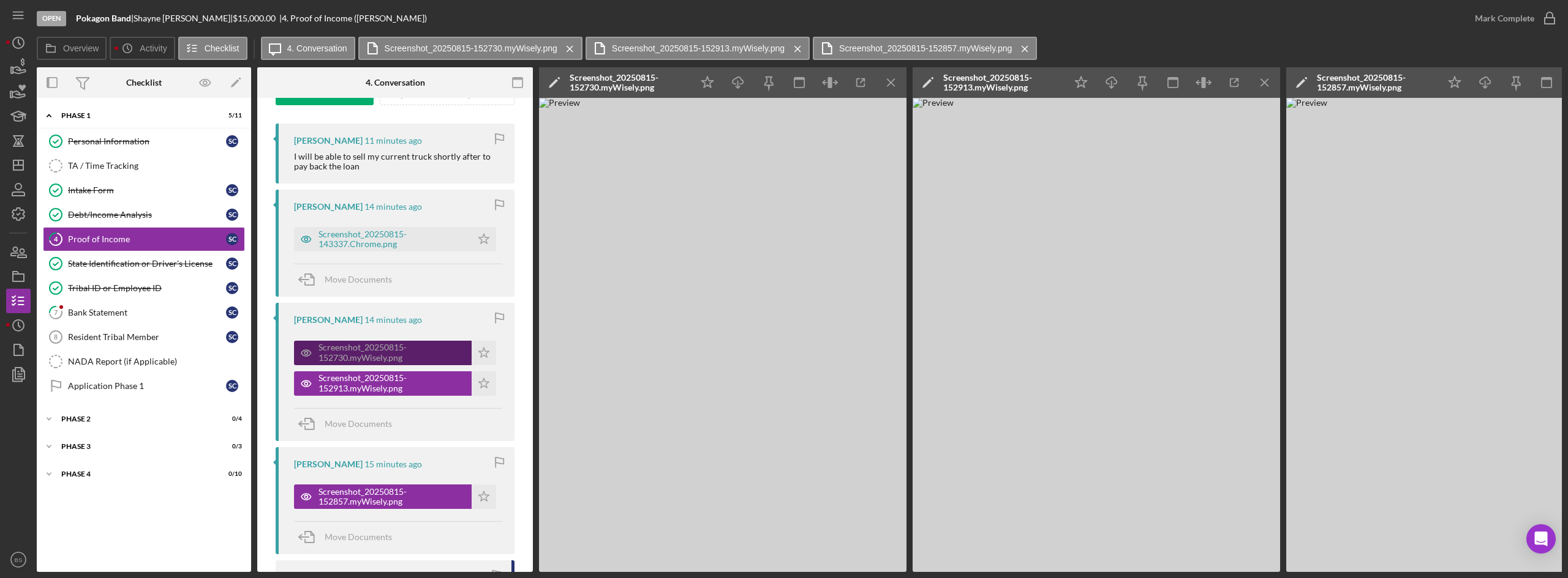
scroll to position [193, 0]
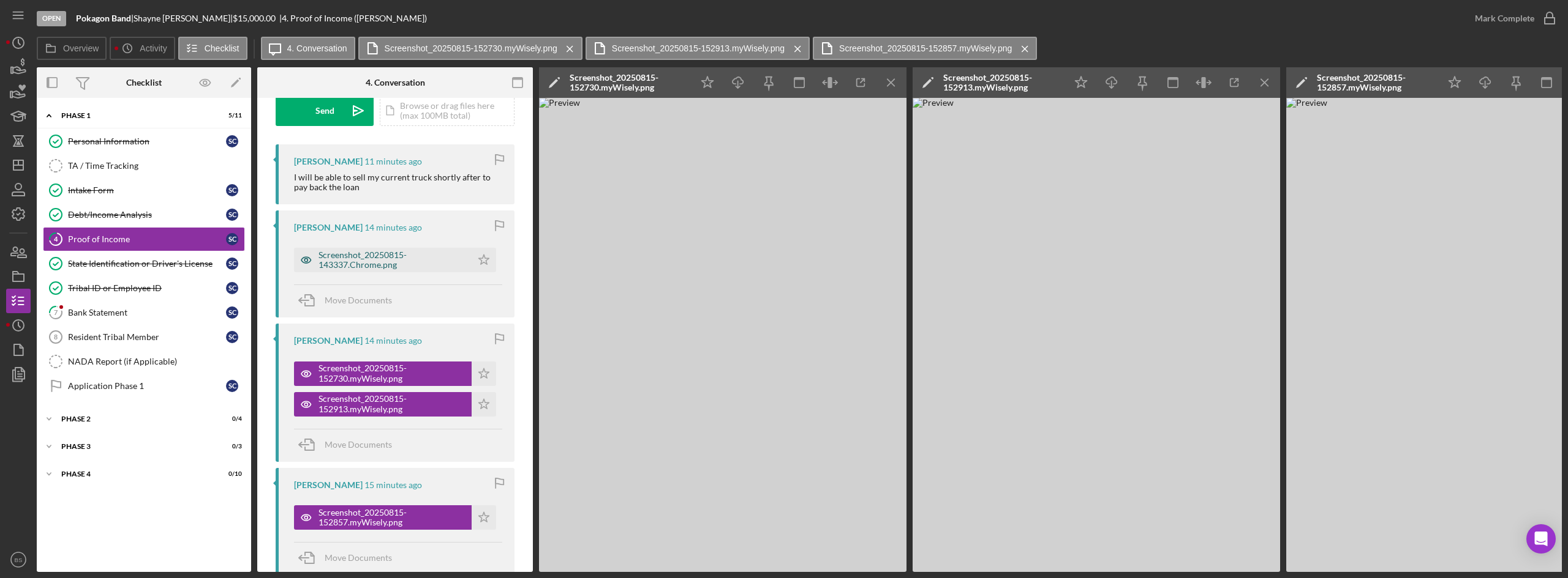
click at [405, 256] on div "Screenshot_20250815-143337.Chrome.png" at bounding box center [392, 260] width 147 height 20
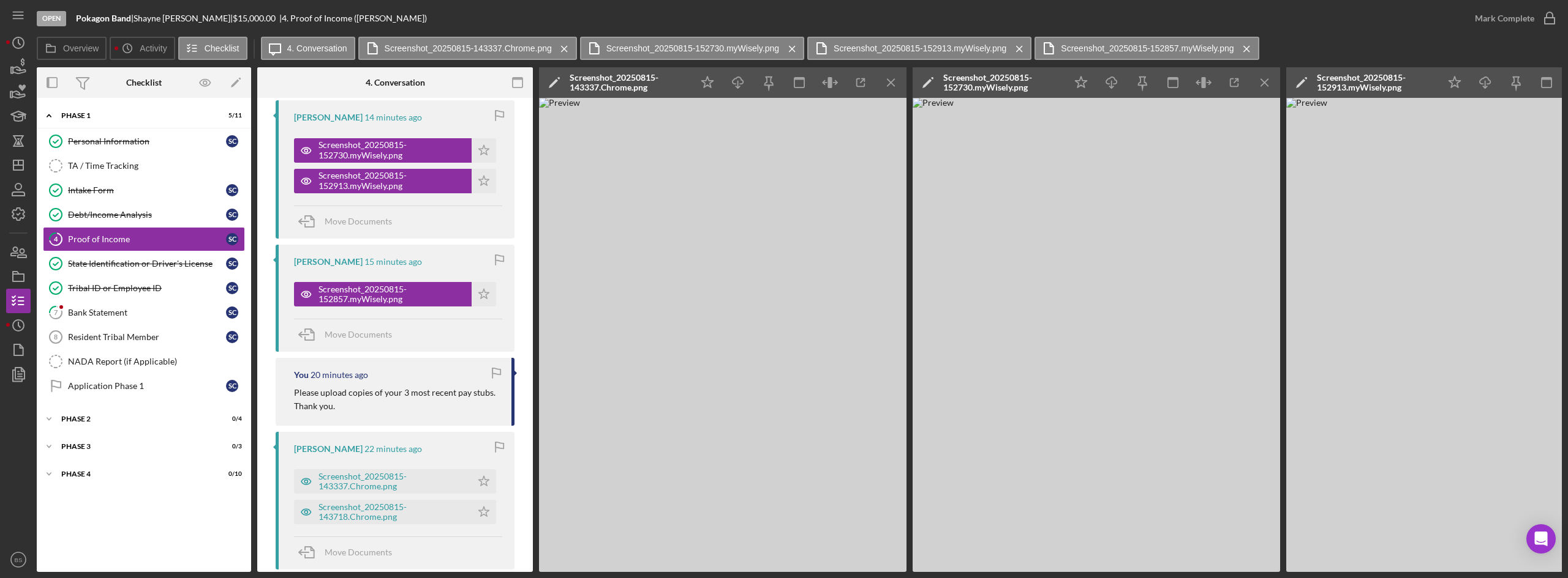
scroll to position [439, 0]
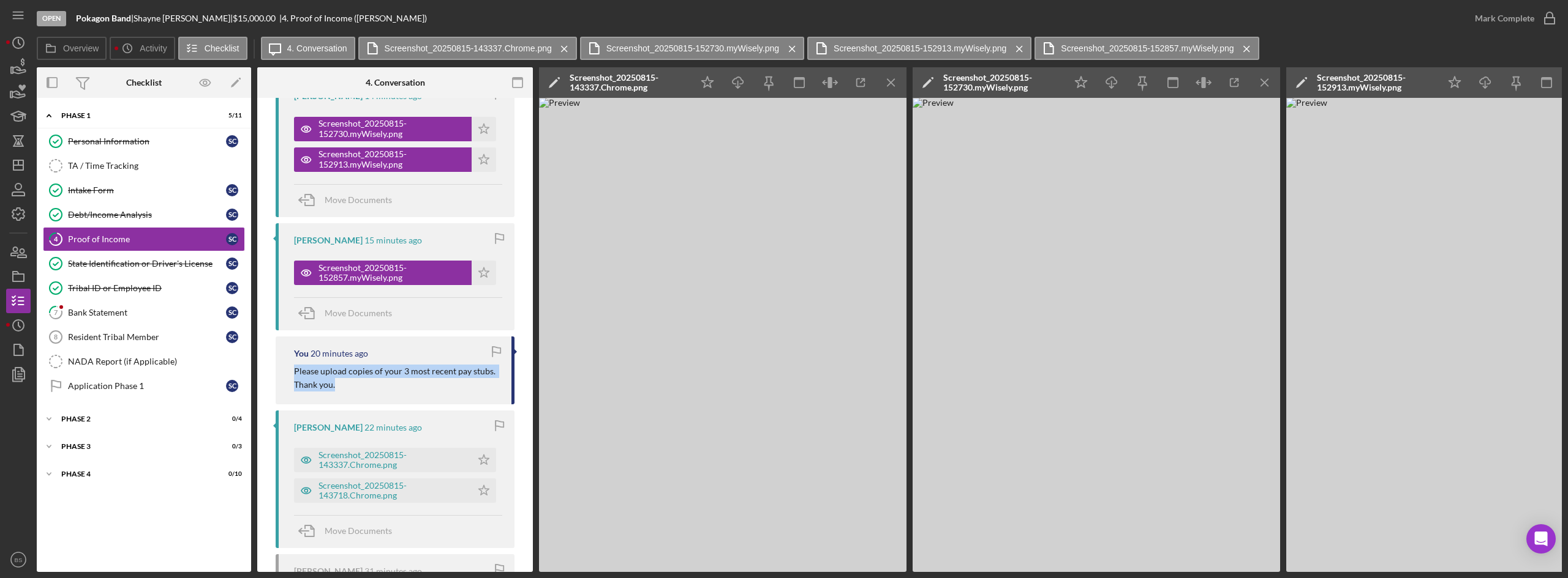
drag, startPoint x: 379, startPoint y: 384, endPoint x: 291, endPoint y: 373, distance: 88.7
click at [291, 373] on div "You 20 minutes ago Please upload copies of your 3 most recent pay stubs. Thank …" at bounding box center [395, 370] width 239 height 68
copy p "Please upload copies of your 3 most recent pay stubs. Thank you."
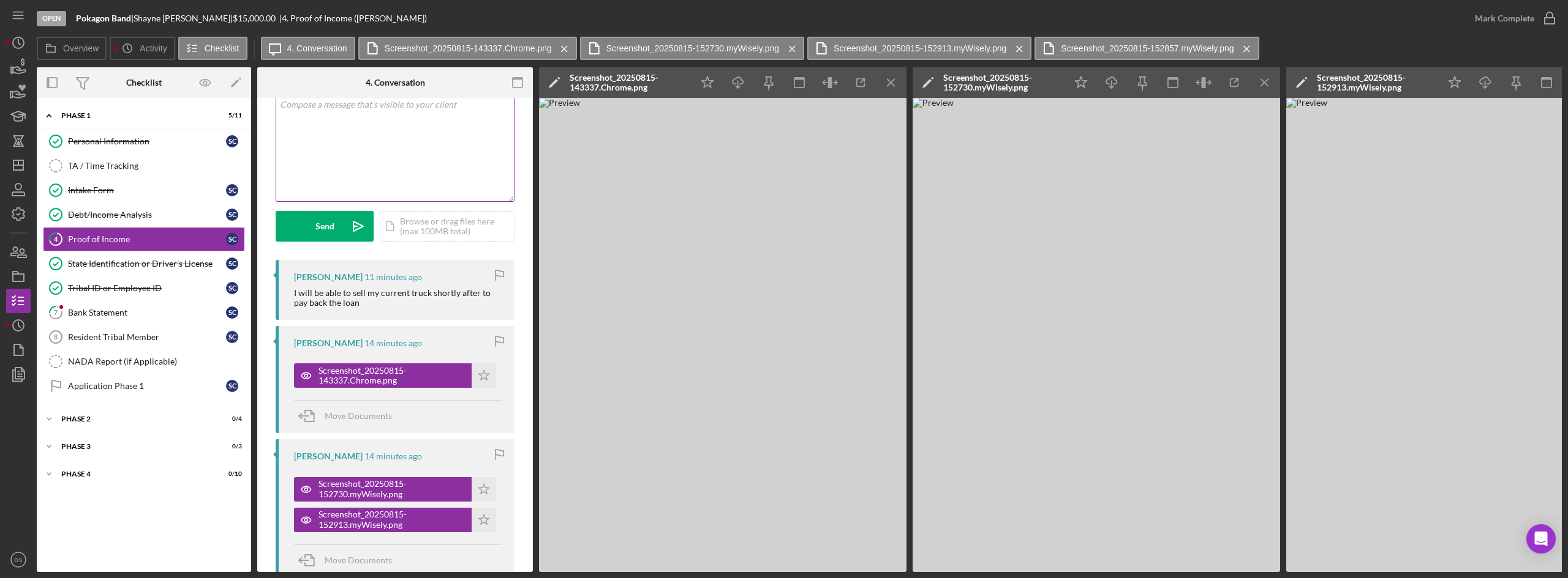
scroll to position [71, 0]
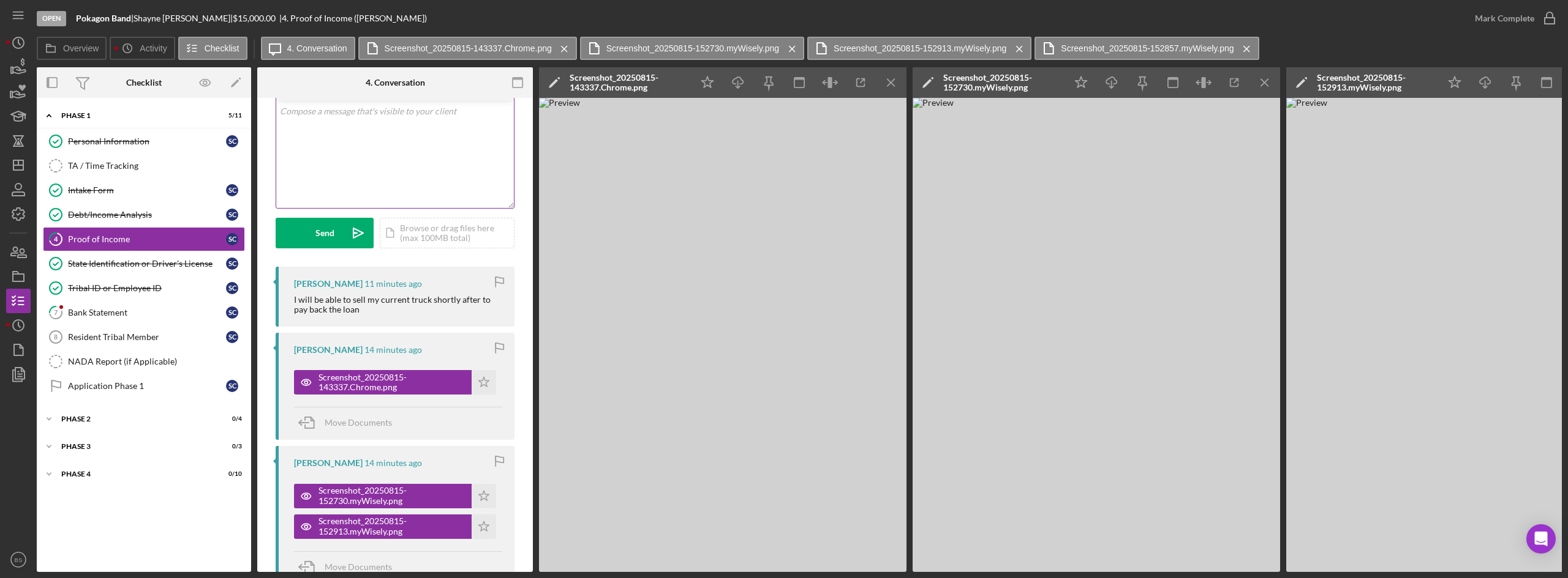
click at [381, 182] on div "v Color teal Color pink Remove color Add row above Add row below Add column bef…" at bounding box center [395, 155] width 238 height 107
paste div
click at [286, 111] on mark "Please upload copies of your 3 most recent pay stubs. Thank you." at bounding box center [394, 118] width 229 height 24
click at [327, 232] on div "Send" at bounding box center [325, 233] width 19 height 31
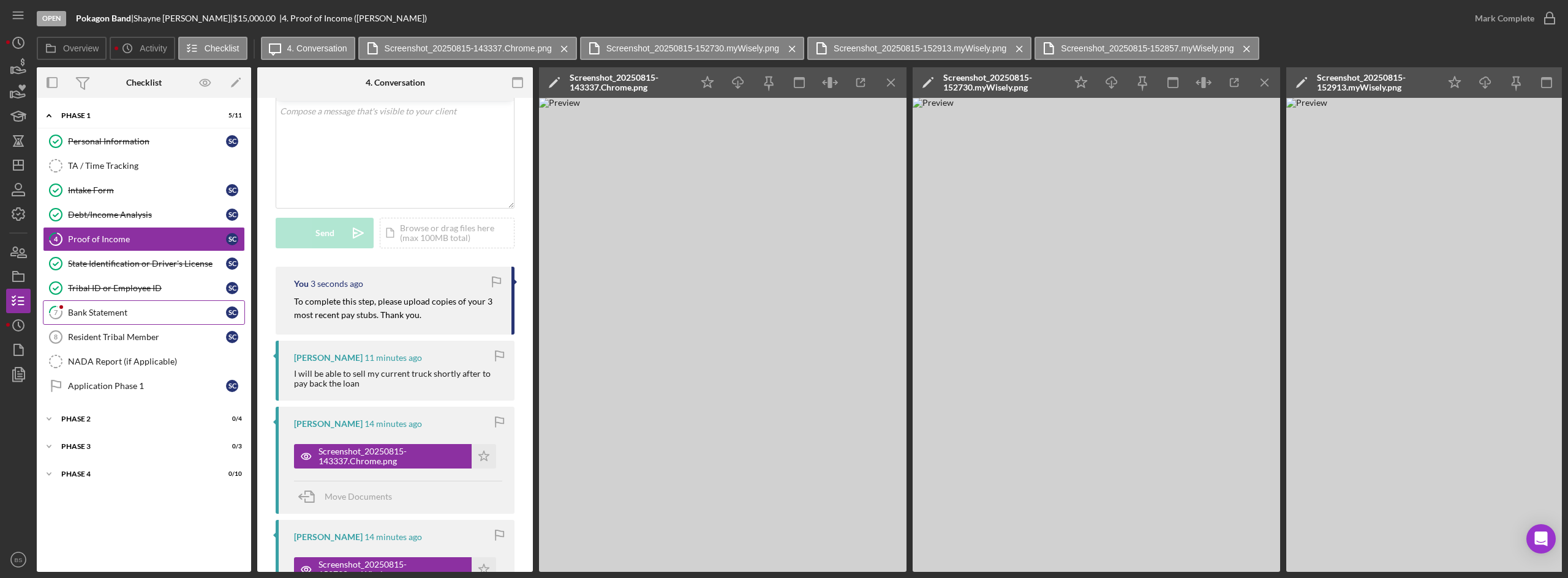
click at [186, 308] on div "Bank Statement" at bounding box center [146, 312] width 158 height 10
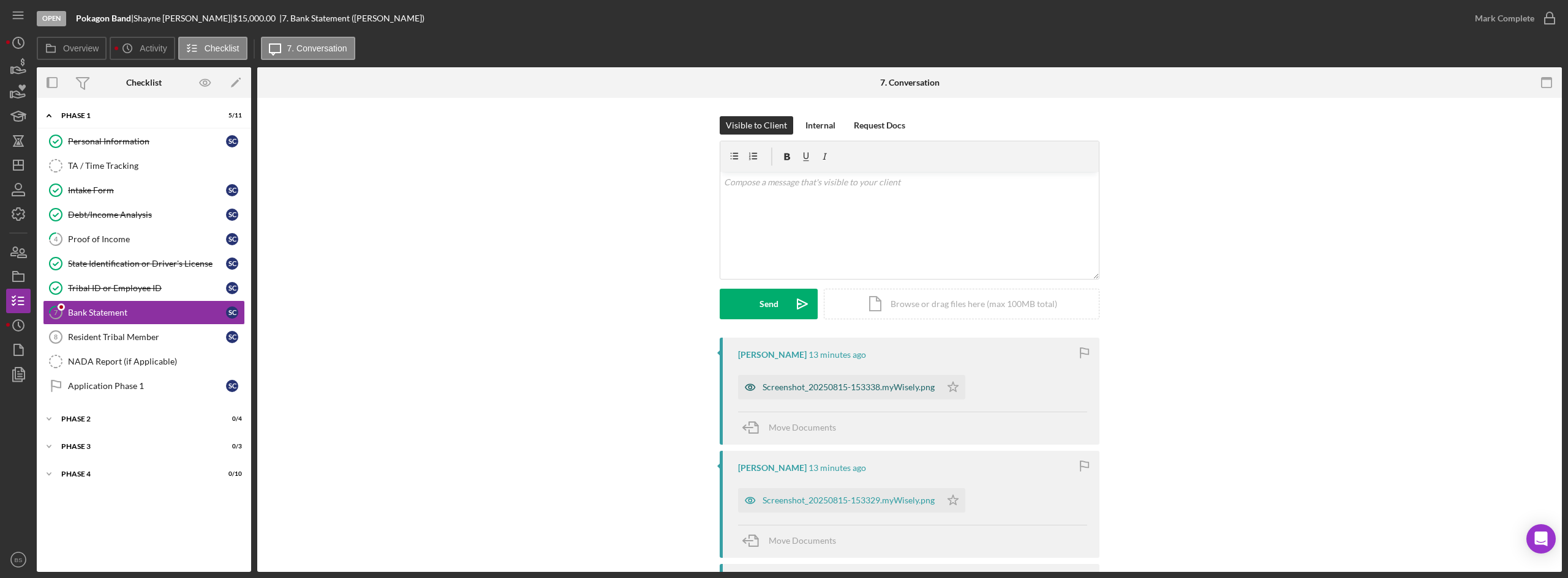
click at [813, 383] on div "Screenshot_20250815-153338.myWisely.png" at bounding box center [849, 387] width 172 height 10
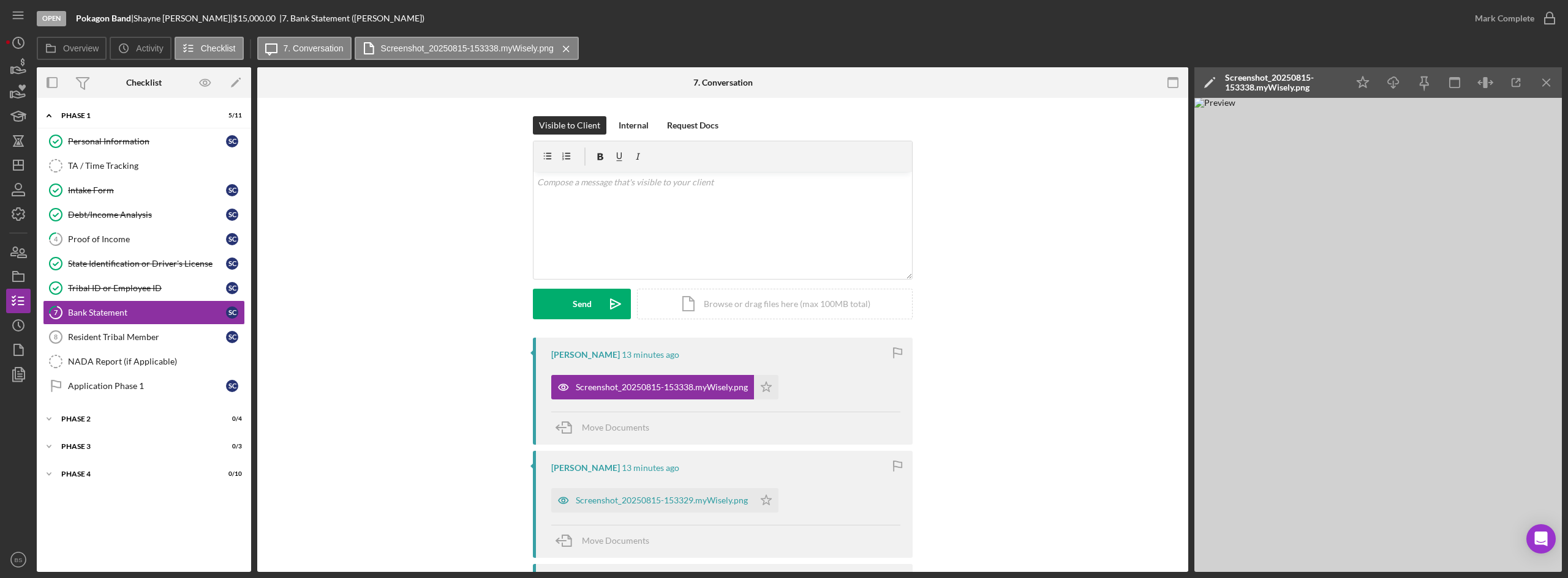
click at [683, 488] on div "Screenshot_20250815-153329.myWisely.png Icon/Star" at bounding box center [668, 498] width 233 height 31
click at [683, 495] on div "Screenshot_20250815-153329.myWisely.png" at bounding box center [653, 501] width 203 height 25
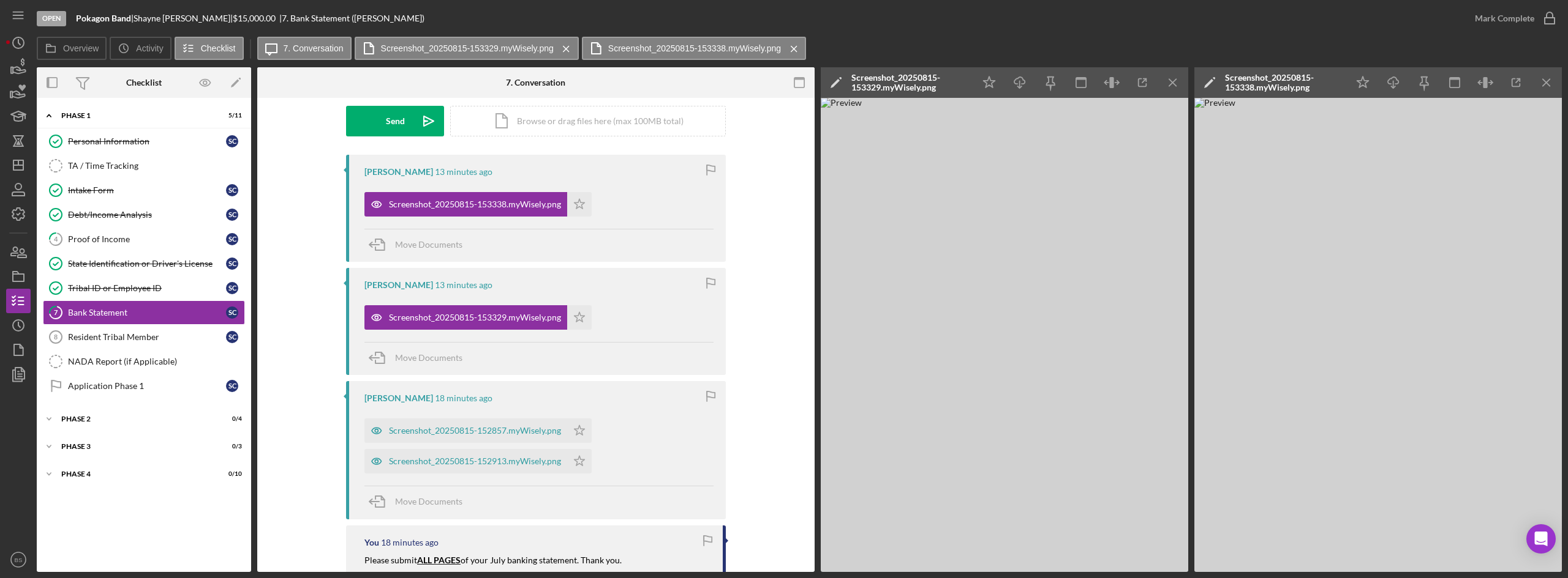
scroll to position [183, 0]
click at [517, 436] on div "Screenshot_20250815-152857.myWisely.png" at bounding box center [466, 431] width 203 height 25
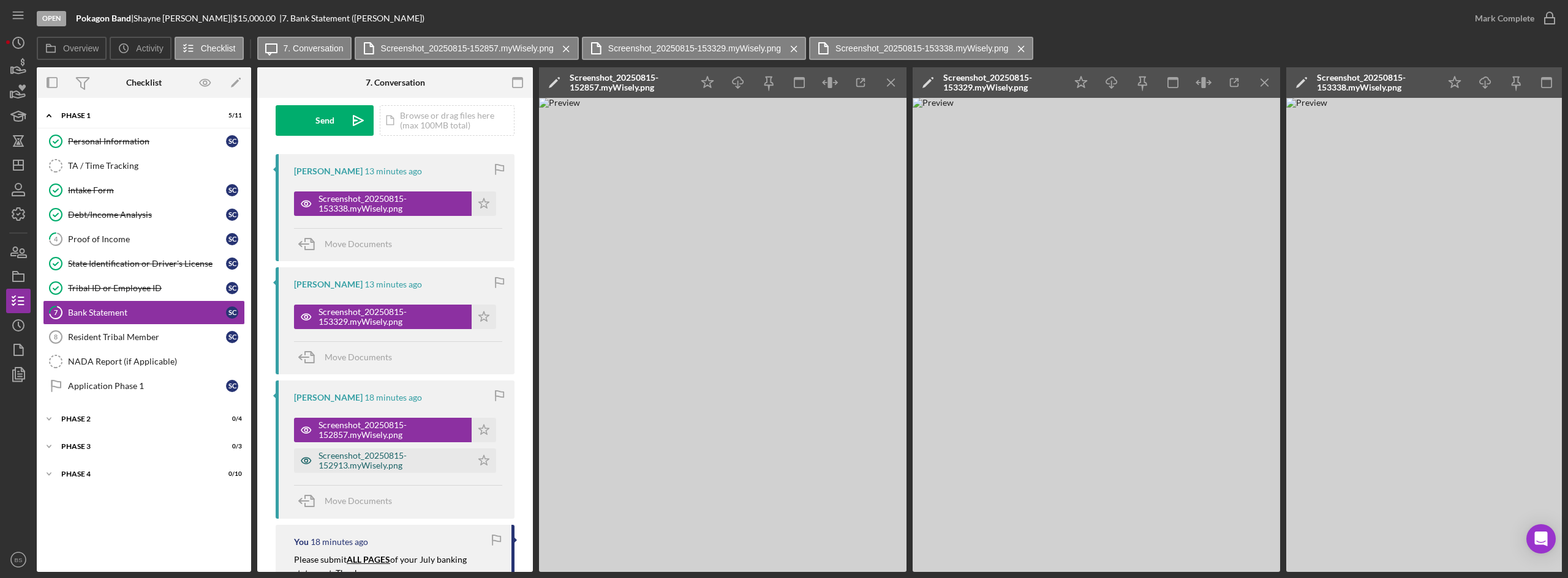
click at [423, 467] on div "Screenshot_20250815-152913.myWisely.png" at bounding box center [392, 460] width 147 height 20
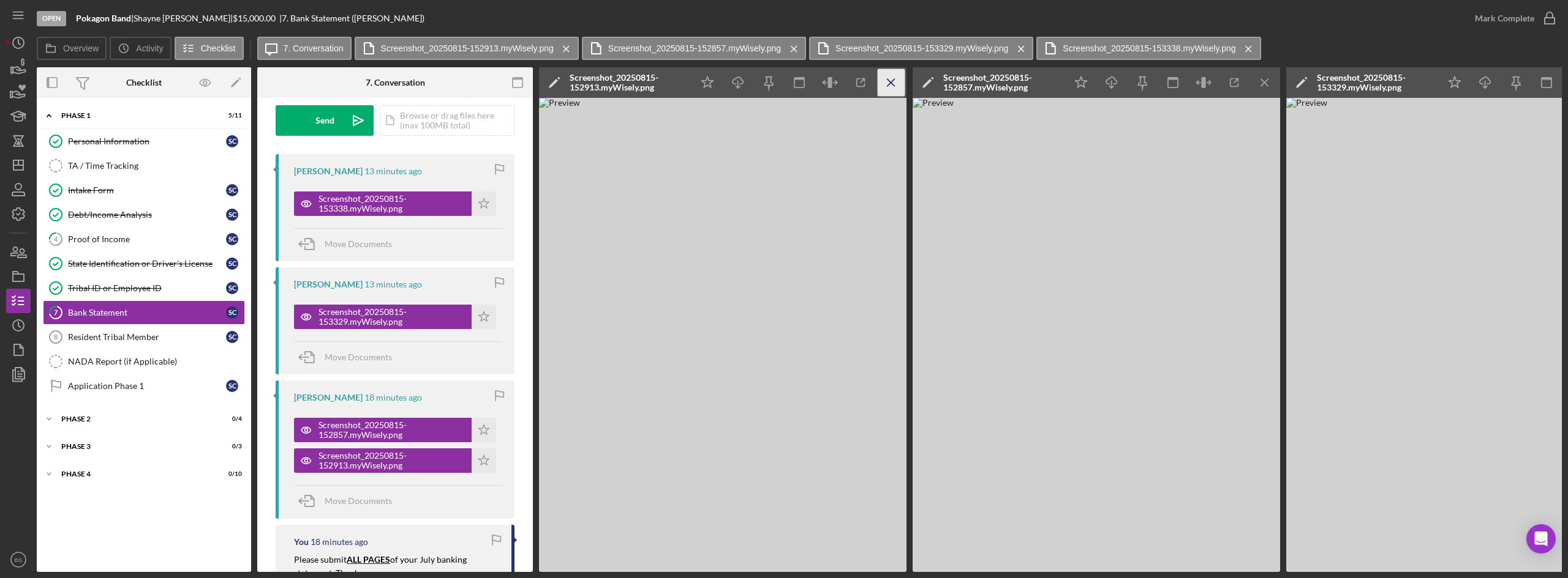
click at [887, 84] on icon "Icon/Menu Close" at bounding box center [891, 82] width 28 height 28
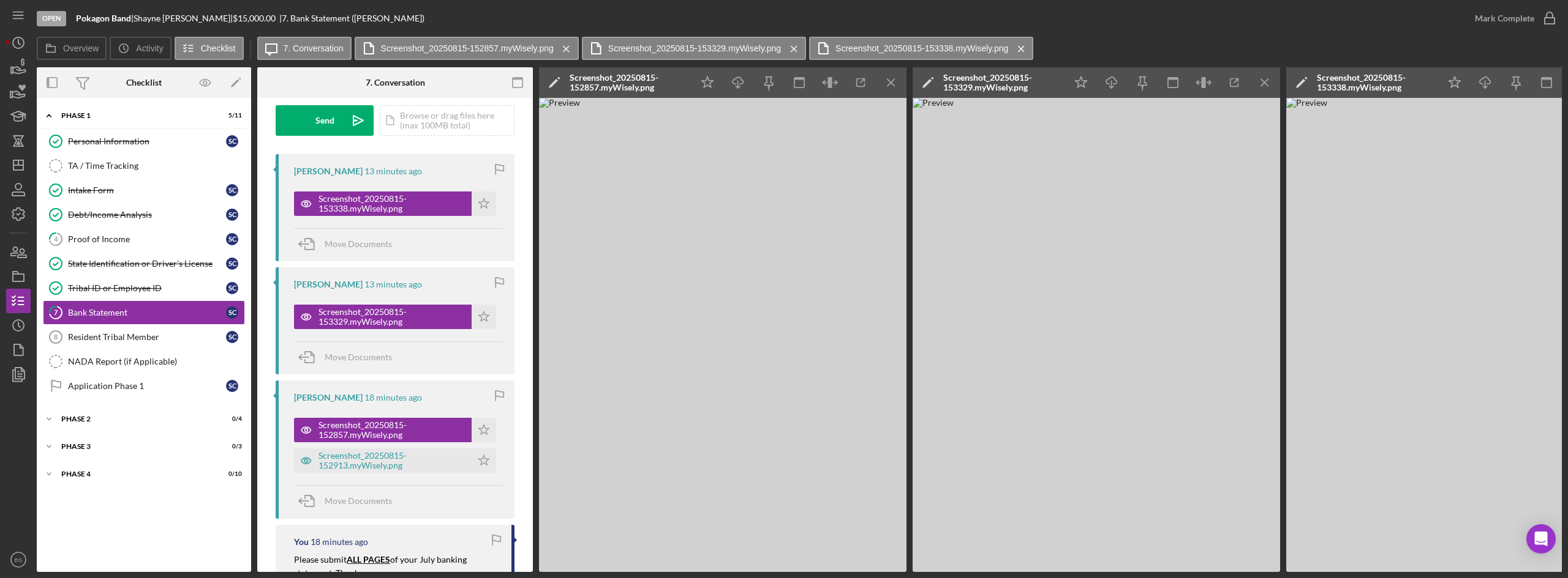
click at [650, 85] on div "Screenshot_20250815-152857.myWisely.png" at bounding box center [628, 82] width 117 height 20
click at [650, 85] on input "Cooper-Olin, Shayne (Pokagon Band) Bank Statement 20250815" at bounding box center [673, 83] width 263 height 25
type input "1"
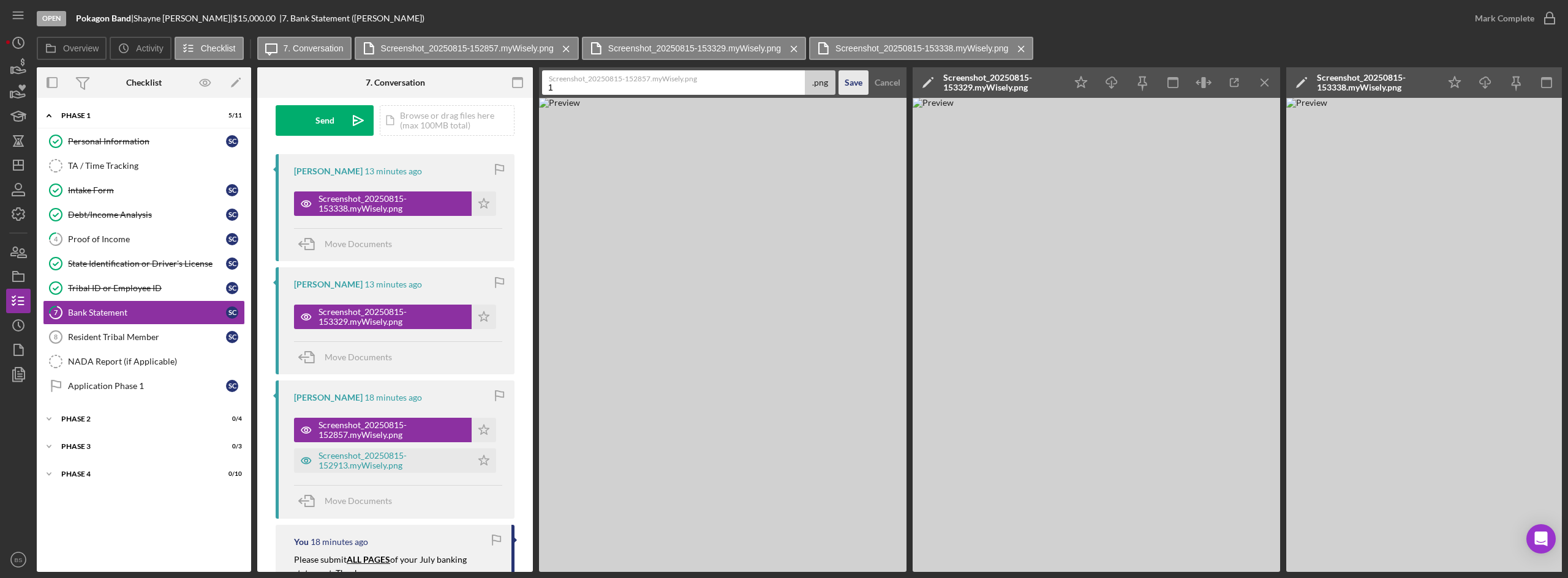
click at [855, 84] on div "Save" at bounding box center [854, 83] width 18 height 25
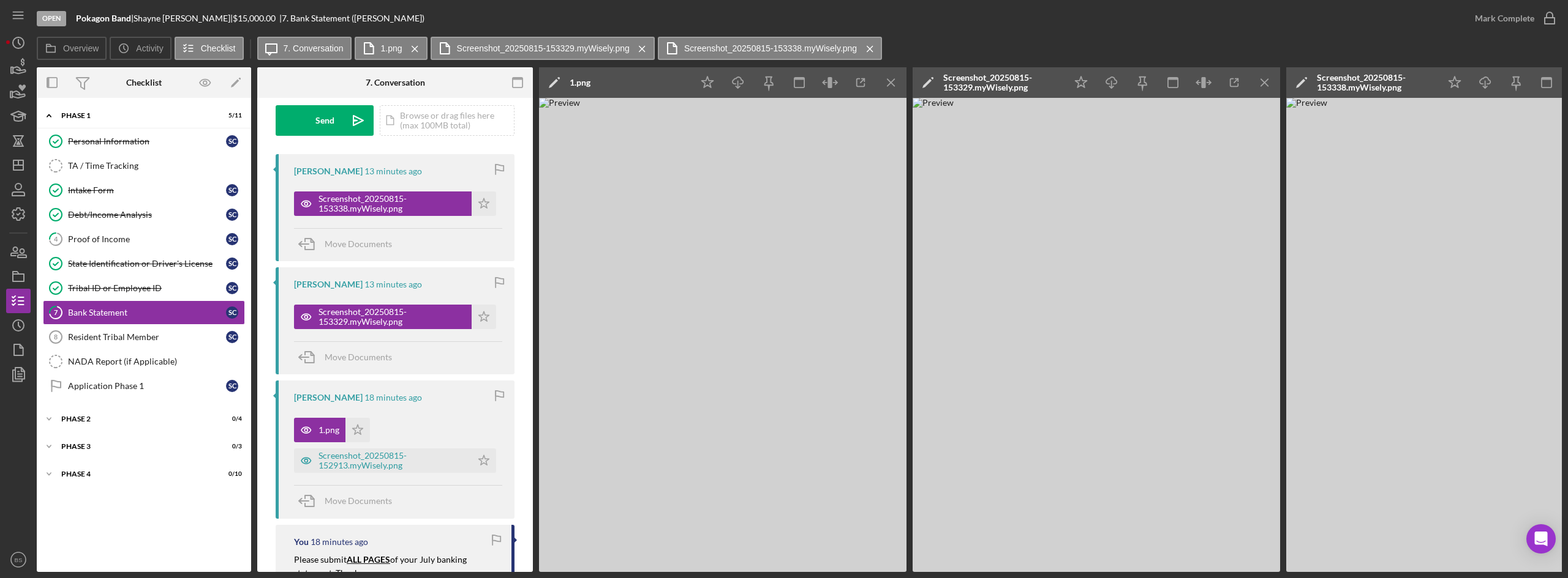
click at [976, 90] on div "Screenshot_20250815-153329.myWisely.png" at bounding box center [1002, 82] width 117 height 20
click at [978, 86] on input "Cooper-Olin, Shayne (Pokagon Band) Bank Statement 20250815" at bounding box center [1047, 83] width 263 height 25
type input "2"
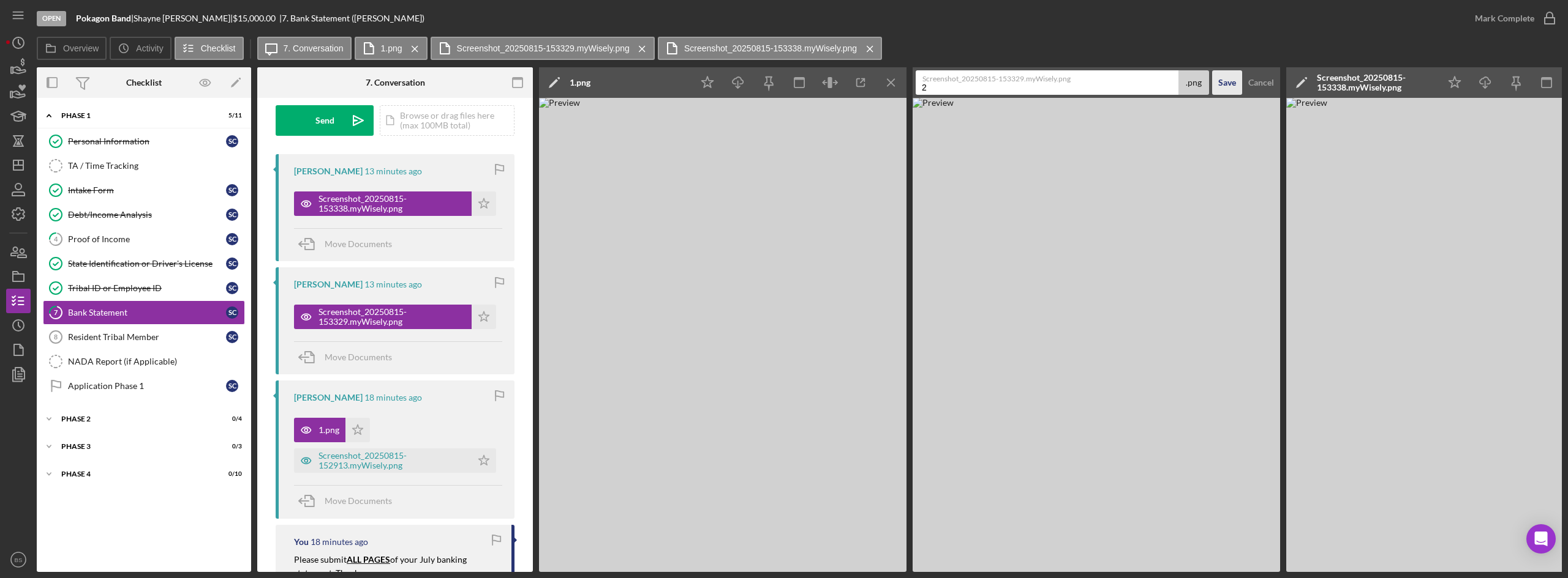
click at [1232, 86] on div "Save" at bounding box center [1227, 83] width 18 height 25
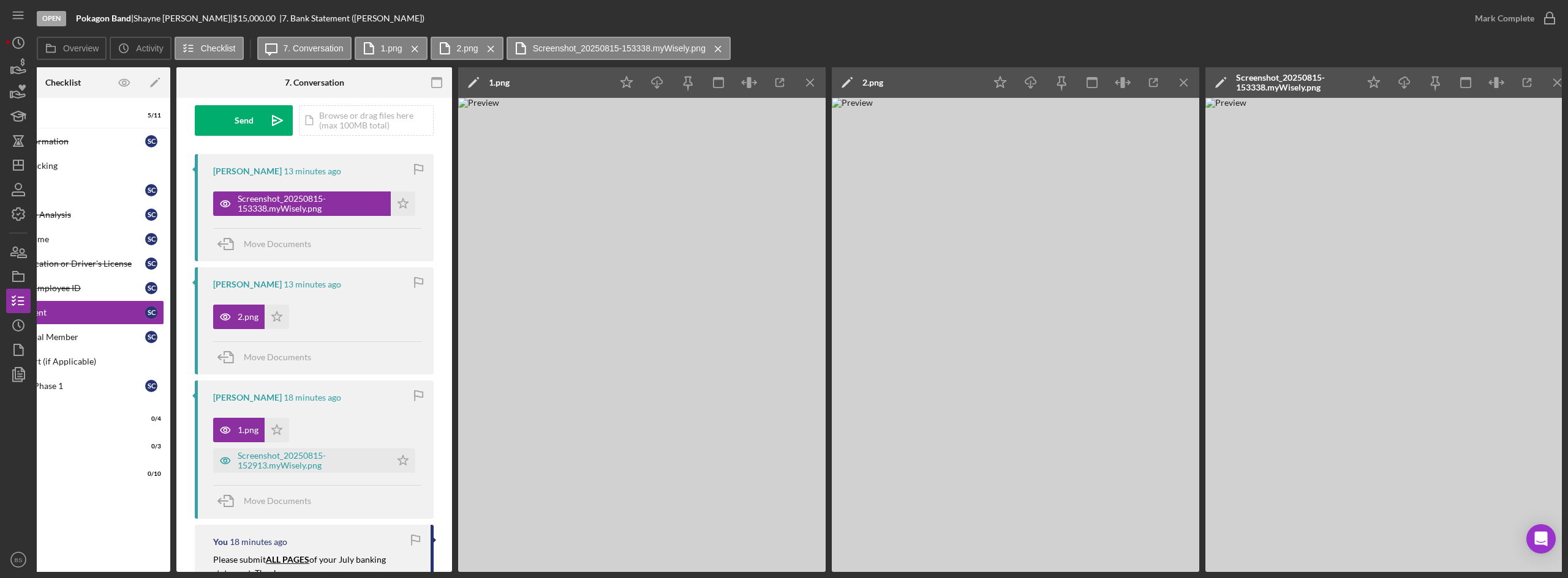
scroll to position [0, 92]
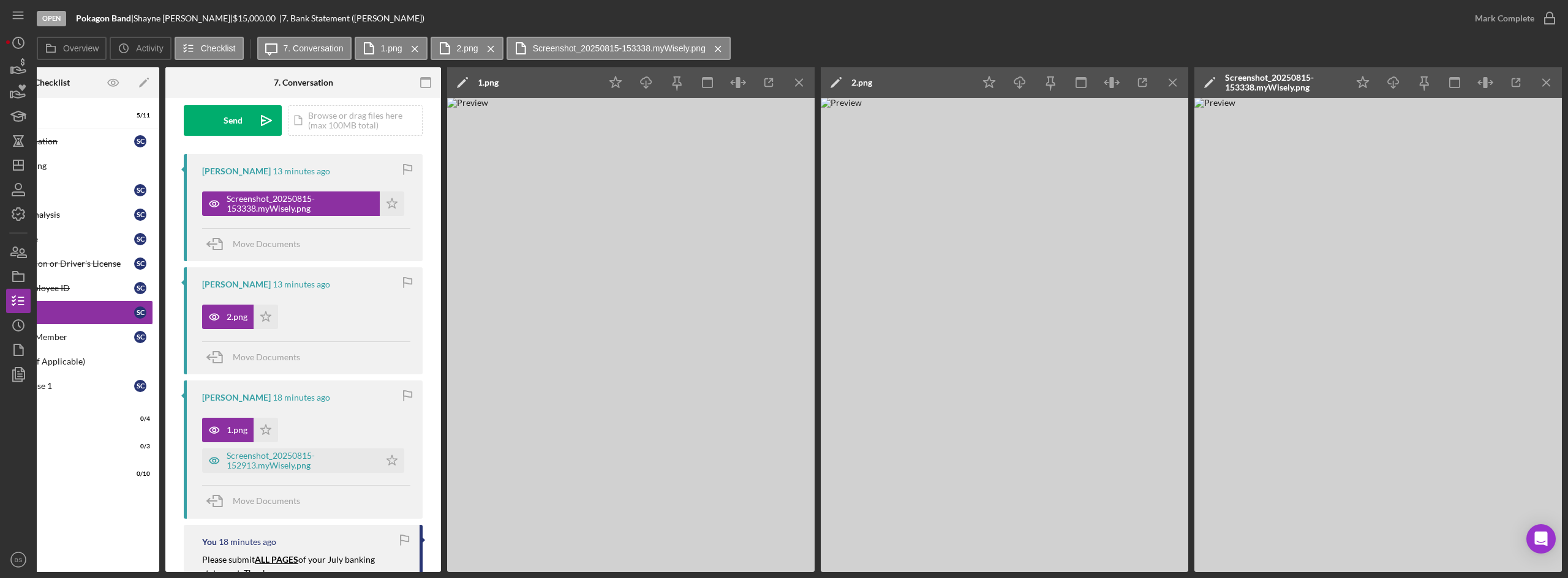
click at [1260, 86] on div "Screenshot_20250815-153338.myWisely.png" at bounding box center [1283, 82] width 117 height 20
click at [1260, 86] on input "Cooper-Olin, Shayne (Pokagon Band) Bank Statement 20250815" at bounding box center [1329, 83] width 263 height 25
type input "3"
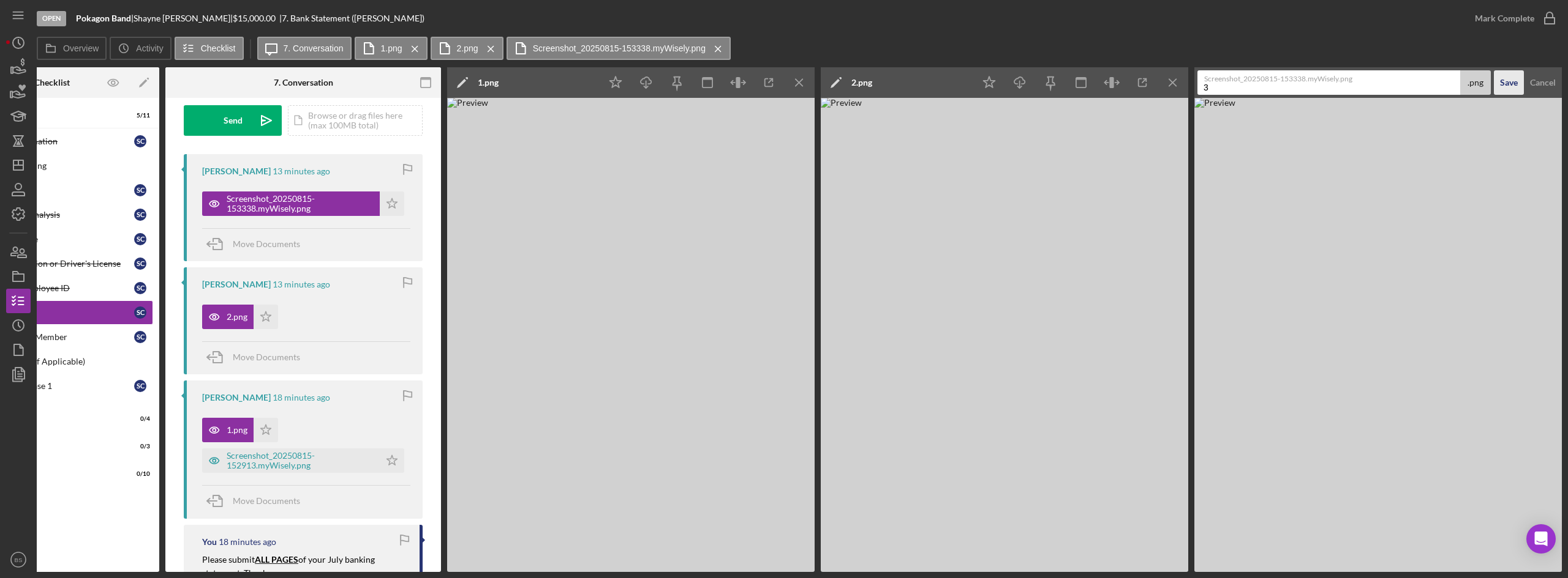
click at [1518, 80] on button "Save" at bounding box center [1509, 83] width 30 height 25
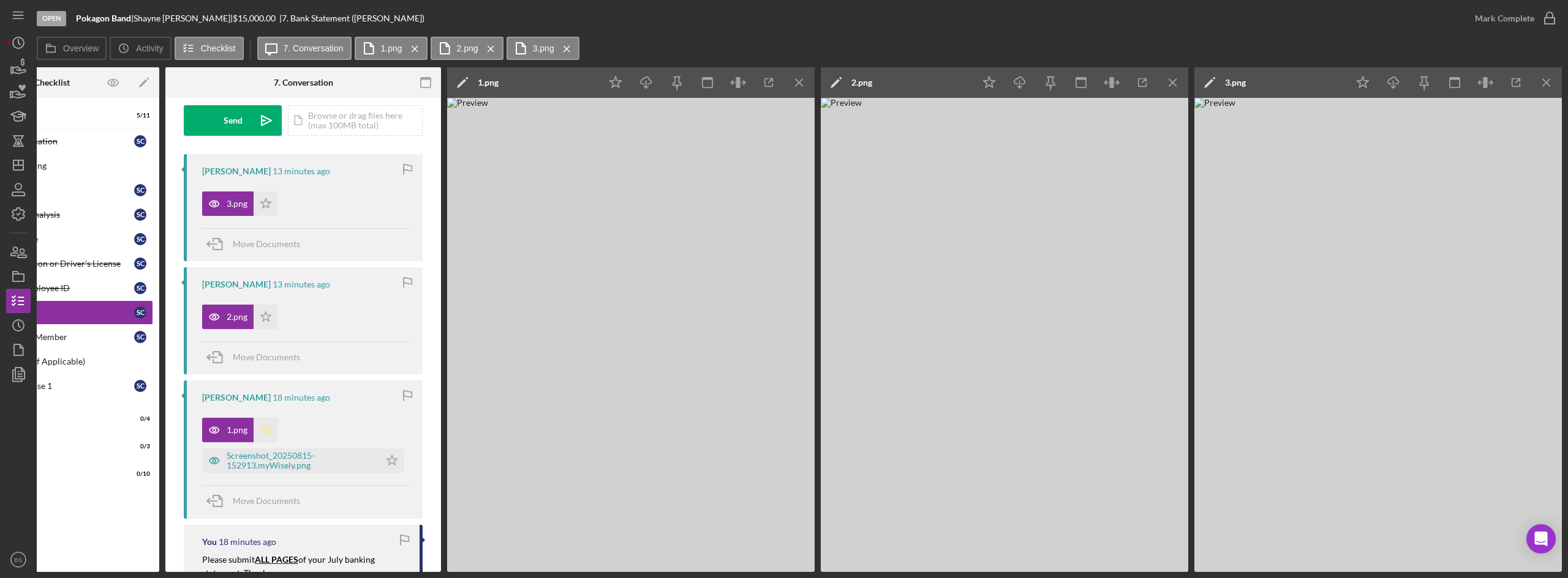
click at [266, 429] on icon "Icon/Star" at bounding box center [266, 431] width 25 height 25
click at [1522, 25] on div "Mark Complete" at bounding box center [1505, 18] width 59 height 25
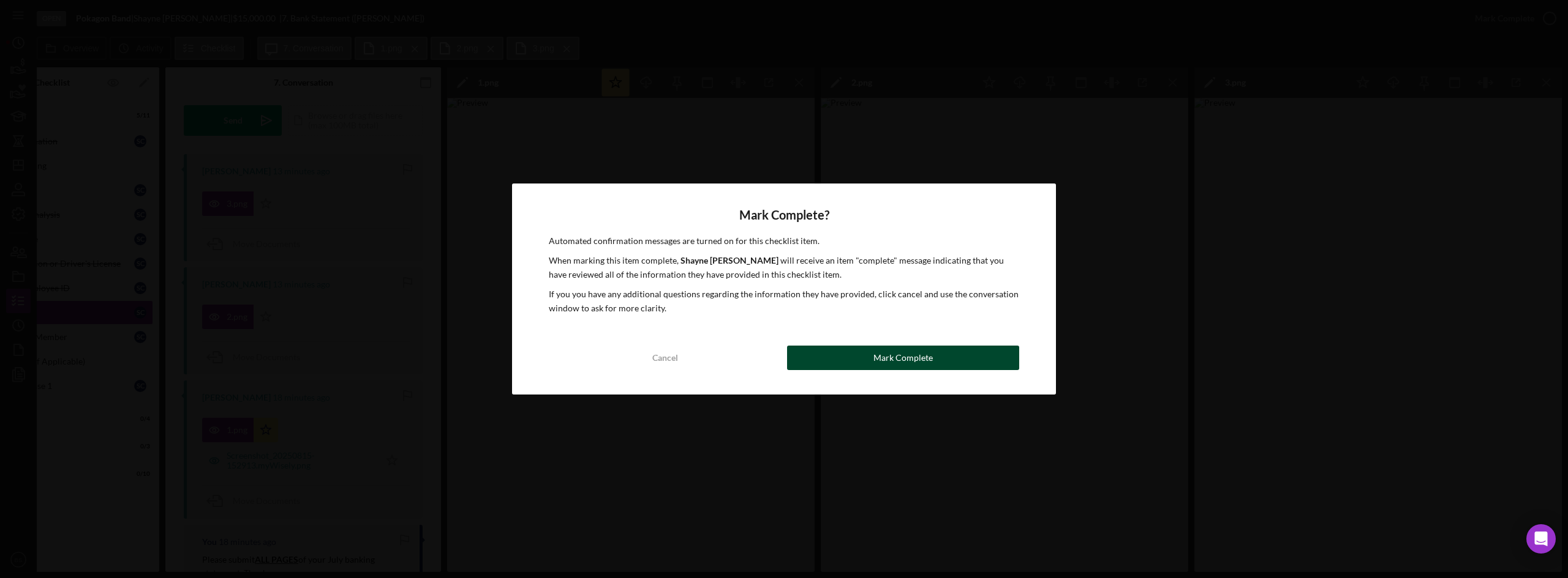
click at [990, 370] on button "Mark Complete" at bounding box center [903, 358] width 232 height 25
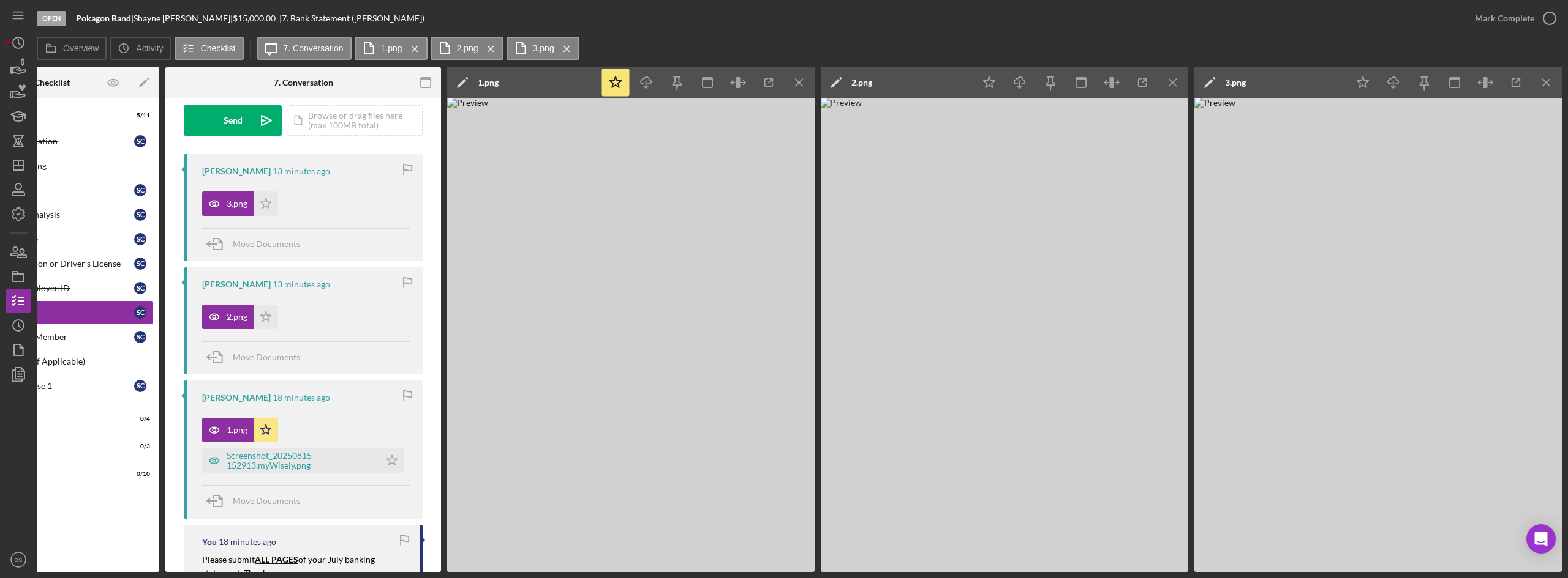
scroll to position [365, 0]
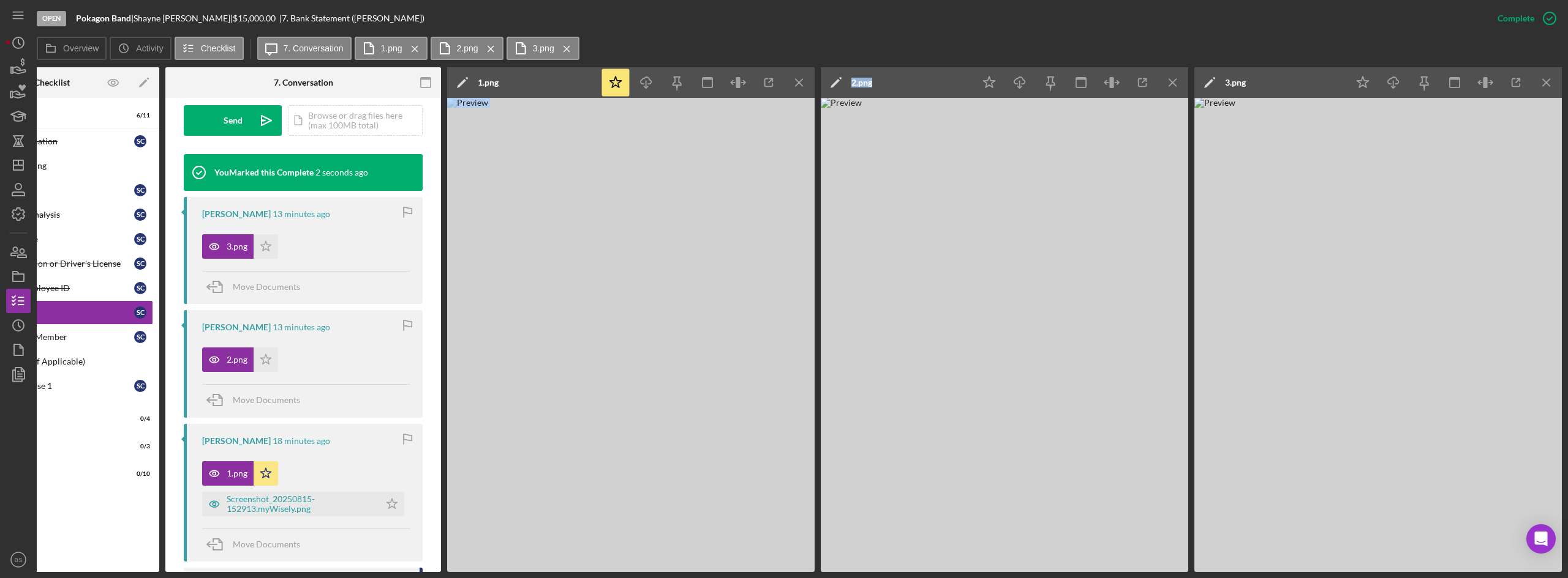
drag, startPoint x: 940, startPoint y: 572, endPoint x: 705, endPoint y: 589, distance: 235.6
click at [705, 578] on html "Open Pokagon Band | Shayne Cooper-Olin | $15,000.00 | 7. Bank Statement (Shayne…" at bounding box center [784, 289] width 1568 height 578
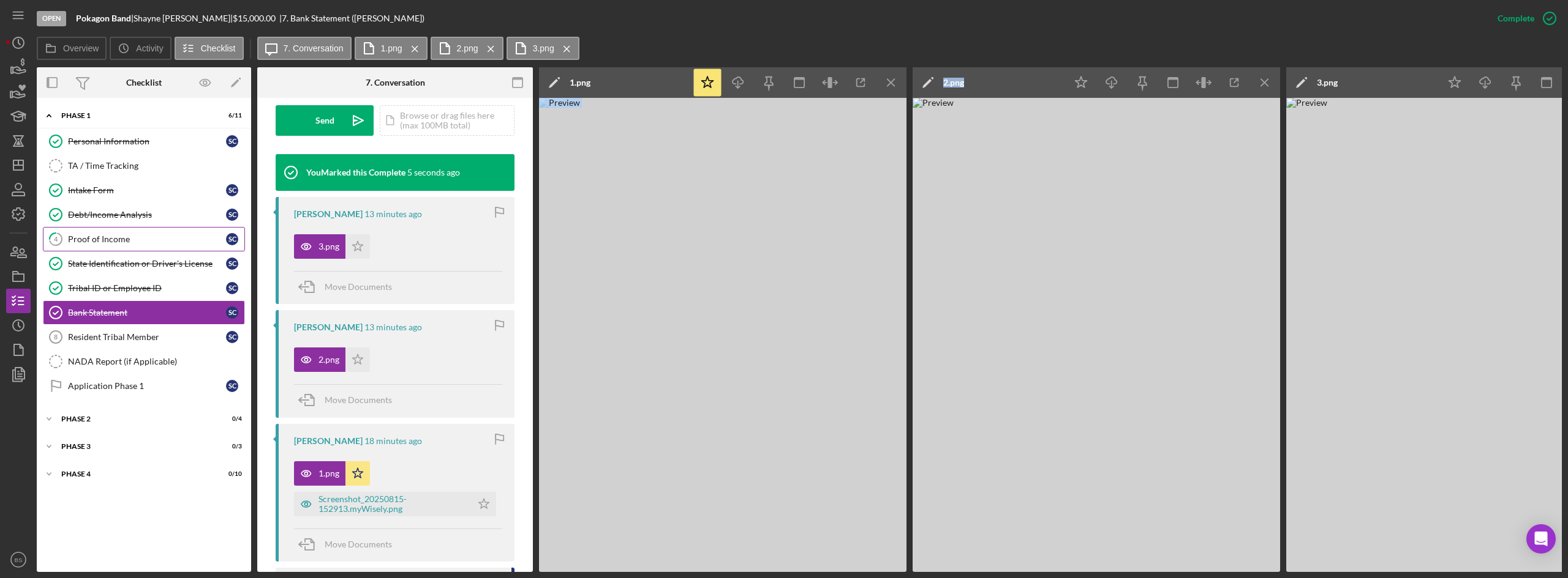
click at [86, 231] on link "4 Proof of Income S C" at bounding box center [143, 240] width 202 height 25
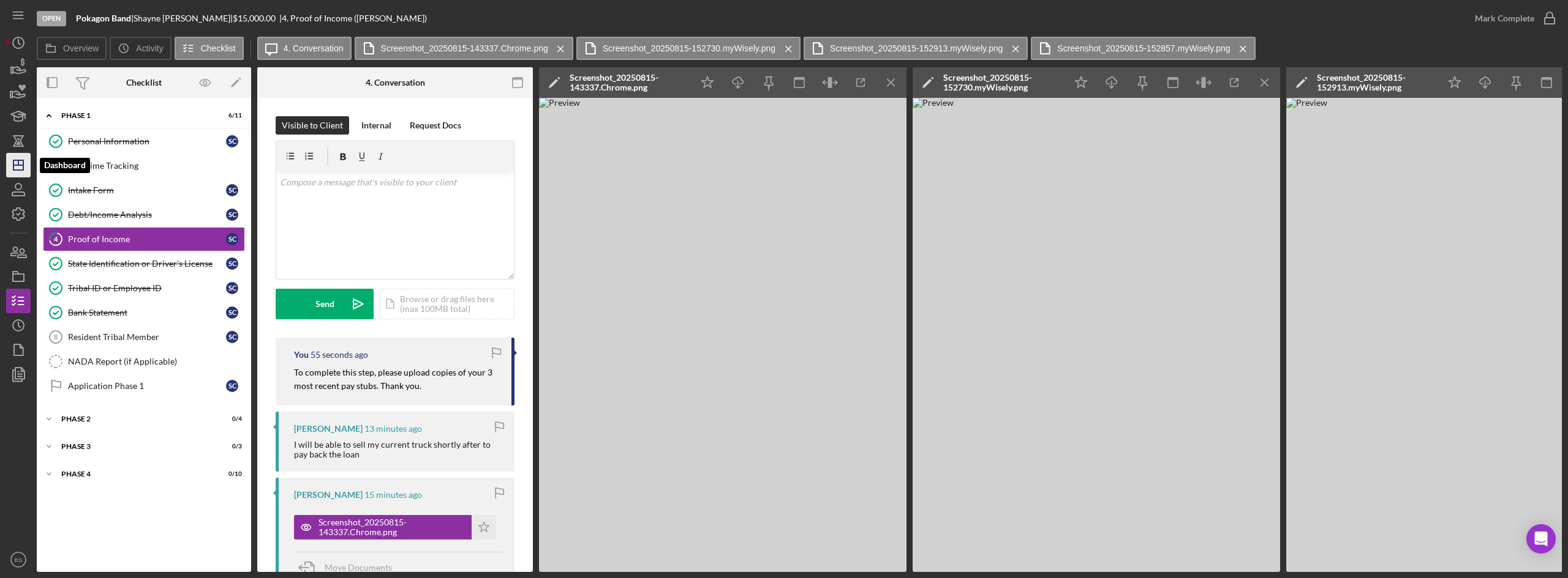
click at [21, 169] on icon "Icon/Dashboard" at bounding box center [18, 165] width 31 height 31
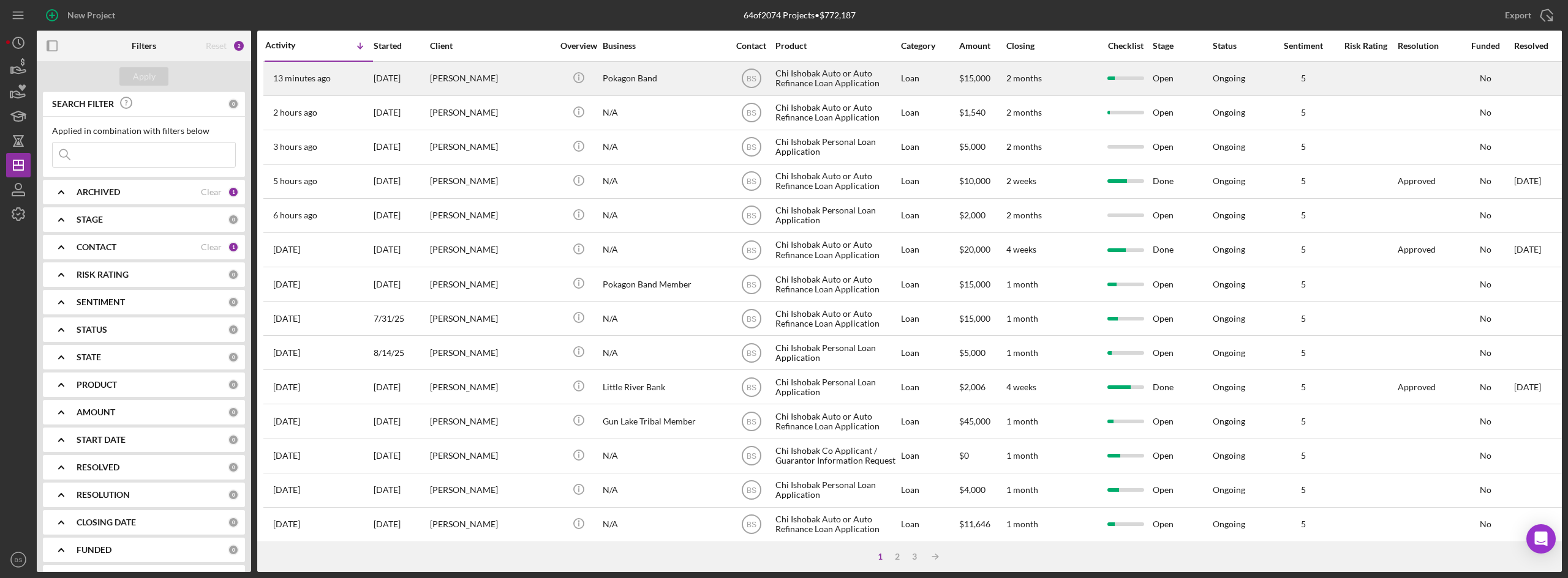
click at [490, 82] on div "[PERSON_NAME]" at bounding box center [491, 78] width 122 height 32
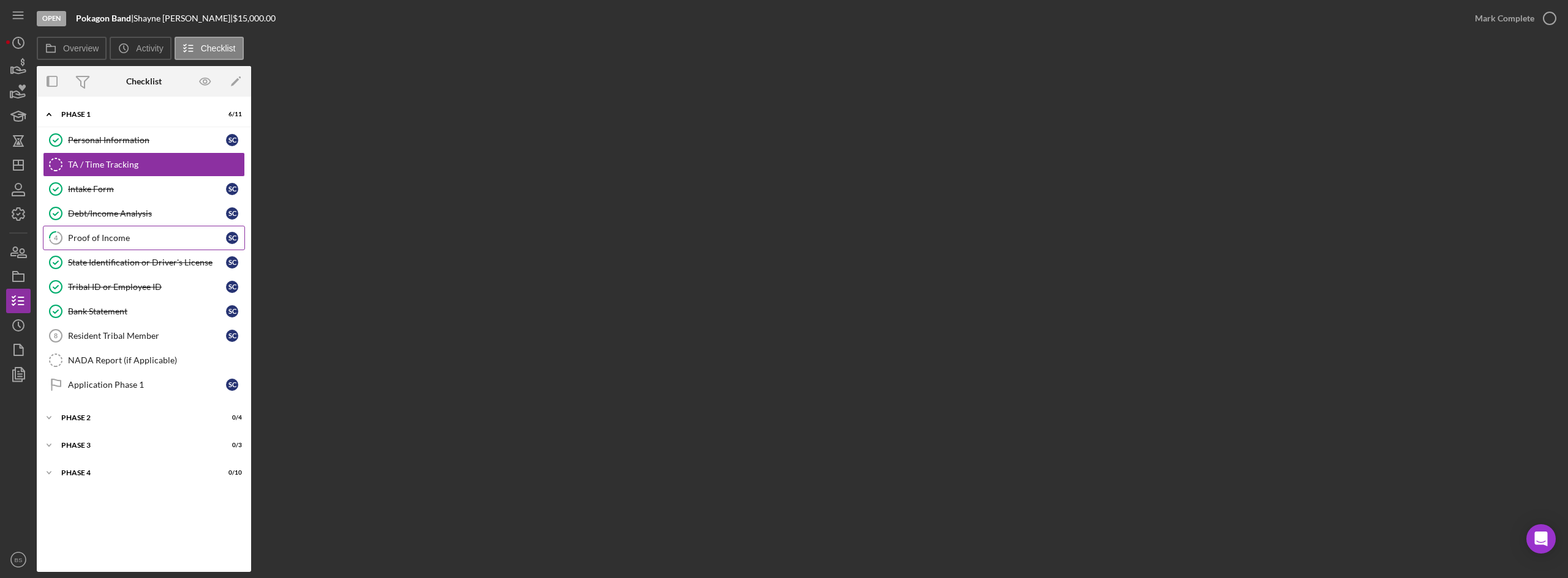
click at [185, 229] on link "4 Proof of Income S C" at bounding box center [143, 238] width 202 height 25
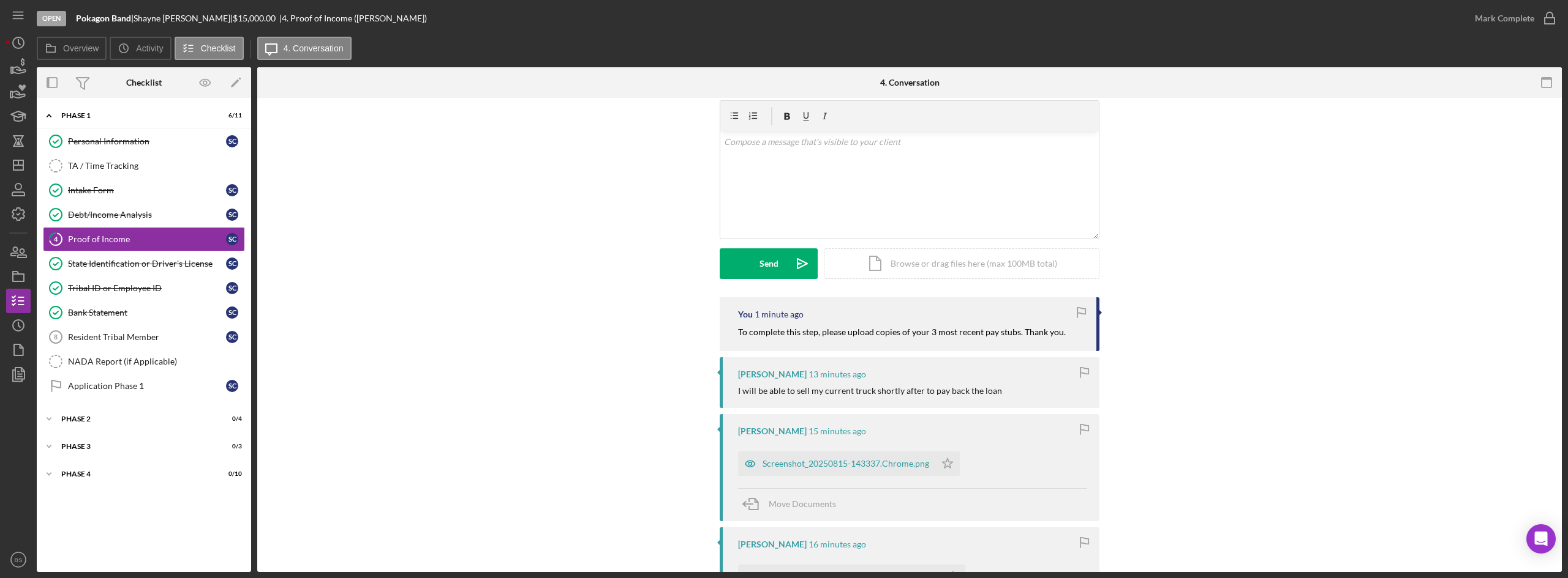
scroll to position [61, 0]
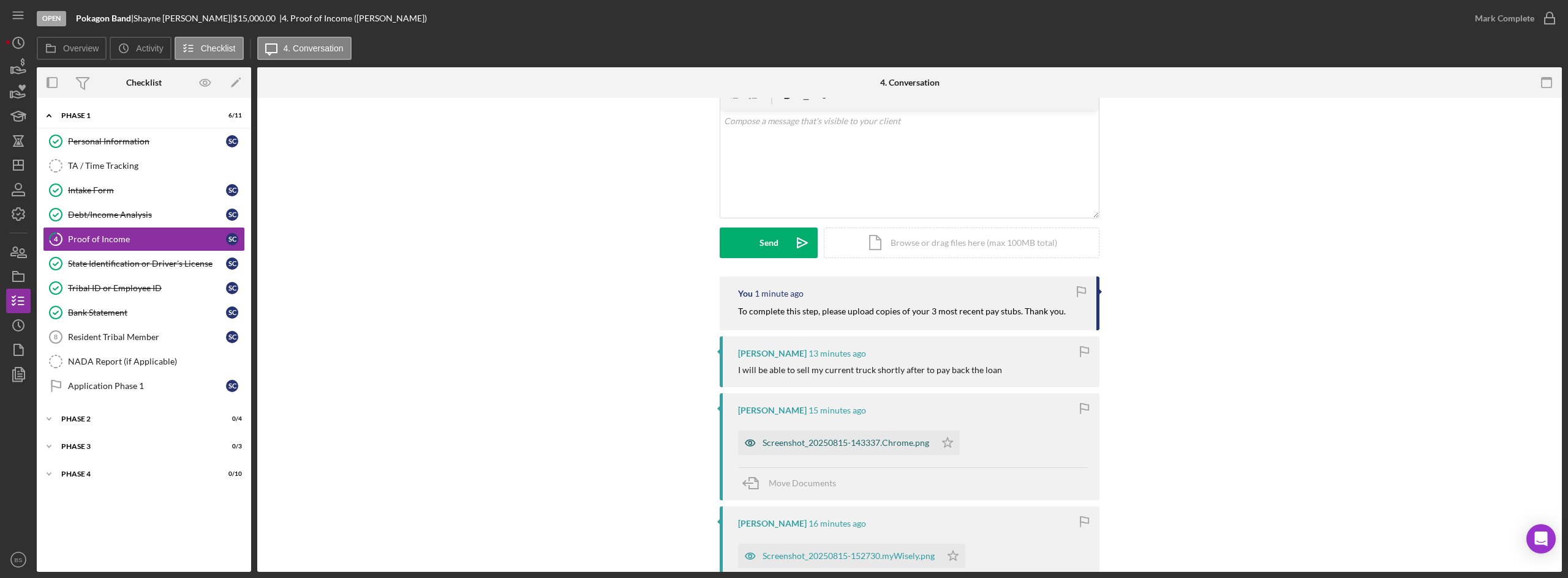
click at [803, 440] on div "Screenshot_20250815-143337.Chrome.png" at bounding box center [846, 443] width 166 height 10
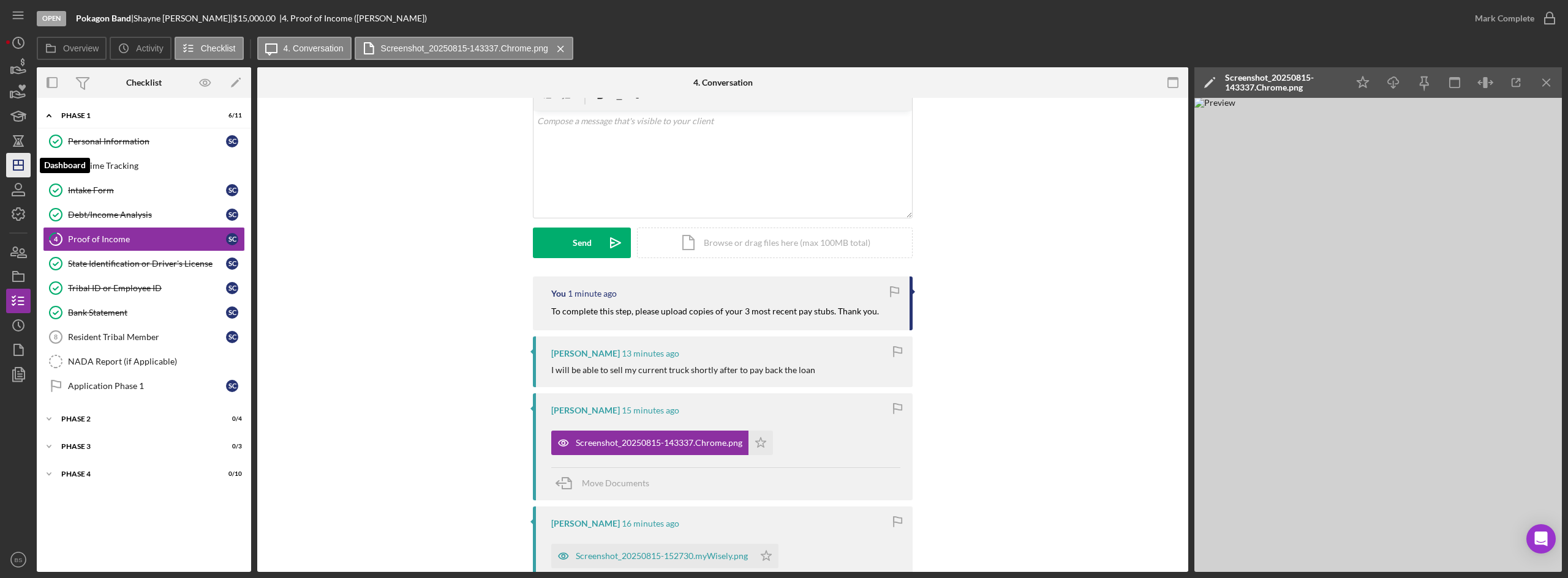
click at [27, 164] on icon "Icon/Dashboard" at bounding box center [18, 165] width 31 height 31
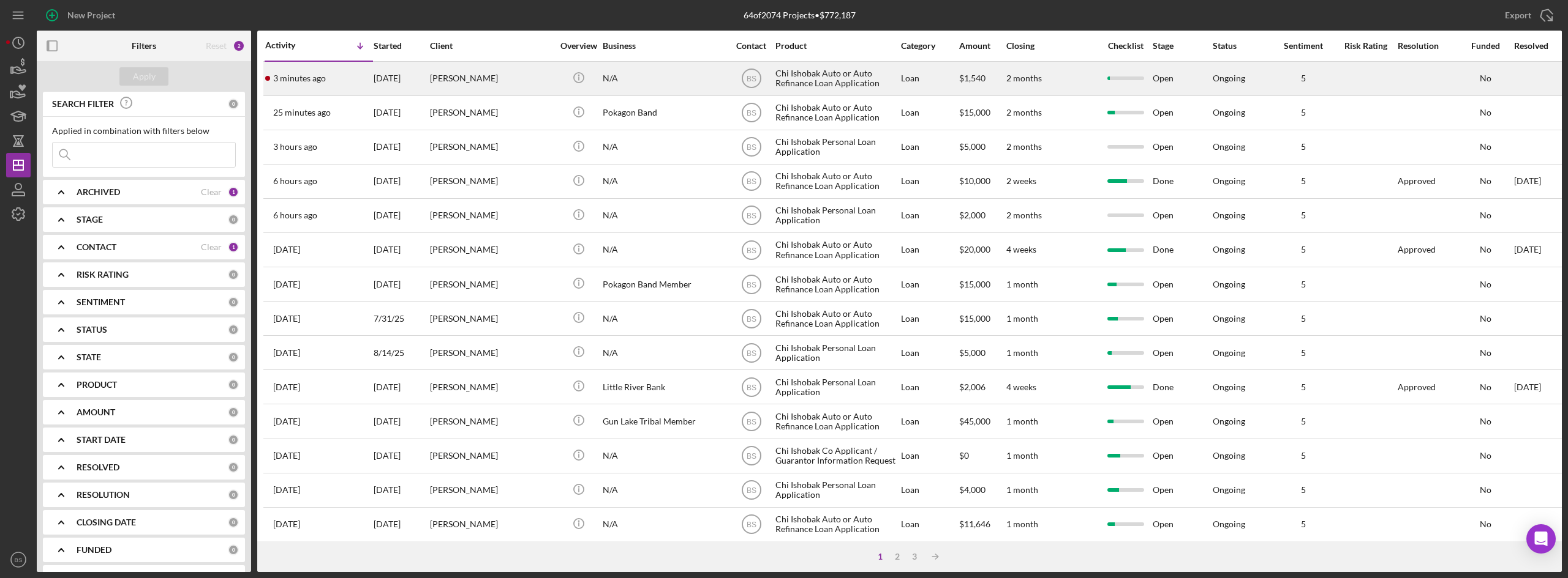
click at [455, 77] on div "[PERSON_NAME]" at bounding box center [491, 78] width 122 height 32
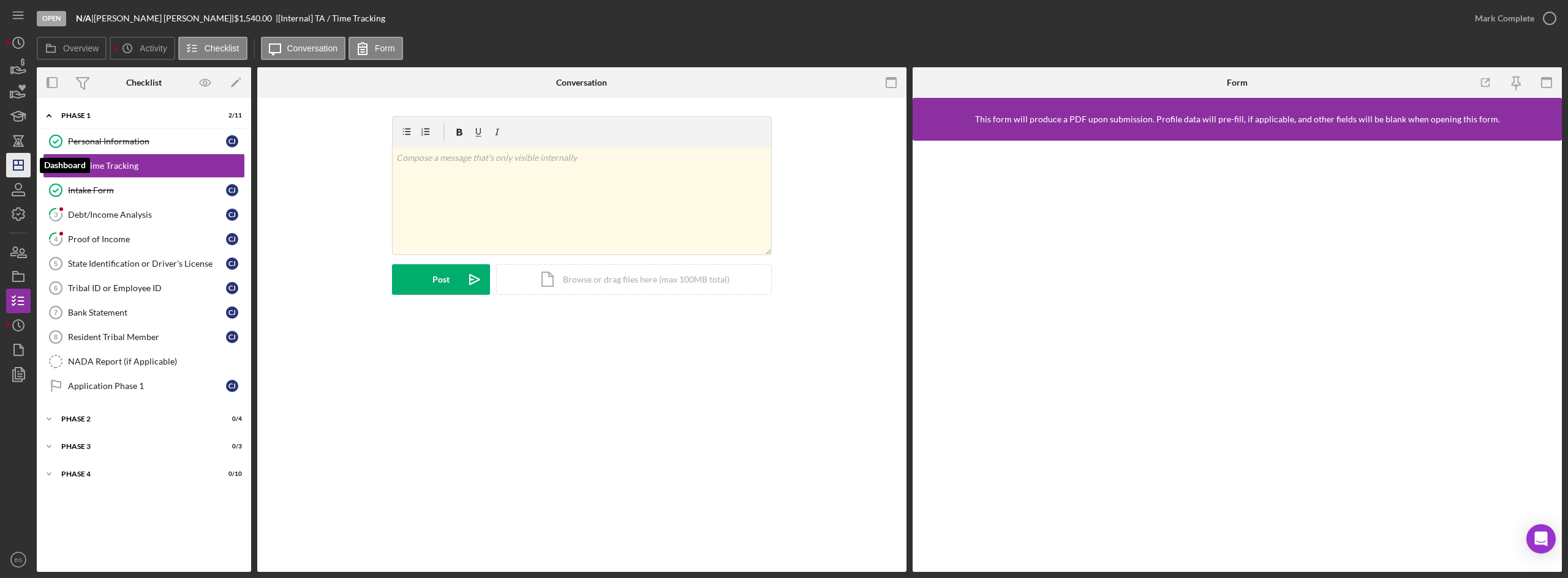
click at [19, 168] on icon "Icon/Dashboard" at bounding box center [18, 165] width 31 height 31
